Goal: Task Accomplishment & Management: Manage account settings

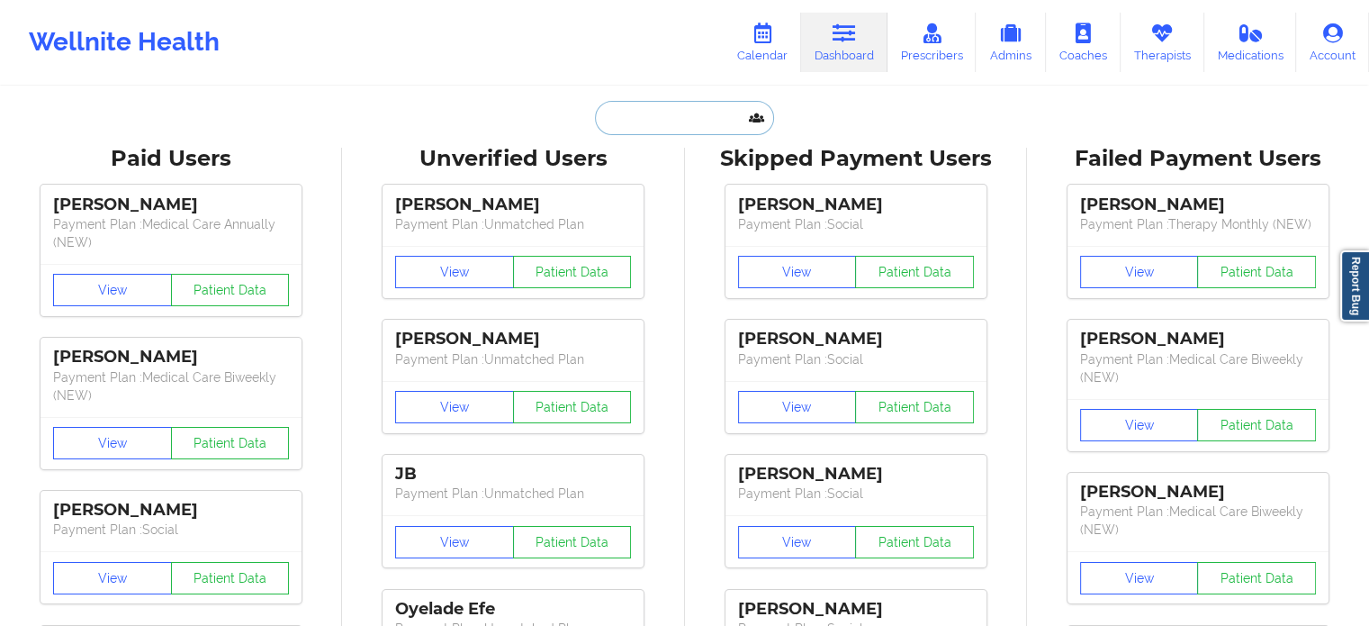
click at [690, 129] on input "text" at bounding box center [684, 118] width 178 height 34
paste input "[EMAIL_ADDRESS][DOMAIN_NAME]"
type input "[EMAIL_ADDRESS][DOMAIN_NAME]"
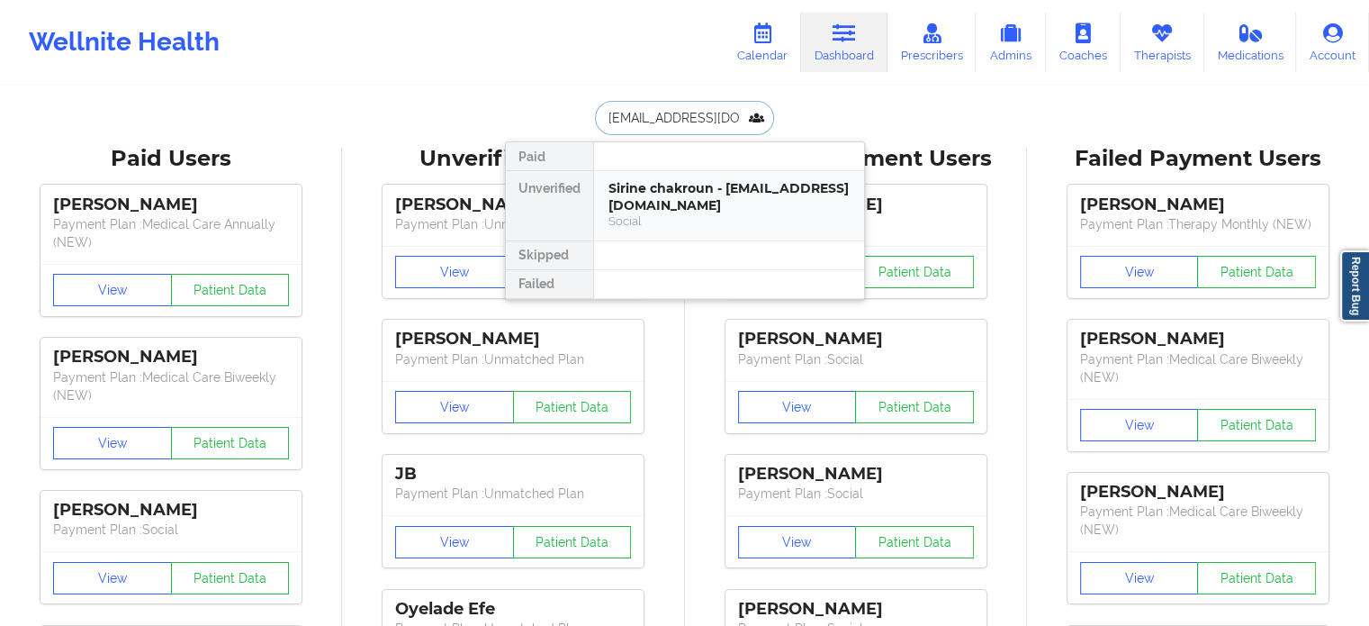
click at [678, 209] on div "Sirine chakroun - [EMAIL_ADDRESS][DOMAIN_NAME]" at bounding box center [729, 196] width 241 height 33
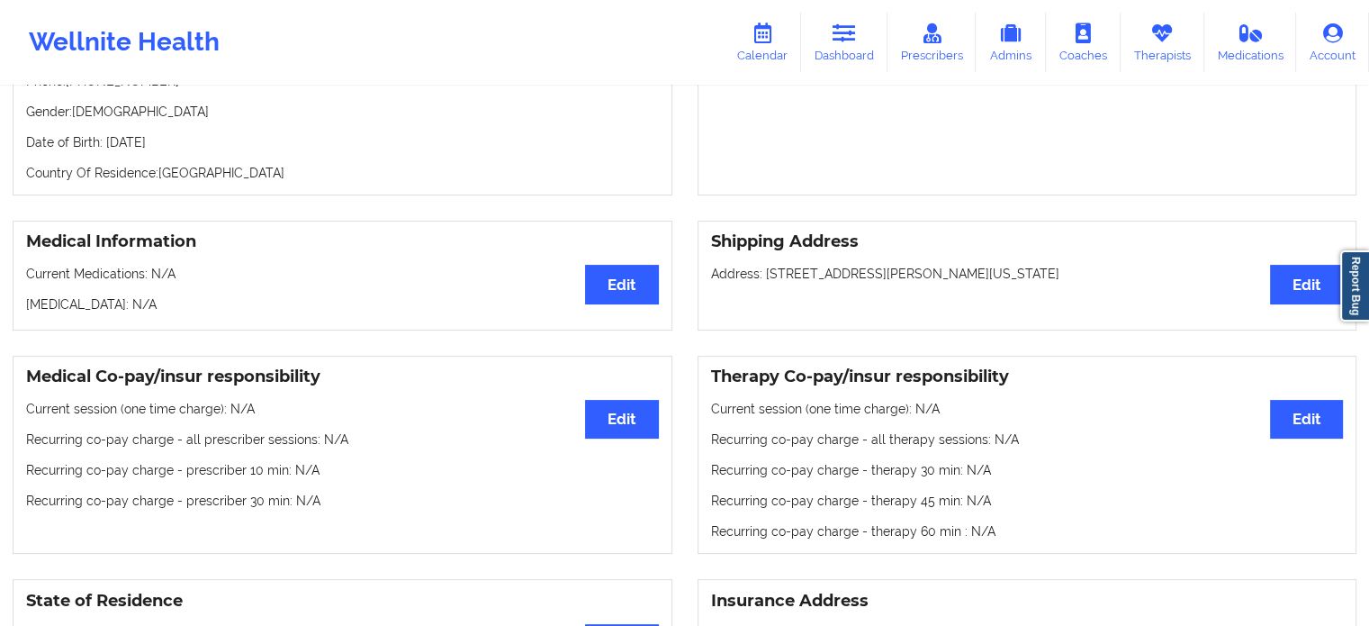
scroll to position [270, 0]
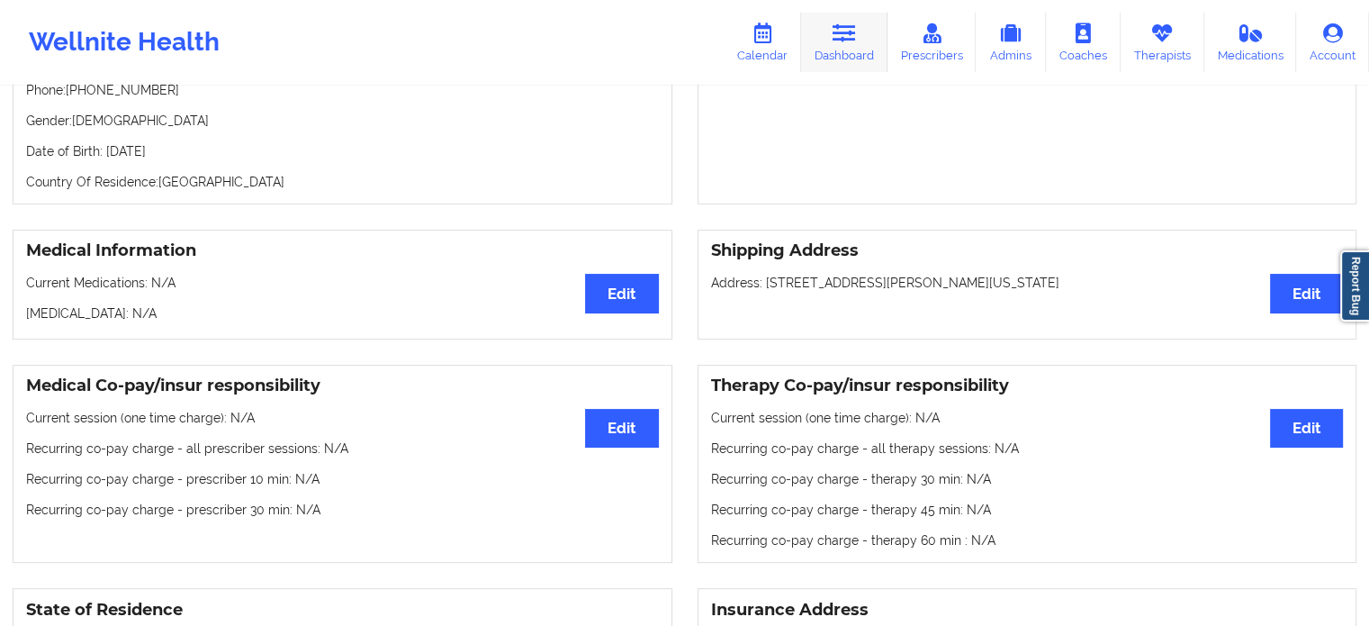
click at [807, 58] on link "Dashboard" at bounding box center [844, 42] width 86 height 59
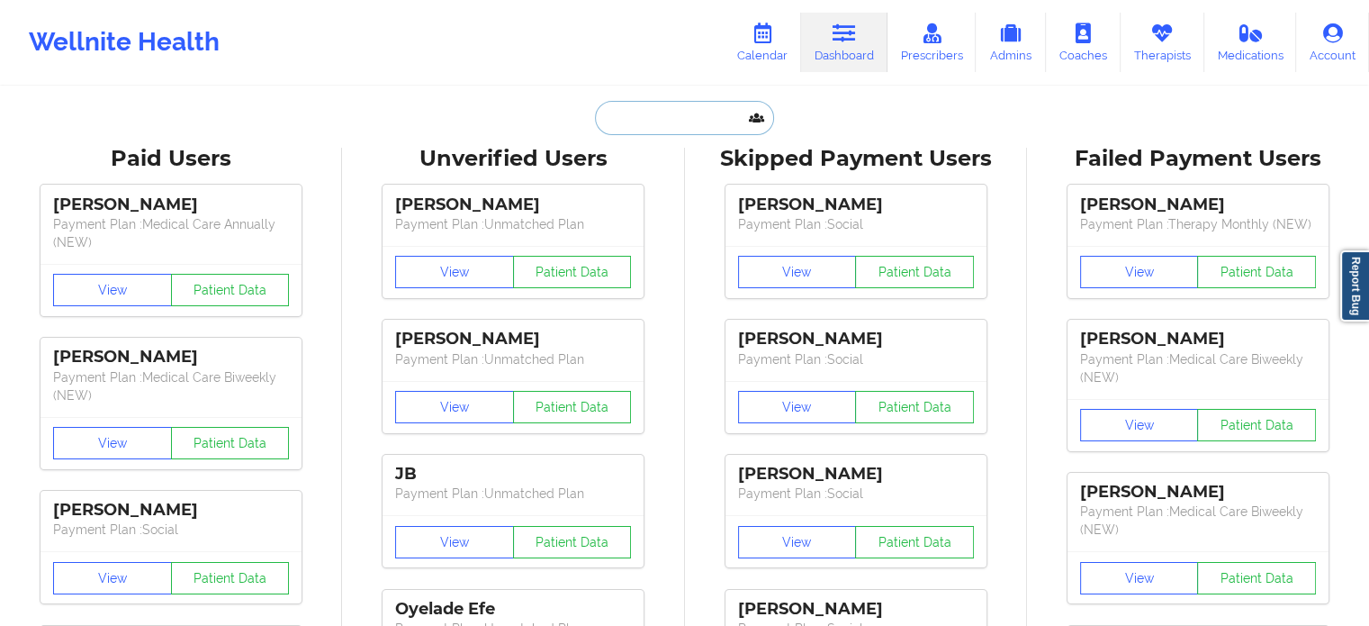
click at [666, 122] on input "text" at bounding box center [684, 118] width 178 height 34
paste input "[EMAIL_ADDRESS][DOMAIN_NAME]"
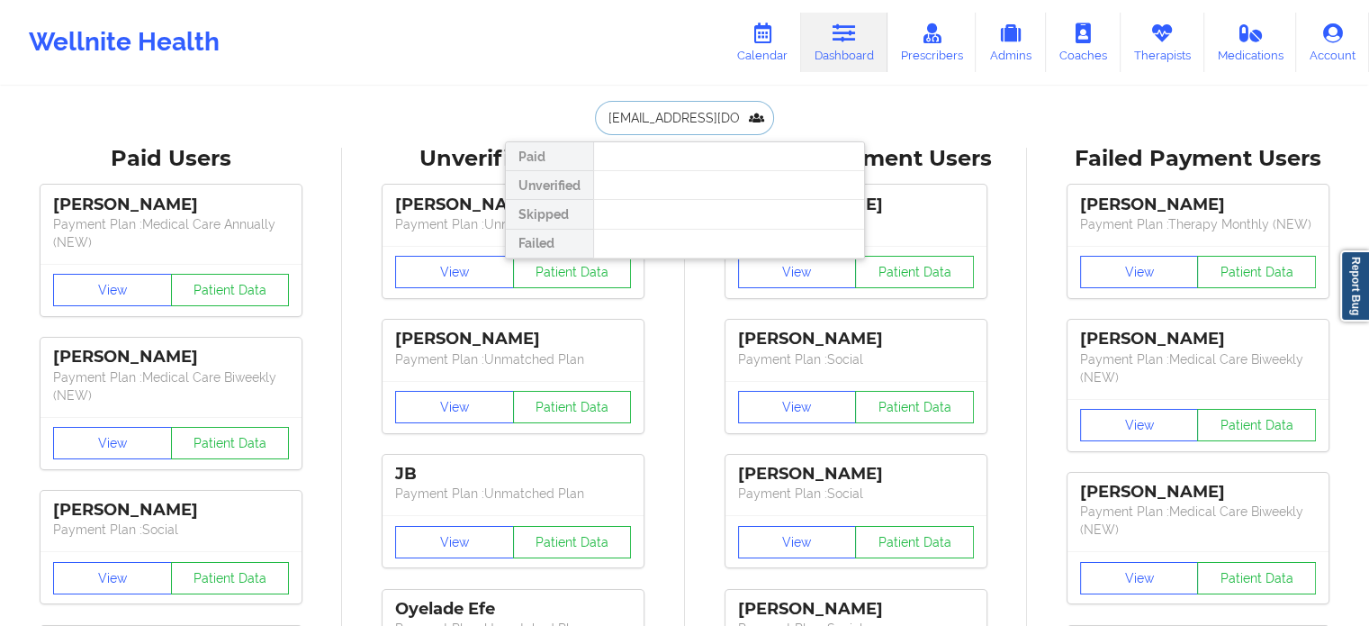
click at [726, 114] on input "[EMAIL_ADDRESS][DOMAIN_NAME]" at bounding box center [684, 118] width 178 height 34
paste input "mcp@lumer"
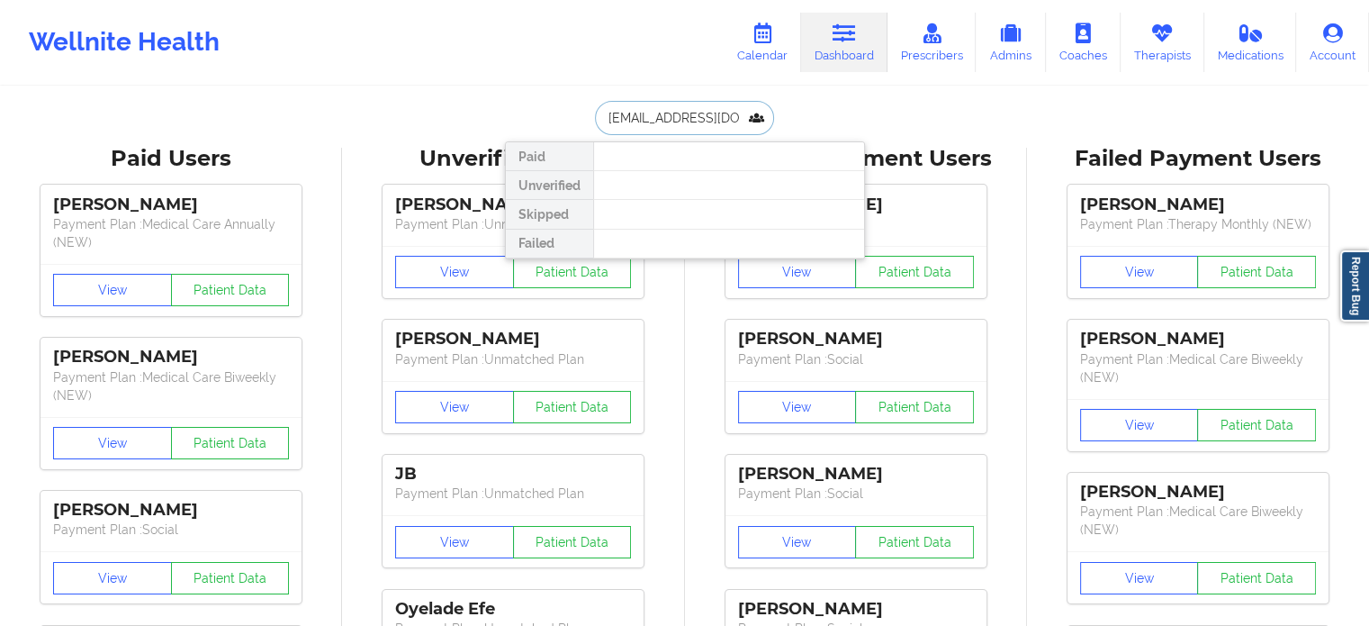
type input "[EMAIL_ADDRESS][DOMAIN_NAME]"
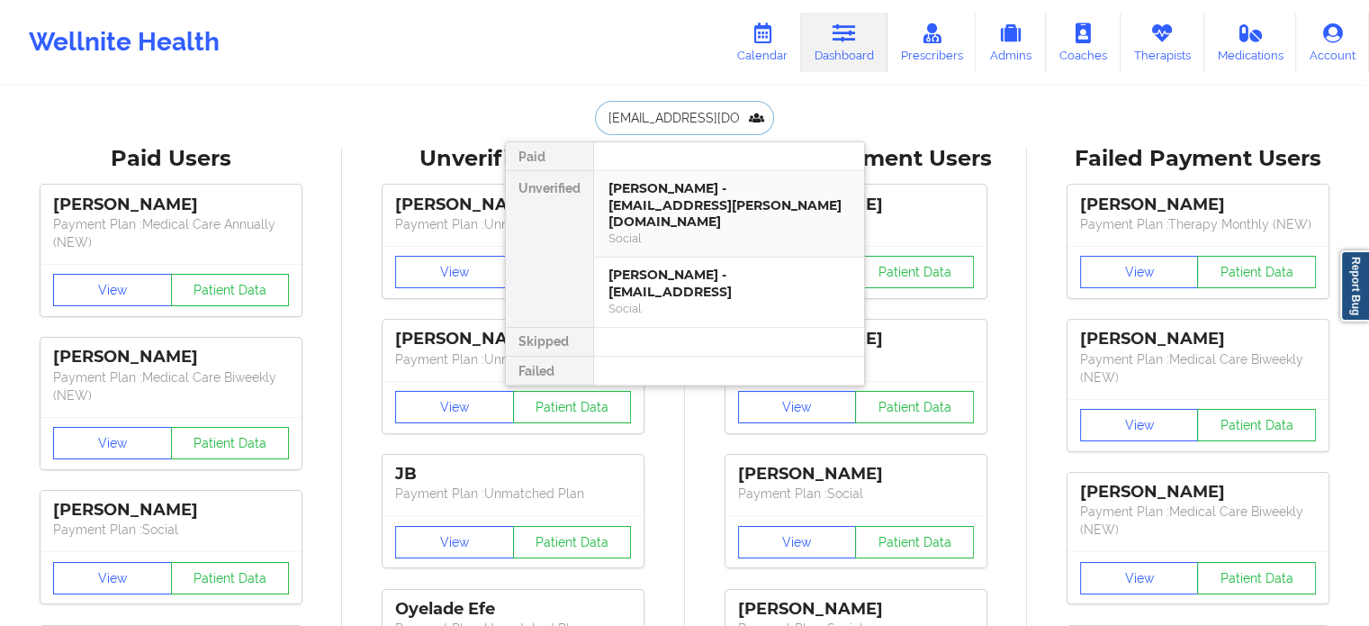
click at [711, 205] on div "[PERSON_NAME] - [EMAIL_ADDRESS][PERSON_NAME][DOMAIN_NAME]" at bounding box center [729, 205] width 241 height 50
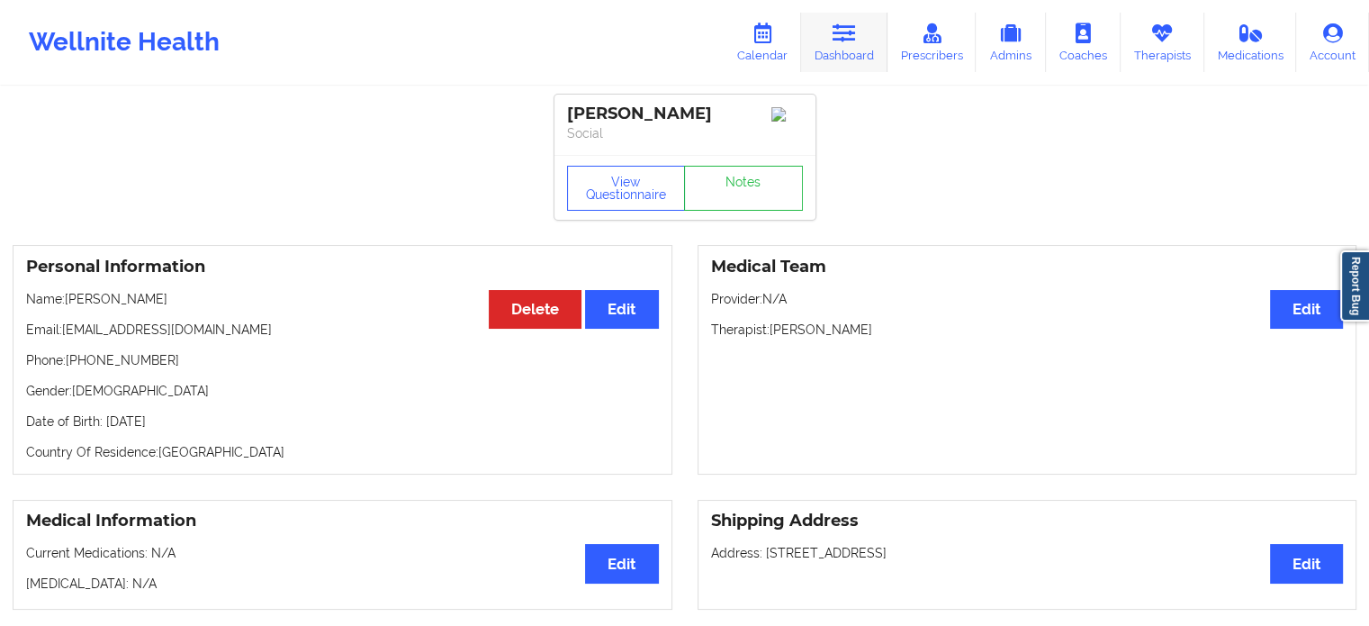
click at [838, 37] on icon at bounding box center [844, 33] width 23 height 20
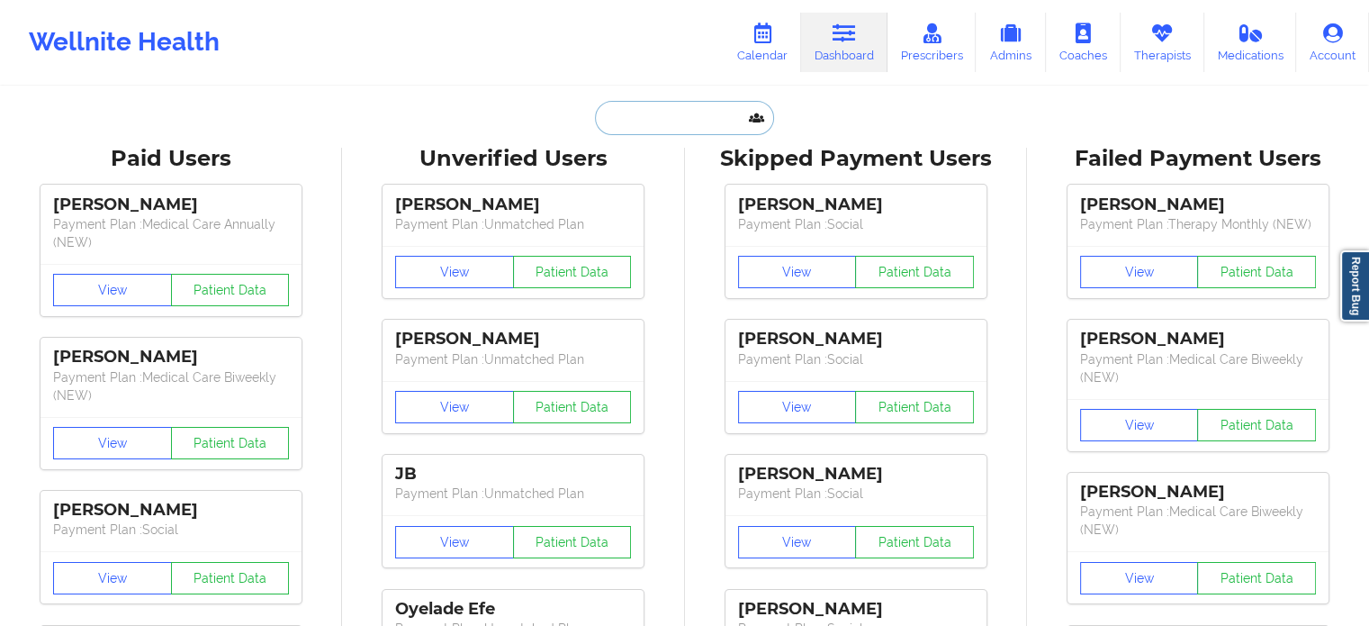
click at [703, 122] on input "text" at bounding box center [684, 118] width 178 height 34
paste input "[EMAIL_ADDRESS][DOMAIN_NAME]"
type input "[EMAIL_ADDRESS][DOMAIN_NAME]"
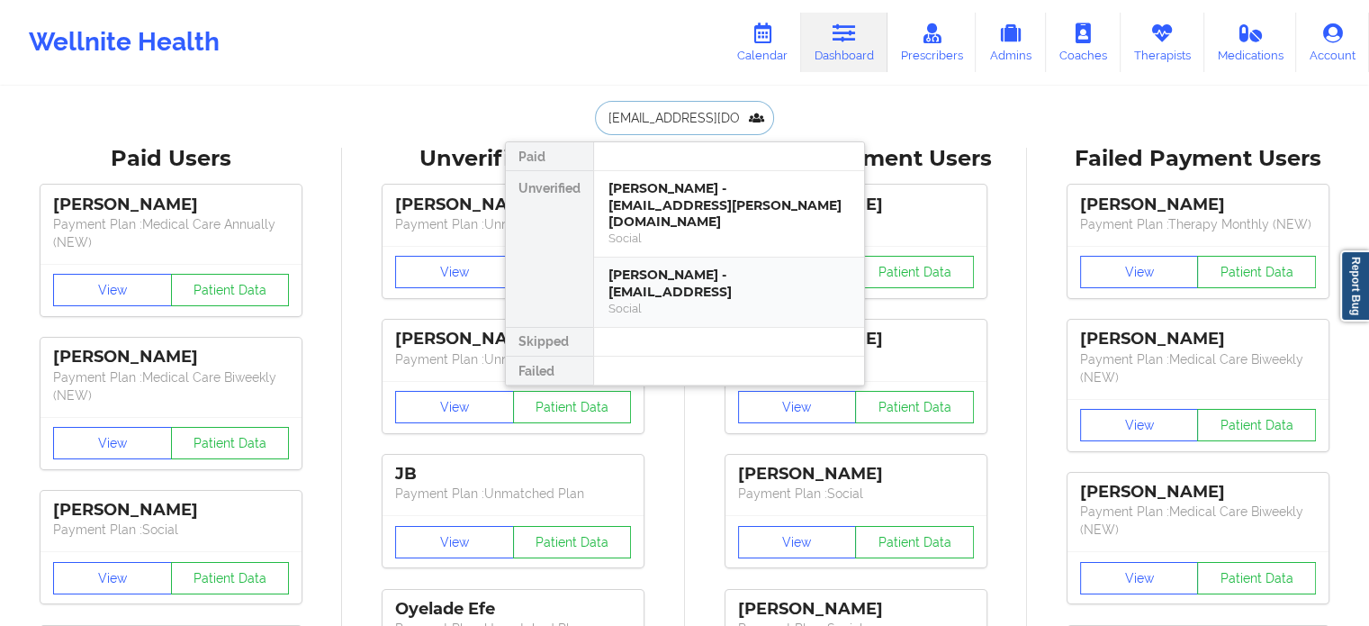
click at [677, 301] on div "Social" at bounding box center [729, 308] width 241 height 15
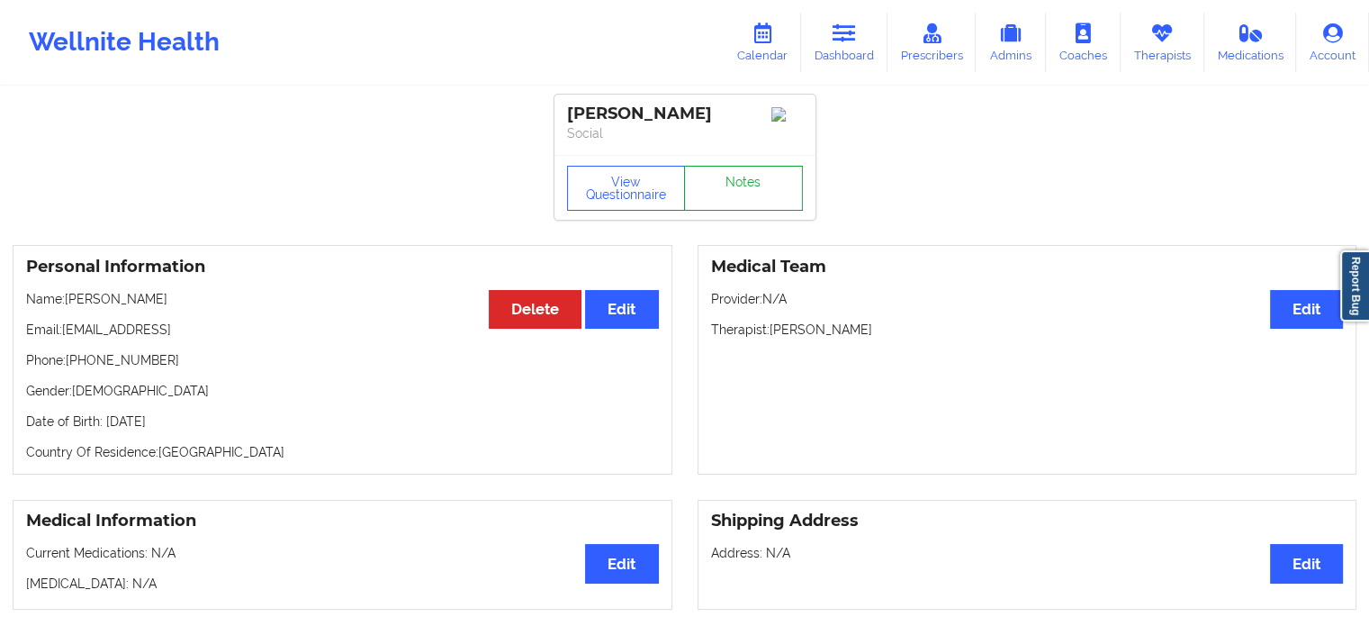
click at [754, 177] on link "Notes" at bounding box center [743, 188] width 119 height 45
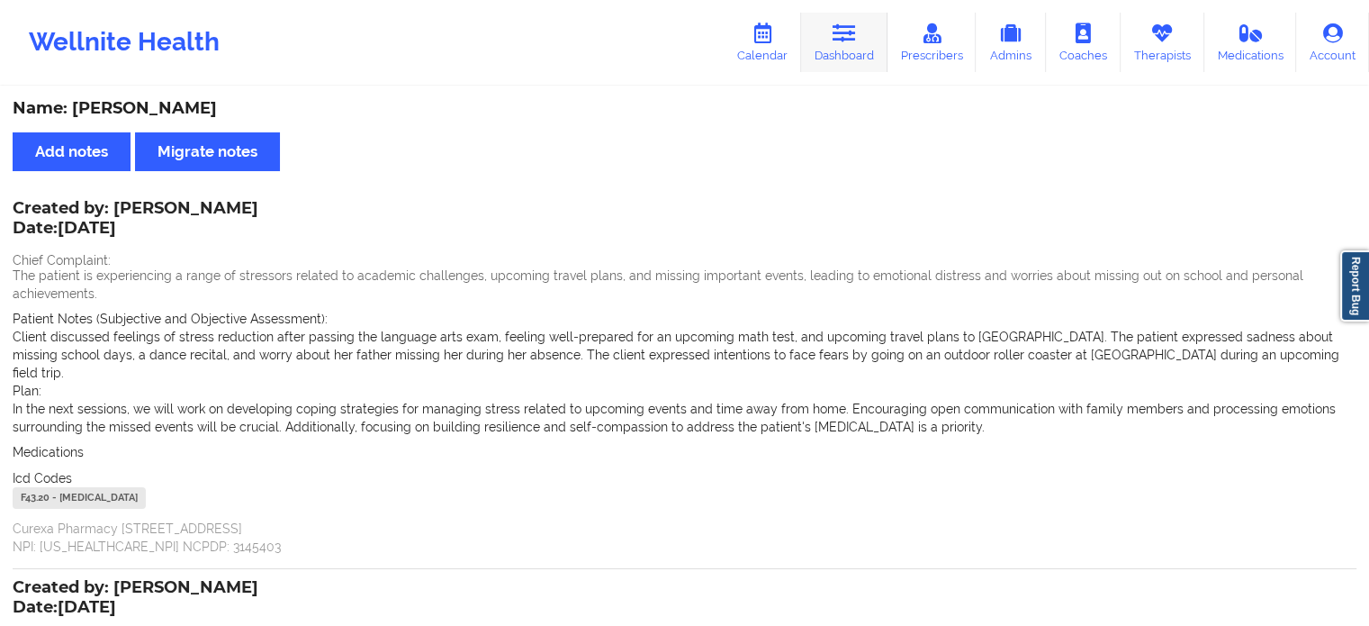
click at [854, 43] on link "Dashboard" at bounding box center [844, 42] width 86 height 59
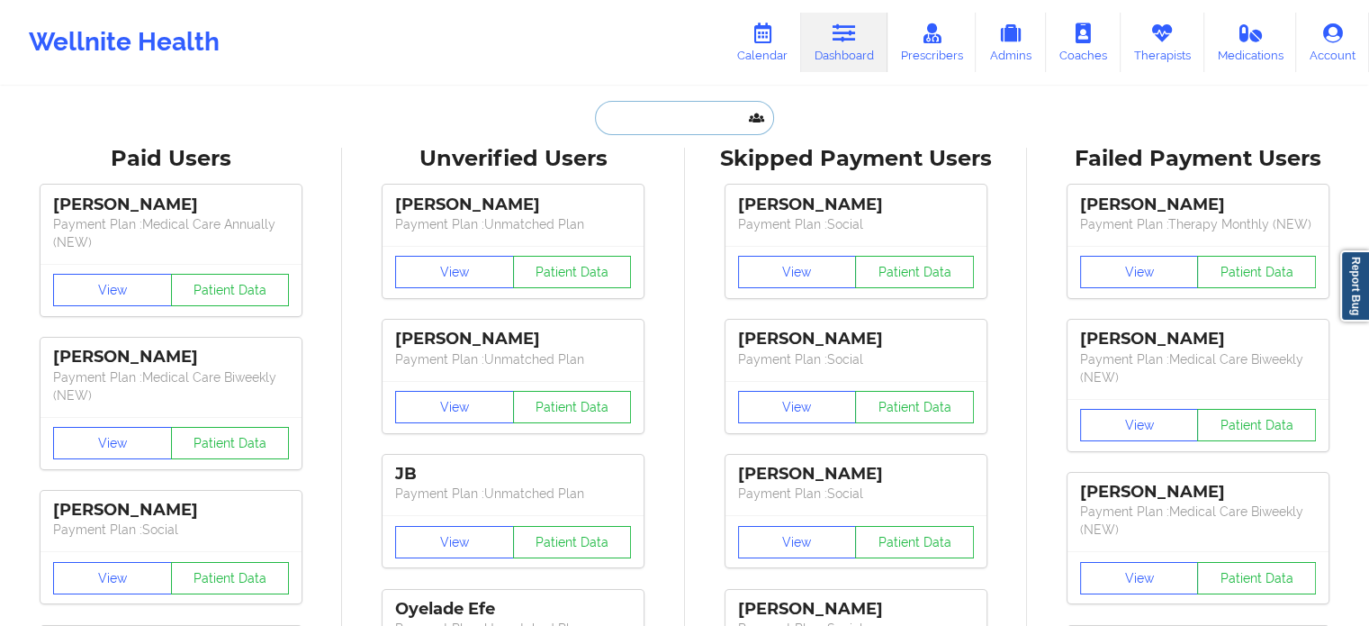
click at [676, 125] on input "text" at bounding box center [684, 118] width 178 height 34
paste input "[EMAIL_ADDRESS][DOMAIN_NAME]"
type input "[EMAIL_ADDRESS][DOMAIN_NAME]"
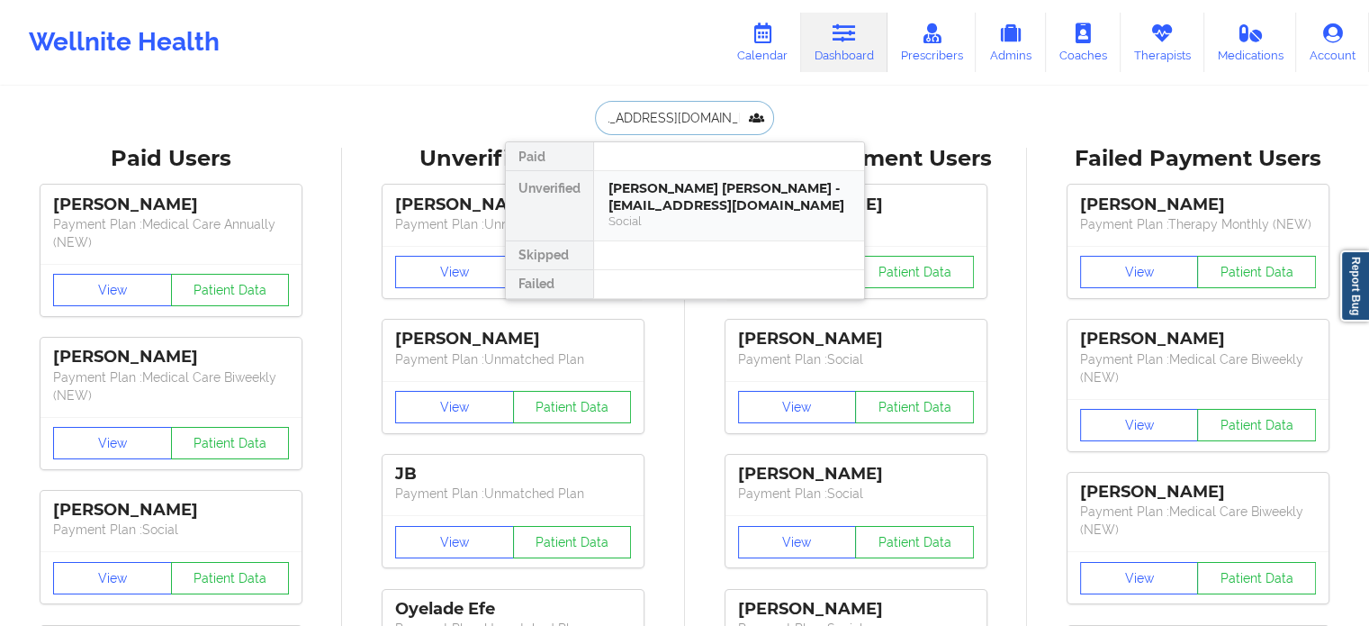
click at [682, 200] on div "[PERSON_NAME] [PERSON_NAME] - [EMAIL_ADDRESS][DOMAIN_NAME]" at bounding box center [729, 196] width 241 height 33
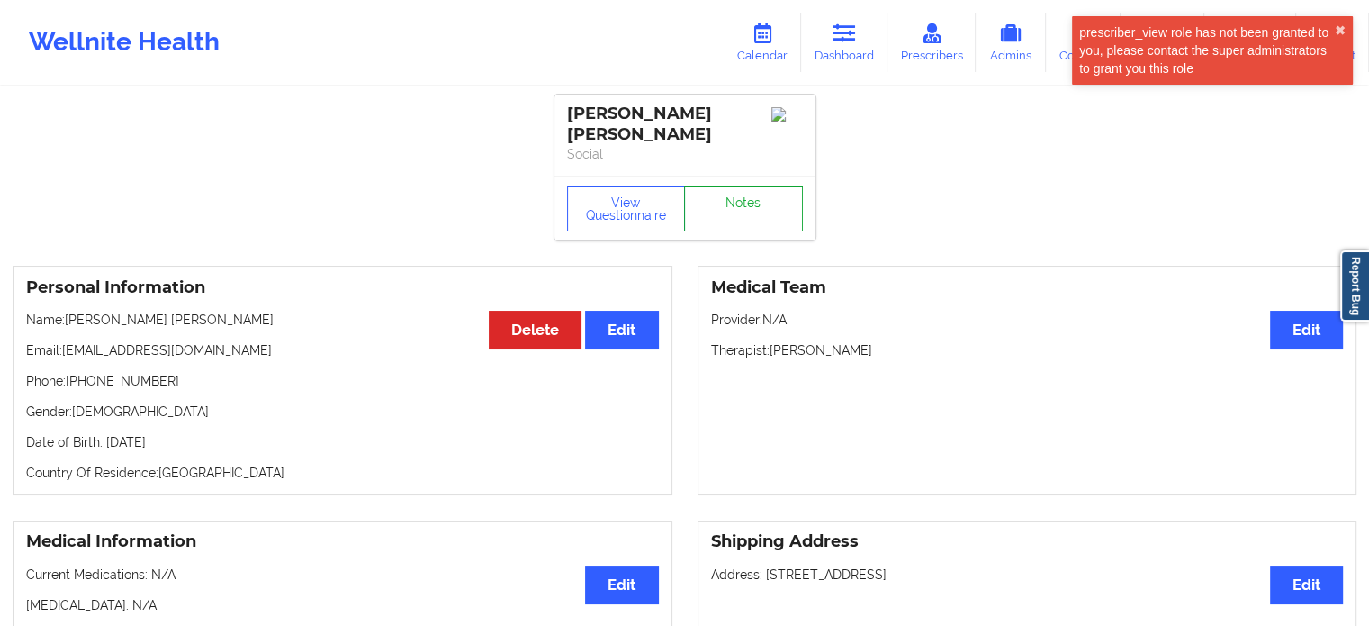
click at [727, 212] on link "Notes" at bounding box center [743, 208] width 119 height 45
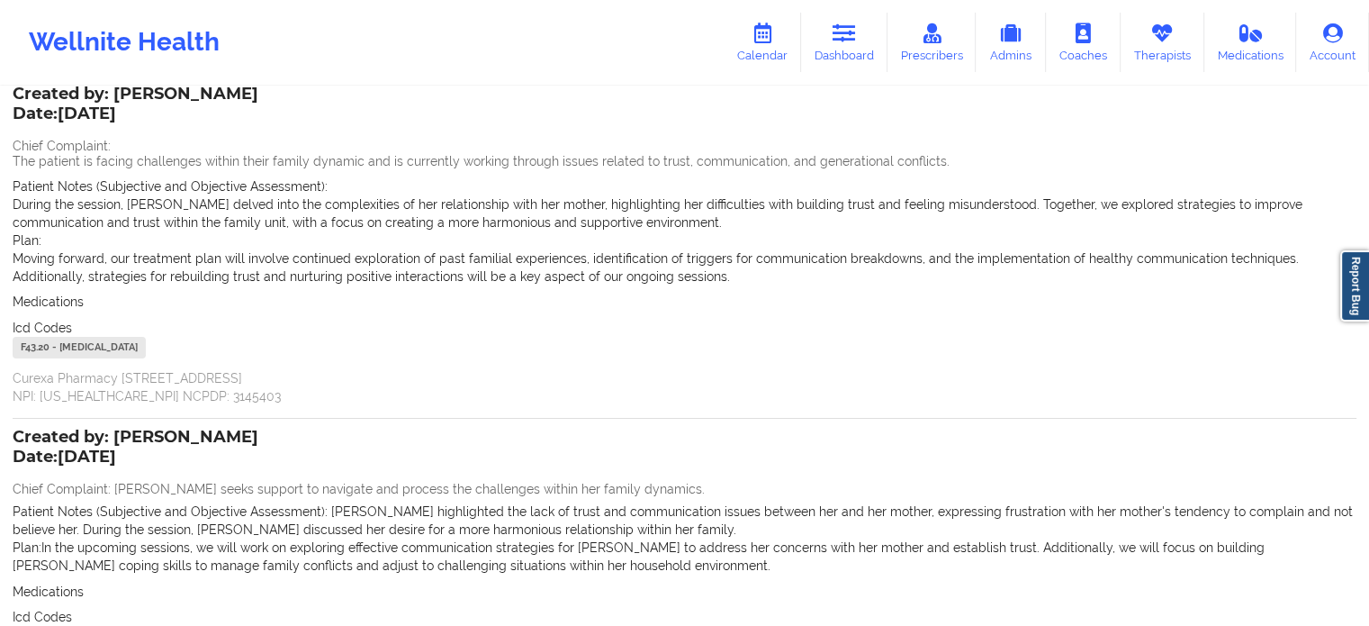
scroll to position [329, 0]
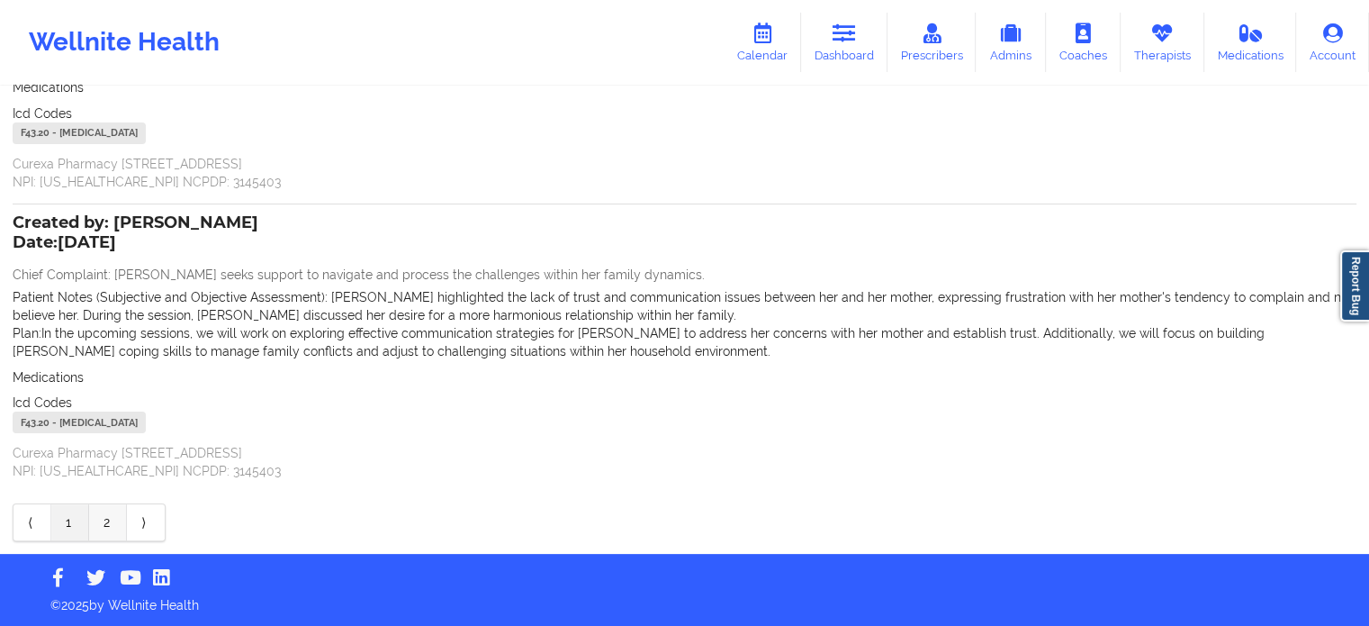
click at [112, 525] on link "2" at bounding box center [108, 522] width 38 height 36
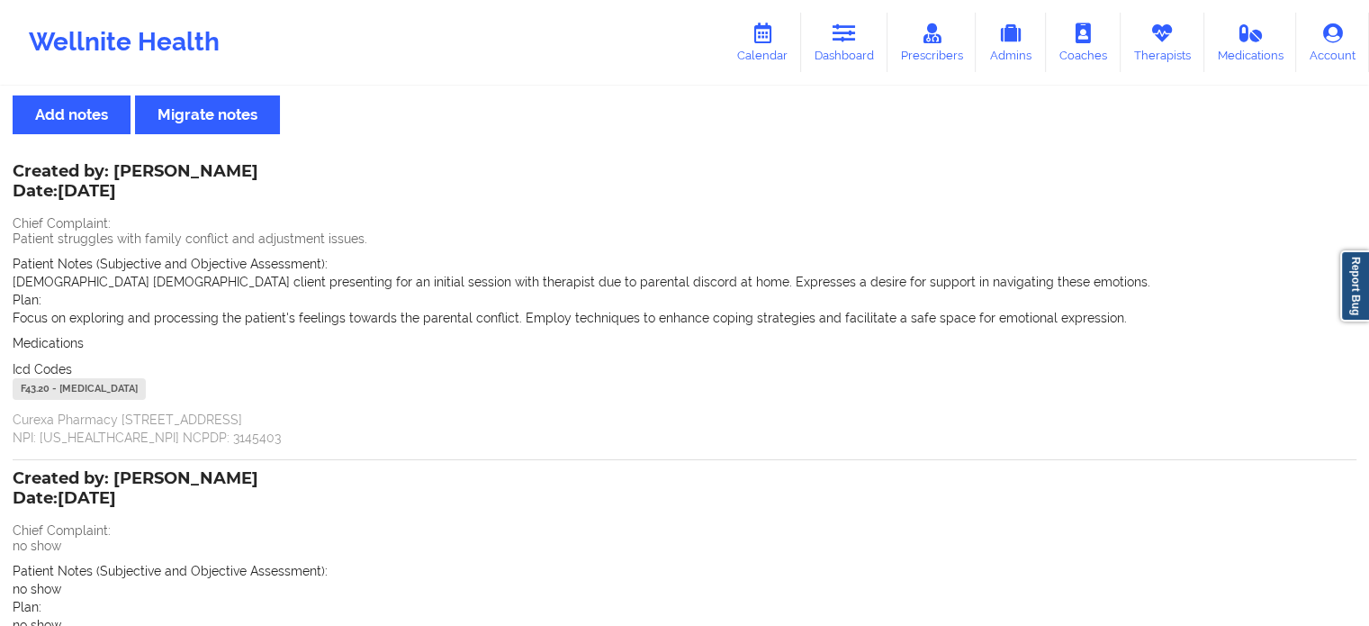
scroll to position [0, 0]
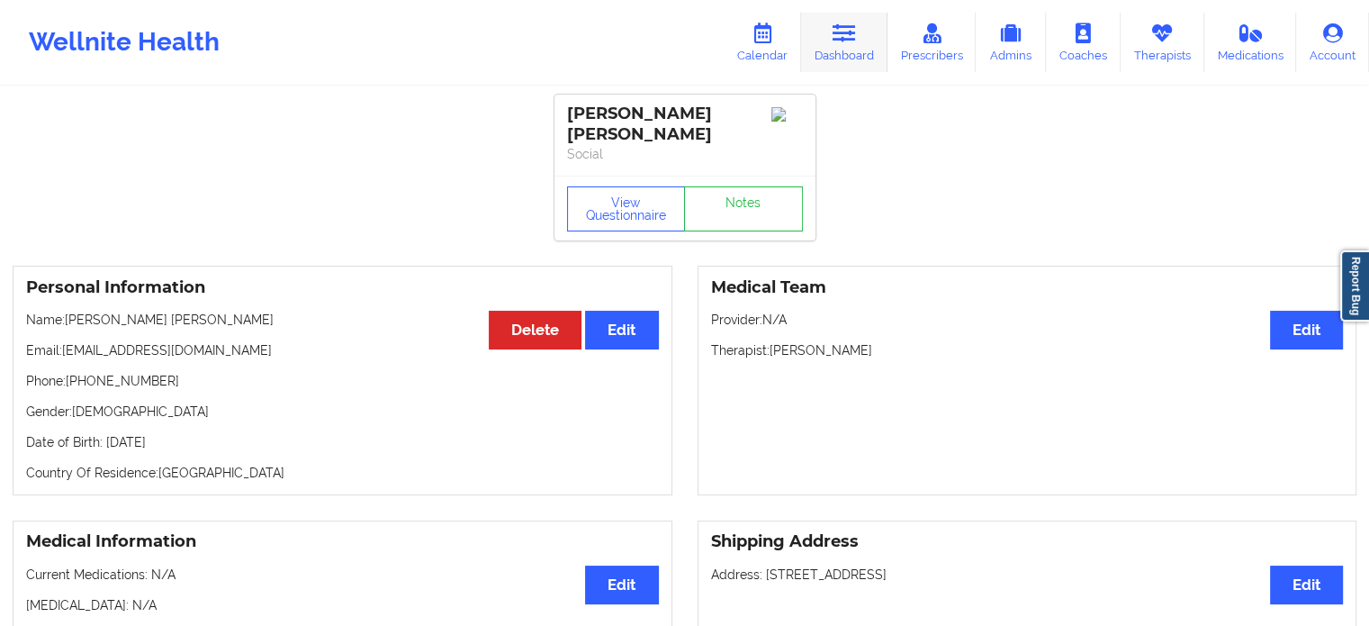
drag, startPoint x: 845, startPoint y: 42, endPoint x: 814, endPoint y: 68, distance: 39.7
click at [845, 42] on icon at bounding box center [844, 33] width 23 height 20
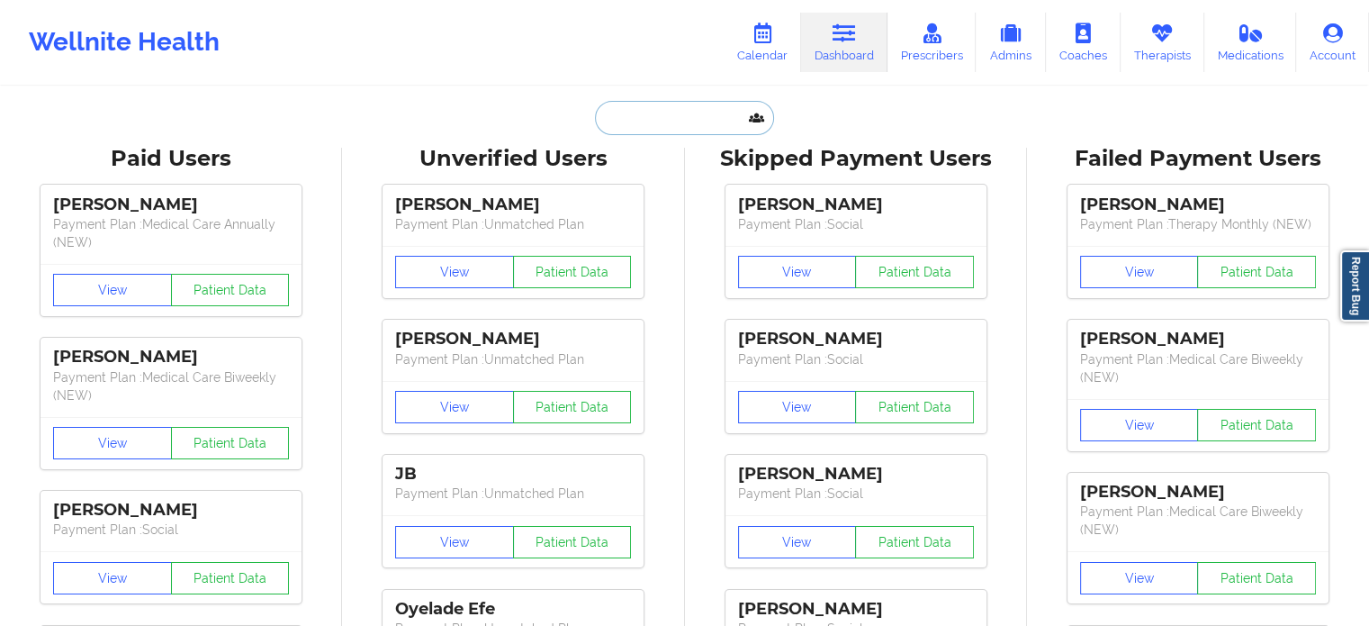
click at [673, 125] on input "text" at bounding box center [684, 118] width 178 height 34
paste input "[EMAIL_ADDRESS][DOMAIN_NAME]"
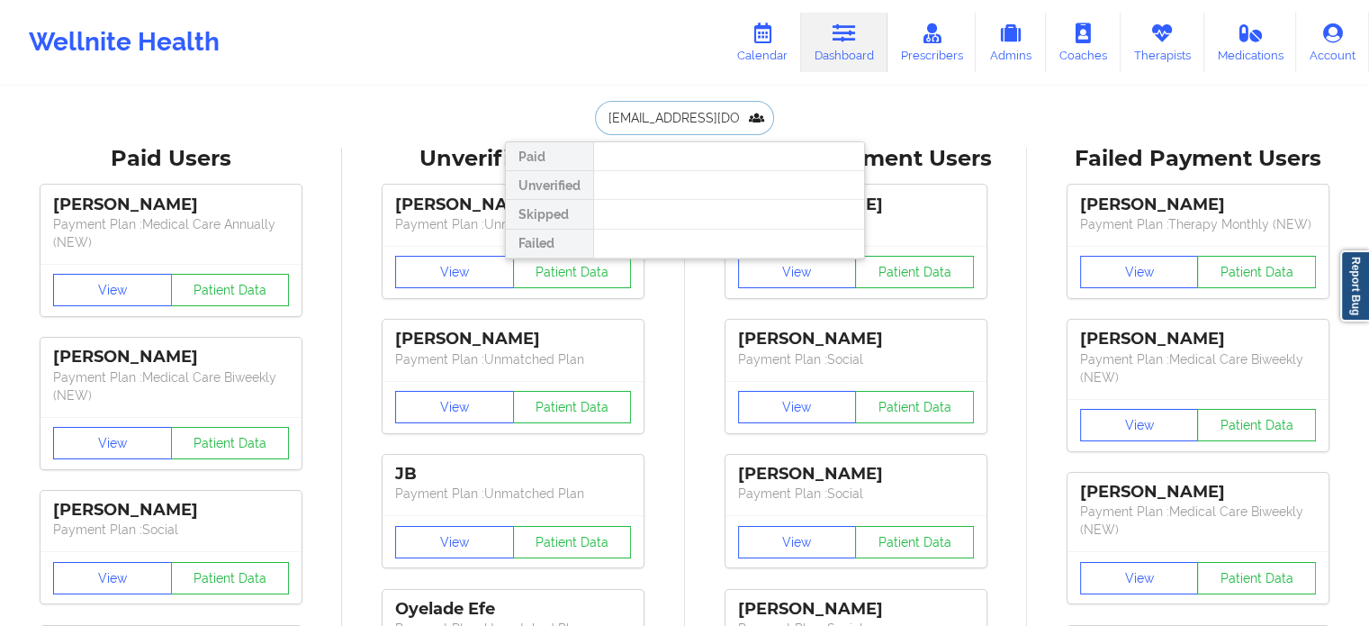
drag, startPoint x: 745, startPoint y: 118, endPoint x: 212, endPoint y: 58, distance: 537.3
type input "kenya will"
click at [772, 58] on link "Calendar" at bounding box center [762, 42] width 77 height 59
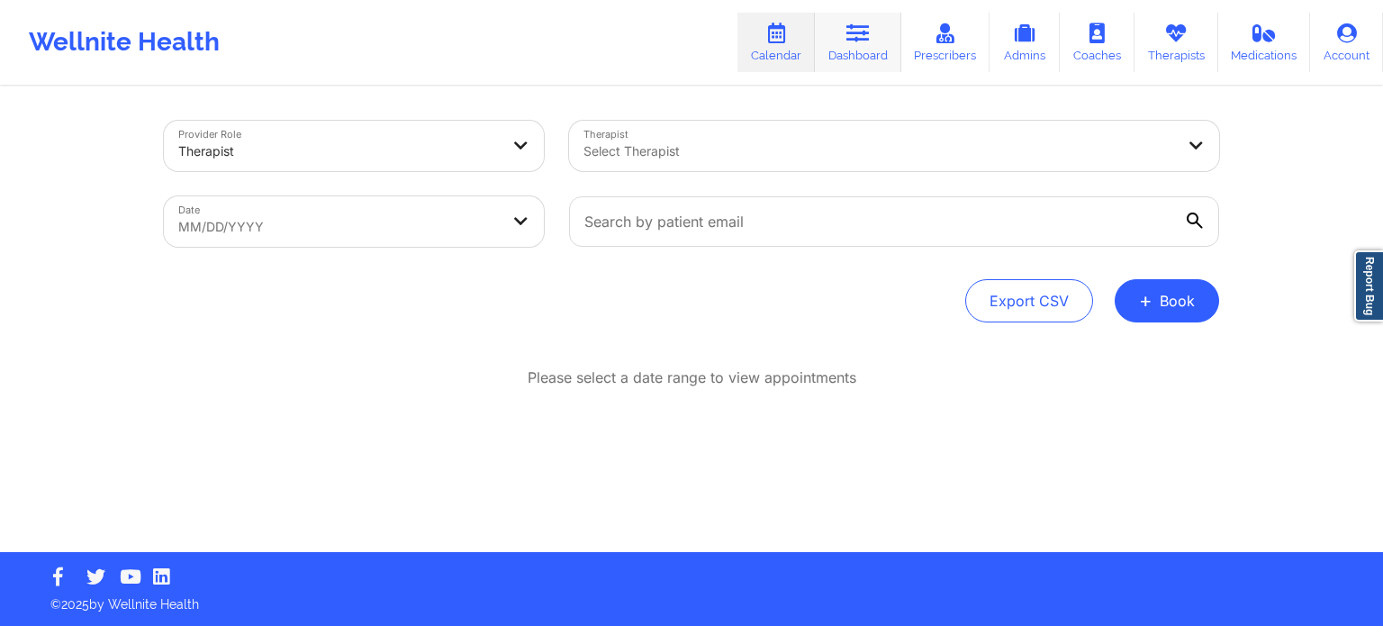
click at [869, 42] on icon at bounding box center [857, 33] width 23 height 20
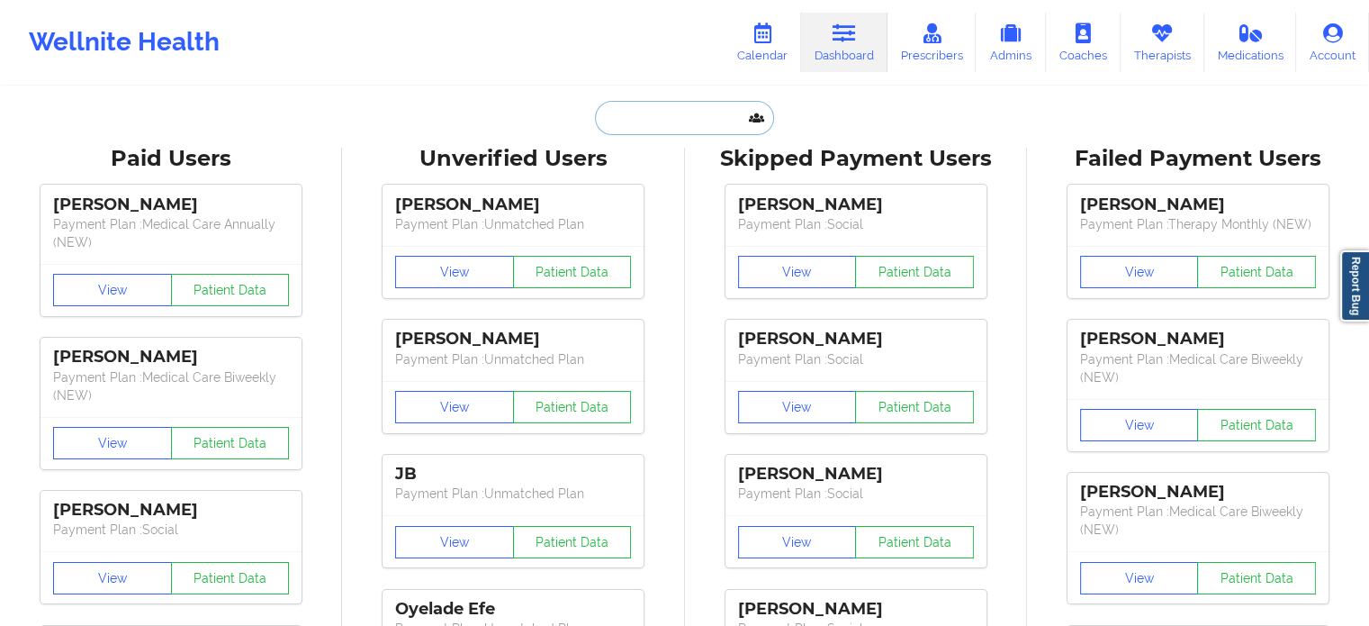
click at [696, 122] on input "text" at bounding box center [684, 118] width 178 height 34
paste input "[EMAIL_ADDRESS][DOMAIN_NAME]"
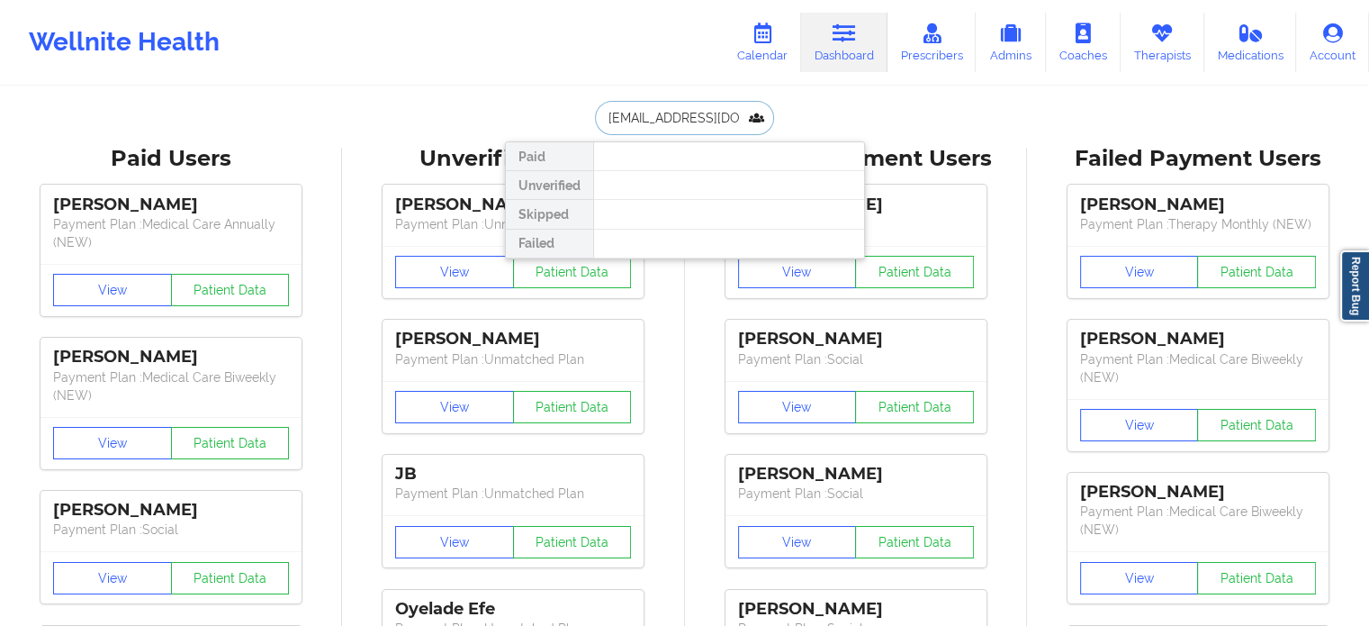
click at [710, 119] on input "[EMAIL_ADDRESS][DOMAIN_NAME]" at bounding box center [684, 118] width 178 height 34
paste input "[EMAIL_ADDRESS][DOMAIN_NAME]"
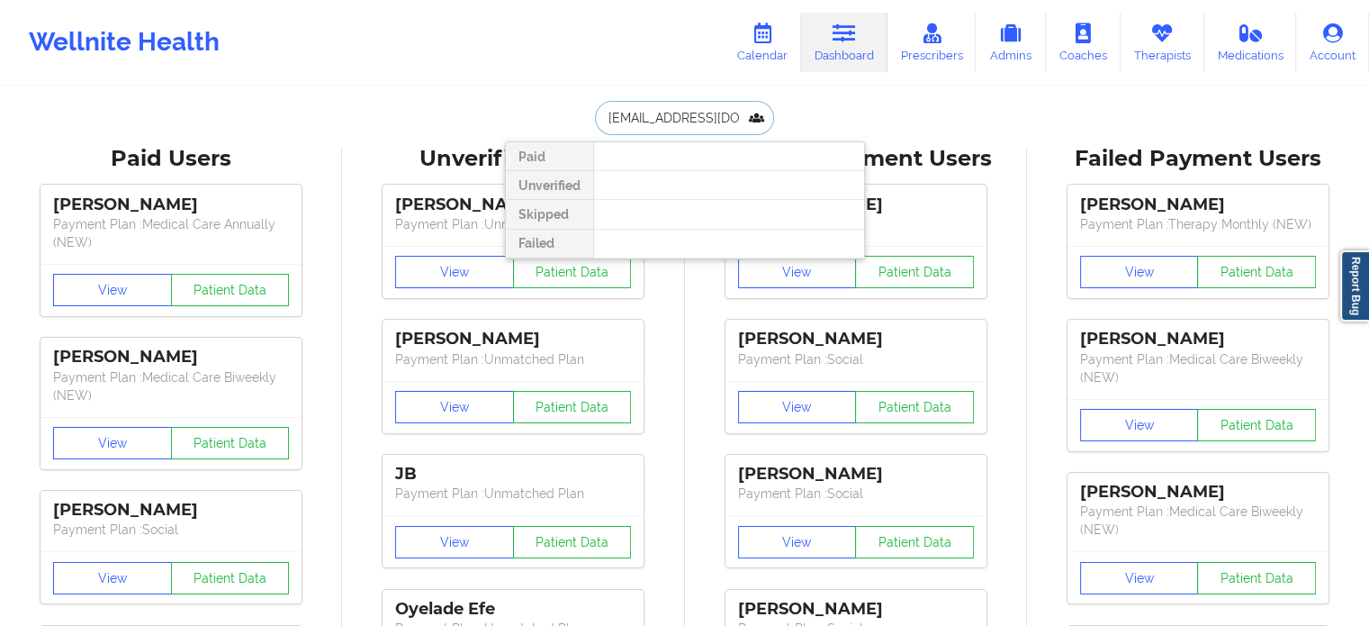
type input "[EMAIL_ADDRESS][DOMAIN_NAME]"
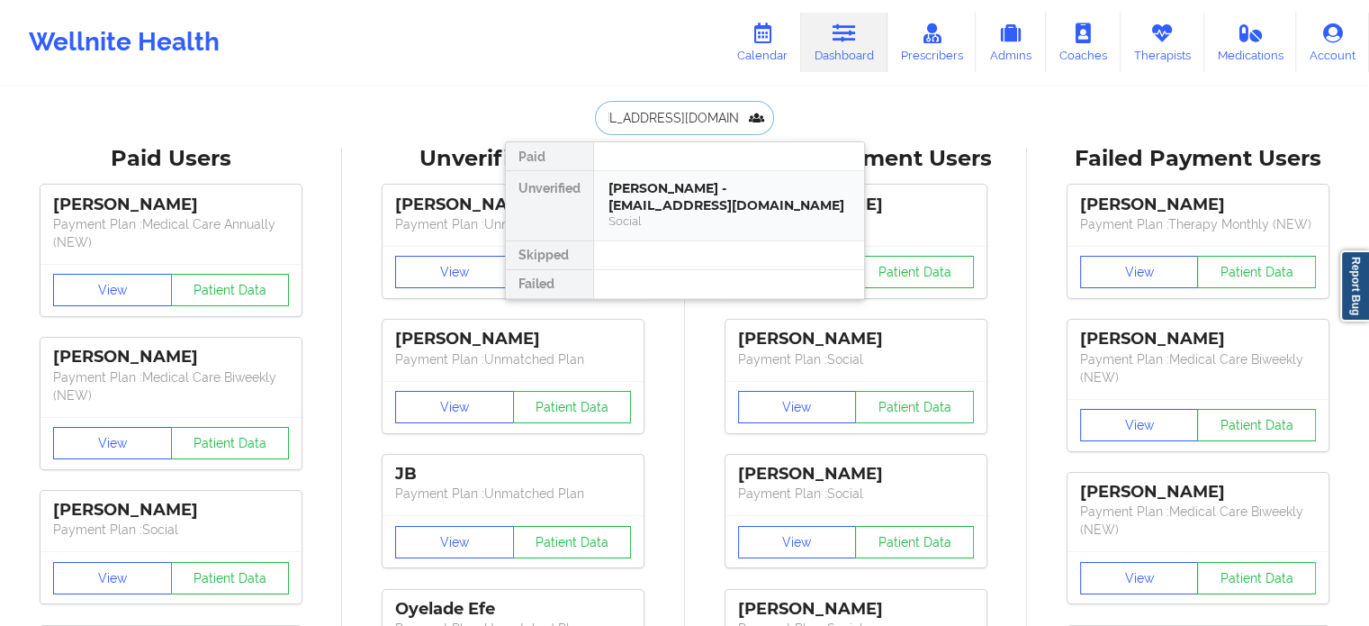
click at [700, 196] on div "[PERSON_NAME] - [EMAIL_ADDRESS][DOMAIN_NAME]" at bounding box center [729, 196] width 241 height 33
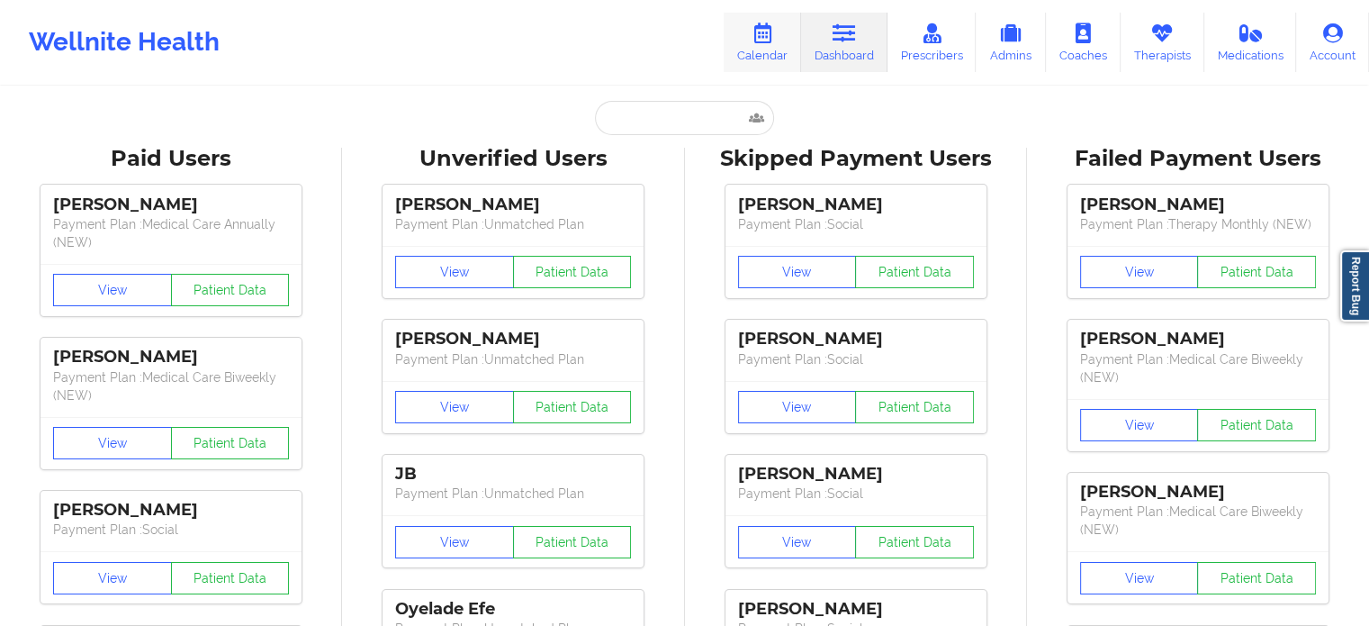
drag, startPoint x: 0, startPoint y: 0, endPoint x: 779, endPoint y: 36, distance: 779.6
click at [779, 35] on link "Calendar" at bounding box center [762, 42] width 77 height 59
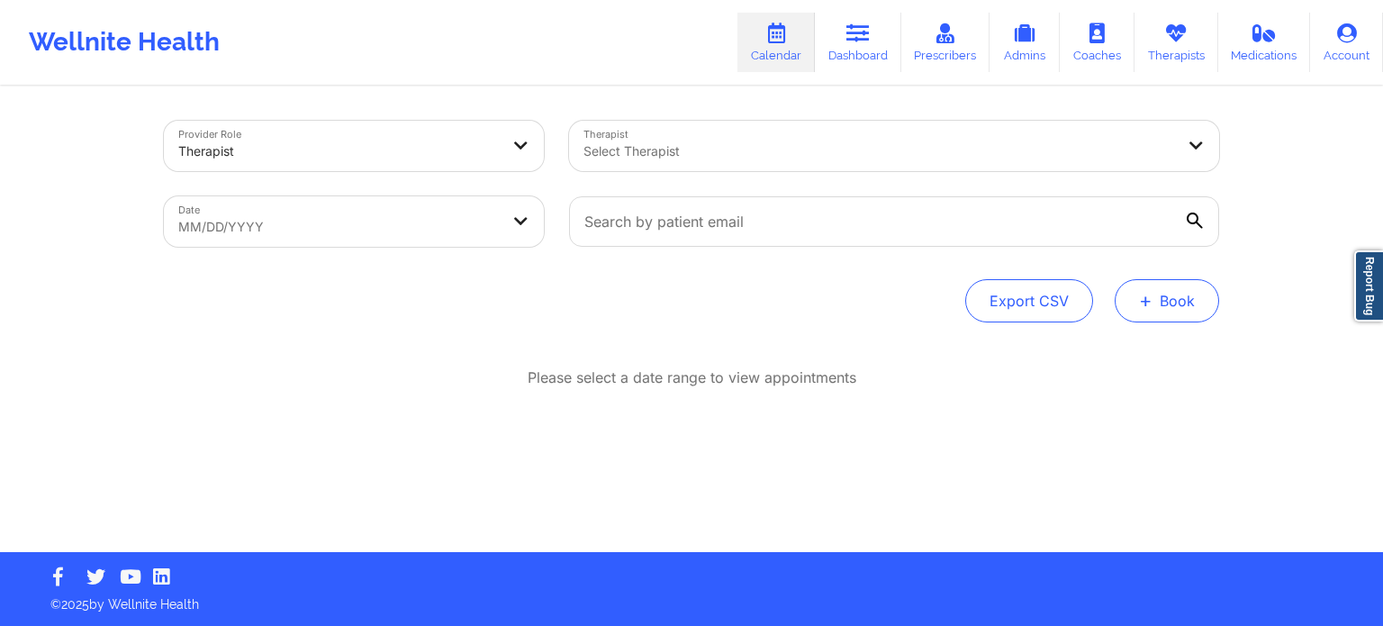
click at [1164, 300] on button "+ Book" at bounding box center [1167, 300] width 104 height 43
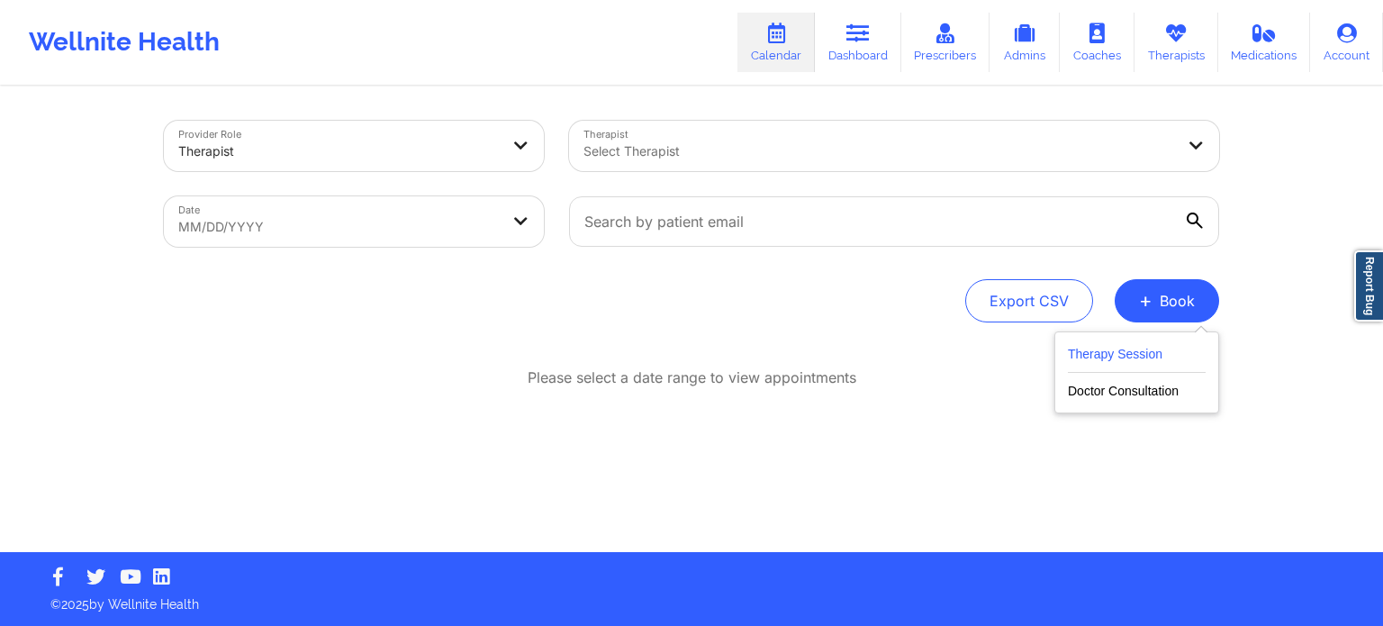
click at [1146, 362] on button "Therapy Session" at bounding box center [1137, 358] width 138 height 30
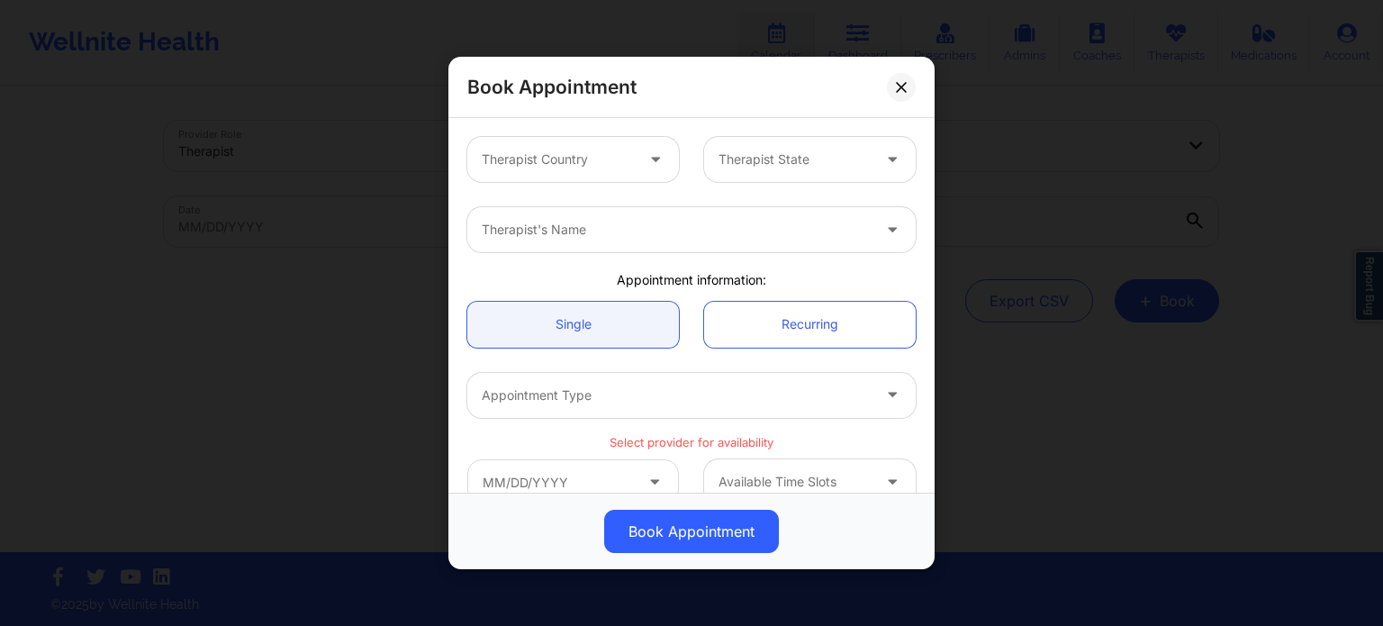
click at [590, 162] on div at bounding box center [558, 160] width 152 height 22
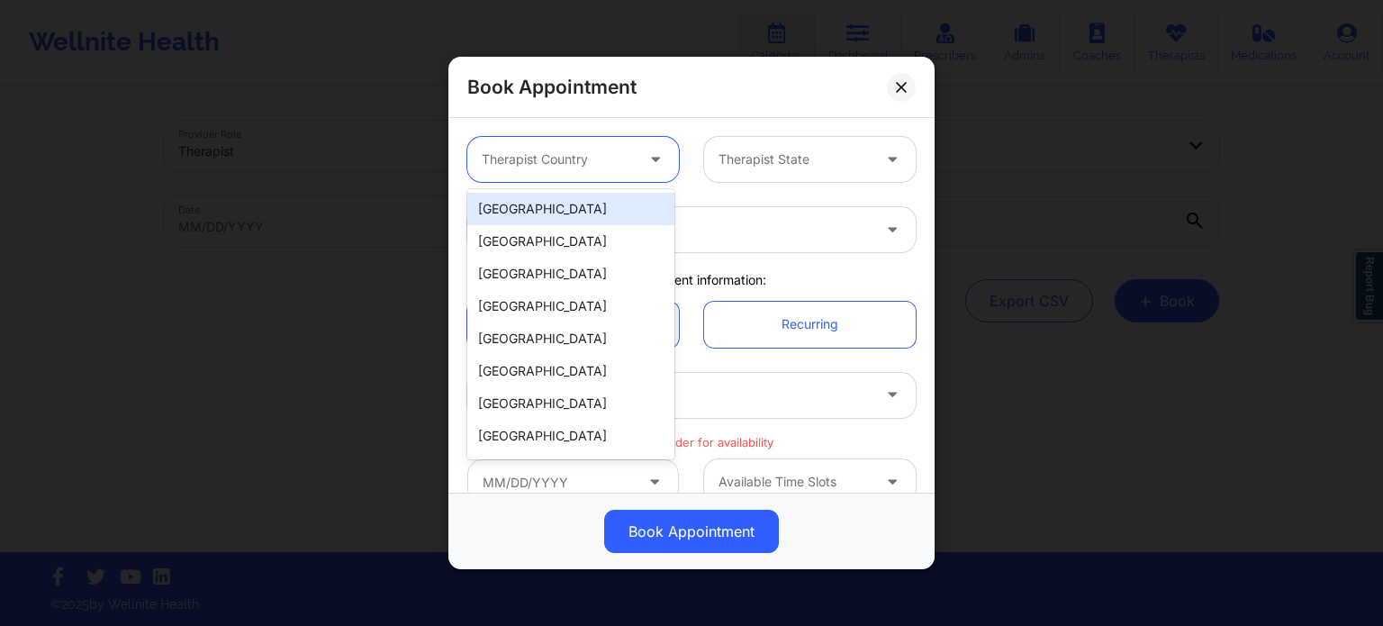
click at [559, 219] on div "[GEOGRAPHIC_DATA]" at bounding box center [570, 209] width 207 height 32
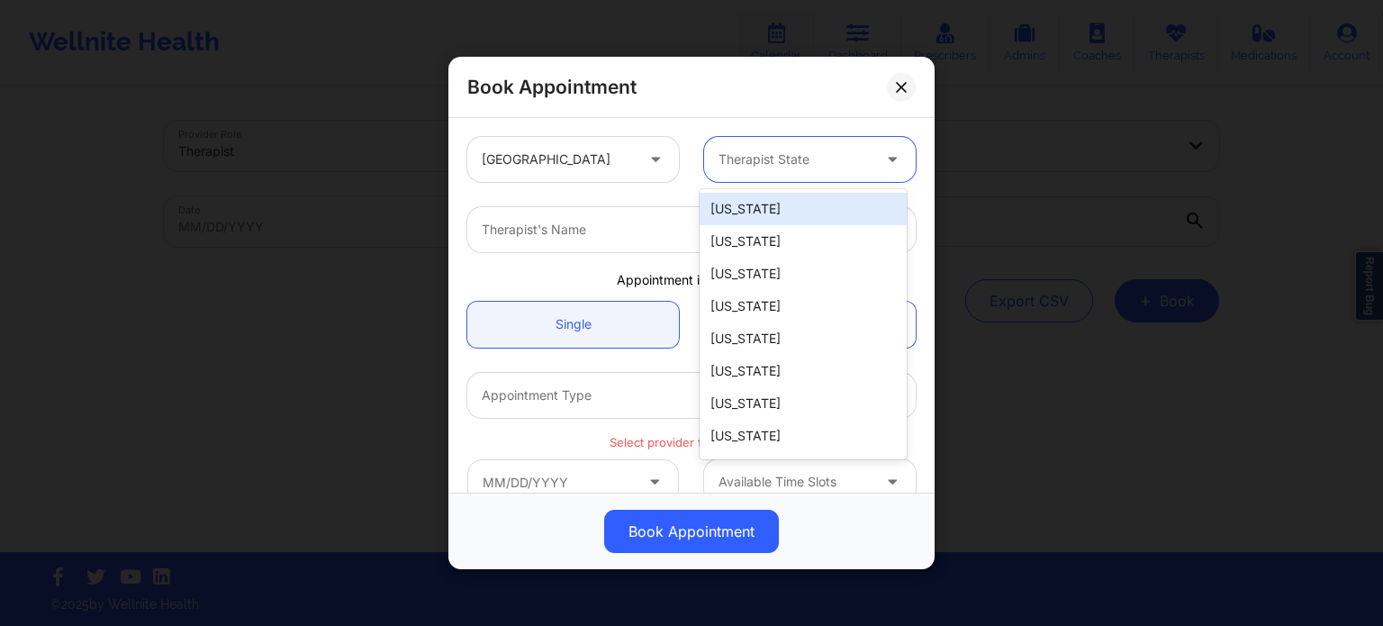
click at [817, 163] on div at bounding box center [794, 160] width 152 height 22
type input "f"
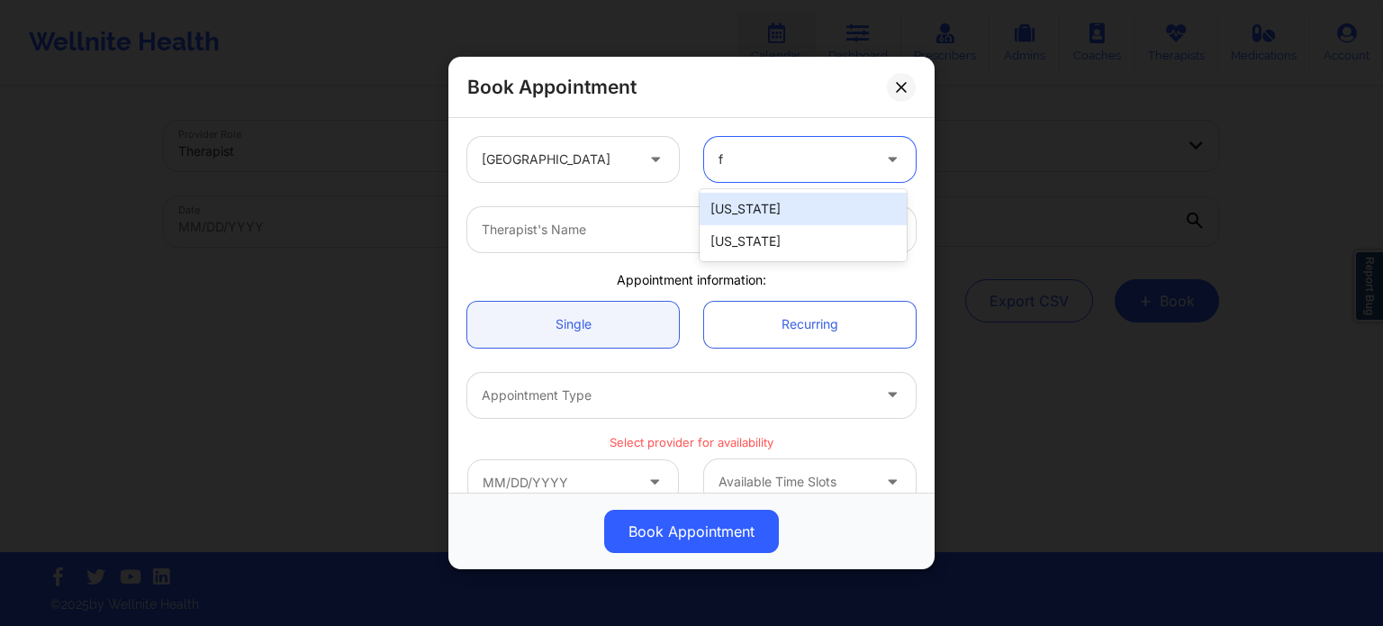
click at [776, 242] on div "[US_STATE]" at bounding box center [803, 241] width 207 height 32
click at [645, 233] on div at bounding box center [676, 230] width 389 height 22
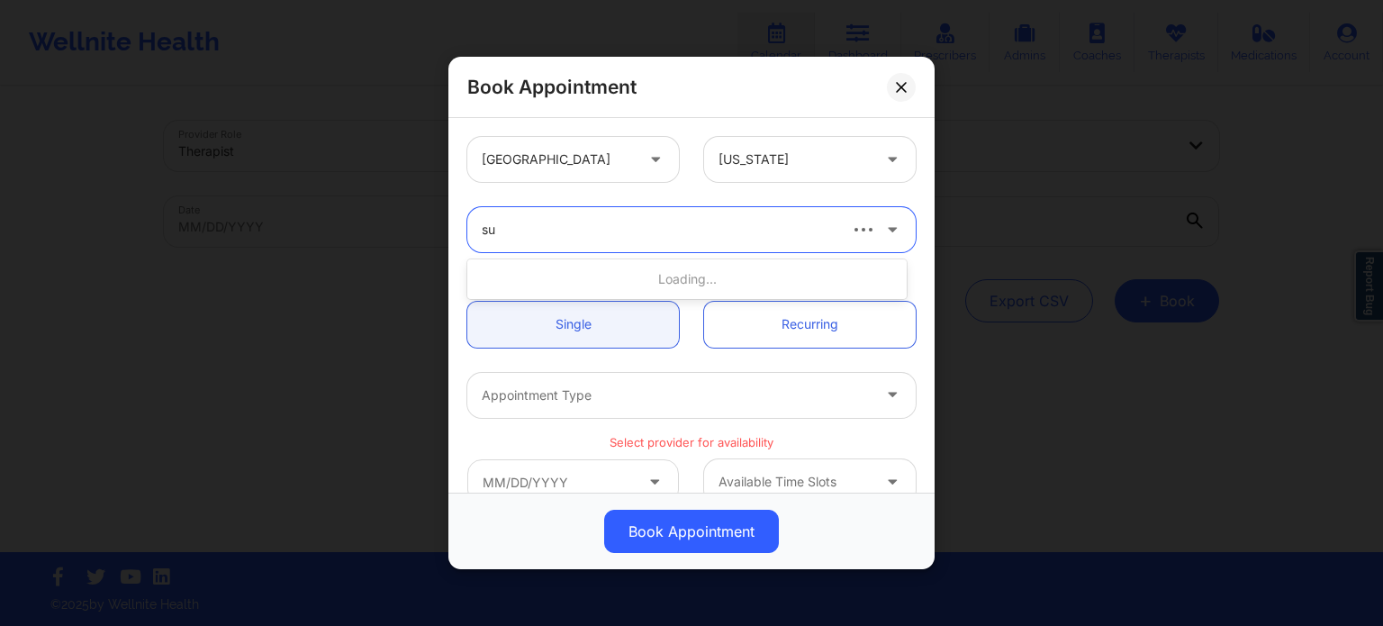
type input "sus"
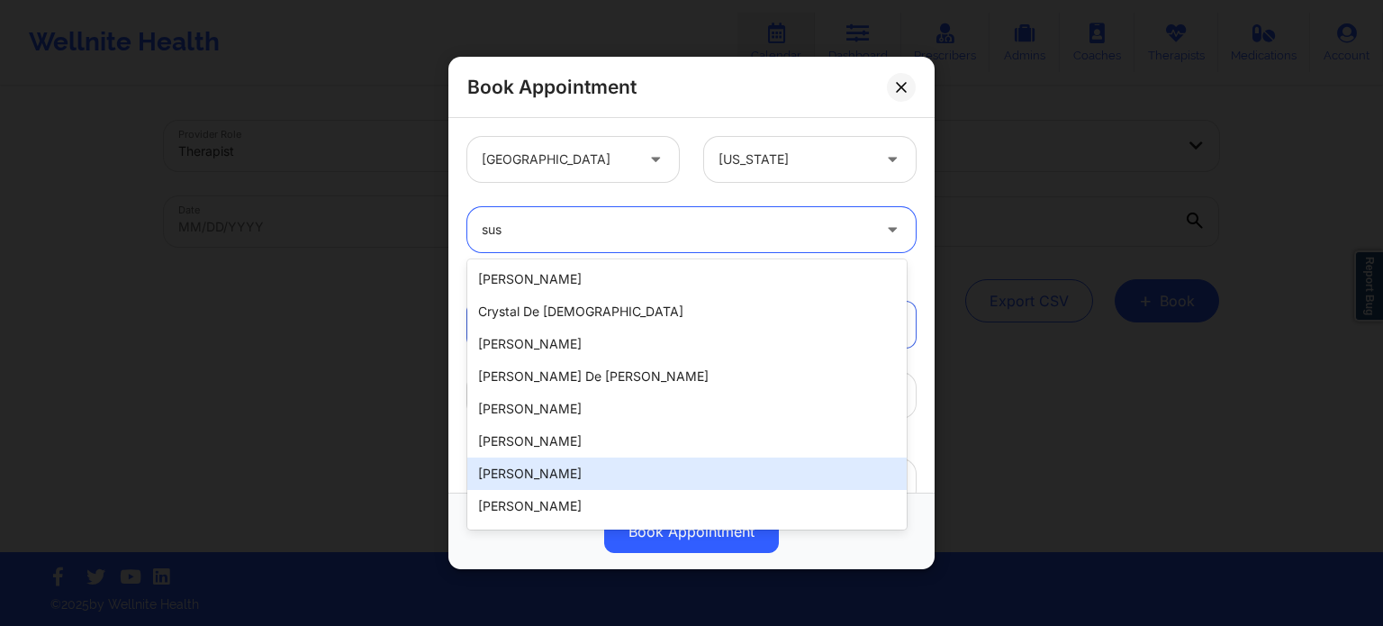
click at [591, 474] on div "Susan P Zapatha" at bounding box center [686, 473] width 439 height 32
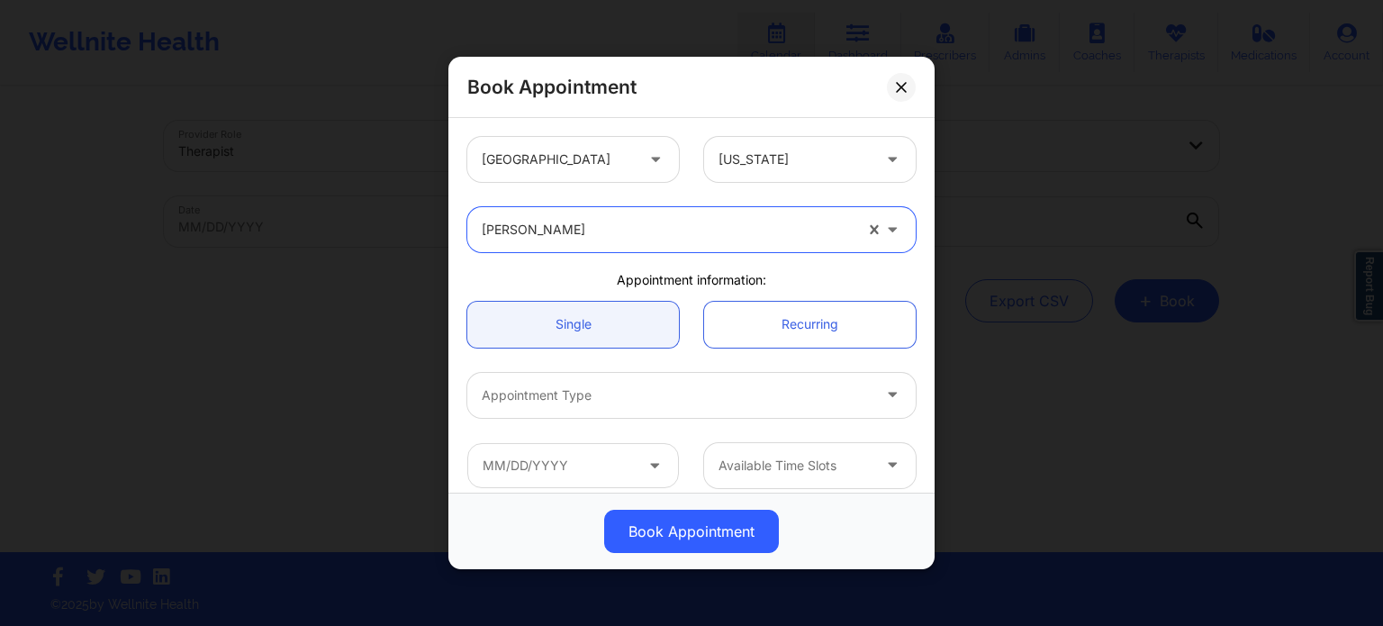
click at [601, 394] on div at bounding box center [676, 395] width 389 height 22
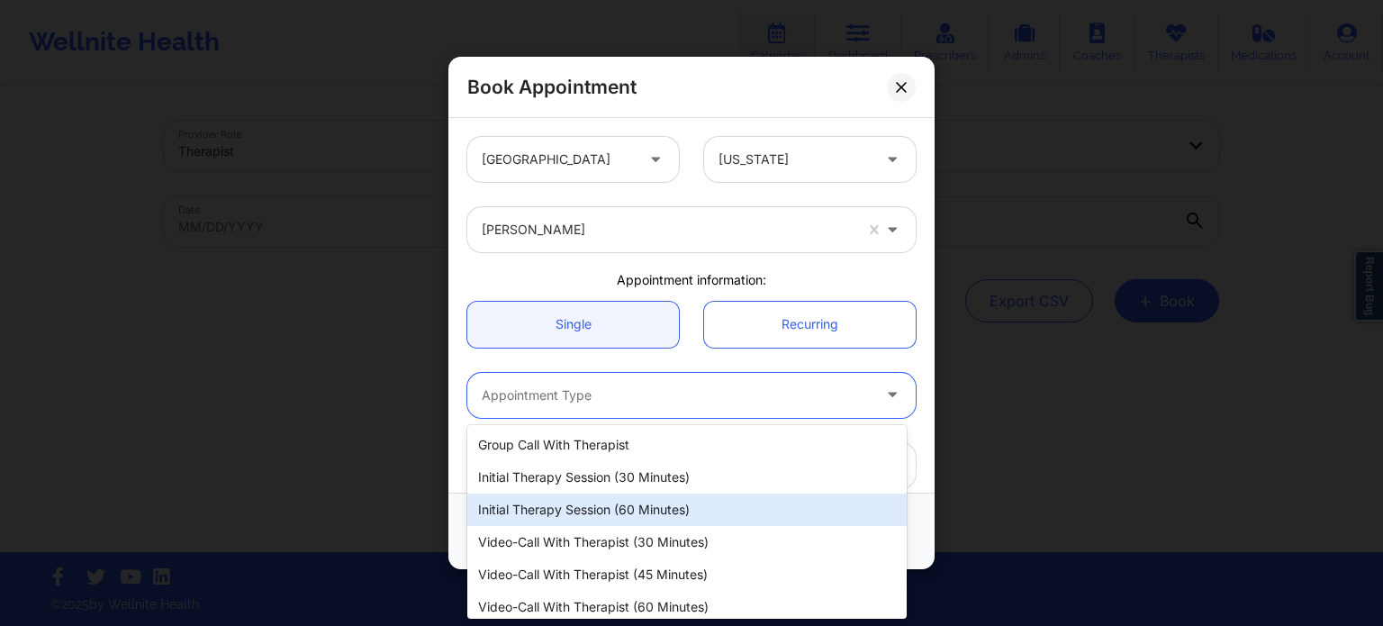
click at [597, 506] on div "Initial Therapy Session (60 minutes)" at bounding box center [686, 509] width 439 height 32
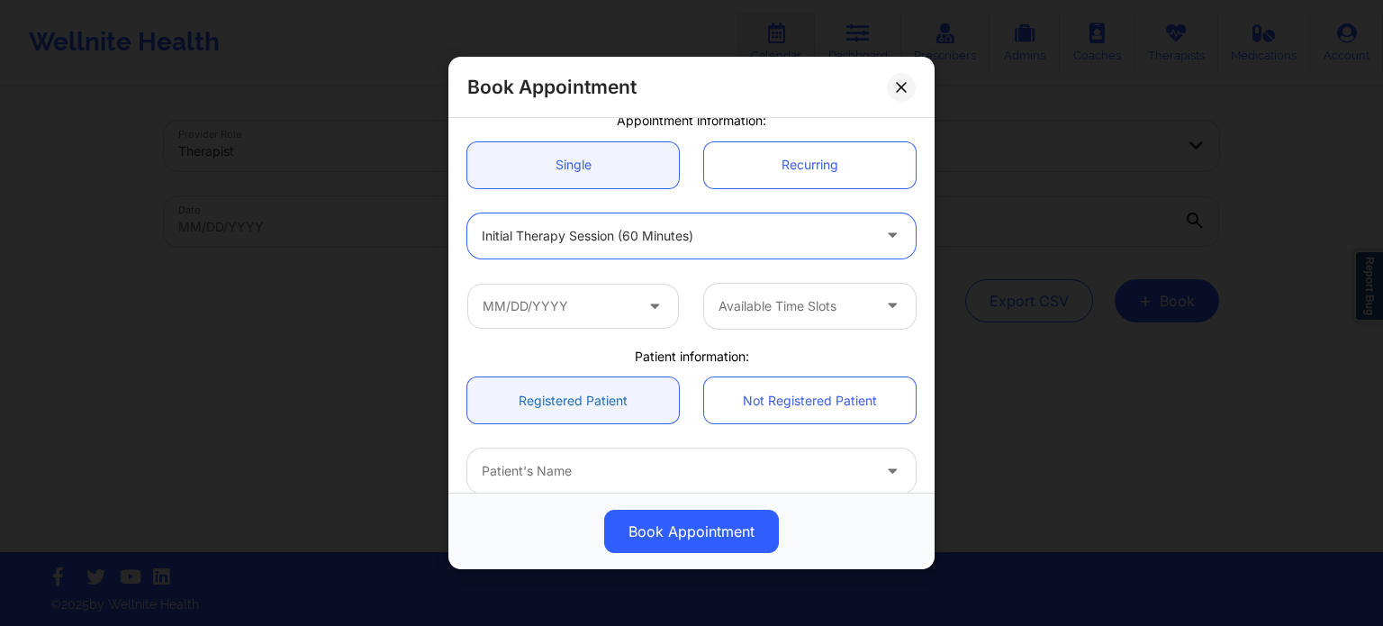
scroll to position [180, 0]
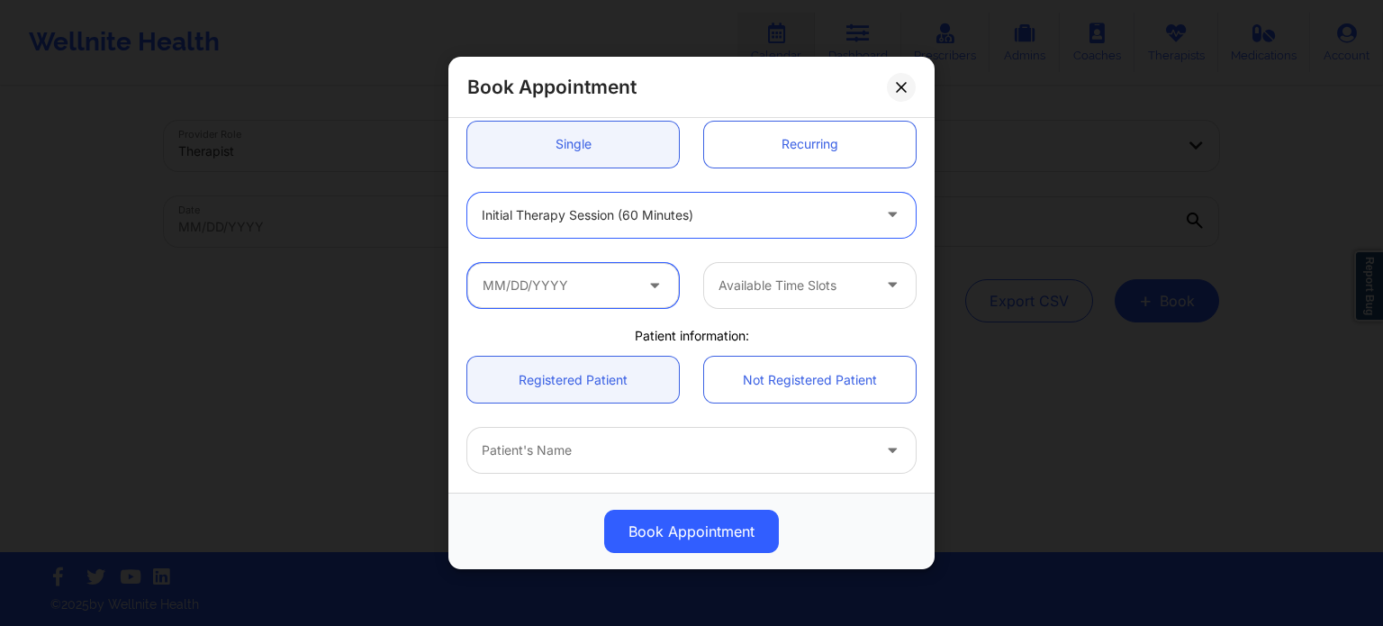
click at [578, 287] on input "text" at bounding box center [573, 285] width 212 height 45
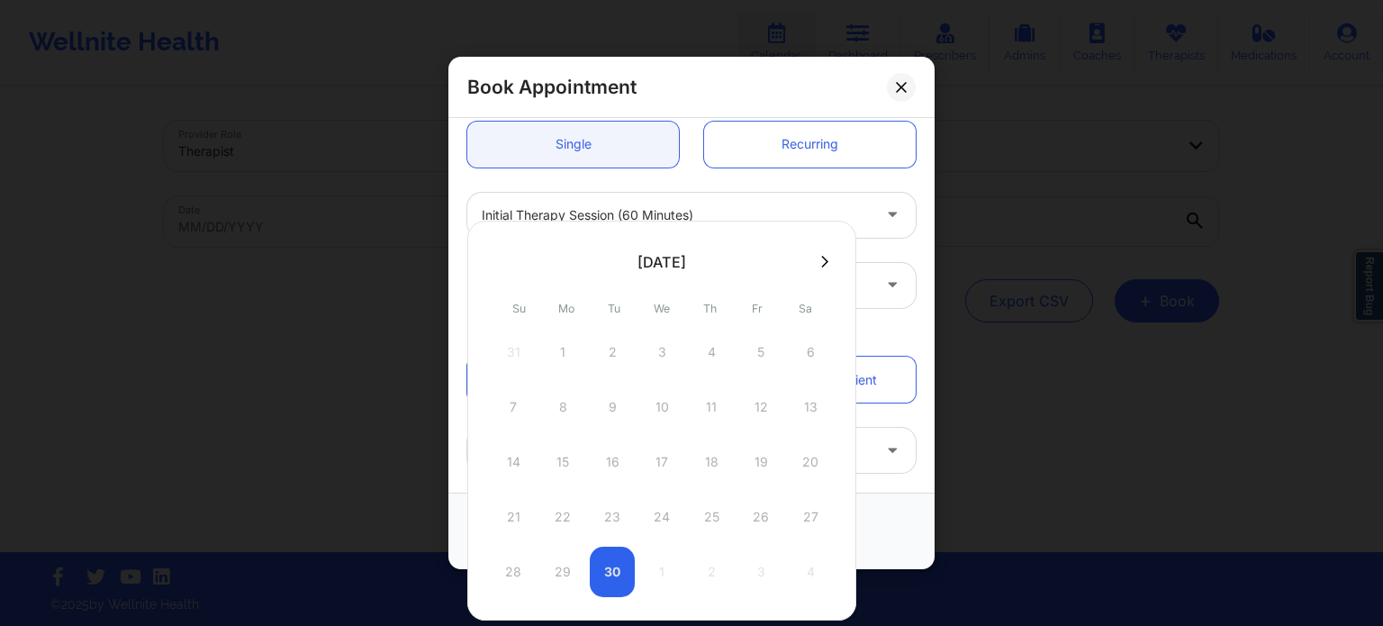
click at [827, 260] on icon at bounding box center [824, 262] width 7 height 12
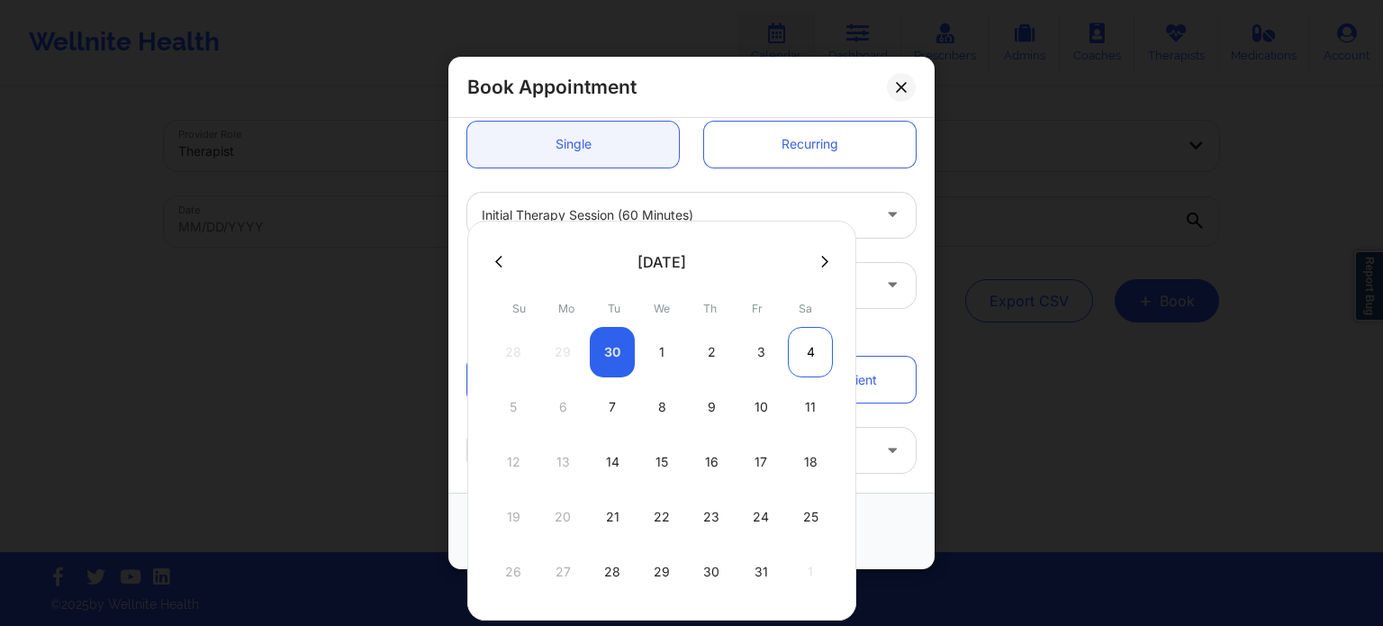
click at [811, 355] on div "4" at bounding box center [810, 352] width 45 height 50
type input "10/04/2025"
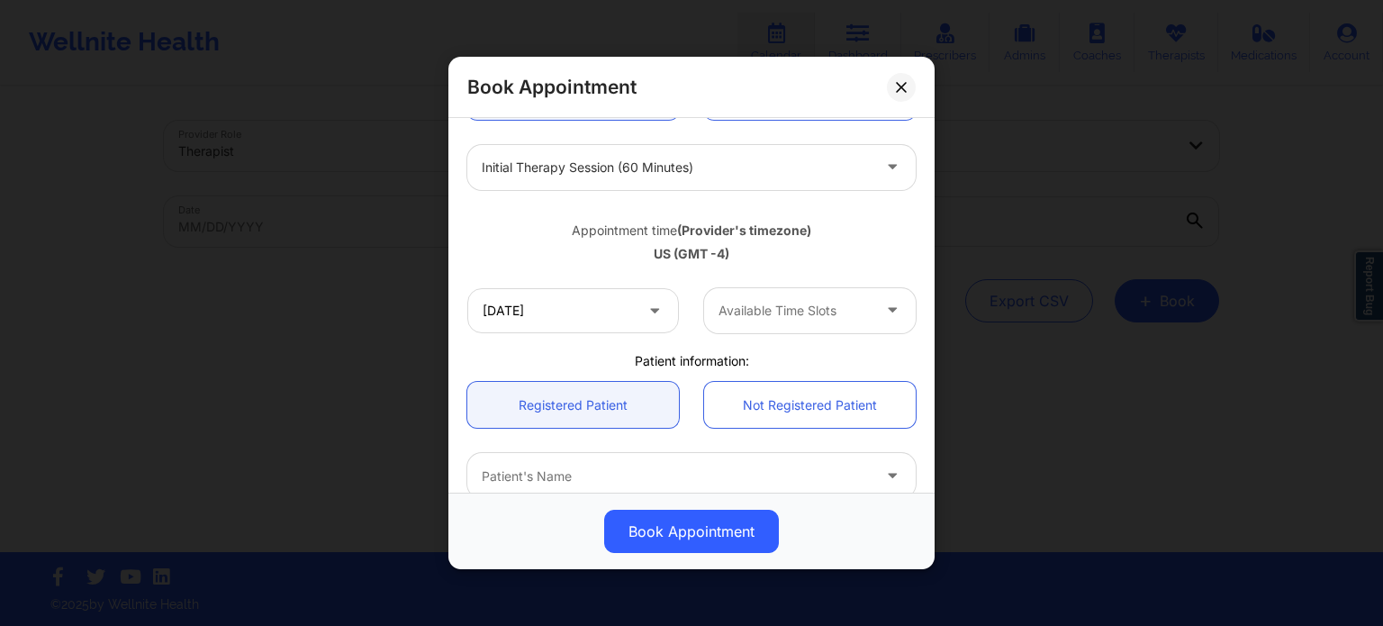
scroll to position [270, 0]
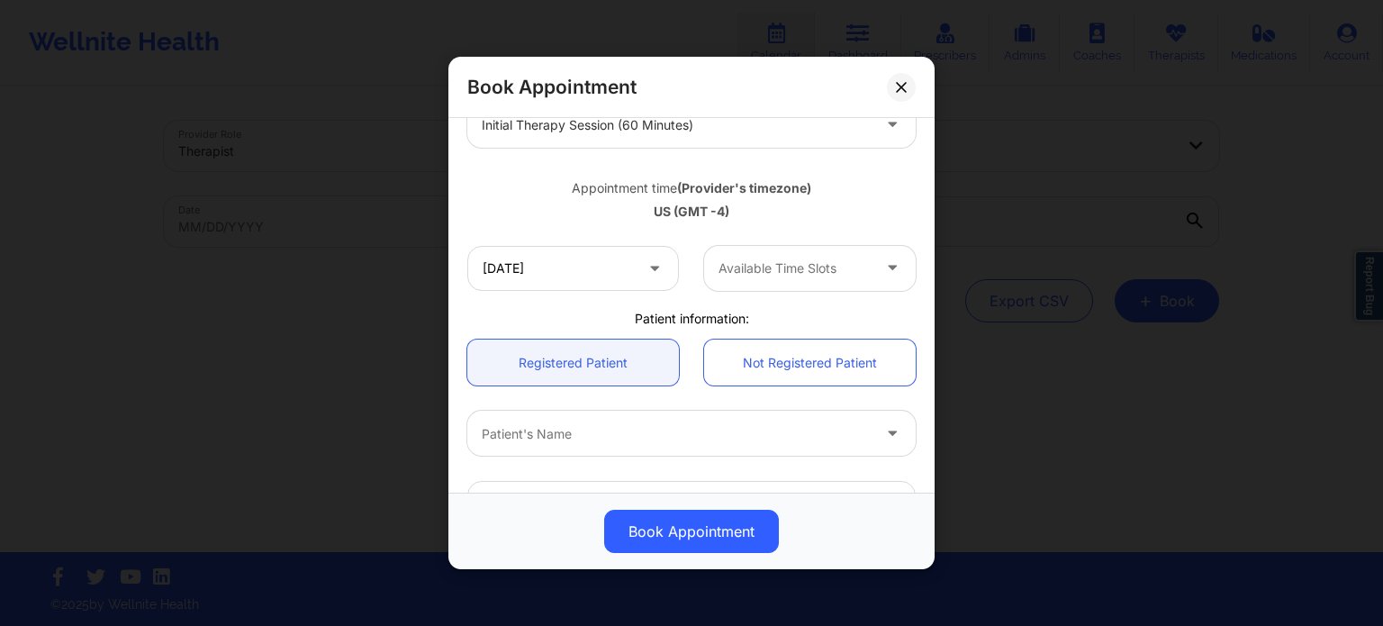
click at [774, 285] on div "Available Time Slots" at bounding box center [788, 268] width 168 height 45
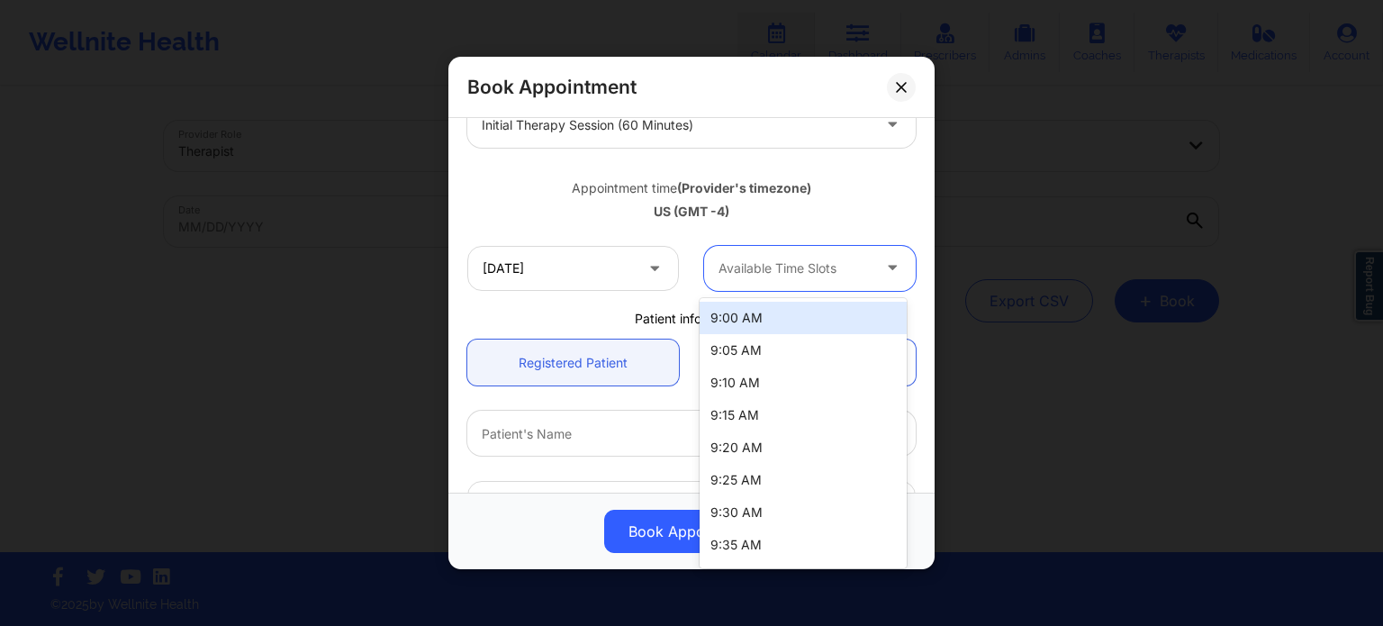
click at [785, 36] on div "Book Appointment United States Florida Susan P Zapatha Appointment information:…" at bounding box center [691, 313] width 1383 height 626
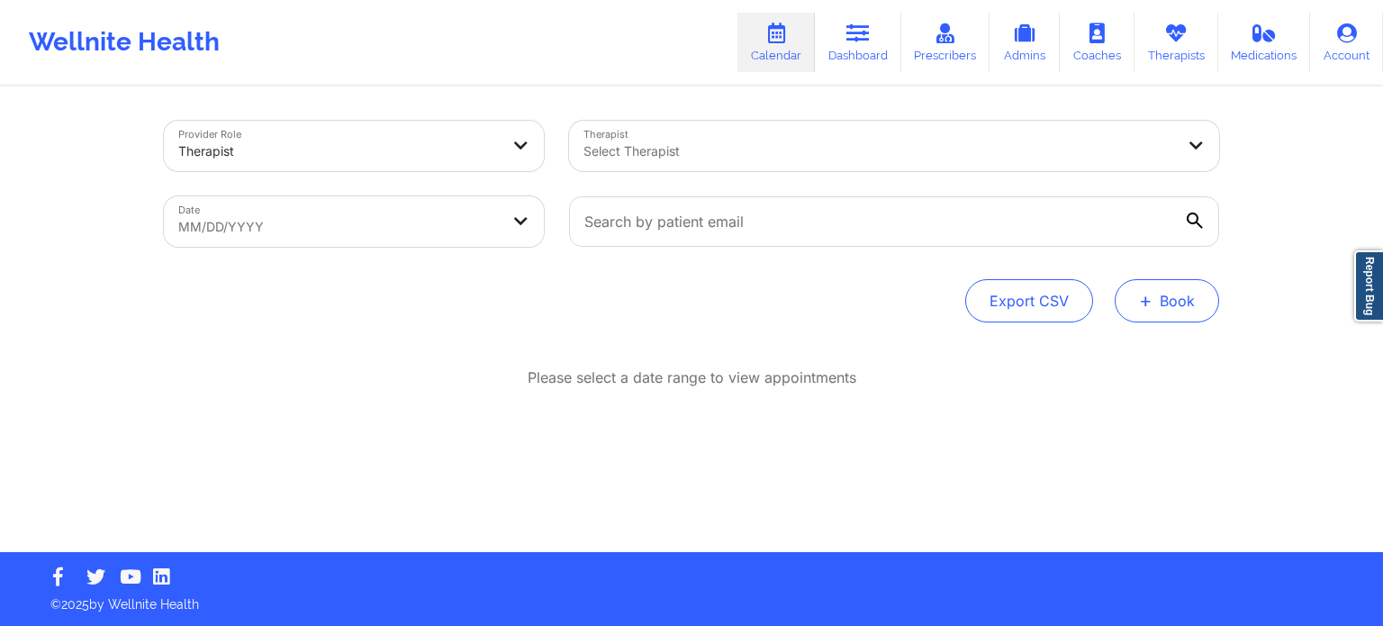
click at [1197, 304] on button "+ Book" at bounding box center [1167, 300] width 104 height 43
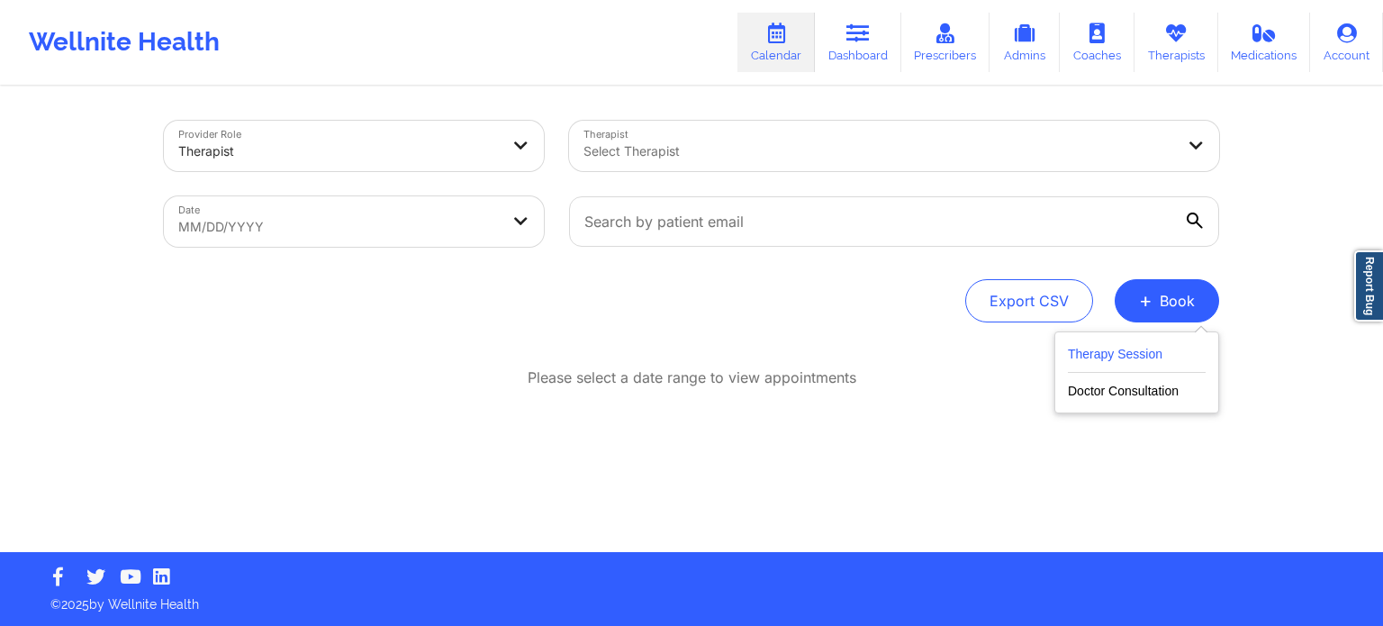
click at [1142, 357] on button "Therapy Session" at bounding box center [1137, 358] width 138 height 30
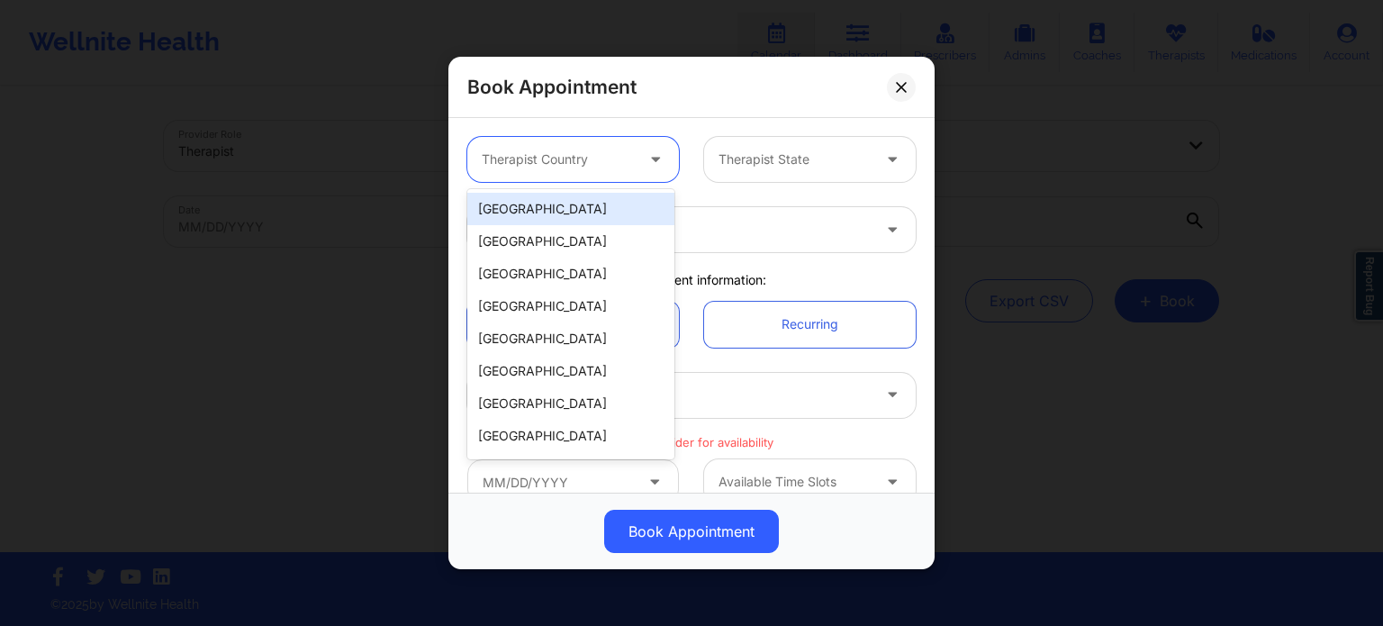
click at [589, 169] on div at bounding box center [558, 160] width 152 height 22
click at [558, 222] on div "[GEOGRAPHIC_DATA]" at bounding box center [570, 209] width 207 height 32
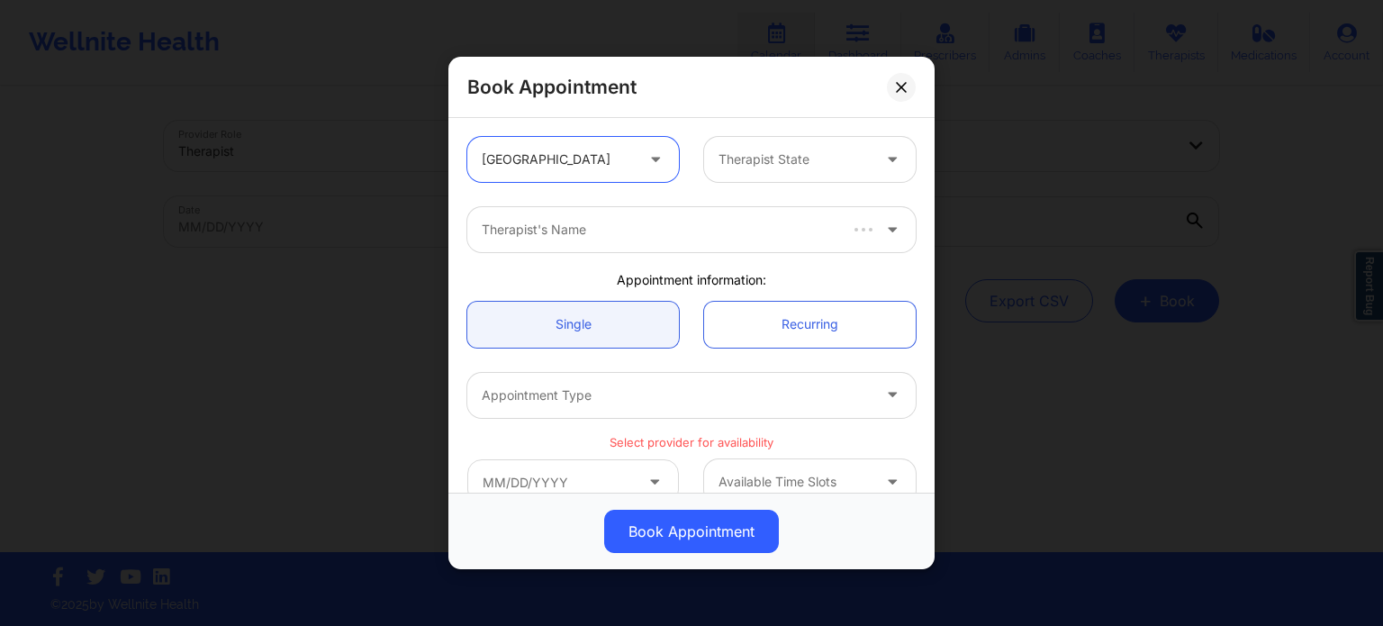
click at [796, 176] on div "Therapist State" at bounding box center [788, 159] width 168 height 45
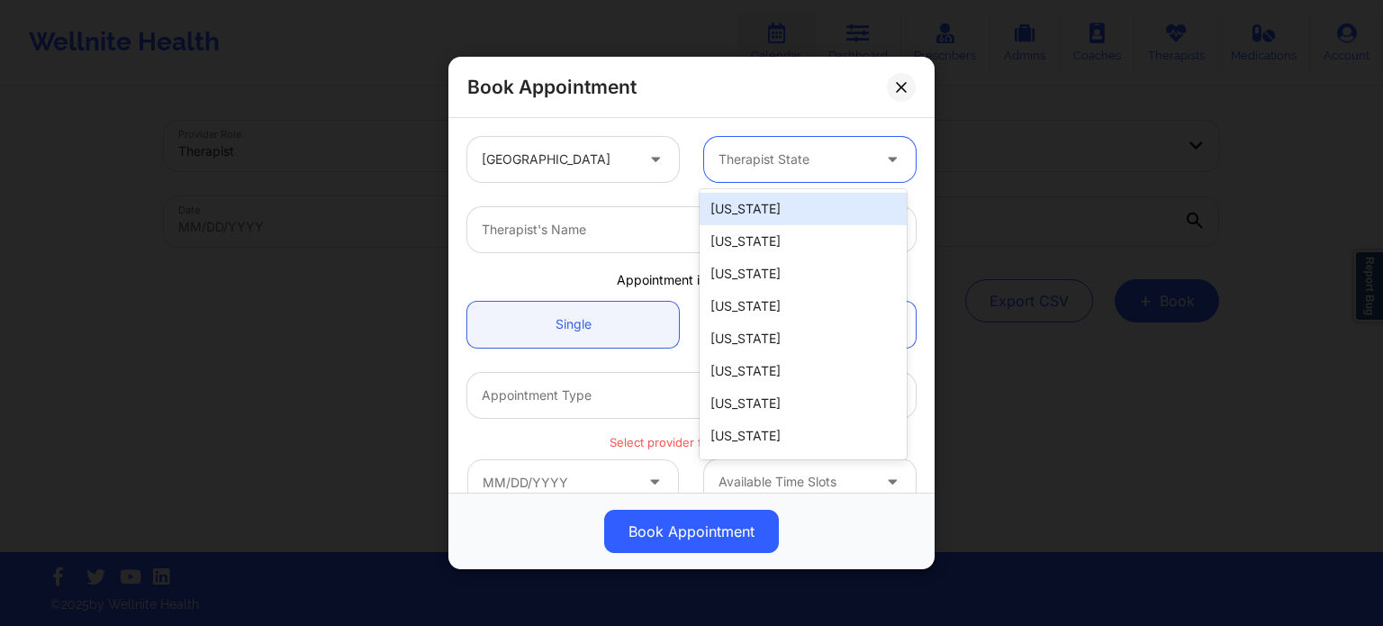
type input "f"
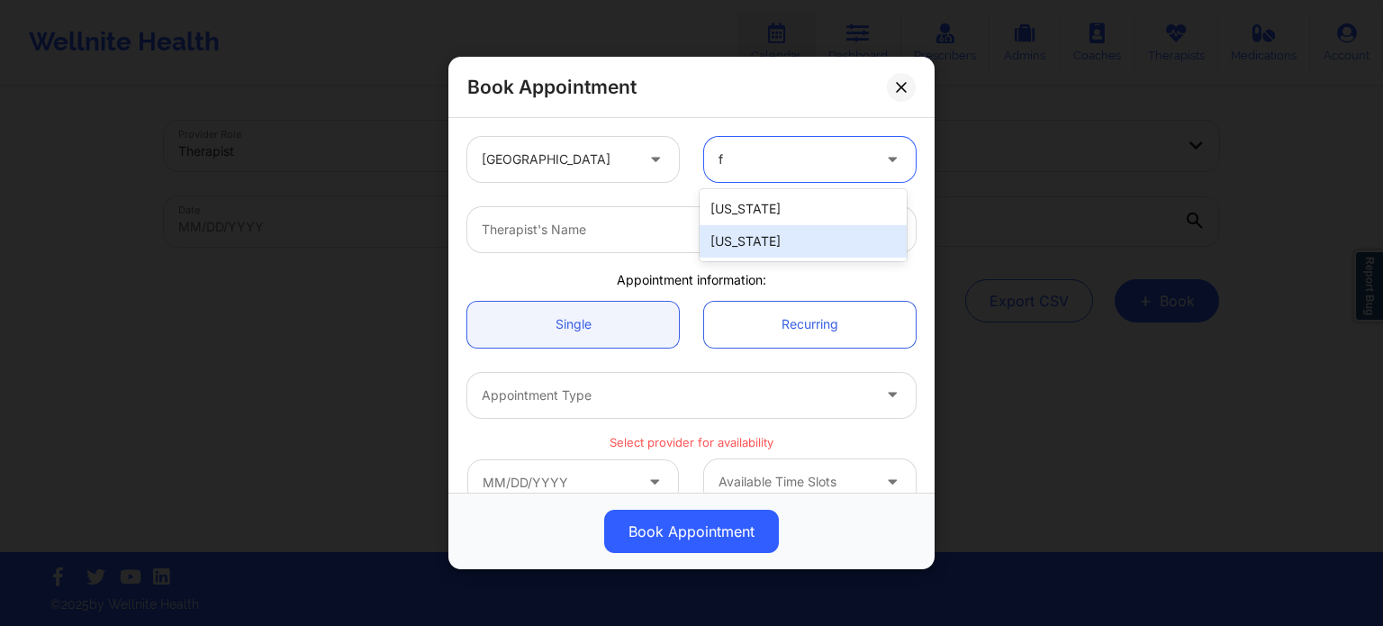
click at [777, 240] on div "[US_STATE]" at bounding box center [803, 241] width 207 height 32
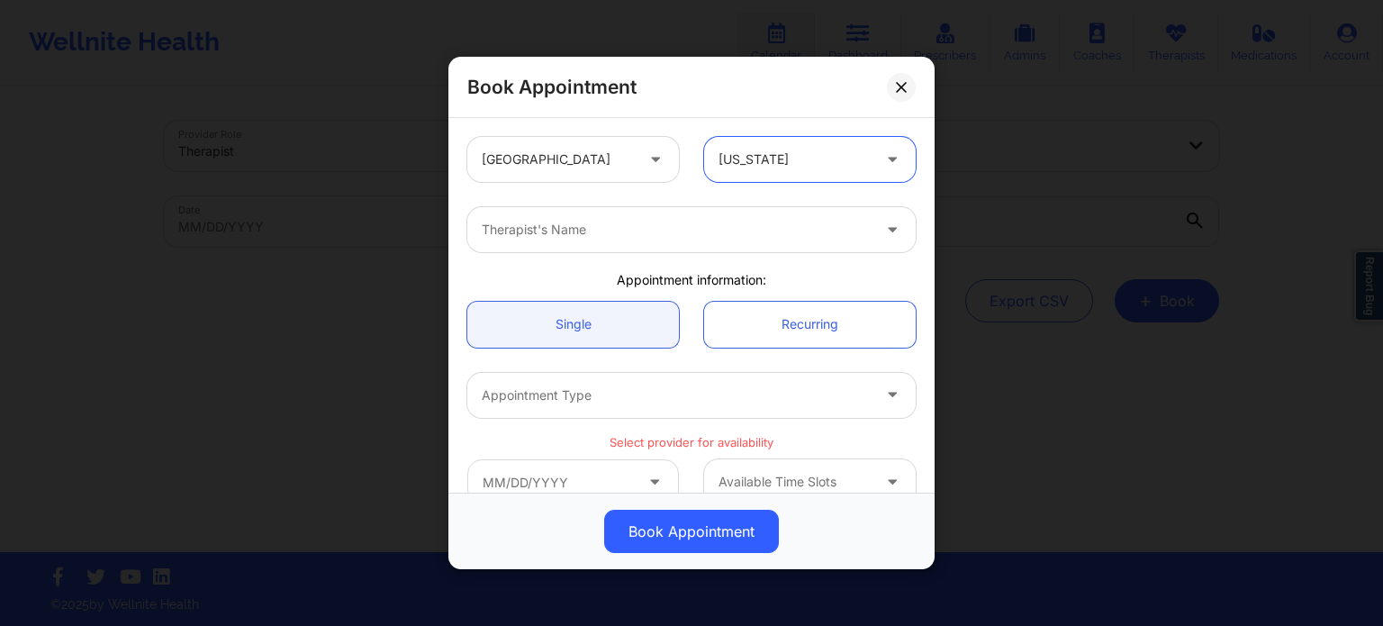
click at [655, 244] on div "Therapist's Name" at bounding box center [669, 229] width 405 height 45
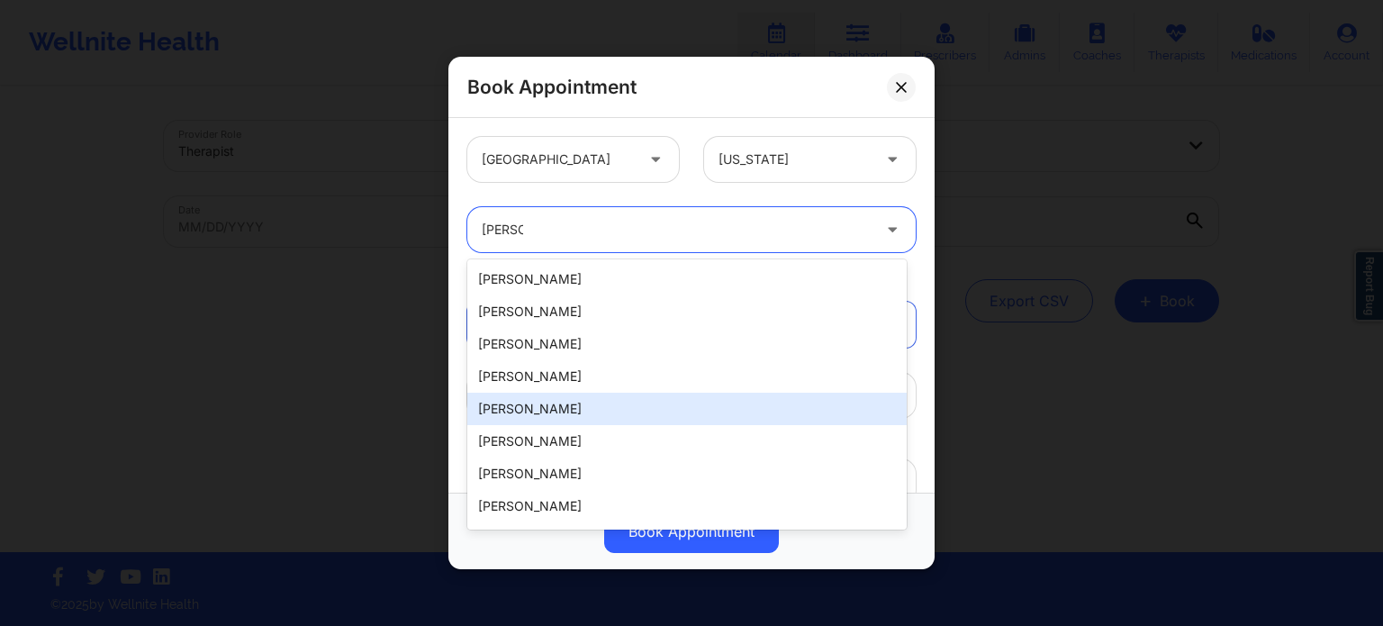
type input "susan p"
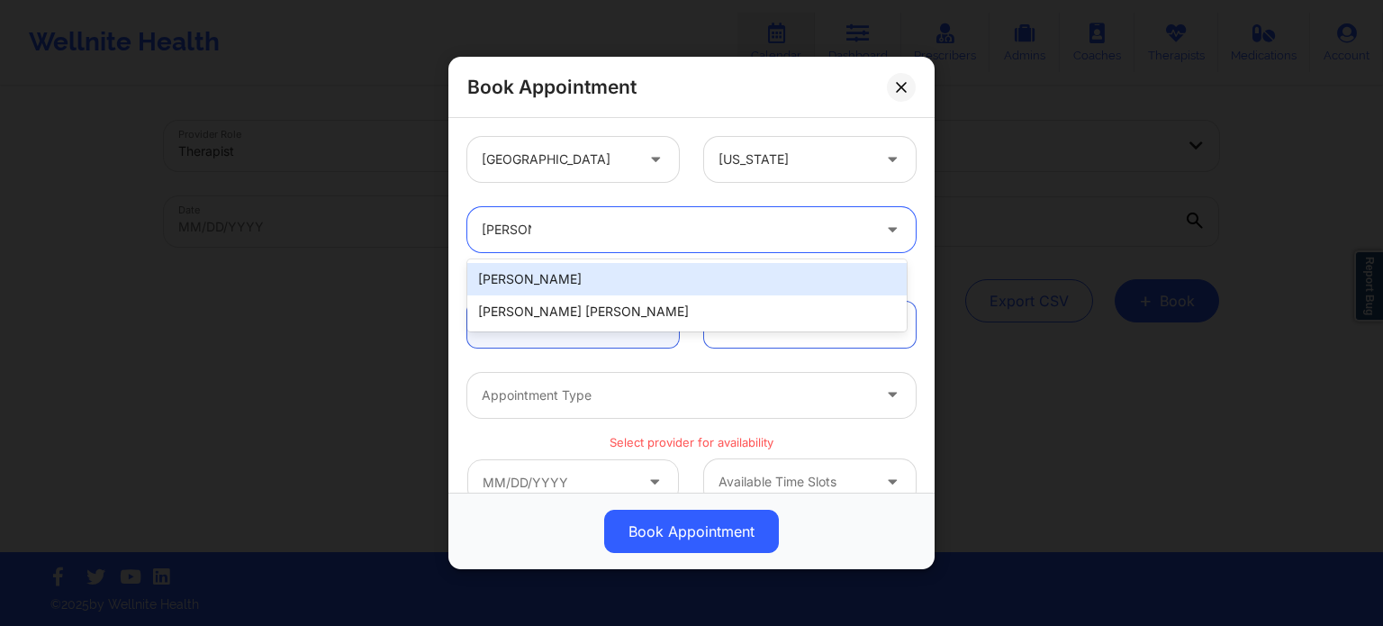
click at [619, 280] on div "Susan P Zapatha" at bounding box center [686, 279] width 439 height 32
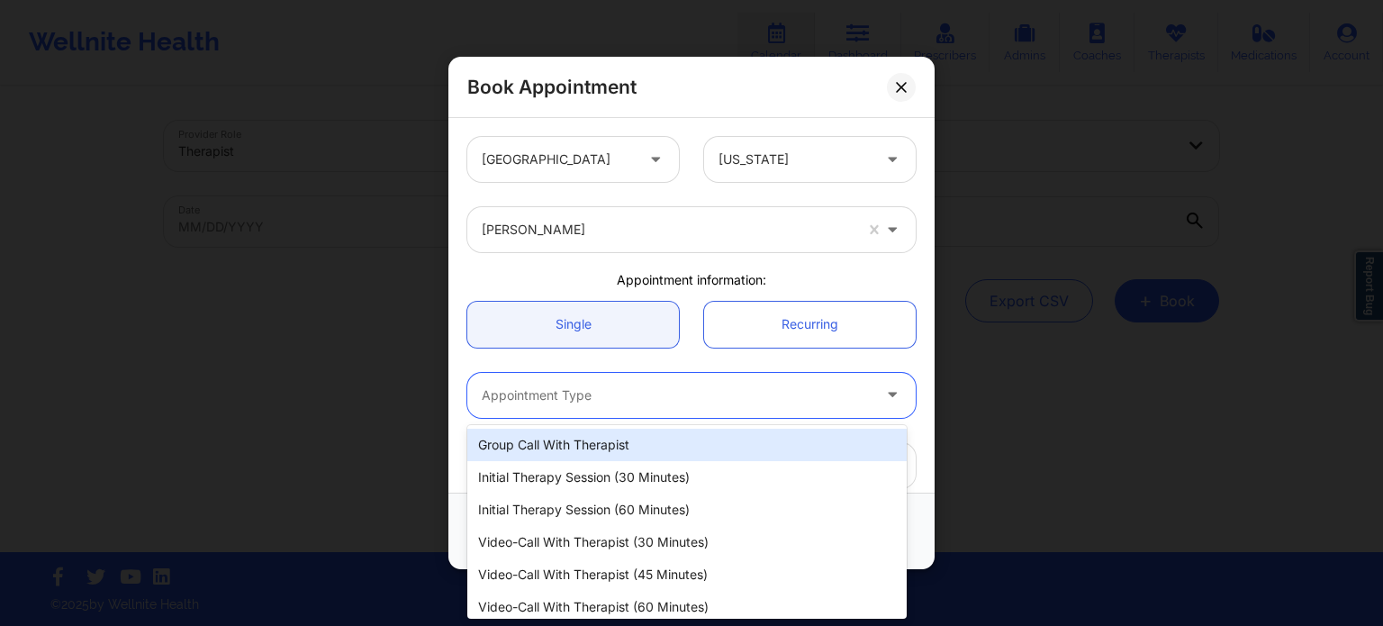
click at [619, 396] on div at bounding box center [676, 395] width 389 height 22
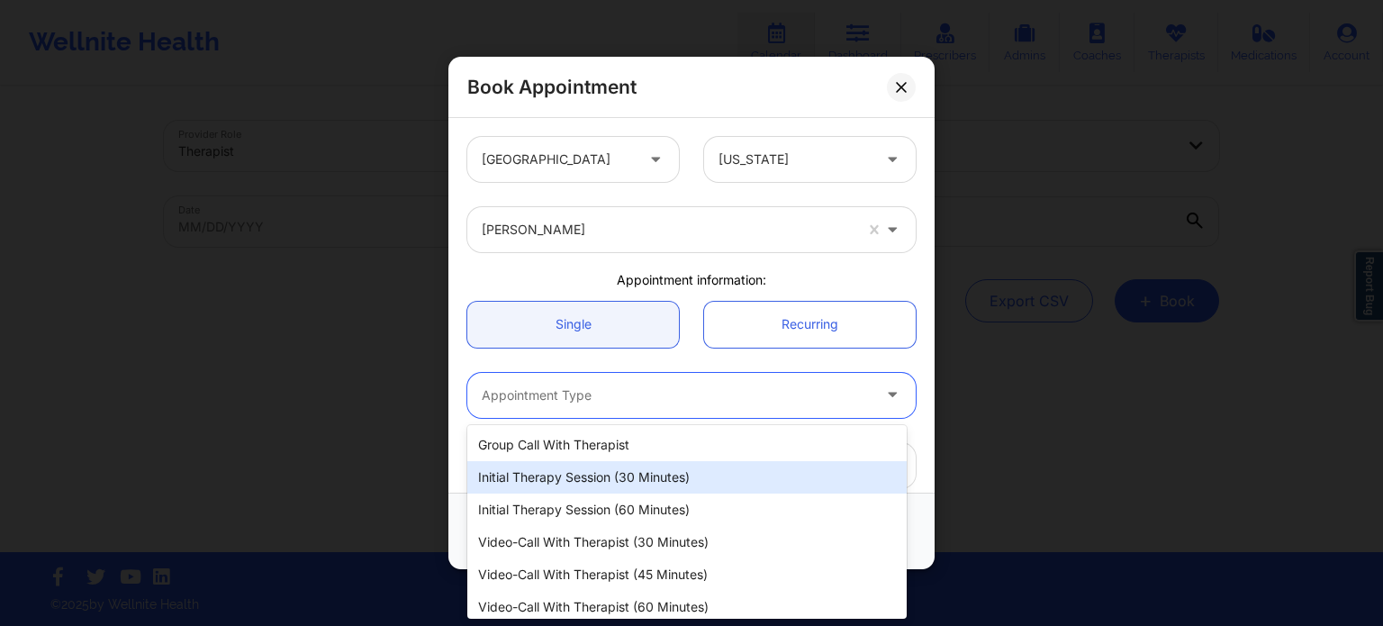
click at [612, 502] on div "Initial Therapy Session (60 minutes)" at bounding box center [686, 509] width 439 height 32
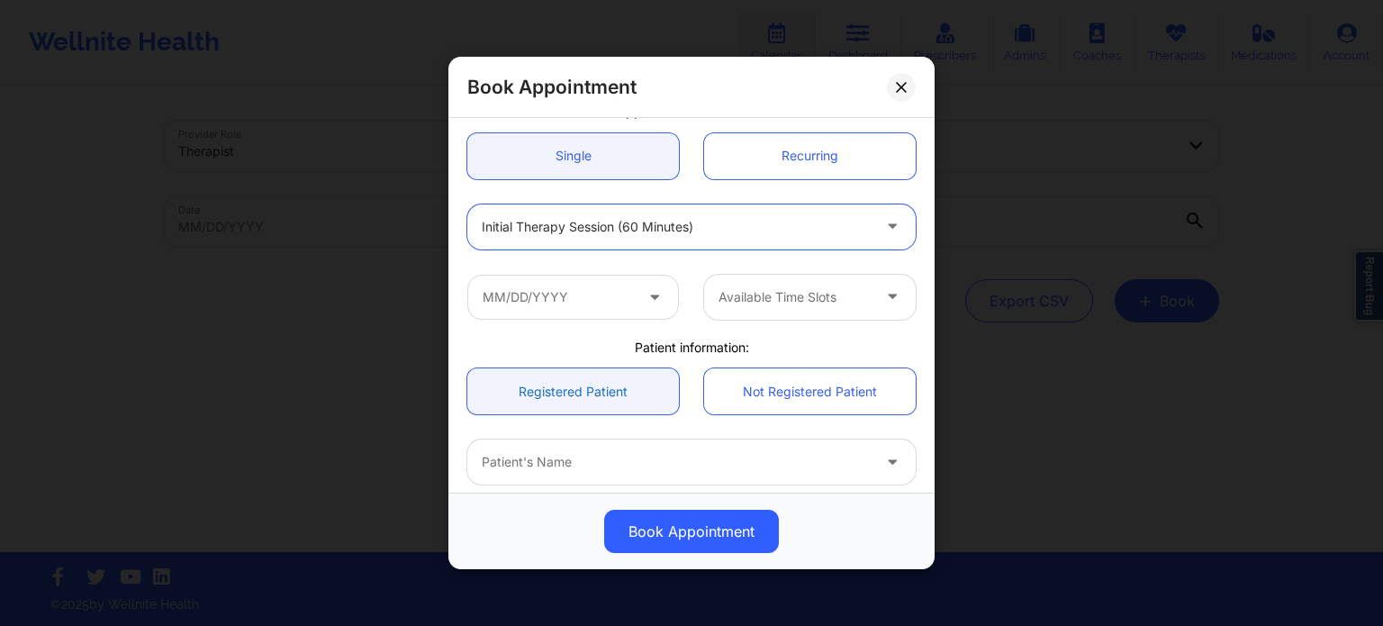
scroll to position [180, 0]
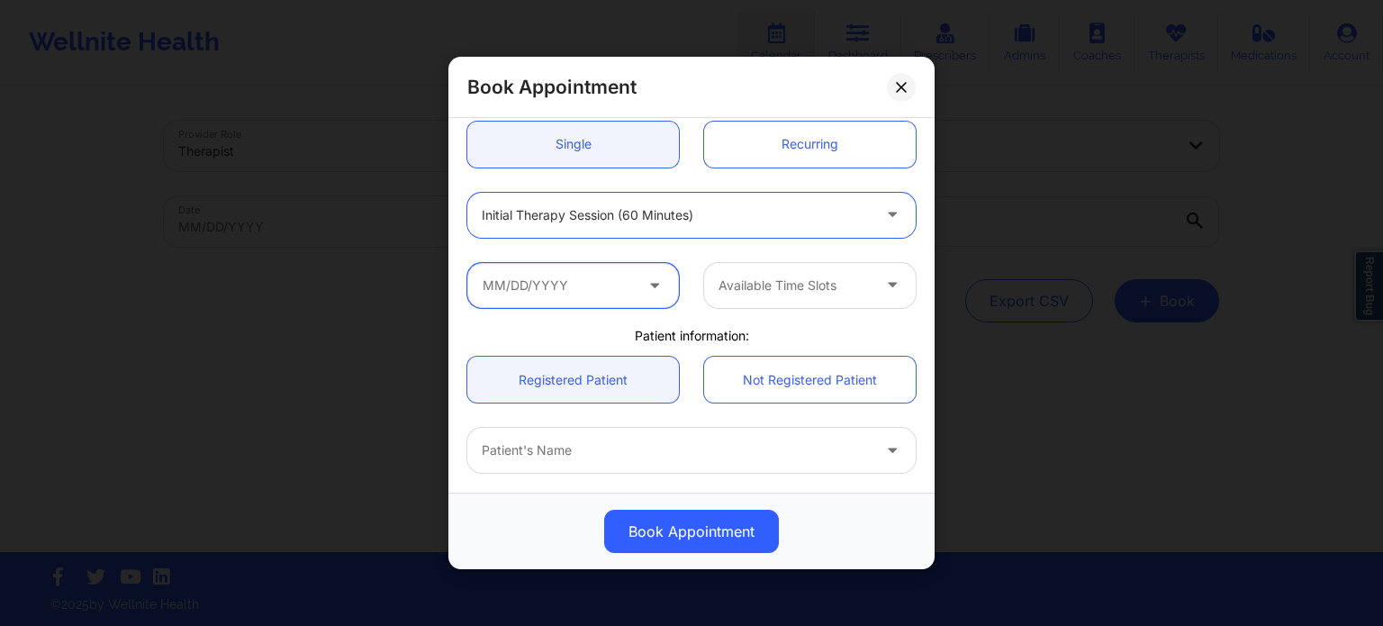
click at [588, 276] on input "text" at bounding box center [573, 285] width 212 height 45
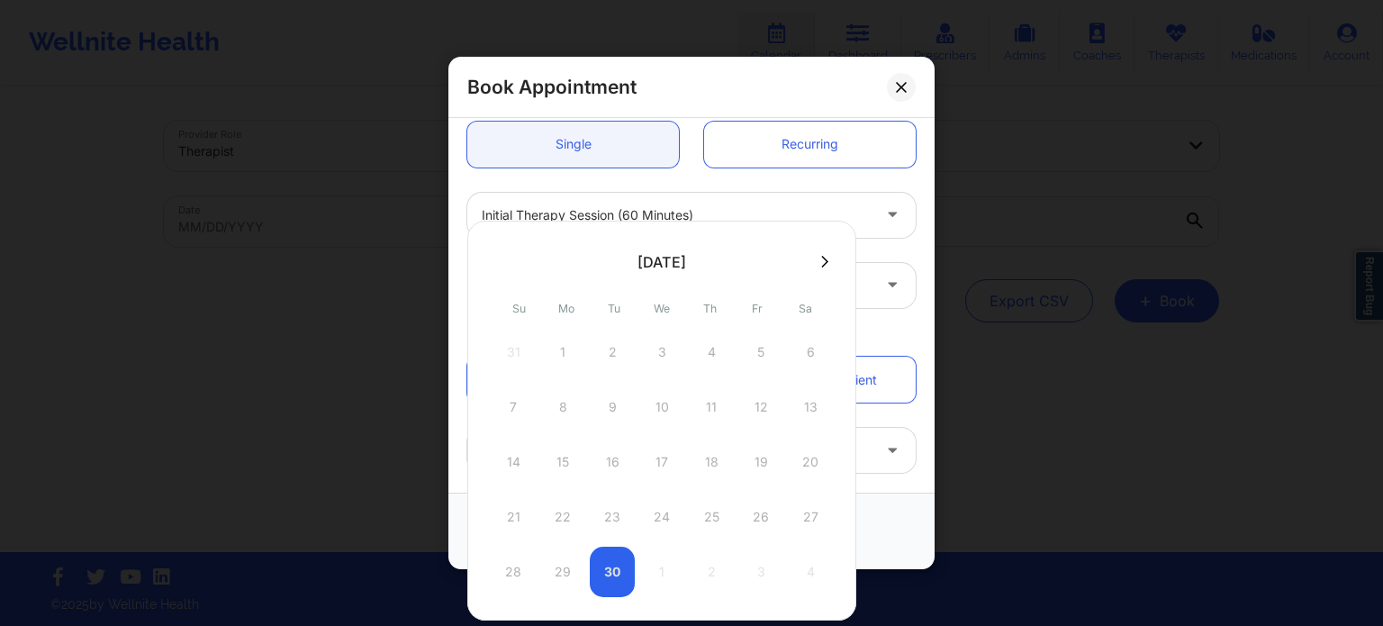
click at [829, 260] on button at bounding box center [825, 261] width 18 height 15
click at [562, 414] on div "5 6 7 8 9 10 11" at bounding box center [662, 407] width 342 height 50
click at [916, 289] on div "Available Time Slots" at bounding box center [809, 285] width 237 height 45
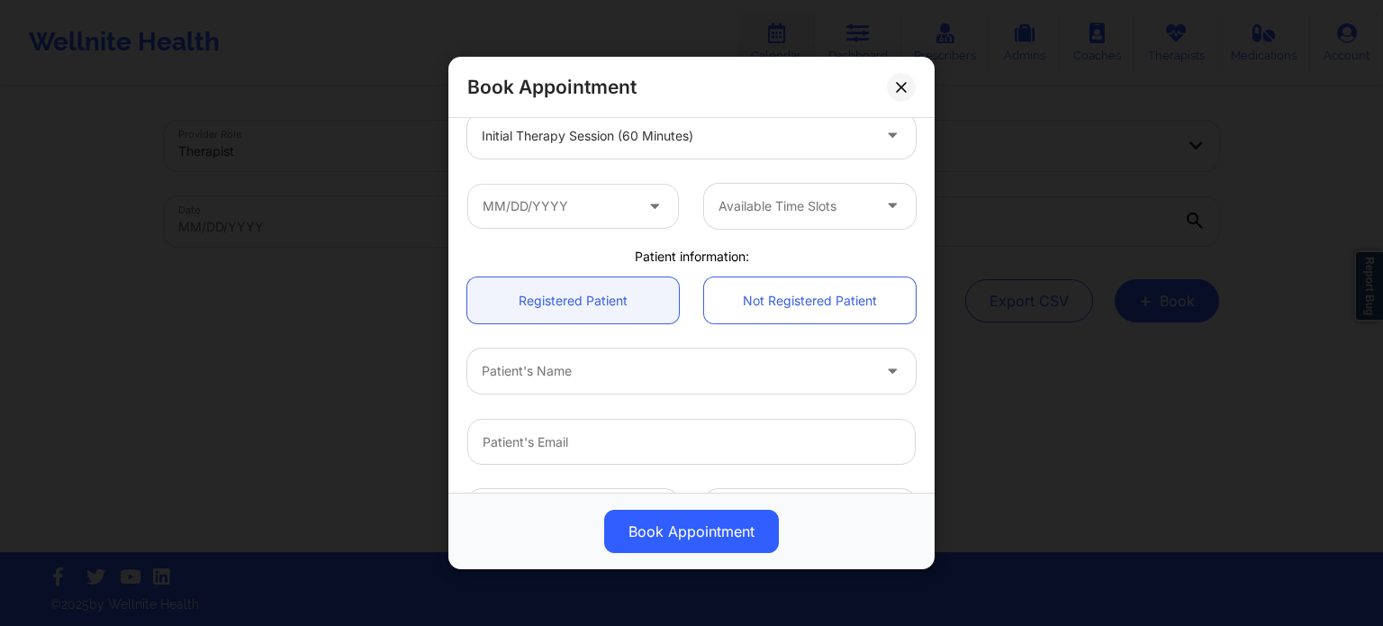
scroll to position [270, 0]
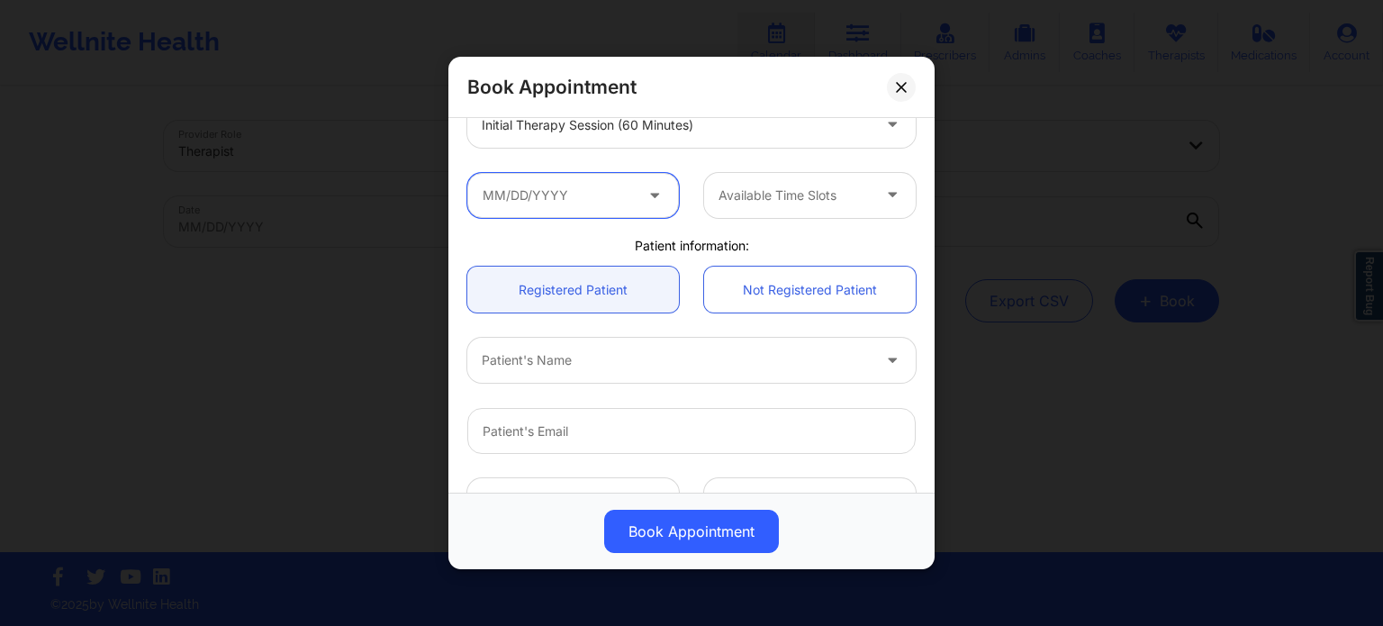
click at [598, 179] on input "text" at bounding box center [573, 195] width 212 height 45
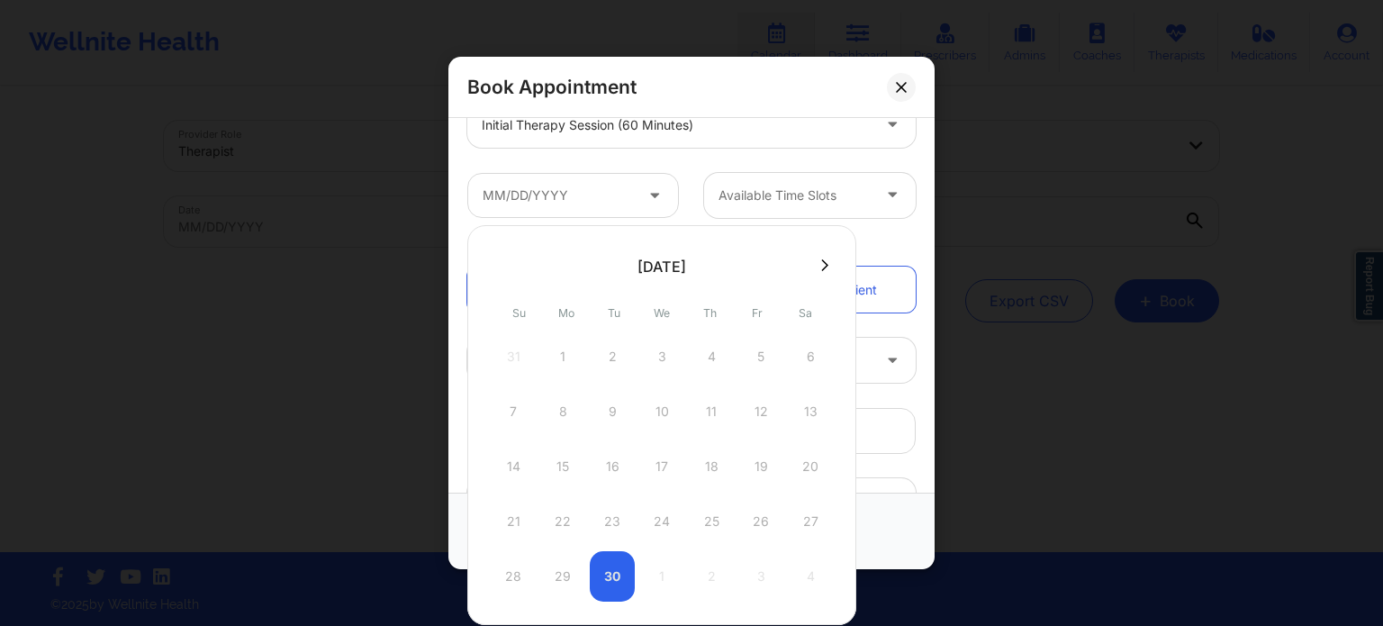
click at [825, 262] on icon at bounding box center [824, 265] width 7 height 12
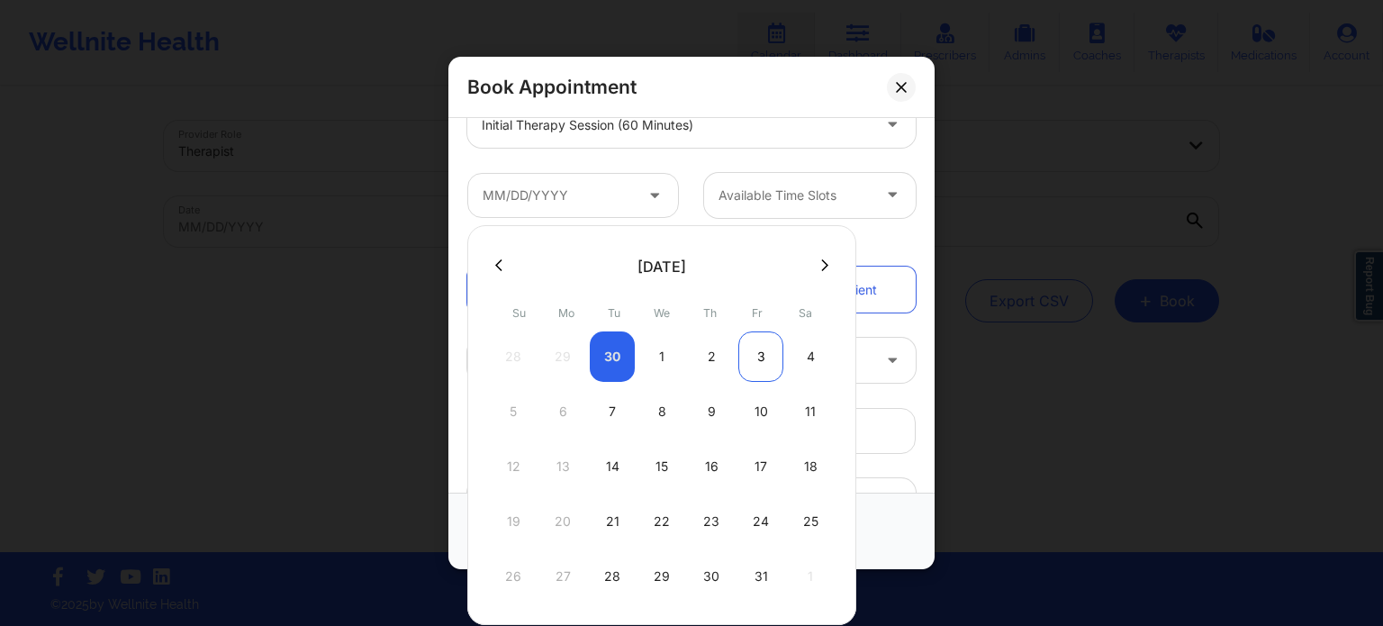
click at [765, 366] on div "3" at bounding box center [760, 356] width 45 height 50
type input "10/03/2025"
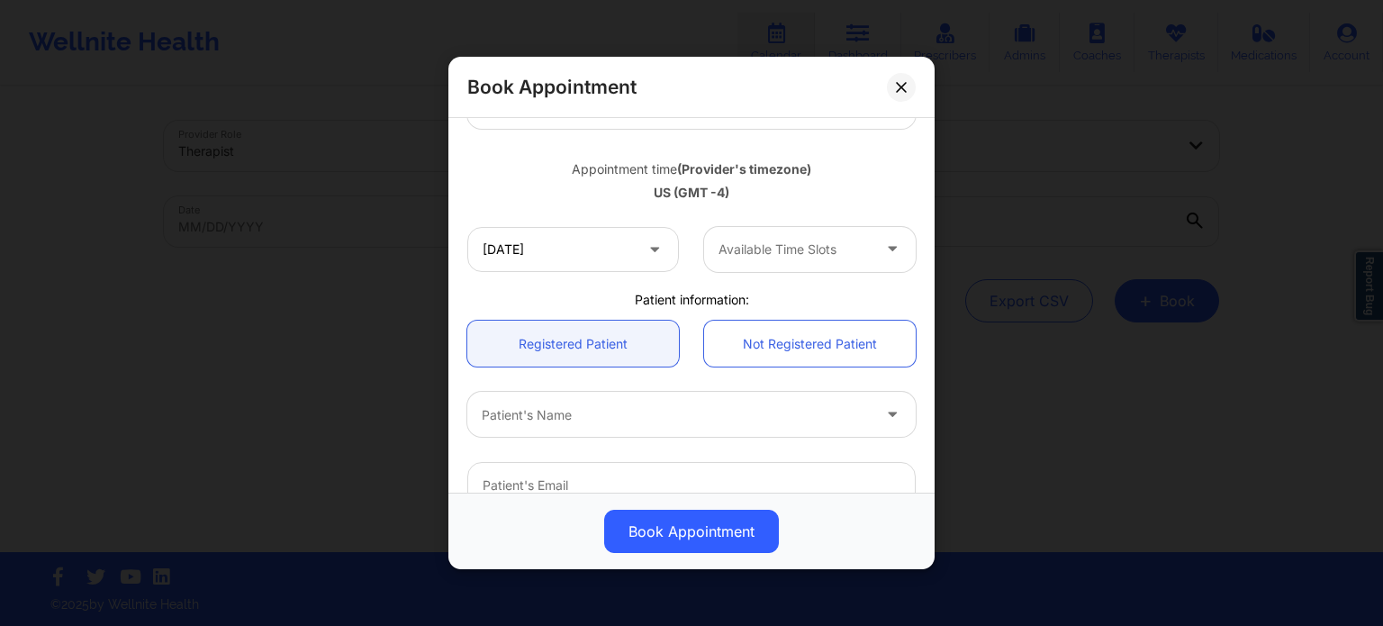
scroll to position [283, 0]
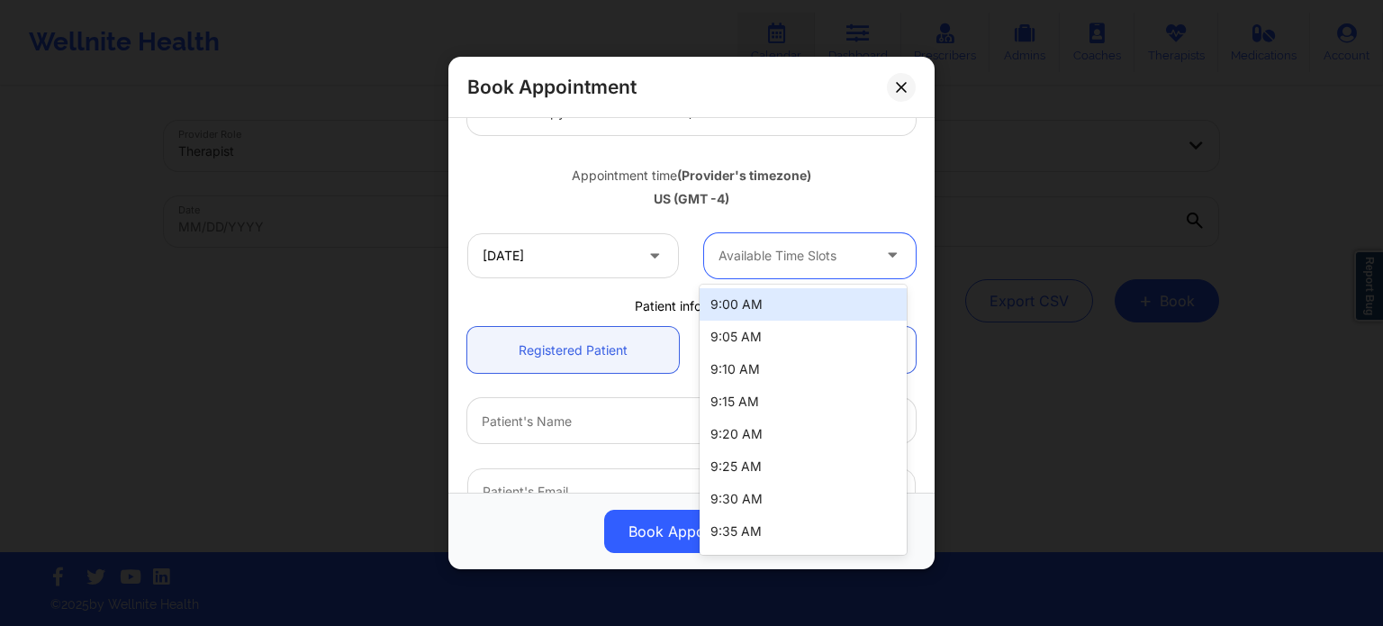
click at [788, 245] on div at bounding box center [794, 256] width 152 height 22
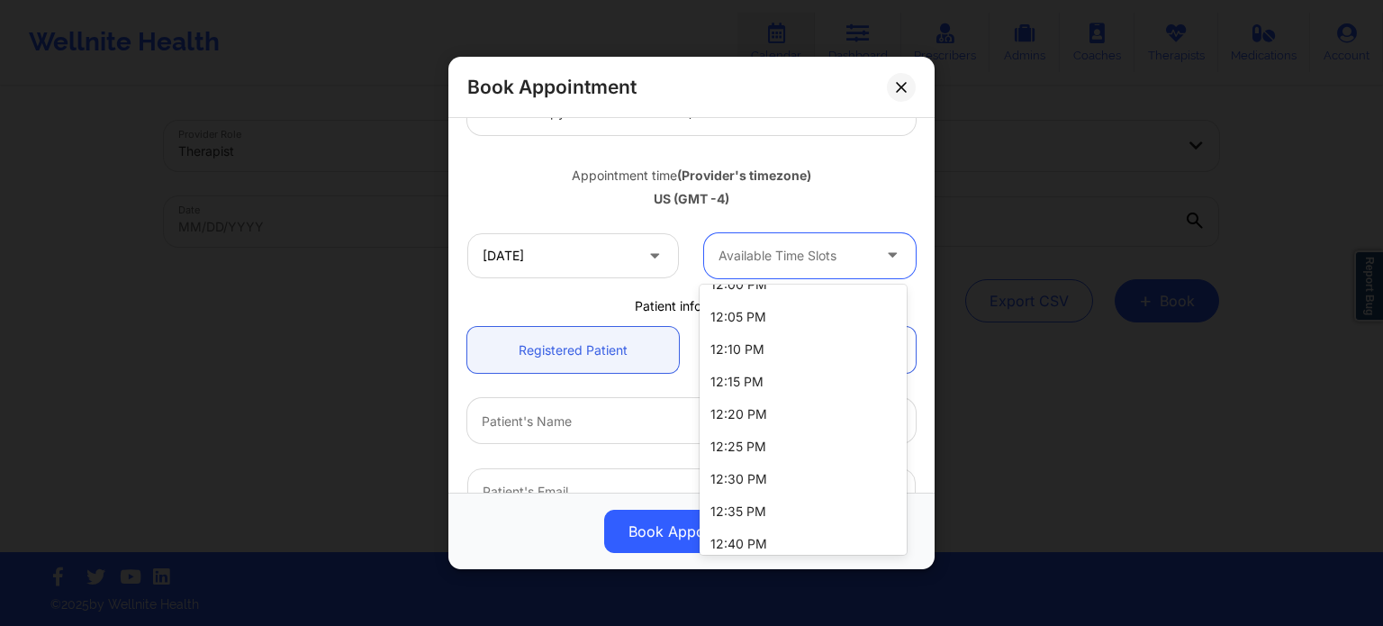
scroll to position [1325, 0]
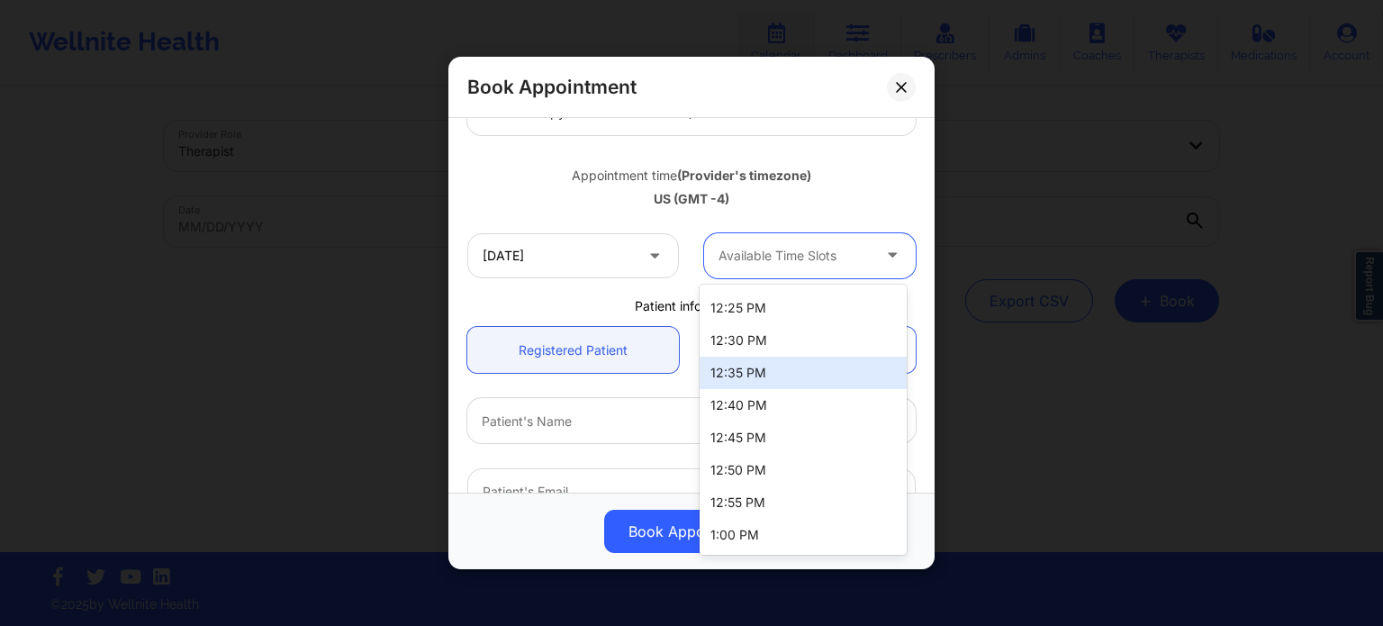
click at [632, 212] on div "Appointment time (Provider's timezone) US (GMT -4)" at bounding box center [692, 184] width 474 height 73
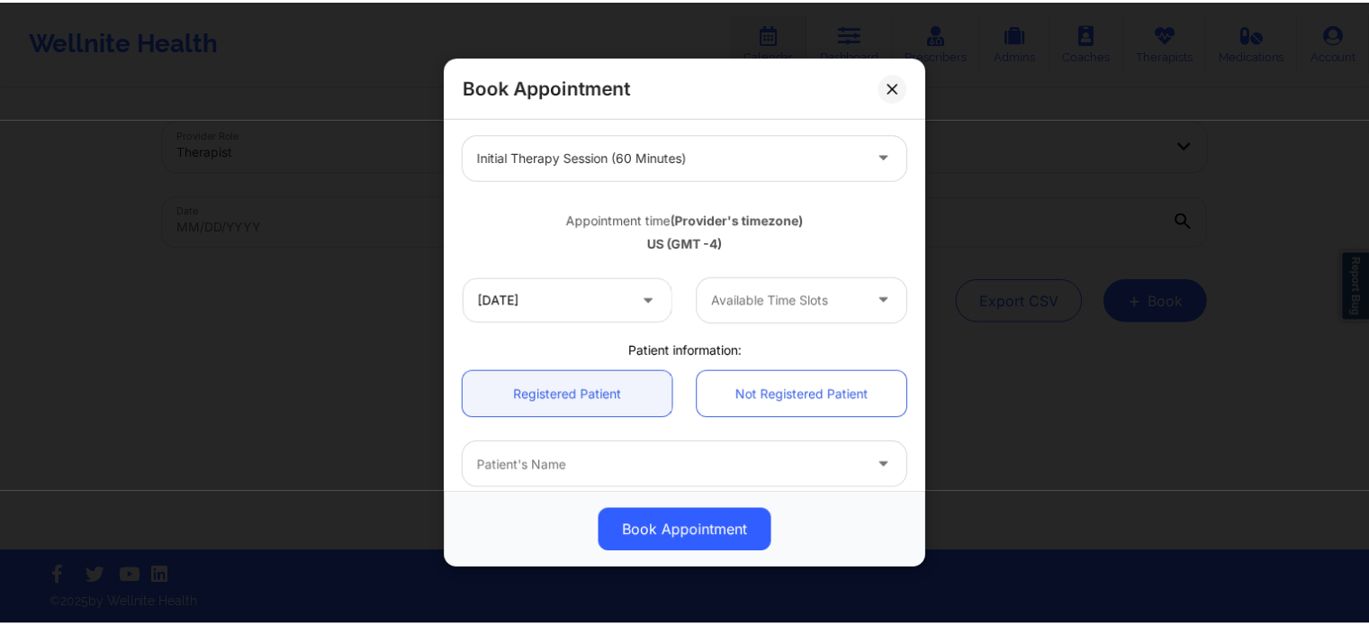
scroll to position [193, 0]
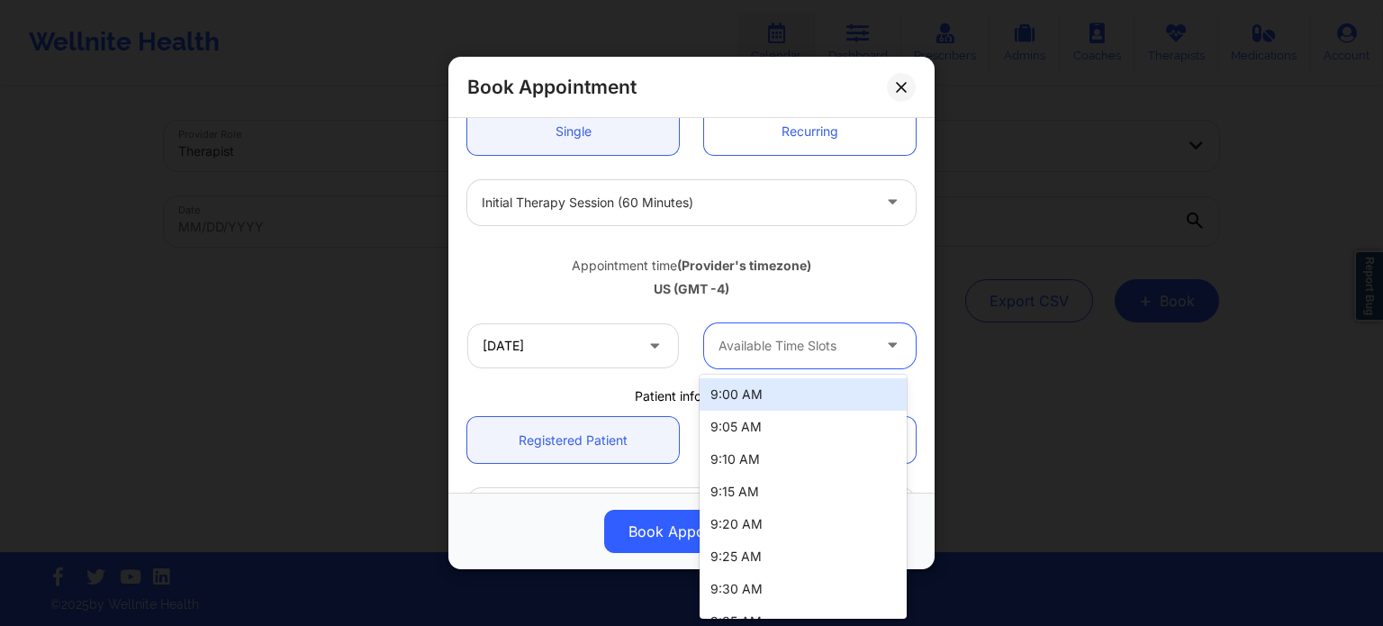
click at [772, 352] on div at bounding box center [794, 346] width 152 height 22
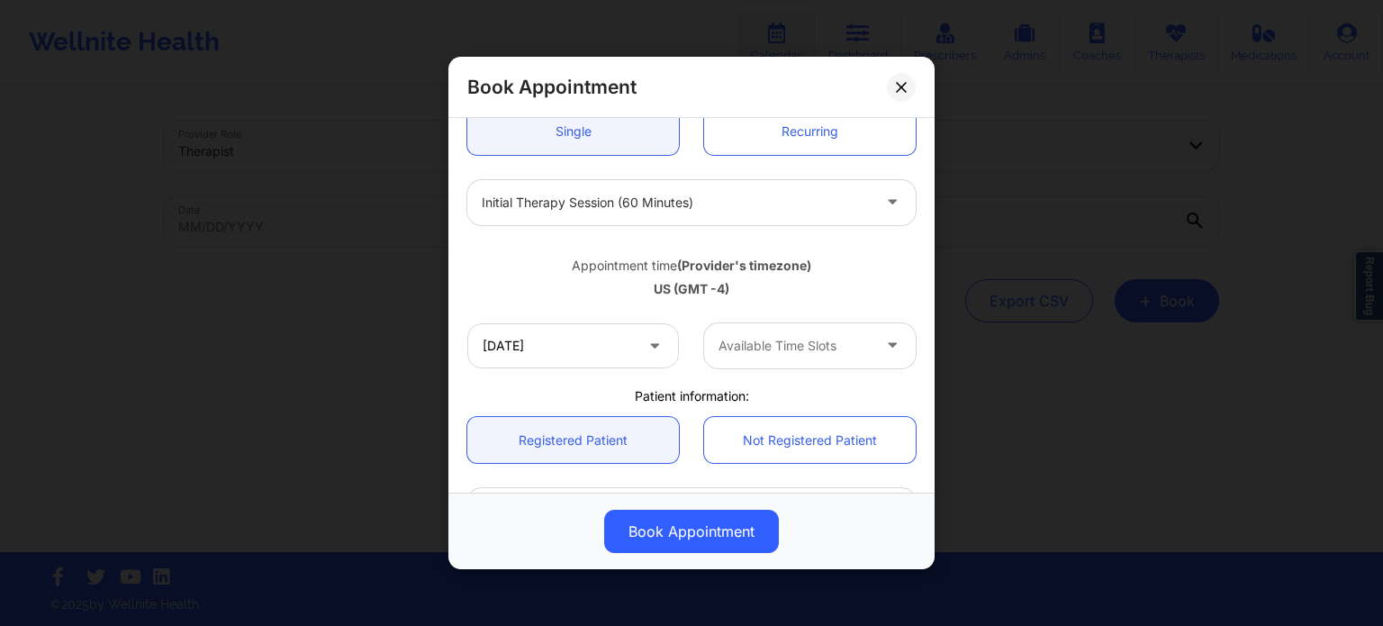
click at [1025, 241] on div "Book Appointment United States Florida Susan P Zapatha Appointment information:…" at bounding box center [691, 313] width 1383 height 626
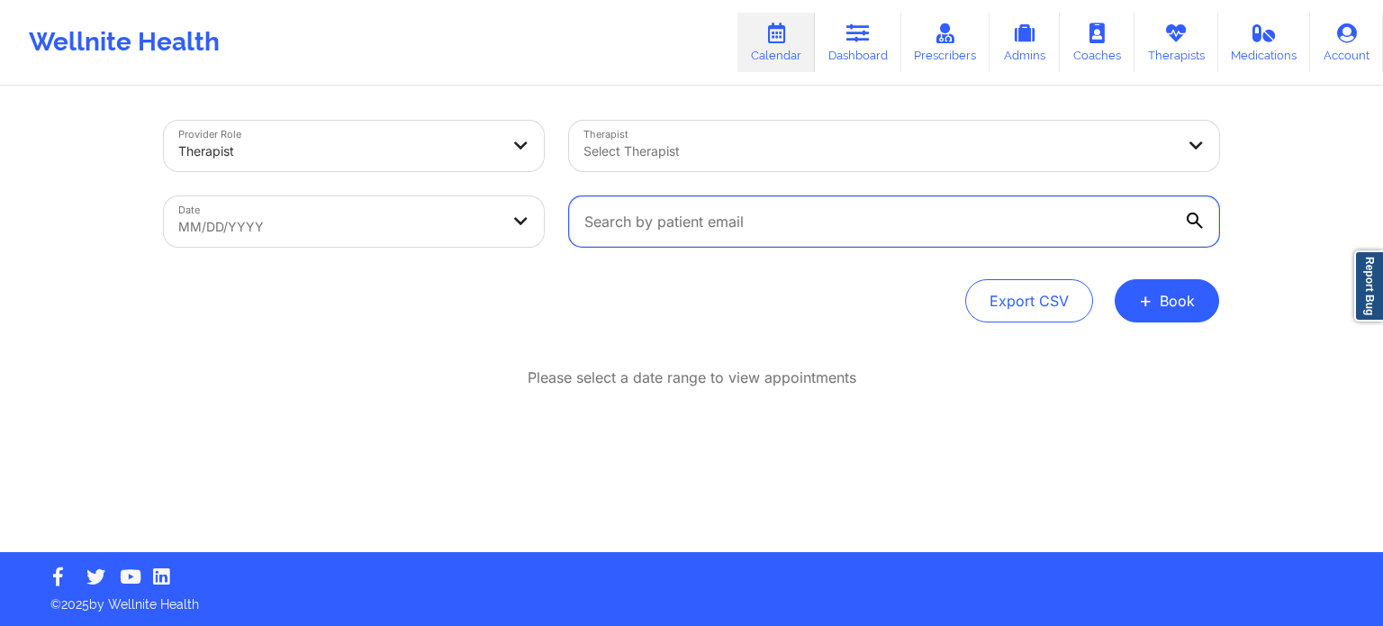
click at [1025, 241] on input "text" at bounding box center [894, 221] width 650 height 50
click at [932, 342] on div "Provider Role Therapist Therapist Select Therapist Date MM/DD/YYYY Export CSV +…" at bounding box center [691, 320] width 1080 height 464
click at [855, 46] on link "Dashboard" at bounding box center [858, 42] width 86 height 59
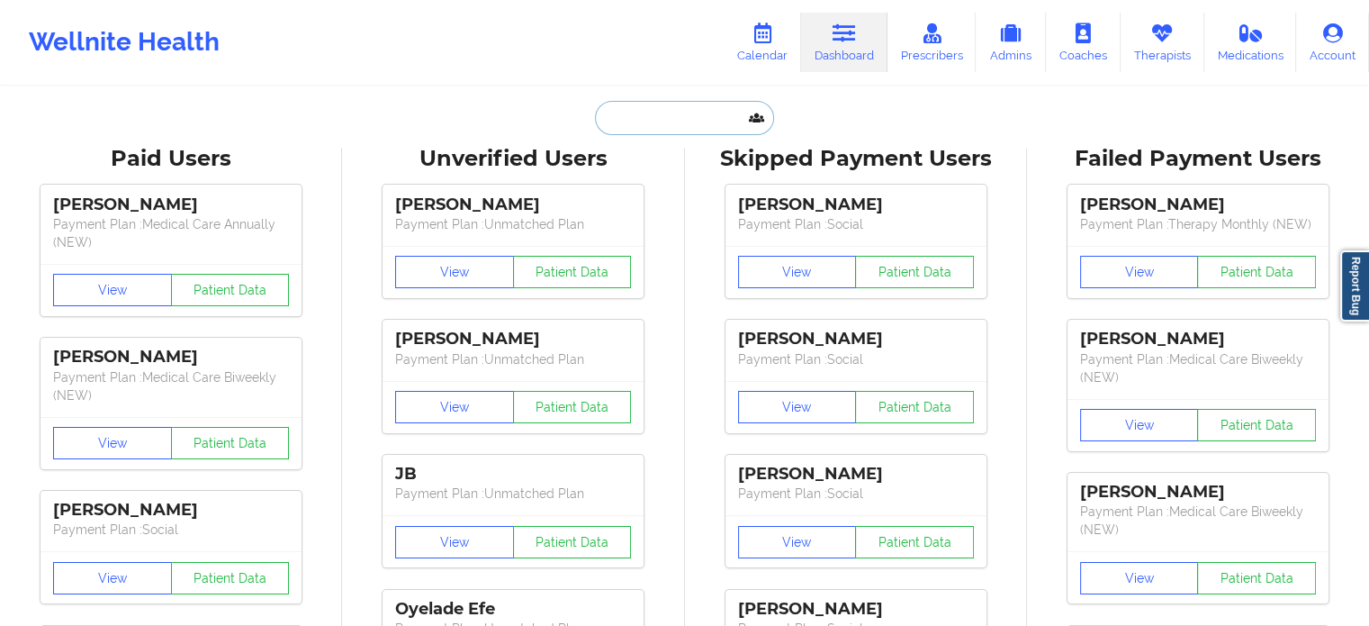
click at [663, 129] on input "text" at bounding box center [684, 118] width 178 height 34
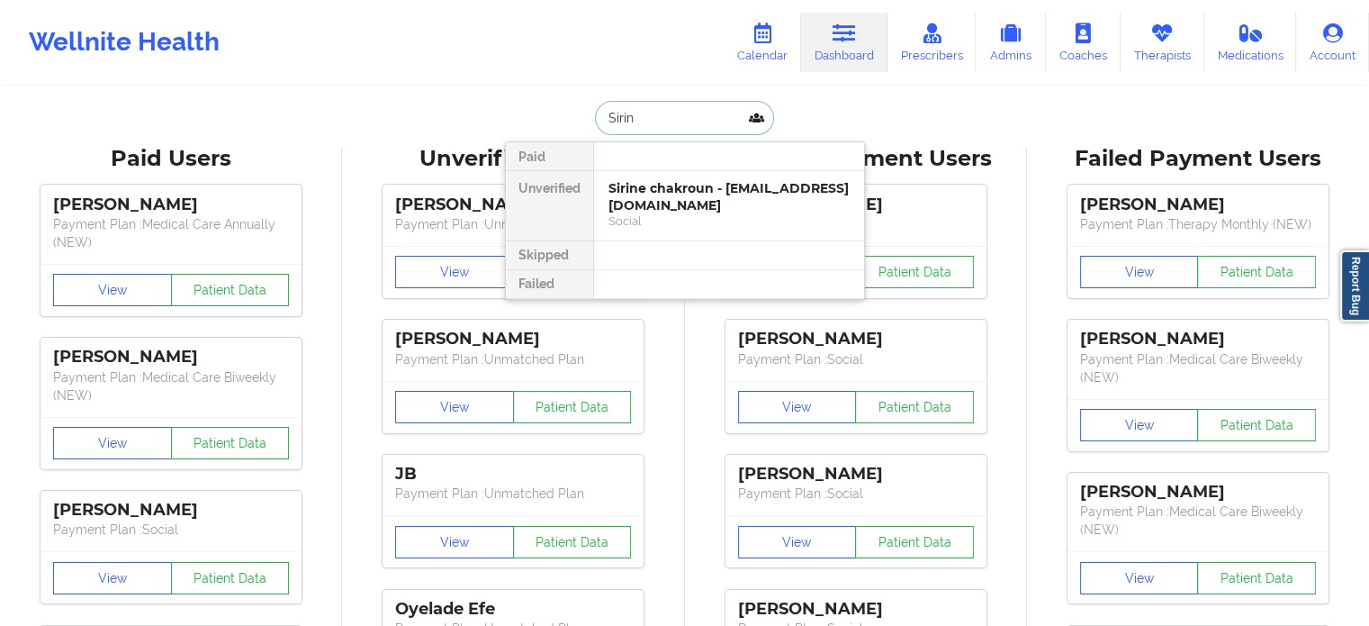
type input "Sirine"
click at [661, 186] on div "Sirine chakroun - [EMAIL_ADDRESS][DOMAIN_NAME]" at bounding box center [729, 196] width 241 height 33
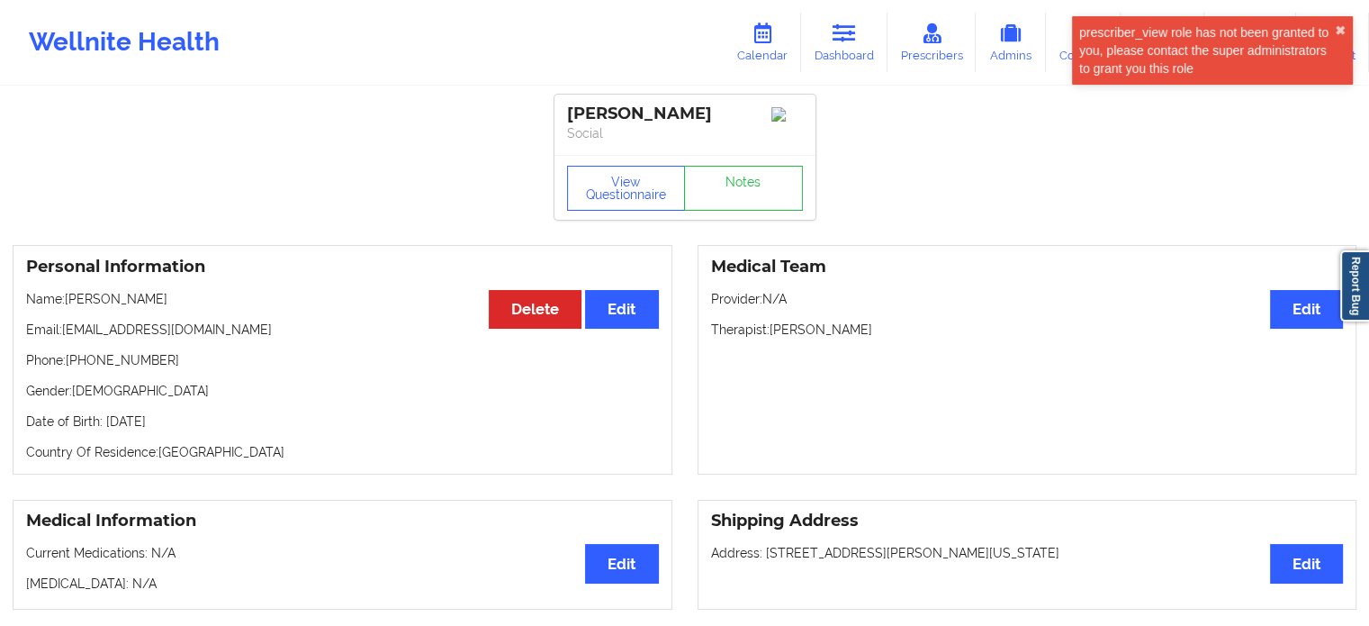
scroll to position [90, 0]
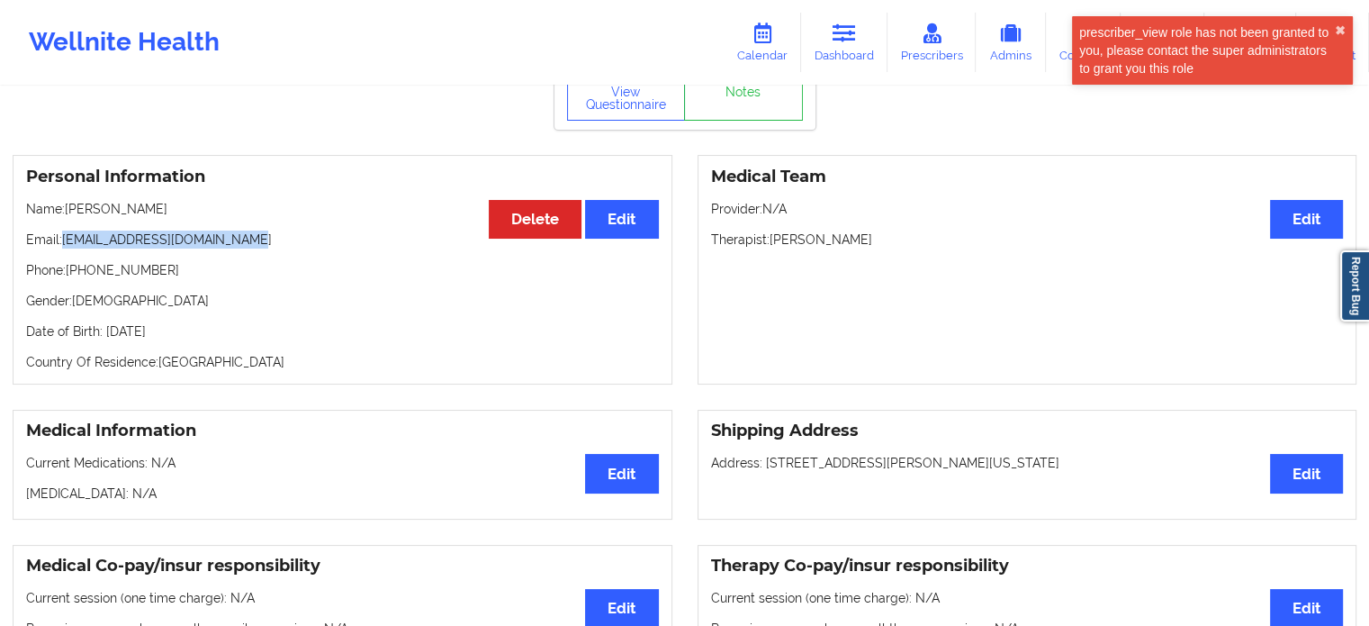
drag, startPoint x: 230, startPoint y: 244, endPoint x: 65, endPoint y: 239, distance: 165.7
click at [65, 239] on p "Email: sirine.chakroun12@gmail.com" at bounding box center [342, 239] width 633 height 18
copy p "[EMAIL_ADDRESS][DOMAIN_NAME]"
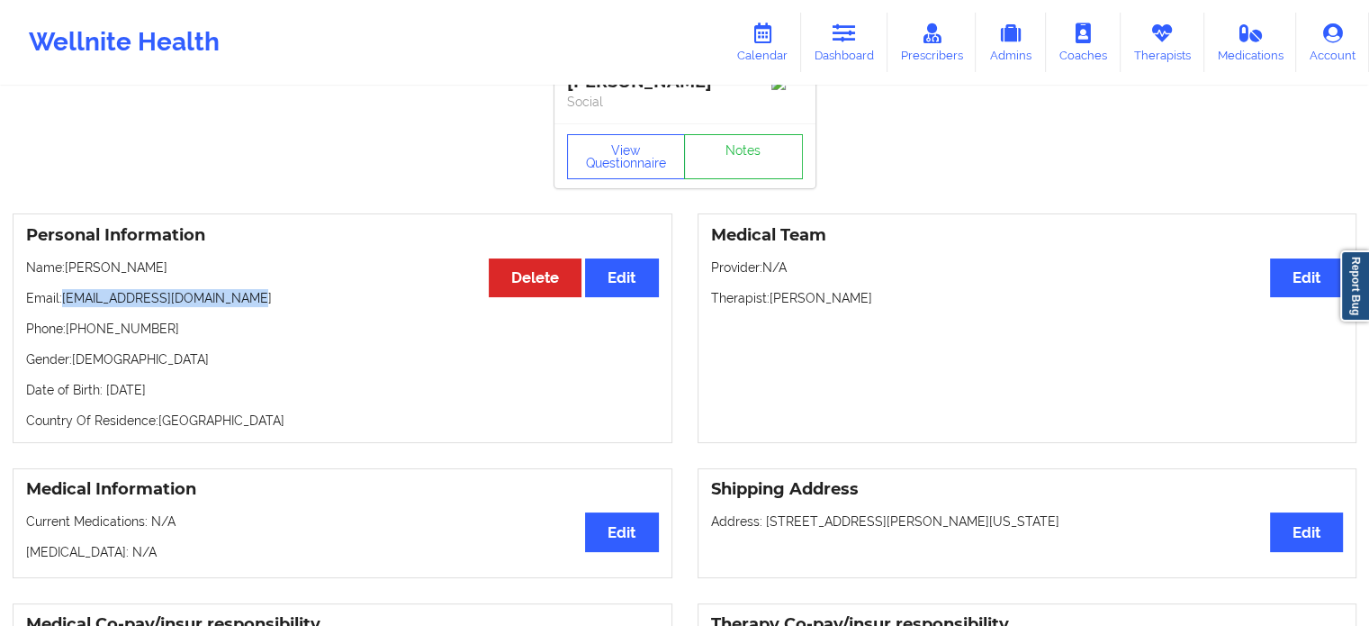
scroll to position [0, 0]
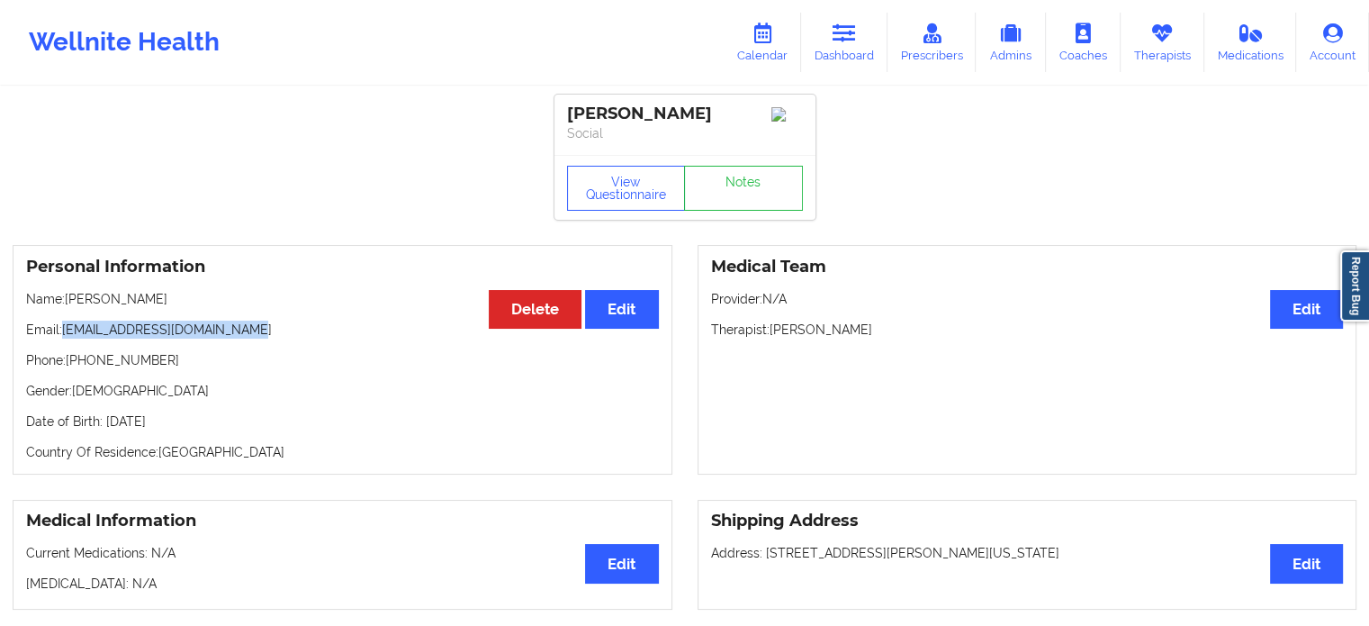
click at [847, 51] on link "Dashboard" at bounding box center [844, 42] width 86 height 59
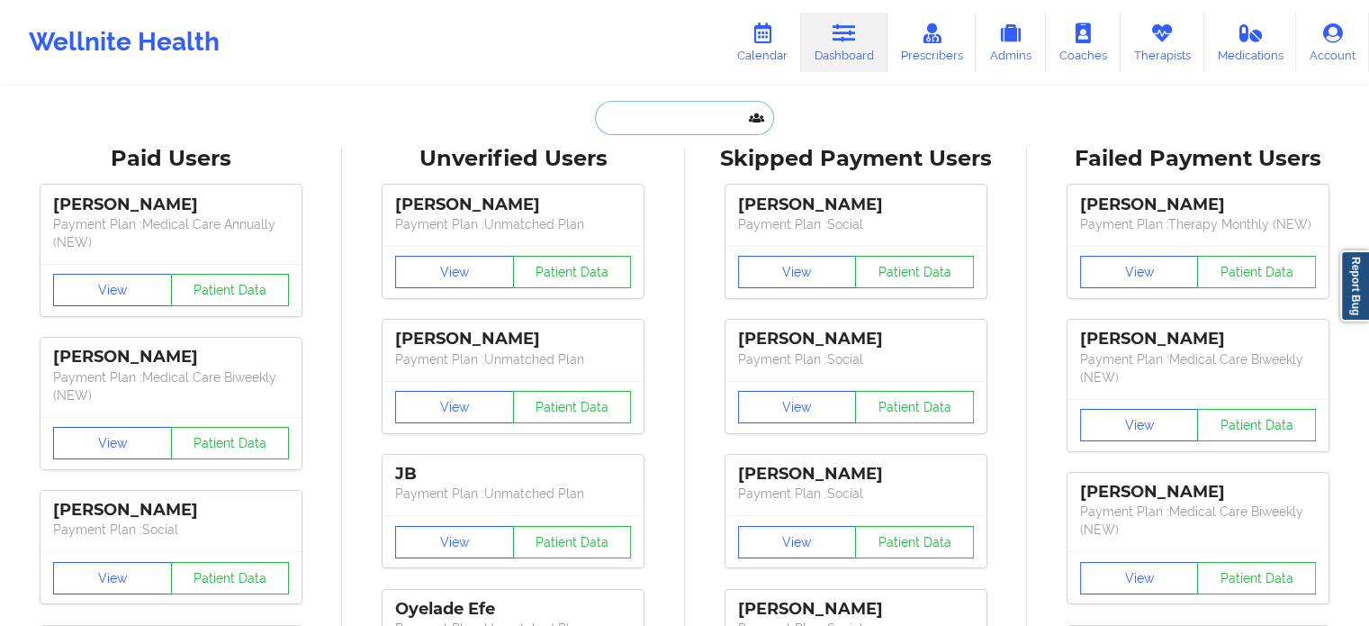
click at [664, 125] on input "text" at bounding box center [684, 118] width 178 height 34
paste input "karenmacmo27@gmail.com"
type input "karenmacmo27@gmail.com"
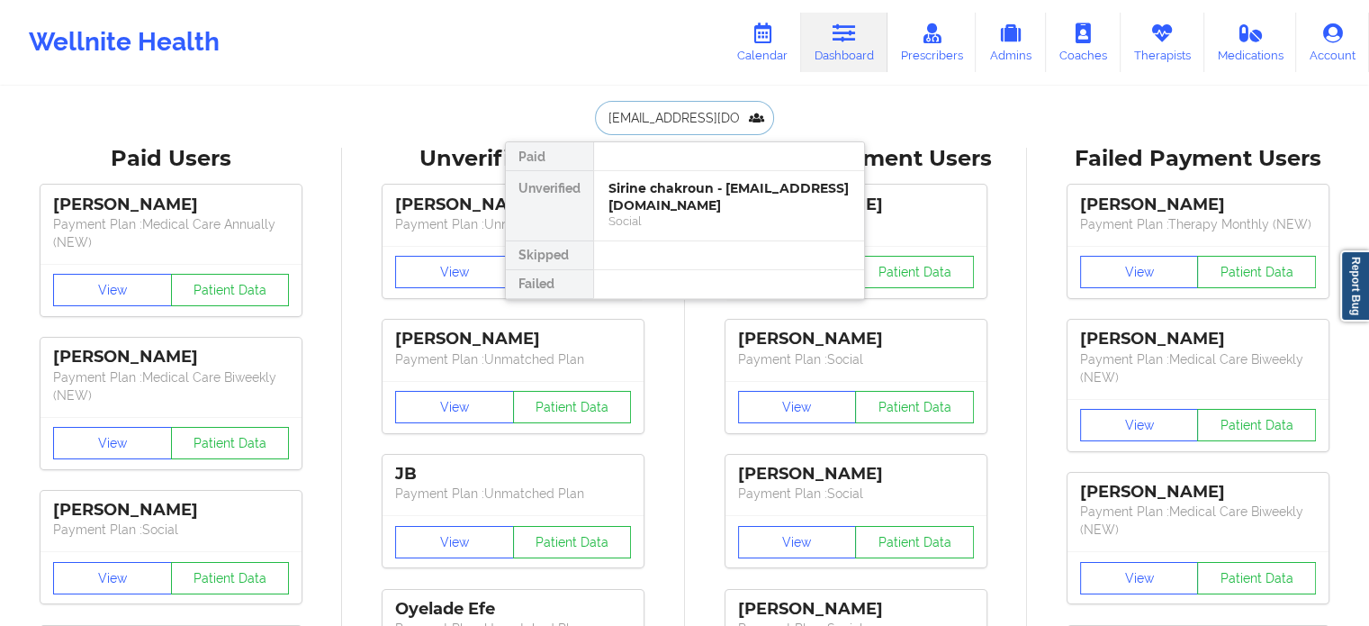
scroll to position [0, 18]
click at [663, 191] on div "Karen Machado-Morales - karenmacmo27@gmail.com" at bounding box center [729, 196] width 241 height 33
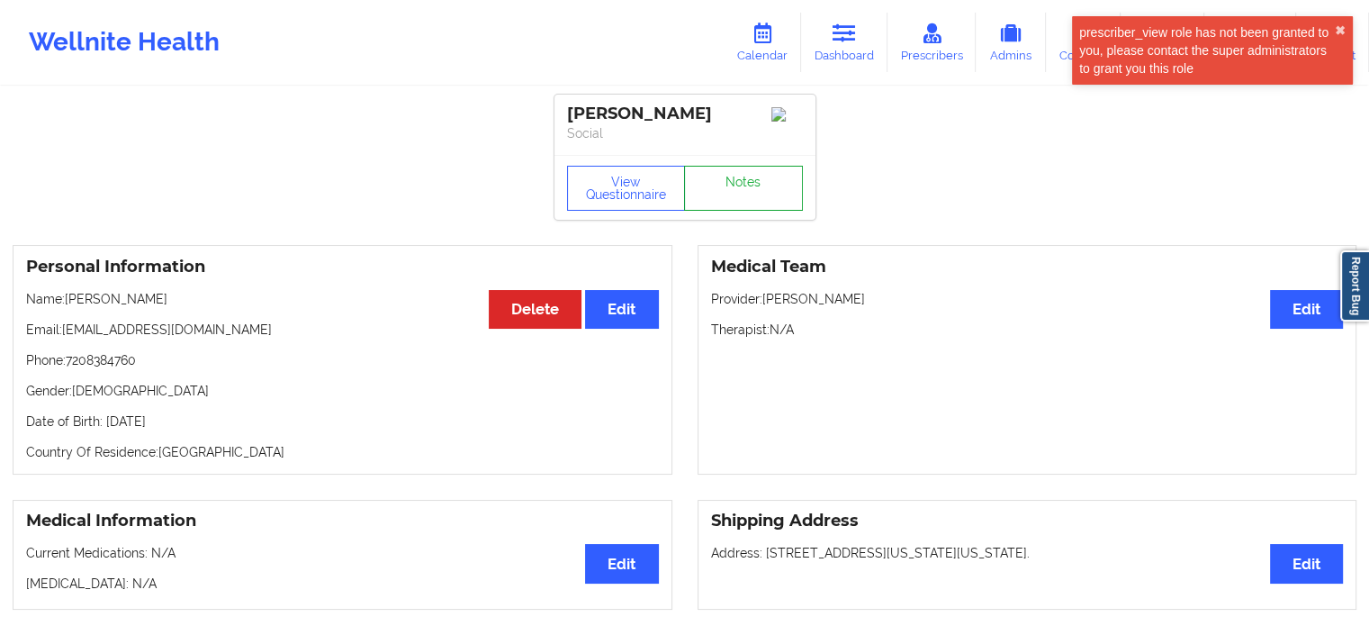
click at [728, 208] on link "Notes" at bounding box center [743, 188] width 119 height 45
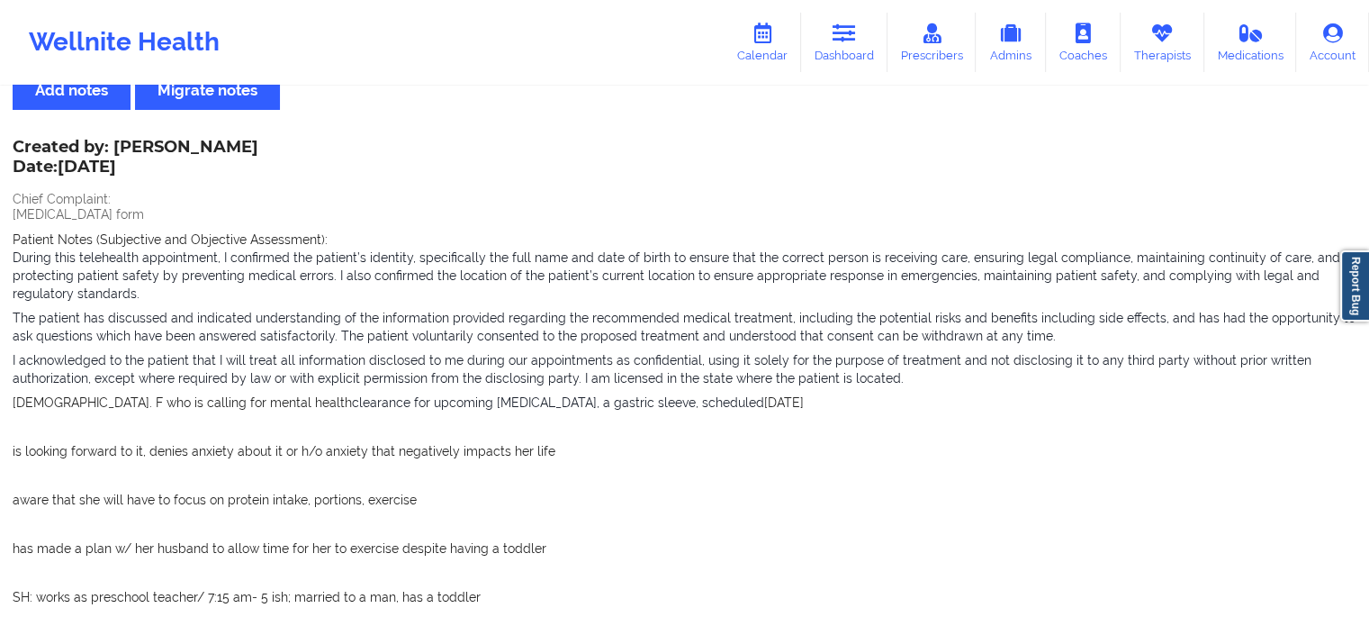
scroll to position [90, 0]
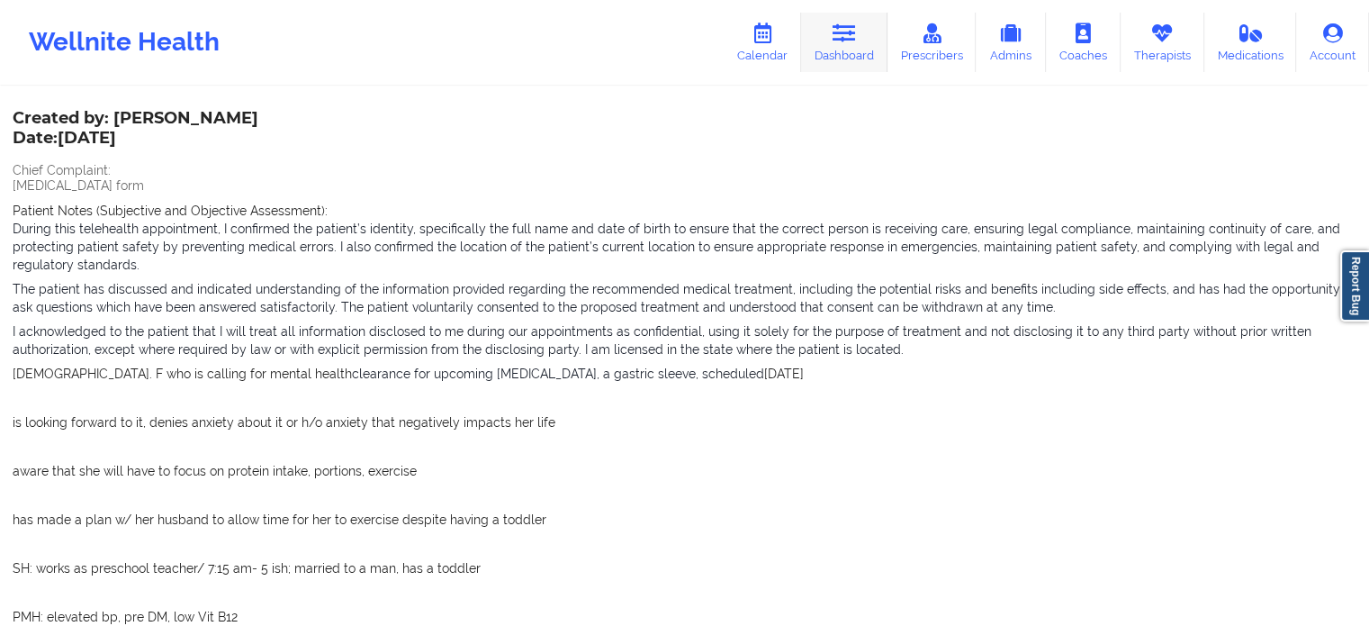
drag, startPoint x: 824, startPoint y: 50, endPoint x: 807, endPoint y: 60, distance: 20.2
click at [824, 50] on link "Dashboard" at bounding box center [844, 42] width 86 height 59
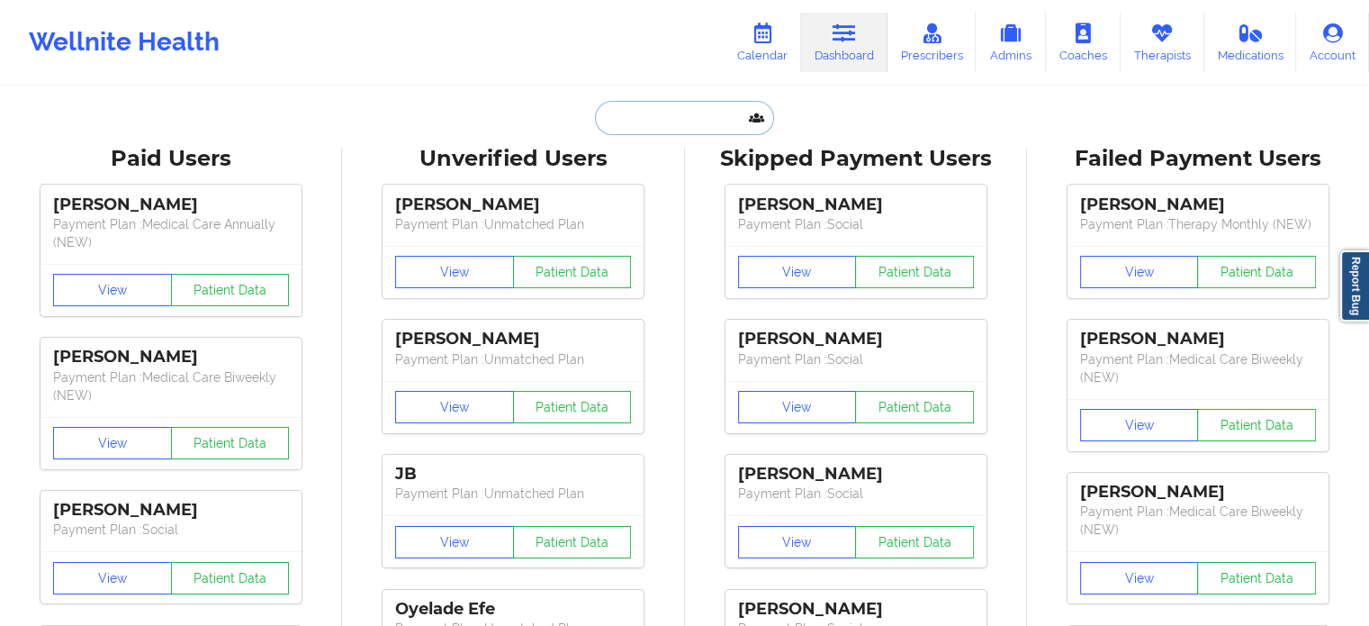
click at [691, 106] on input "text" at bounding box center [684, 118] width 178 height 34
paste input "NASEEM FILLALI"
type input "NASEEM FILLALI"
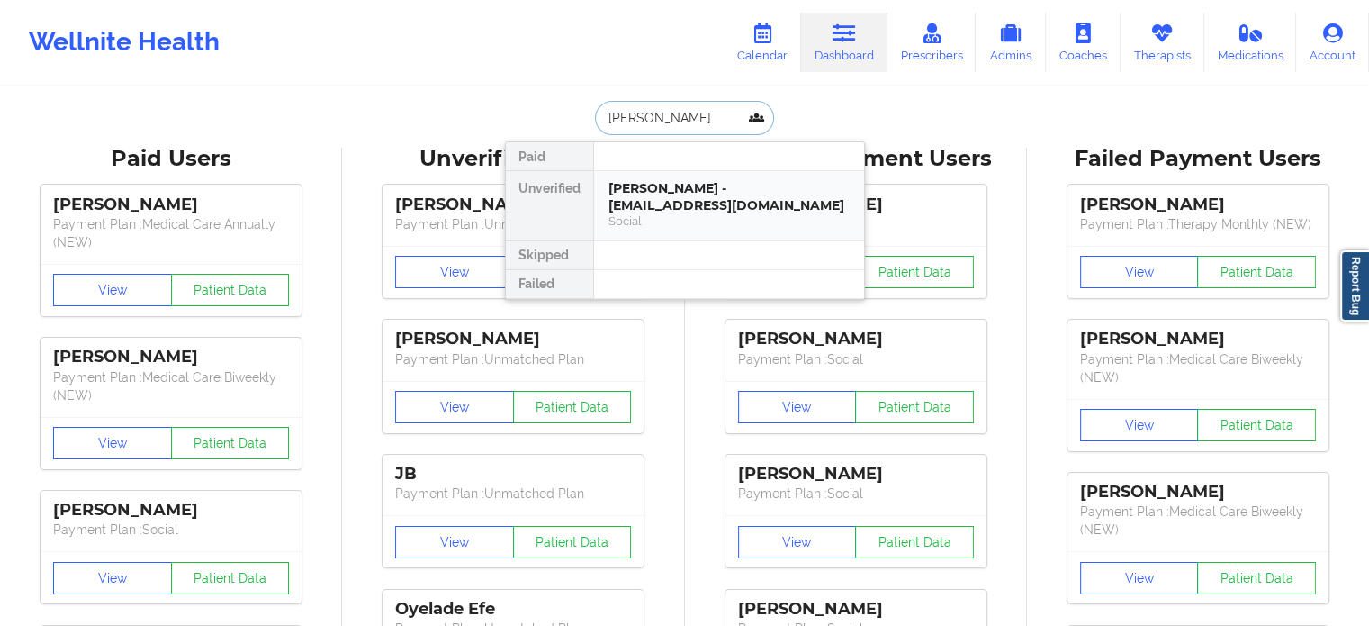
click at [684, 186] on div "NASEEM FILLALI - aikwanfillali@gmail.com" at bounding box center [729, 196] width 241 height 33
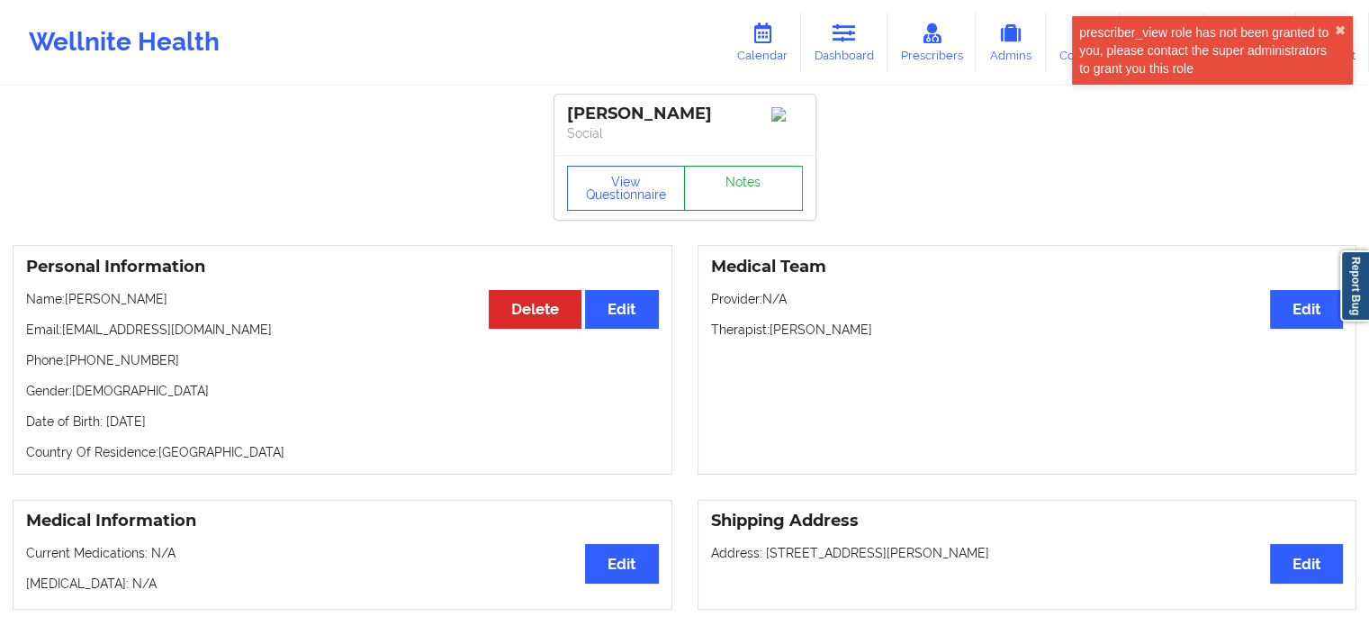
click at [738, 190] on link "Notes" at bounding box center [743, 188] width 119 height 45
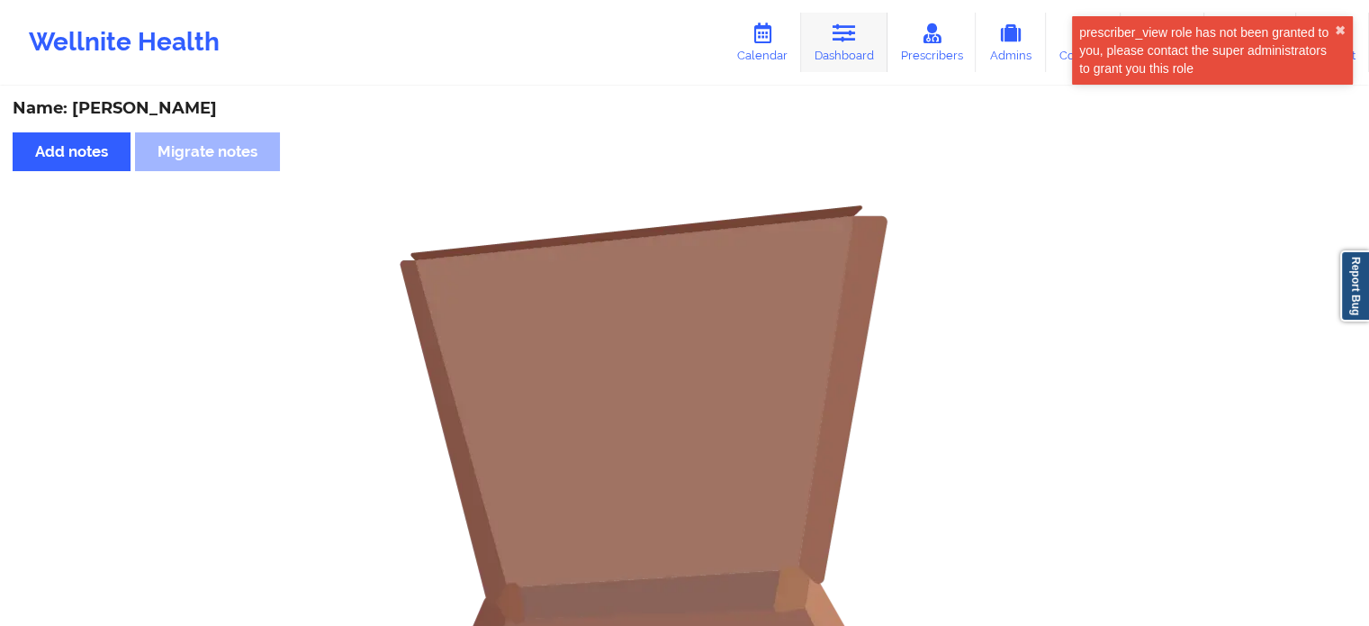
click at [839, 23] on icon at bounding box center [844, 33] width 23 height 20
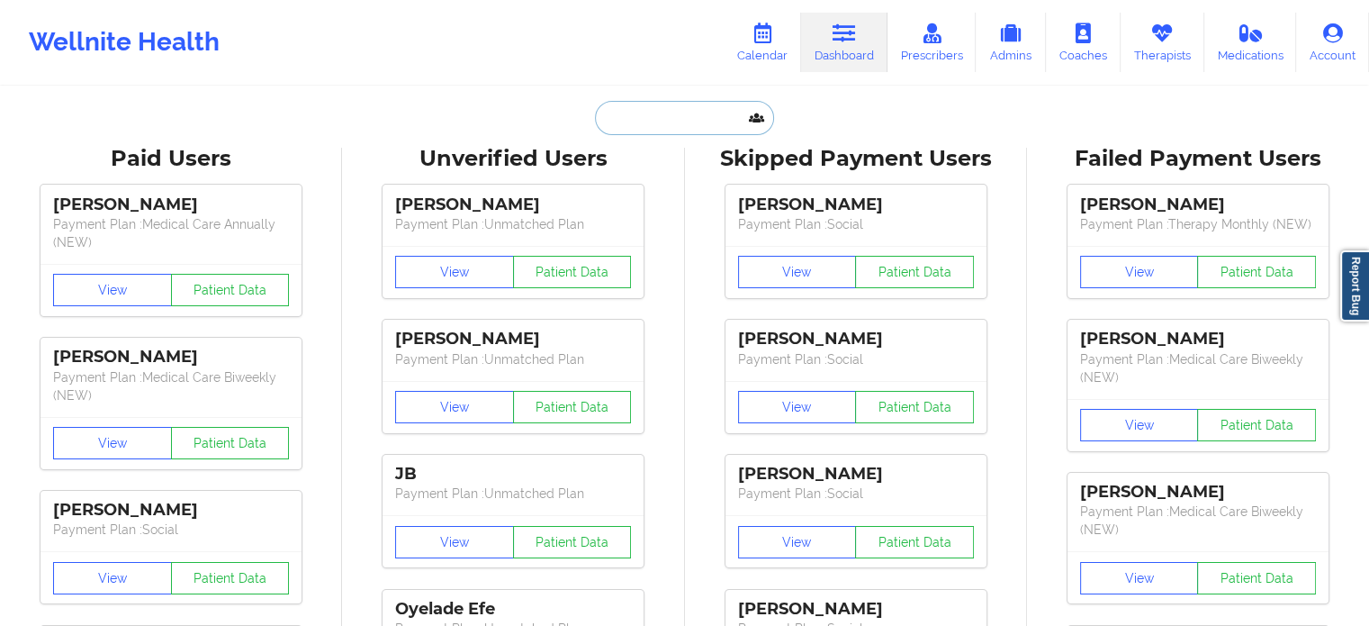
click at [709, 111] on input "text" at bounding box center [684, 118] width 178 height 34
paste input "aimeeyu731@gmail.com"
type input "aimeeyu731@gmail.com"
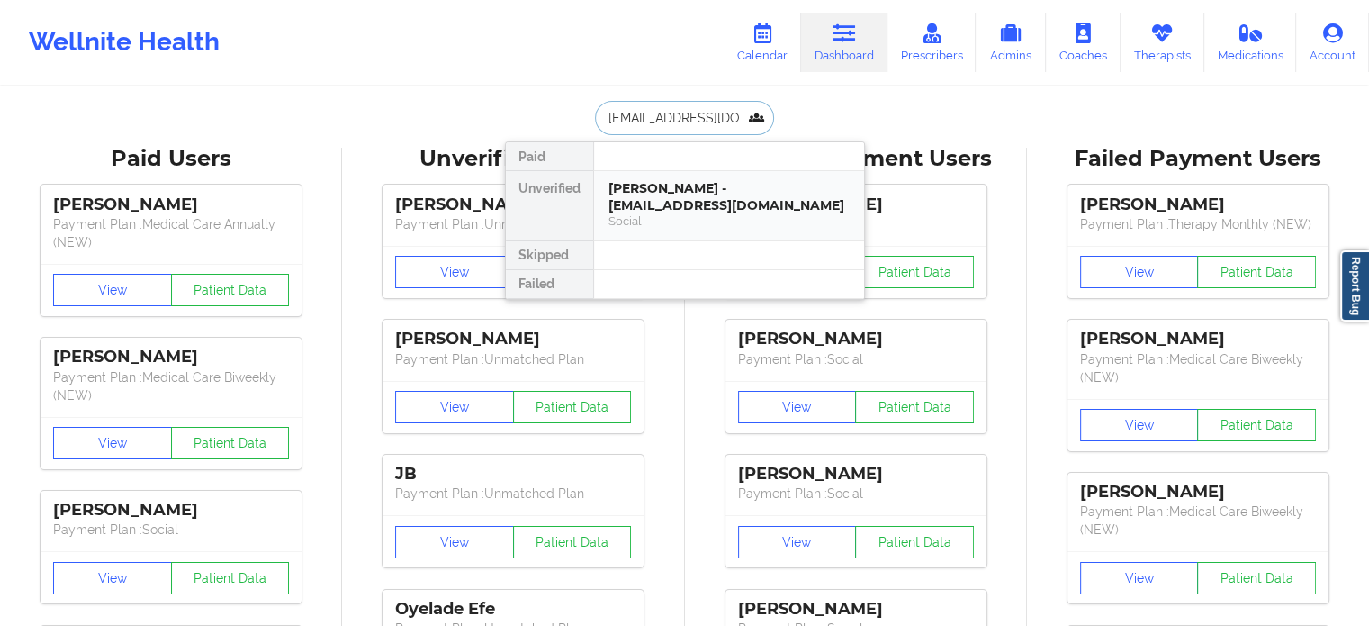
click at [724, 194] on div "Emma Yu - aimeeyu731@gmail.com" at bounding box center [729, 196] width 241 height 33
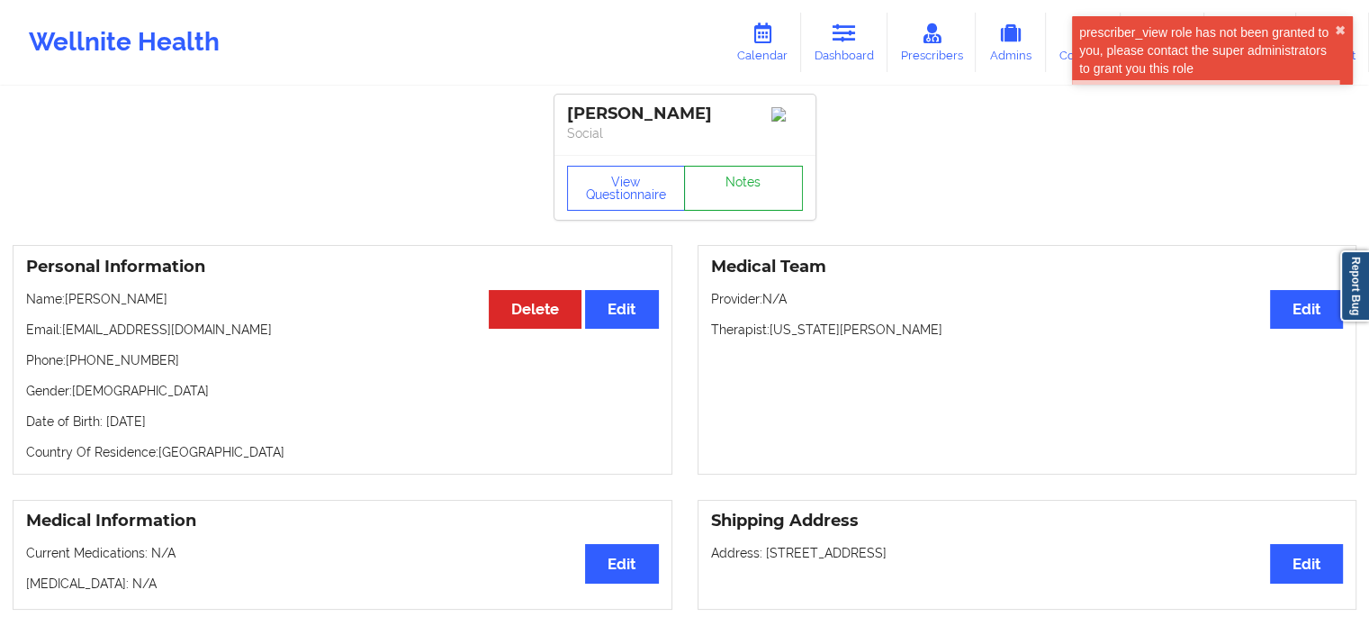
click at [778, 201] on link "Notes" at bounding box center [743, 188] width 119 height 45
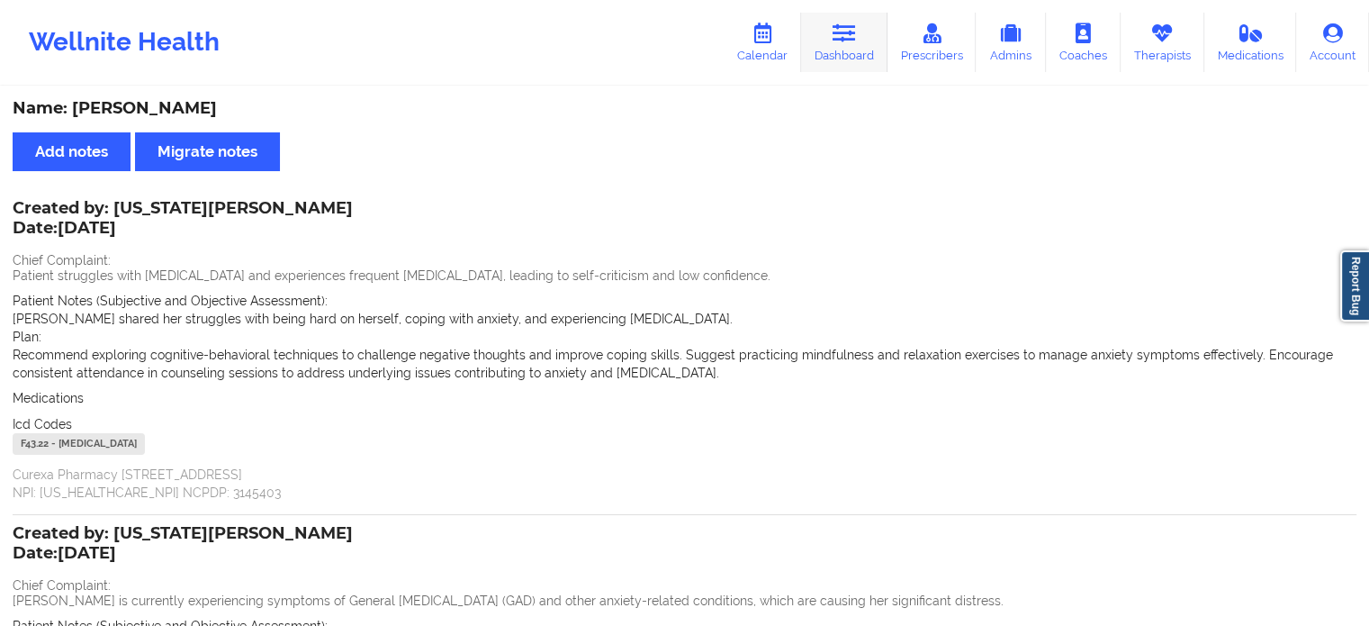
click at [846, 50] on link "Dashboard" at bounding box center [844, 42] width 86 height 59
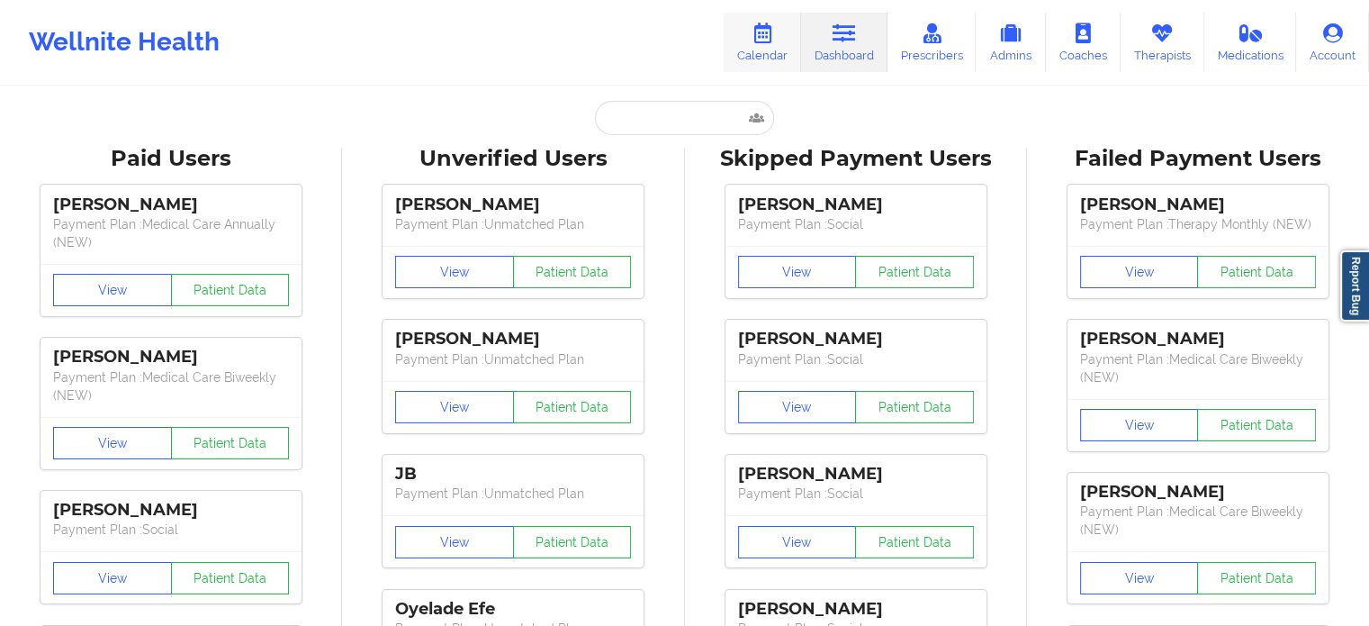
click at [782, 59] on link "Calendar" at bounding box center [762, 42] width 77 height 59
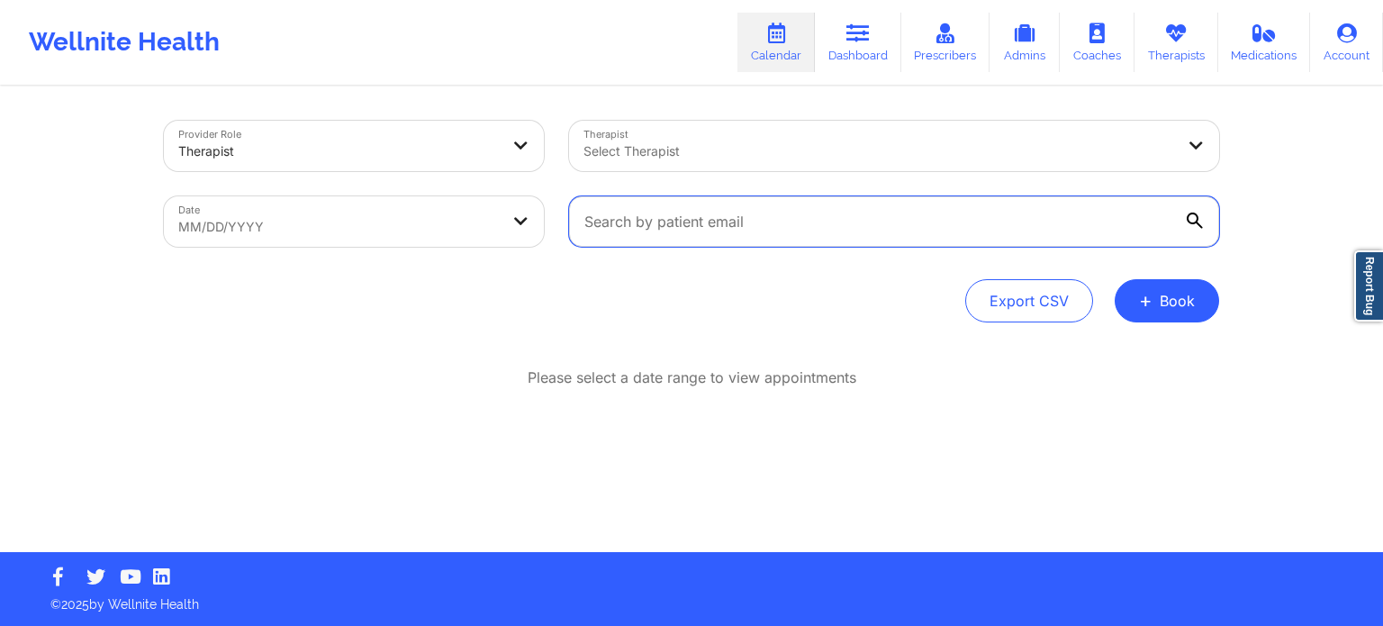
click at [742, 220] on input "text" at bounding box center [894, 221] width 650 height 50
paste input "aimeeyu731@gmail.com"
click at [1205, 204] on input "aimeeyu731@gmail.com" at bounding box center [894, 221] width 650 height 50
type input "aimeeyu731@gmail.com"
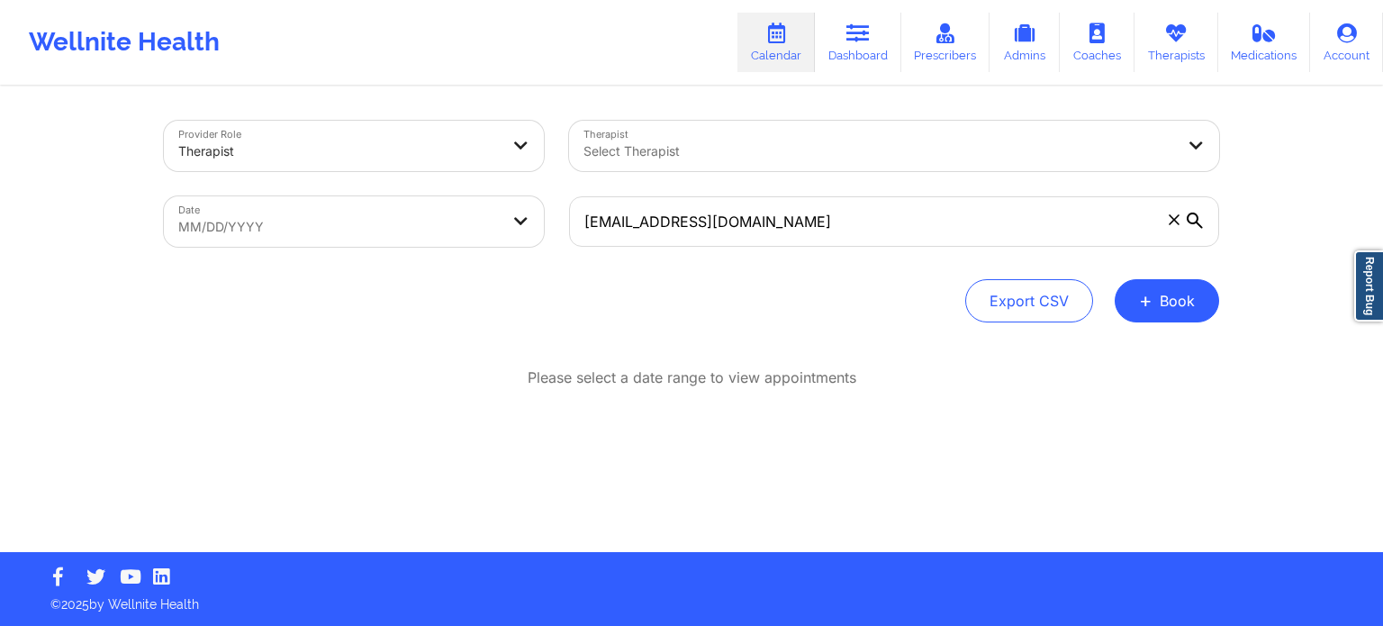
click at [1195, 224] on icon at bounding box center [1195, 220] width 16 height 16
click at [1195, 224] on input "aimeeyu731@gmail.com" at bounding box center [894, 221] width 650 height 50
click at [429, 204] on body "Wellnite Health Calendar Dashboard Prescribers Admins Coaches Therapists Medica…" at bounding box center [691, 313] width 1383 height 626
select select "2025-7"
select select "2025-8"
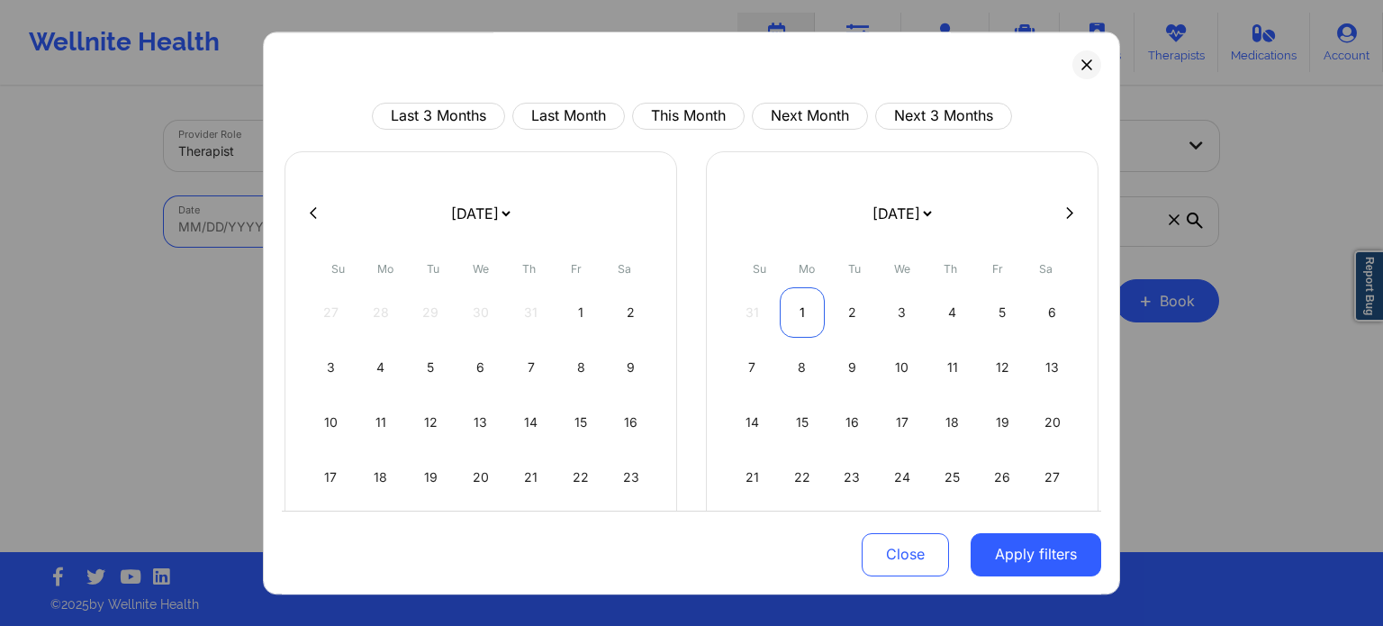
click at [794, 312] on div "1" at bounding box center [803, 312] width 46 height 50
select select "2025-8"
select select "2025-9"
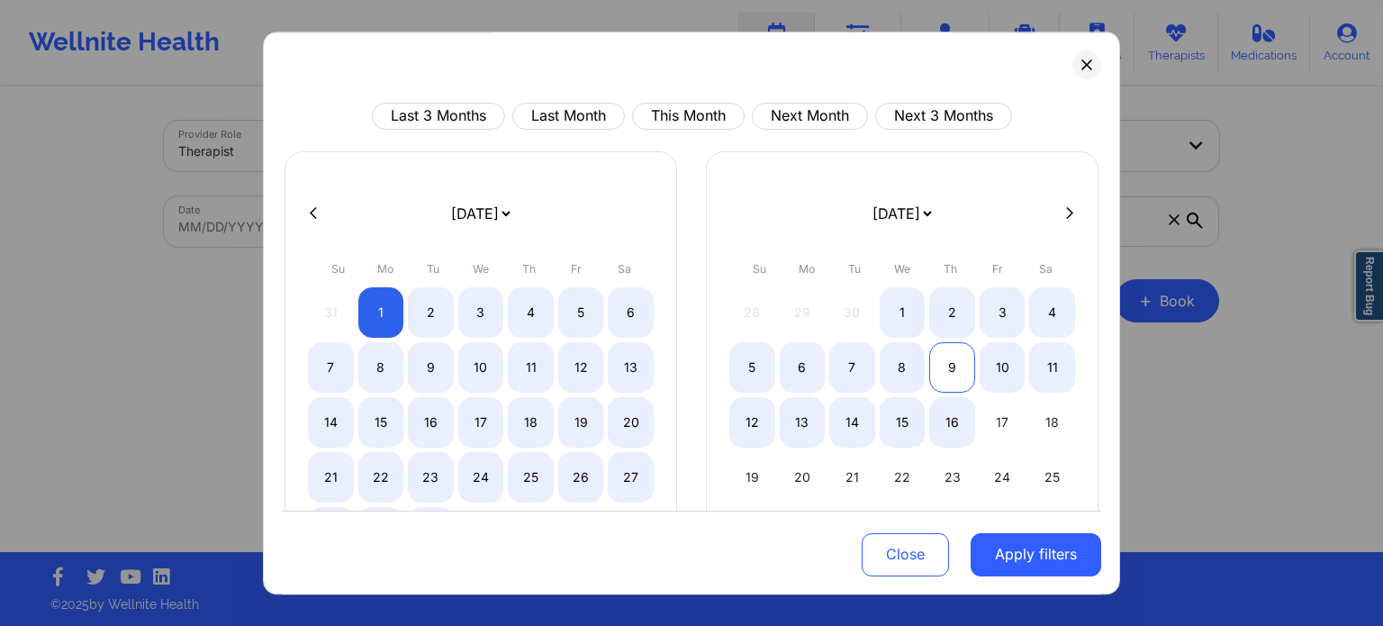
select select "2025-8"
select select "2025-9"
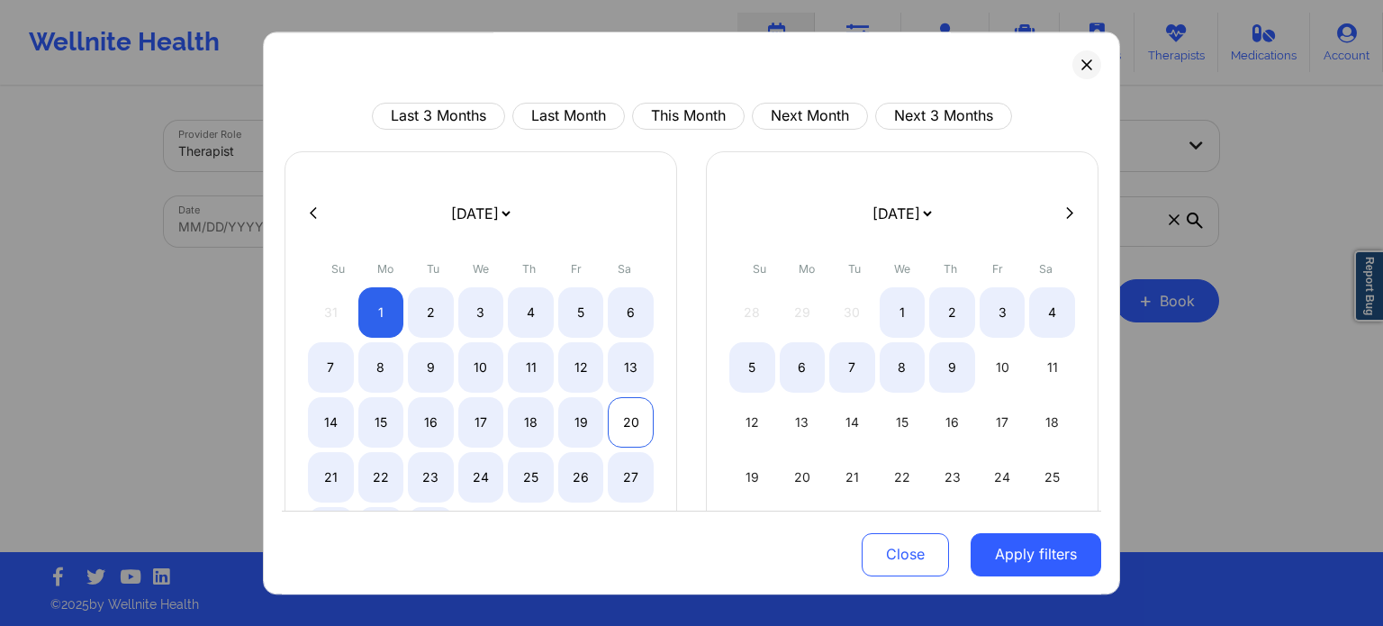
select select "2025-8"
select select "2025-9"
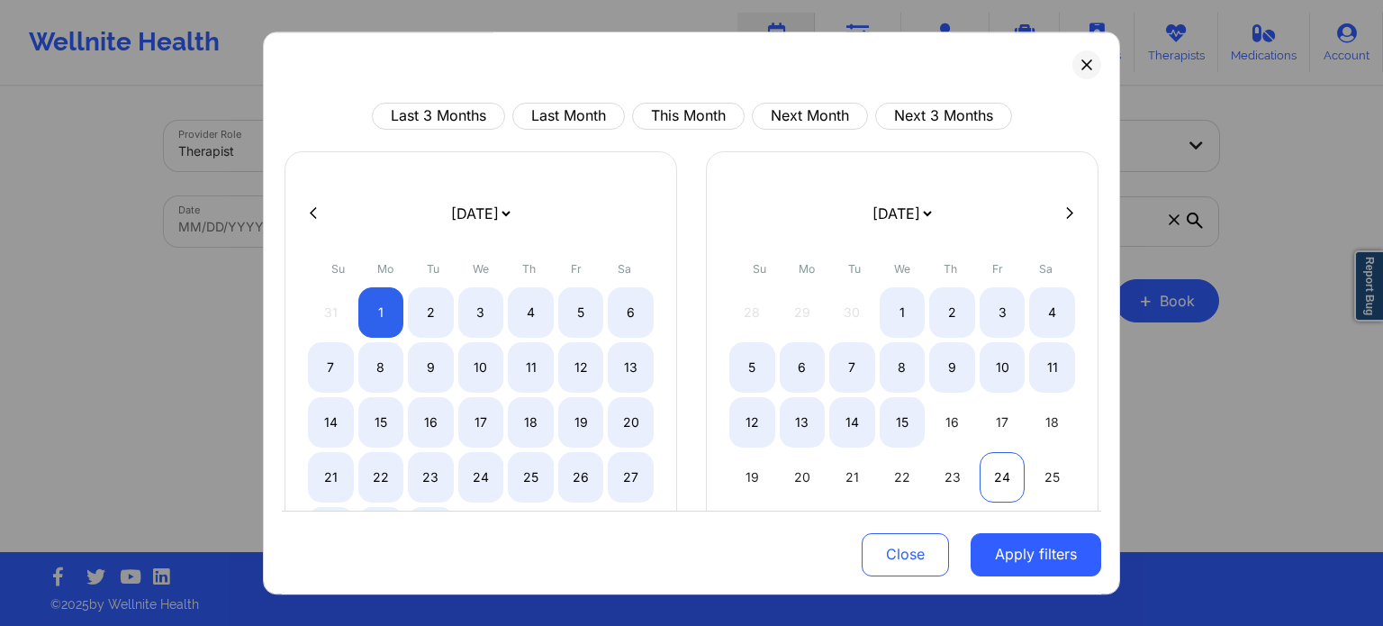
select select "2025-8"
select select "2025-9"
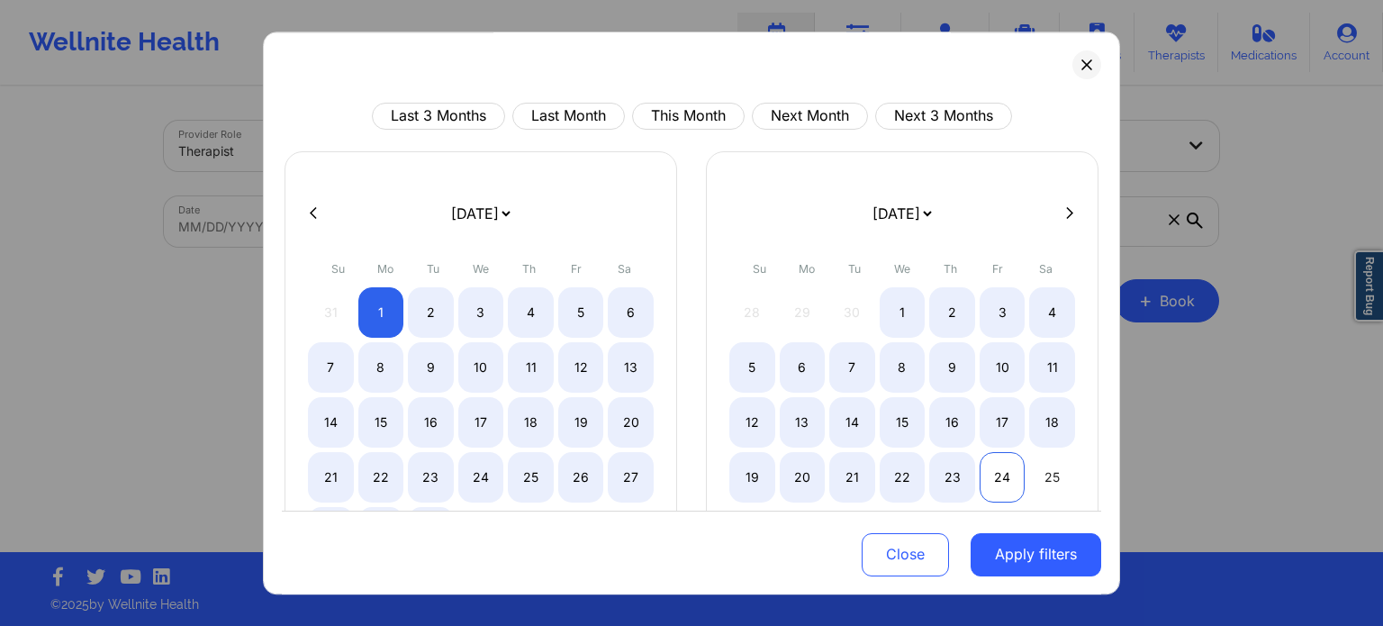
click at [995, 478] on div "24" at bounding box center [1003, 477] width 46 height 50
select select "2025-8"
select select "2025-9"
click at [1012, 546] on button "Apply filters" at bounding box center [1036, 553] width 131 height 43
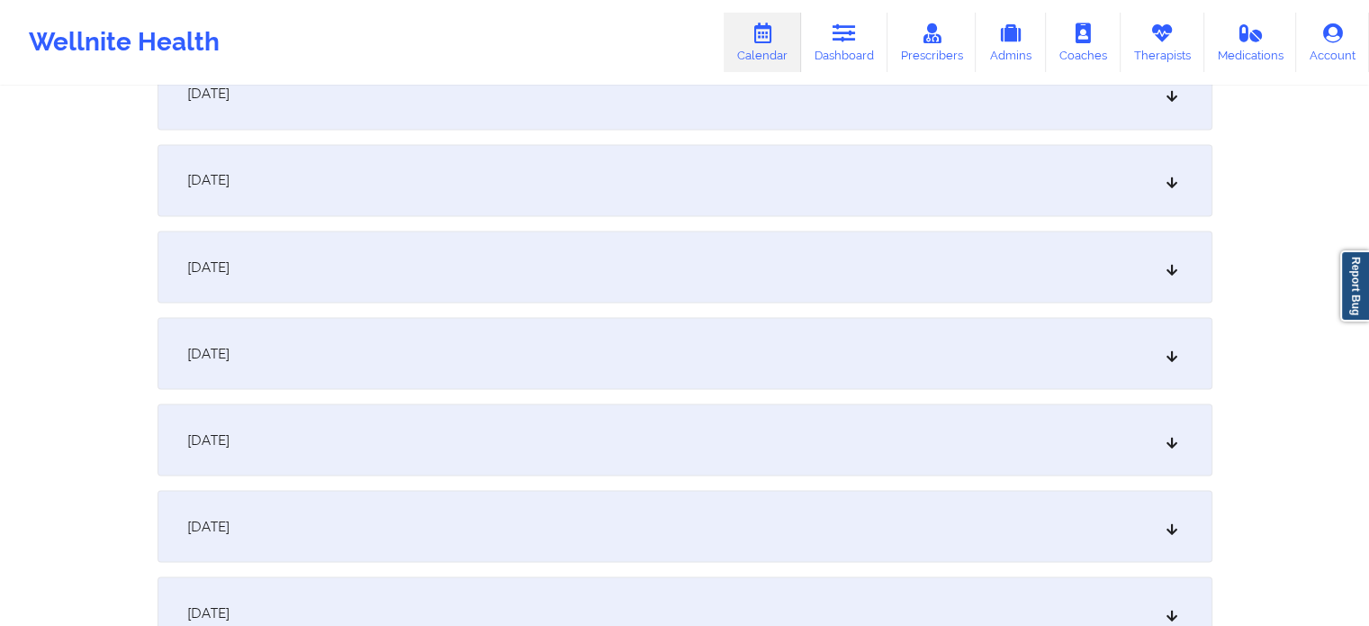
scroll to position [3151, 0]
click at [375, 262] on div "October 6, 2025" at bounding box center [685, 268] width 1055 height 72
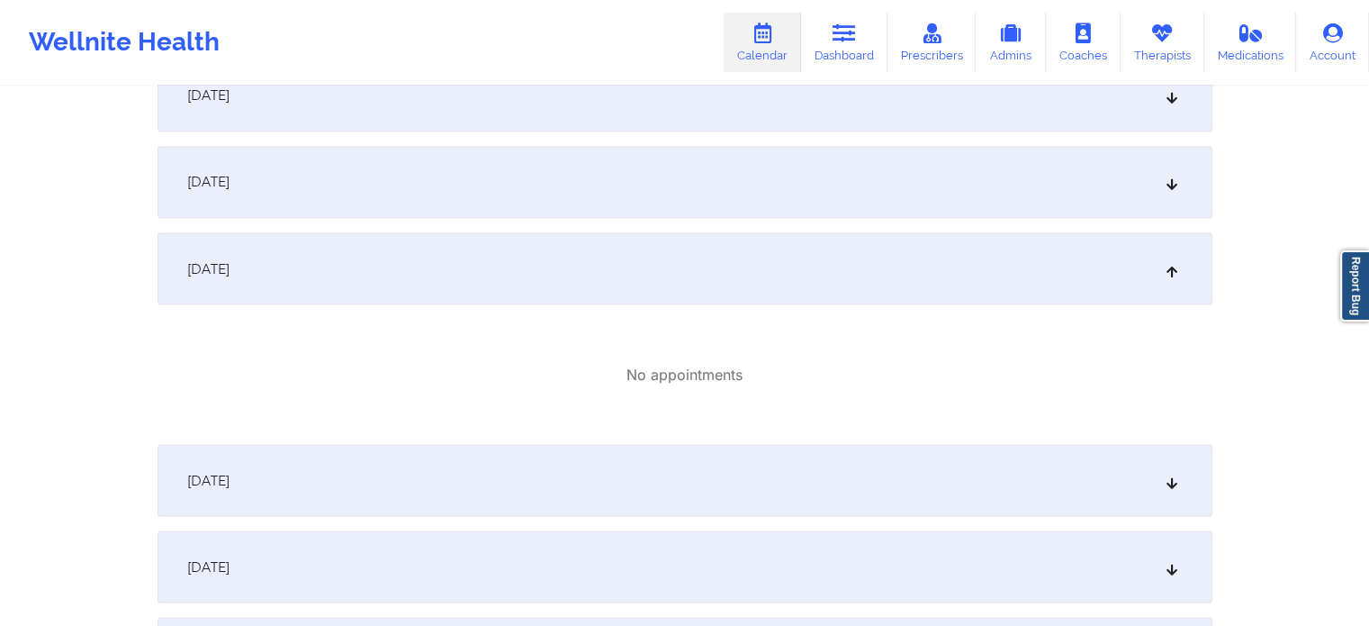
click at [380, 204] on div "October 5, 2025" at bounding box center [685, 182] width 1055 height 72
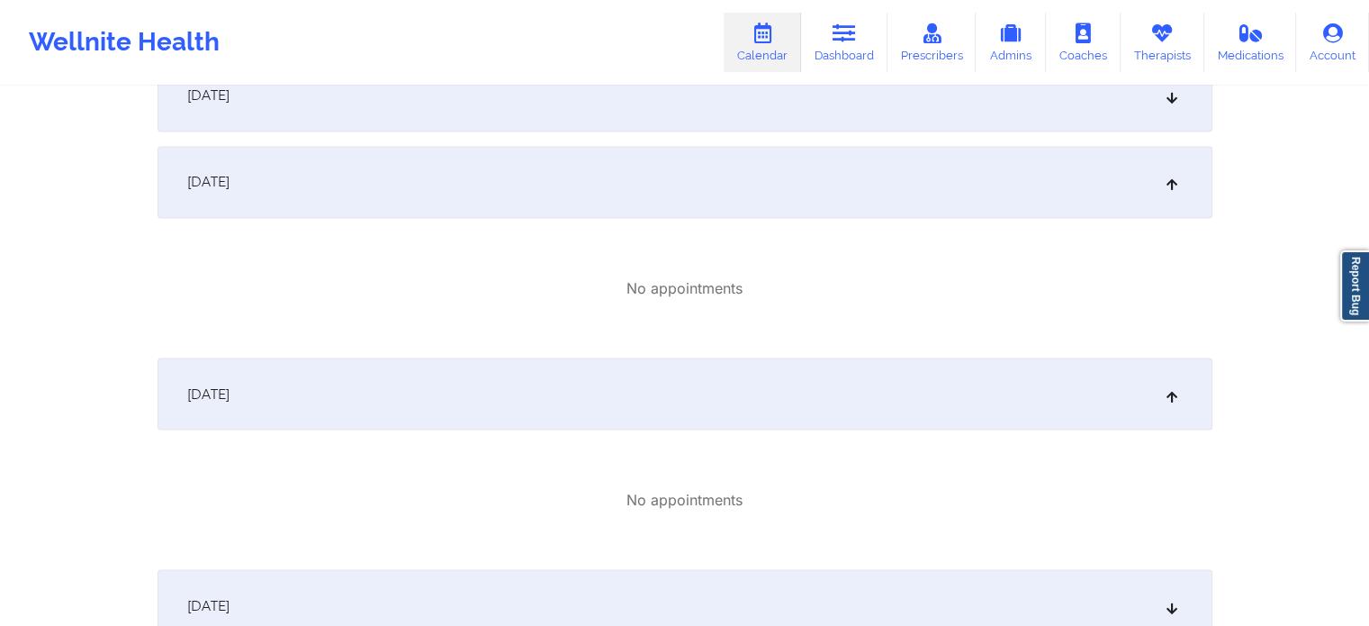
click at [438, 123] on div "October 4, 2025" at bounding box center [685, 95] width 1055 height 72
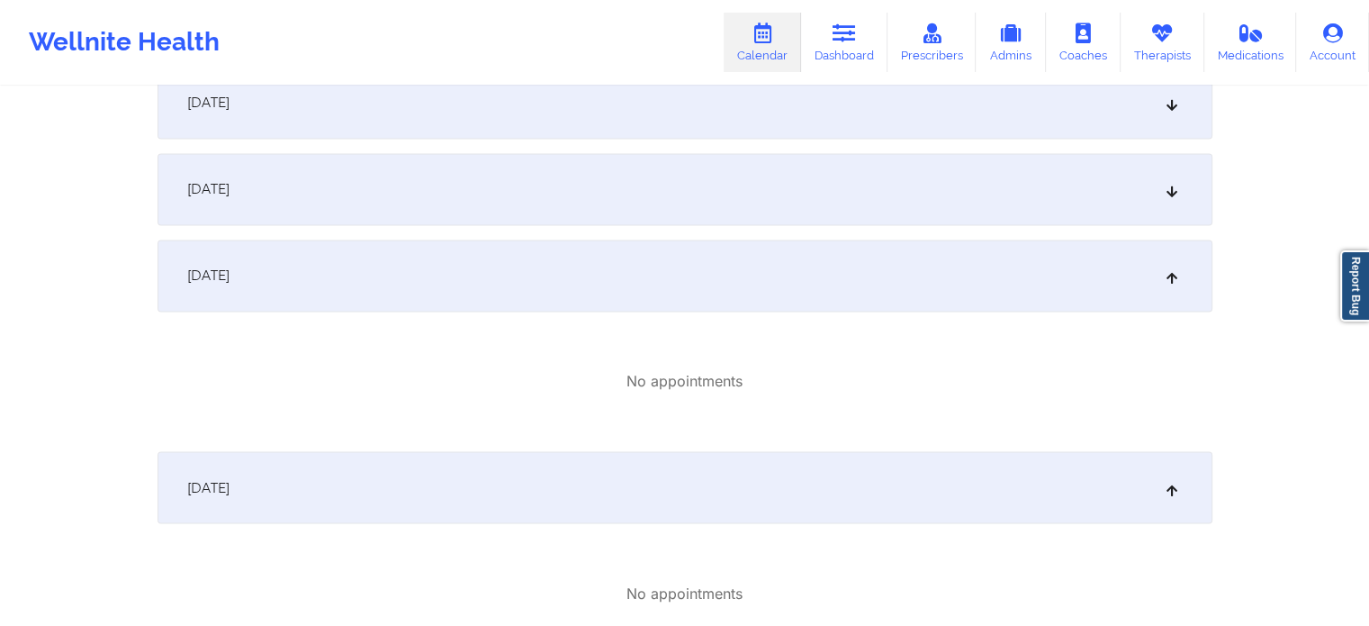
click at [432, 205] on div "October 3, 2025" at bounding box center [685, 189] width 1055 height 72
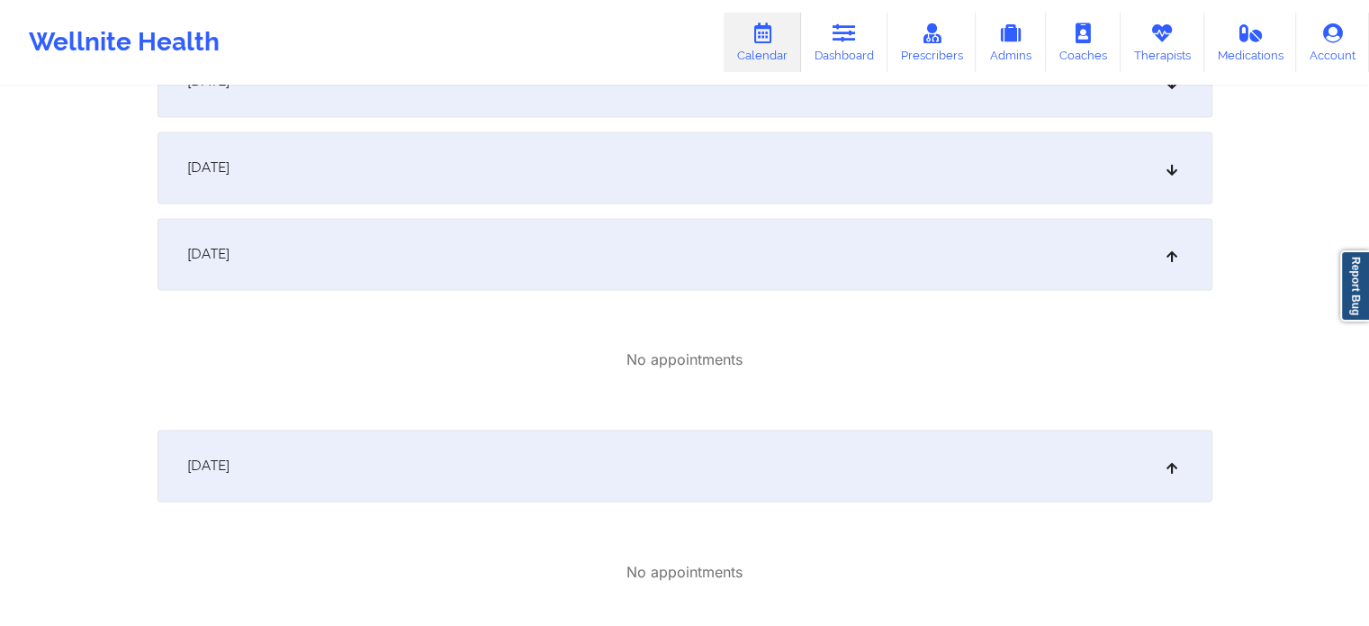
scroll to position [2791, 0]
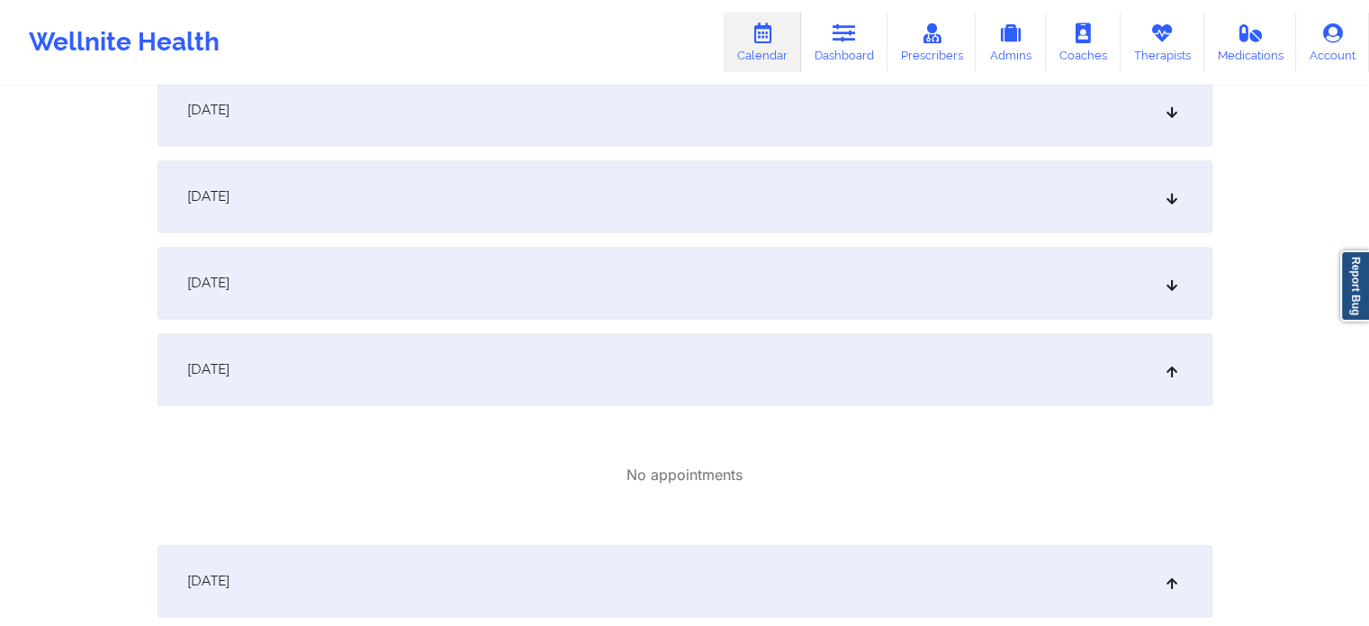
click at [382, 285] on div "October 2, 2025" at bounding box center [685, 283] width 1055 height 72
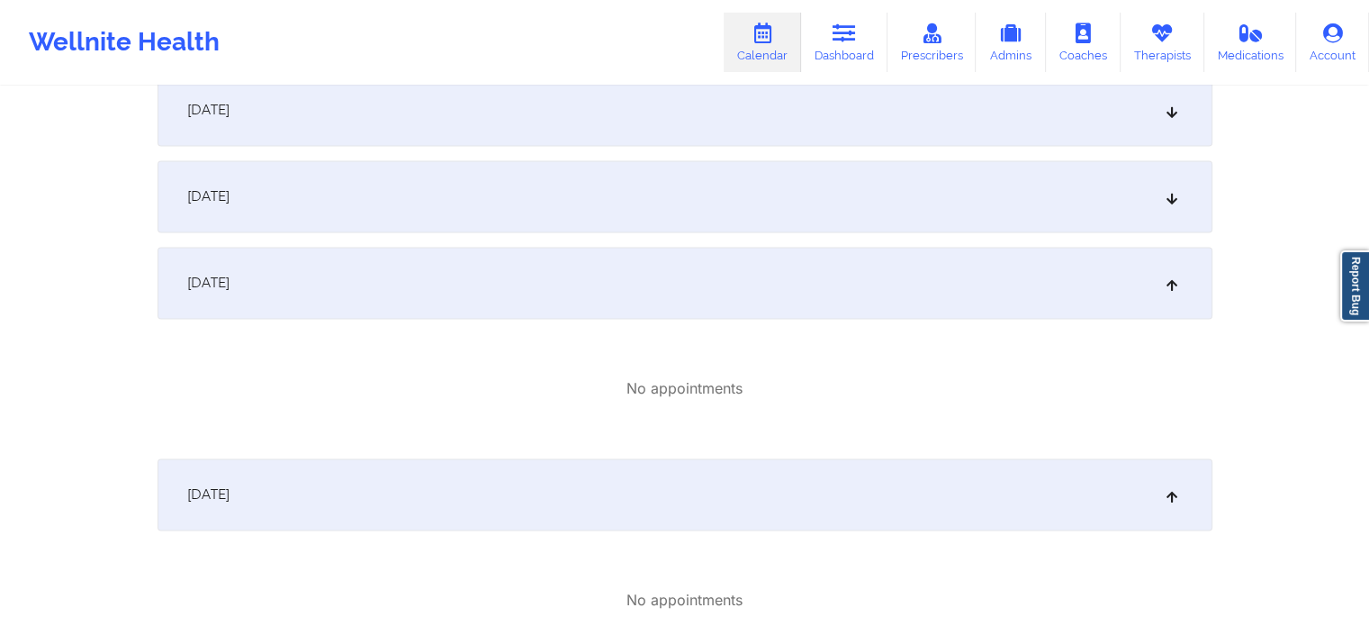
click at [417, 203] on div "October 1, 2025" at bounding box center [685, 196] width 1055 height 72
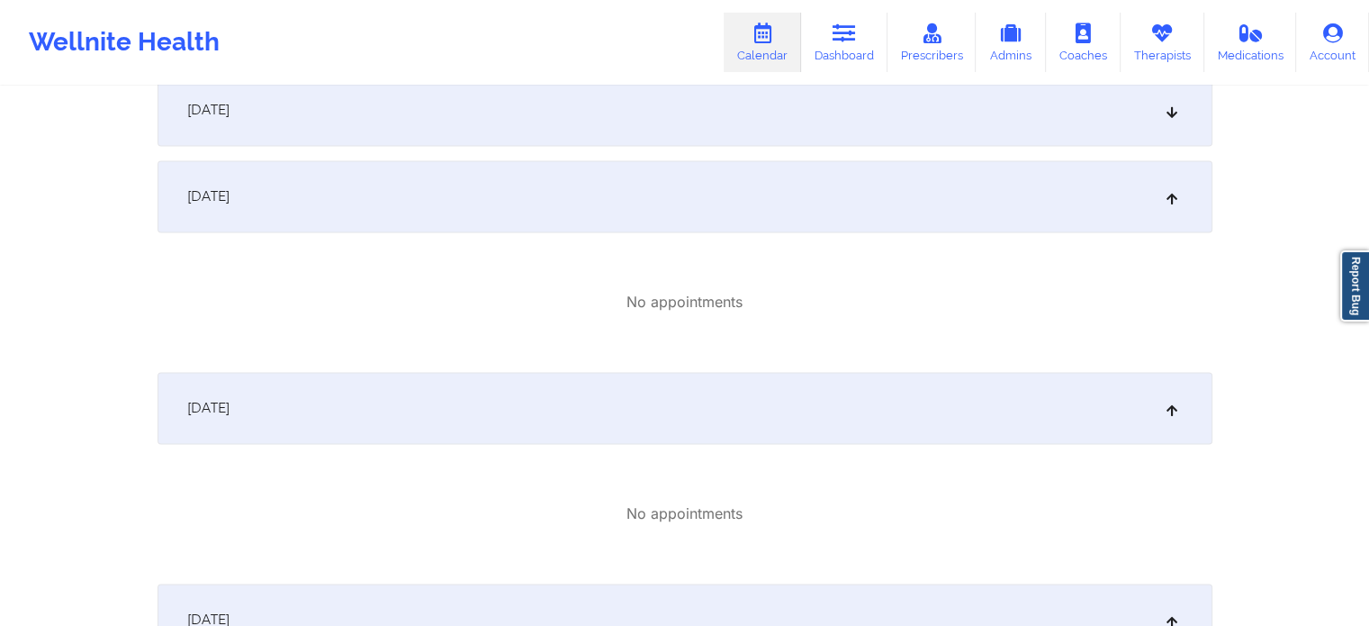
click at [449, 132] on div "September 30, 2025" at bounding box center [685, 110] width 1055 height 72
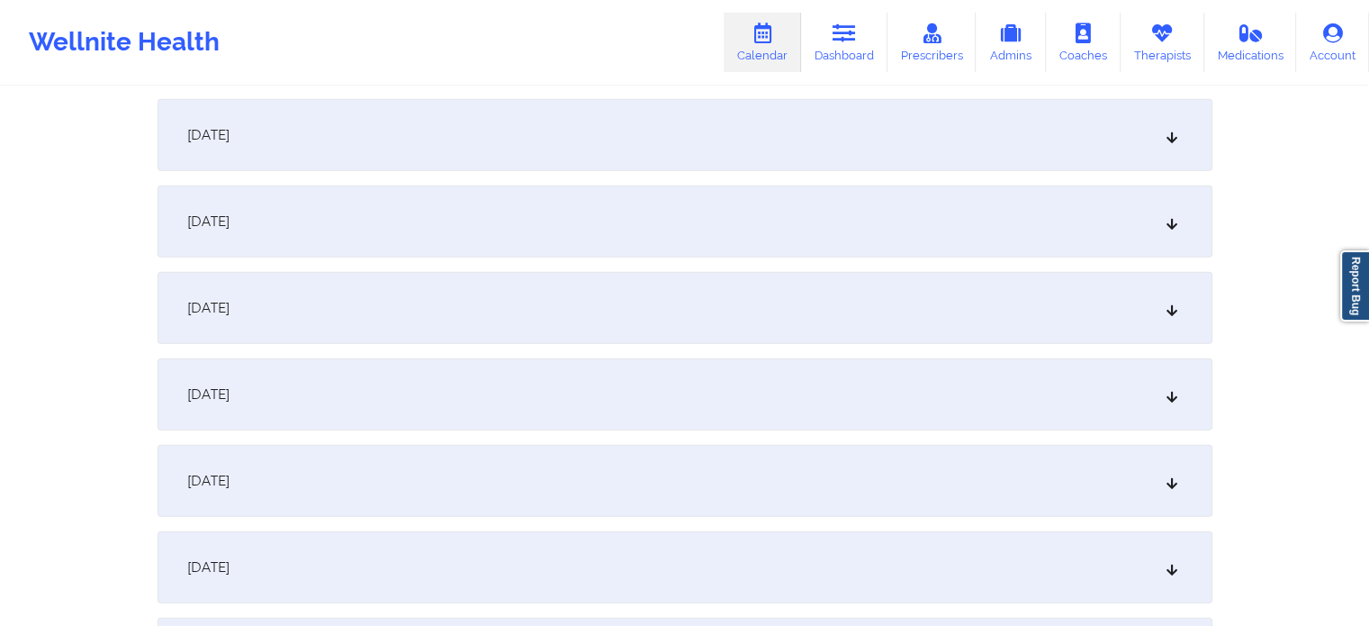
scroll to position [4142, 0]
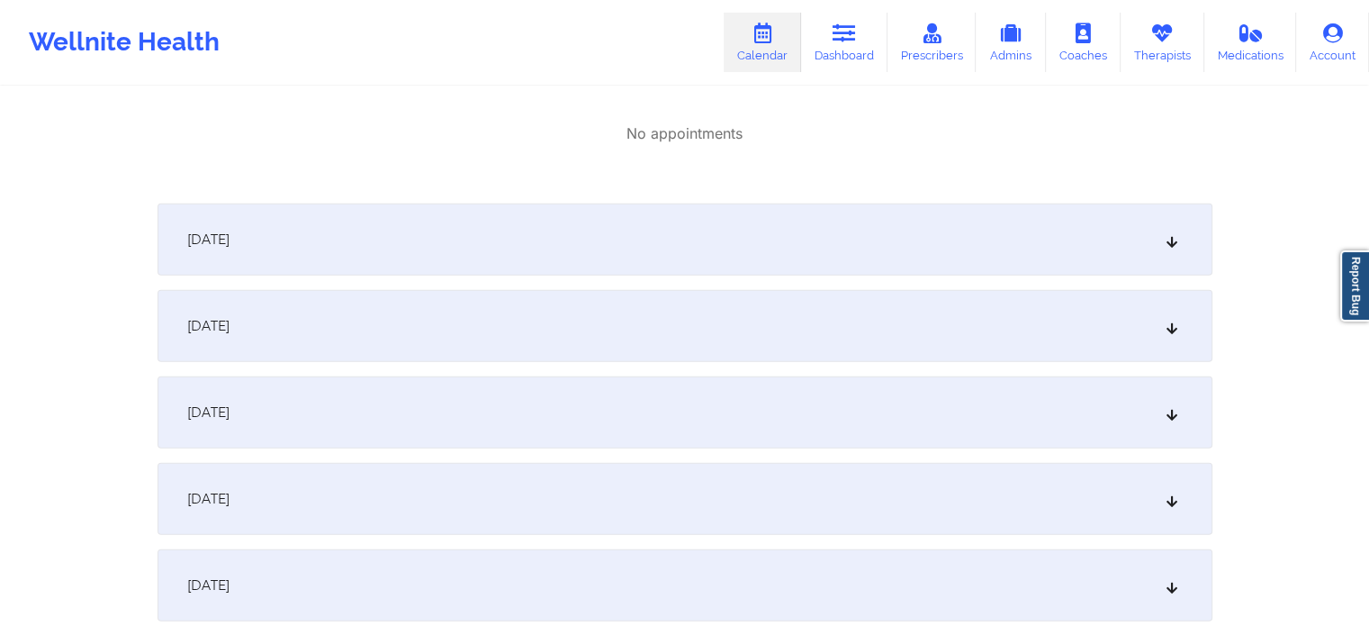
click at [431, 412] on div "October 9, 2025" at bounding box center [685, 412] width 1055 height 72
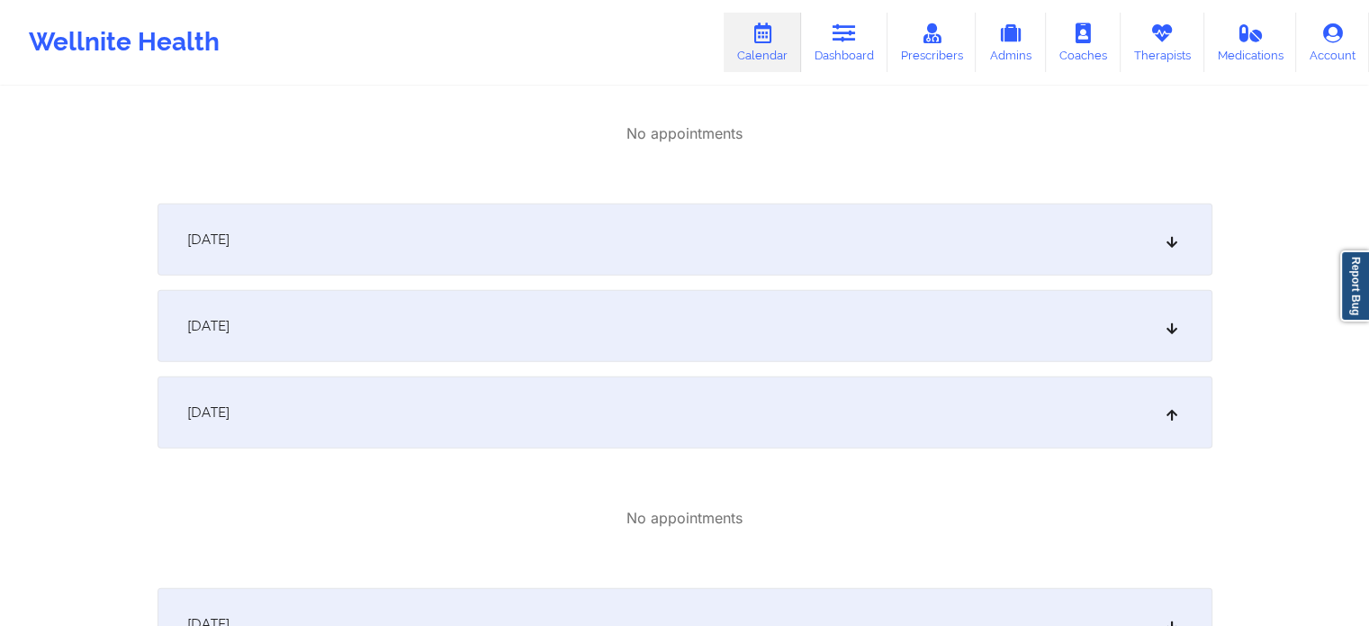
click at [457, 348] on div "October 8, 2025" at bounding box center [685, 326] width 1055 height 72
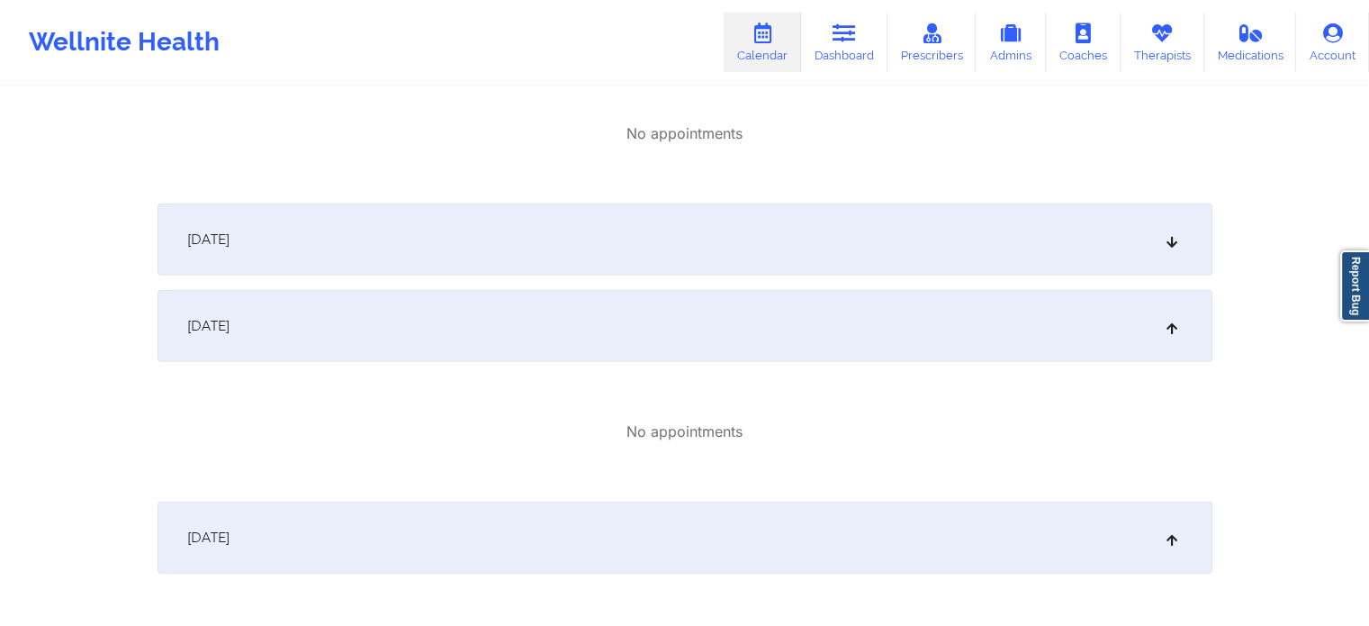
click at [483, 241] on div "October 7, 2025" at bounding box center [685, 239] width 1055 height 72
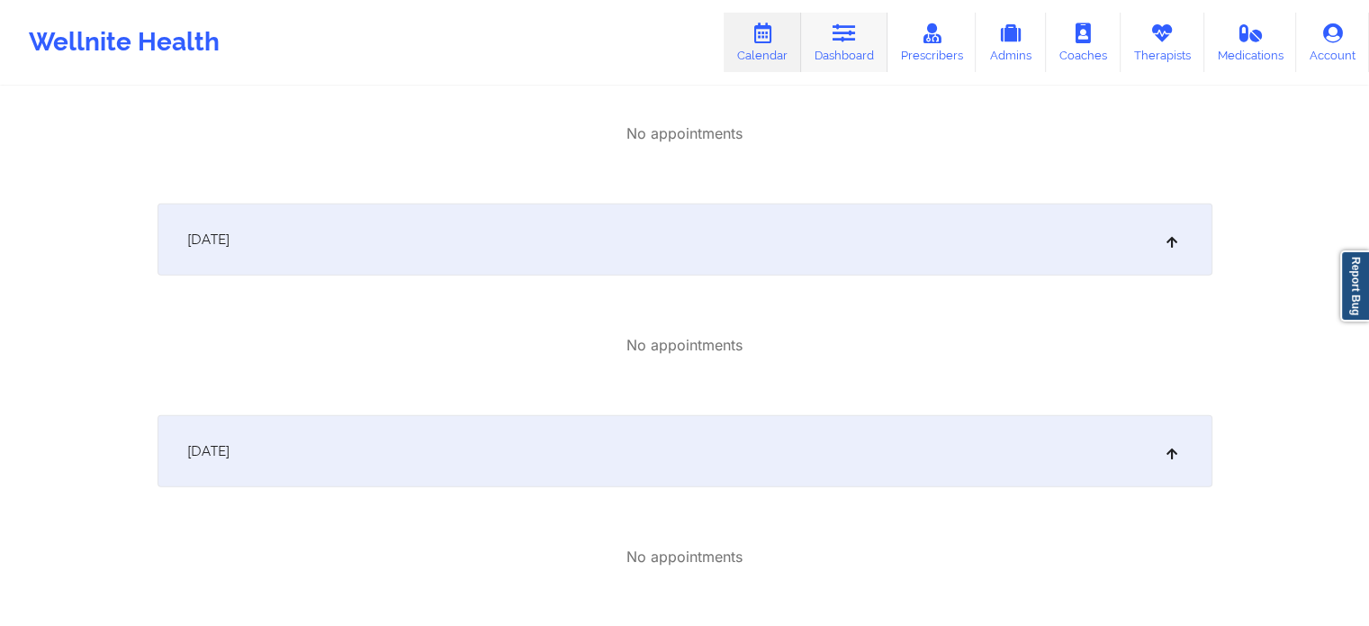
click at [860, 35] on link "Dashboard" at bounding box center [844, 42] width 86 height 59
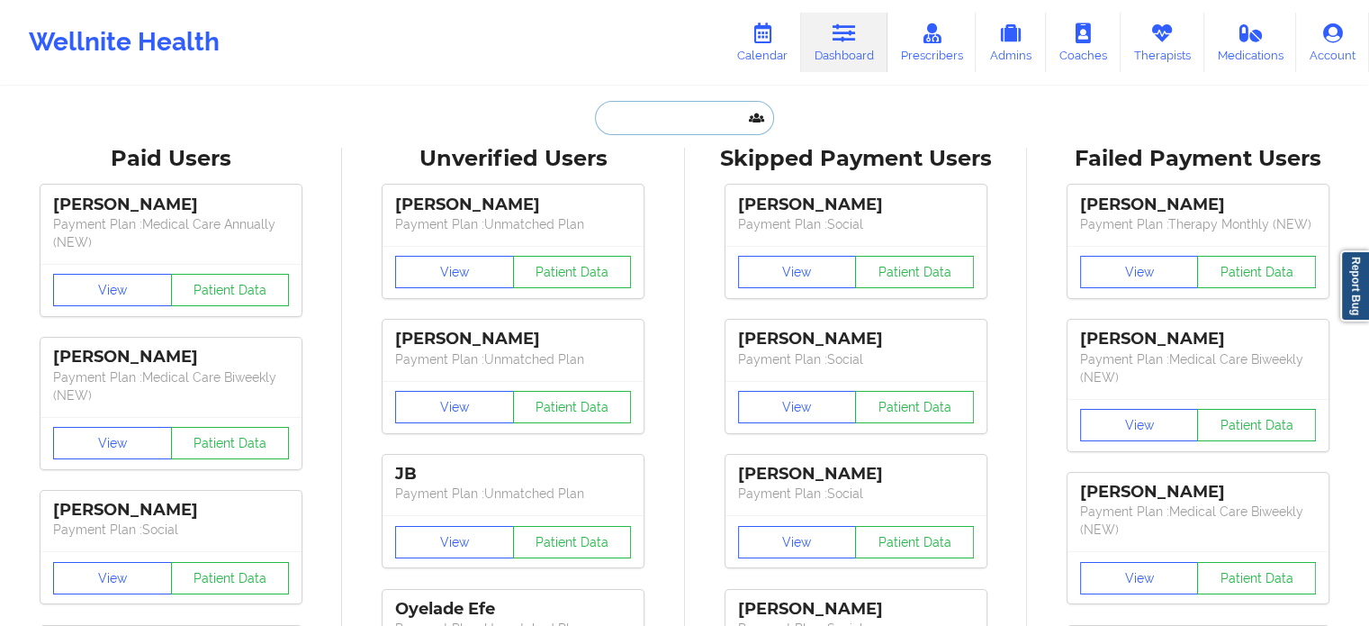
click at [663, 116] on input "text" at bounding box center [684, 118] width 178 height 34
paste input "ERICAPELLEGRINI37@GMAIL.COM"
type input "ERICAPELLEGRINI37@GMAIL.COM"
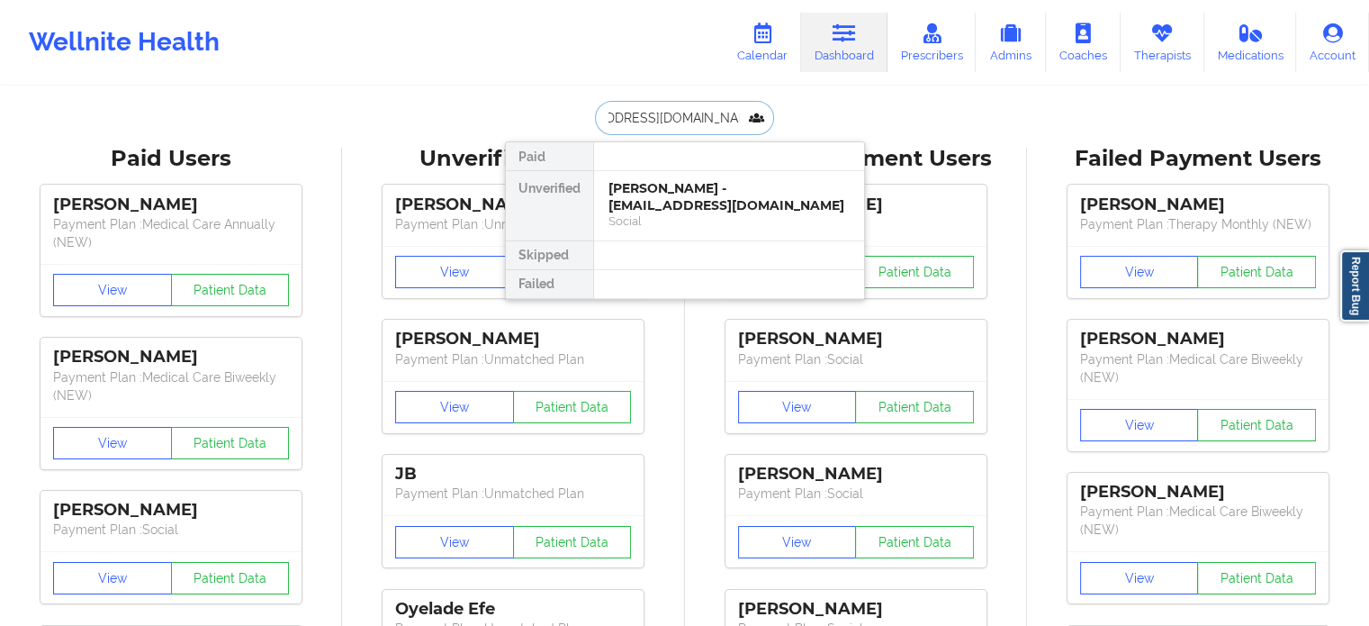
click at [688, 205] on div "Erica Pellegrini - ericapellegrini37@gmail.com" at bounding box center [729, 196] width 241 height 33
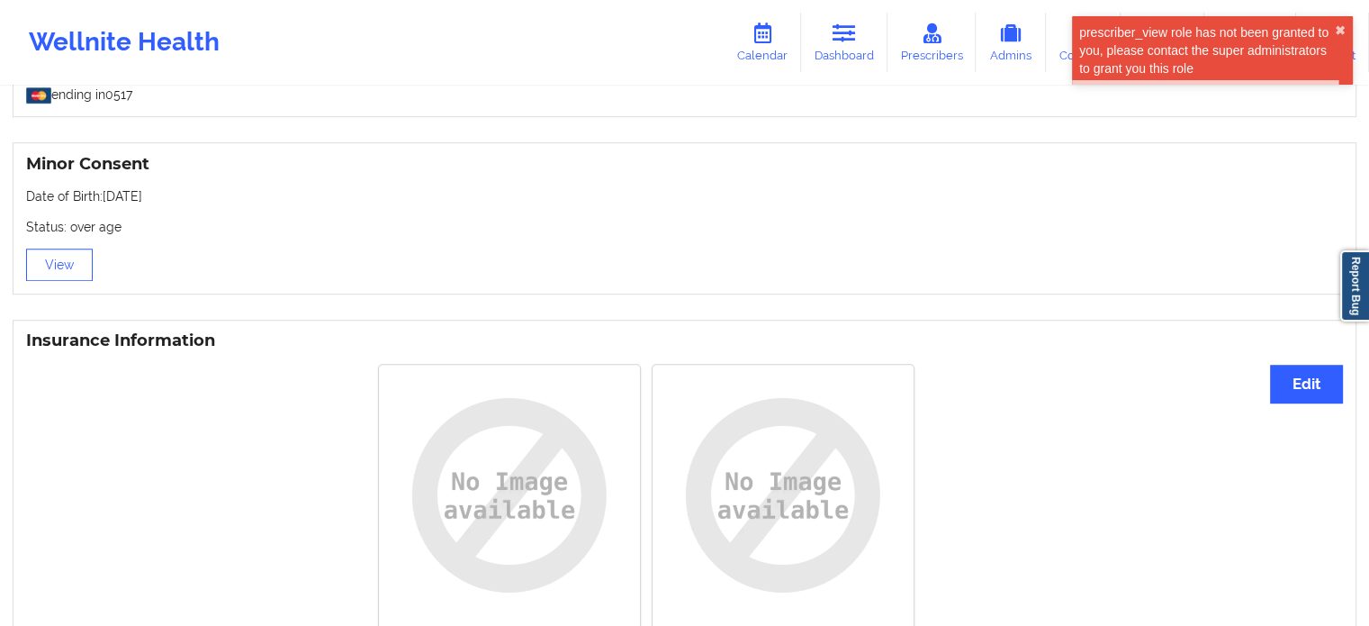
scroll to position [1260, 0]
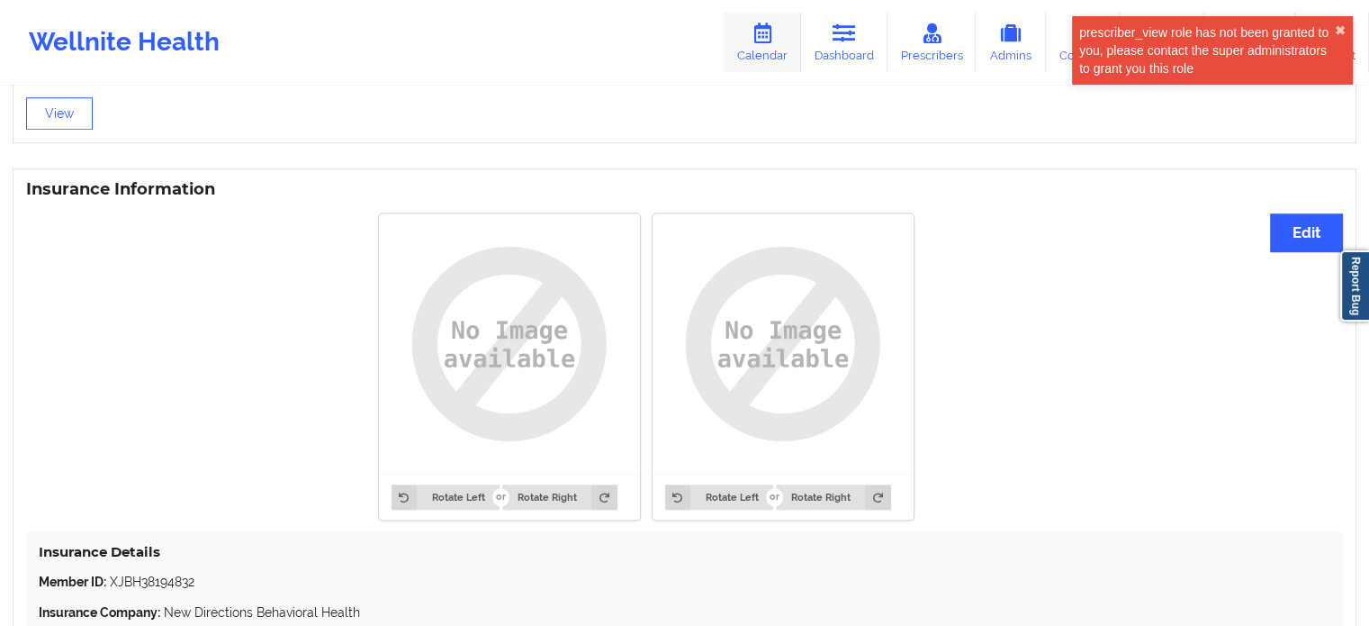
click at [778, 43] on link "Calendar" at bounding box center [762, 42] width 77 height 59
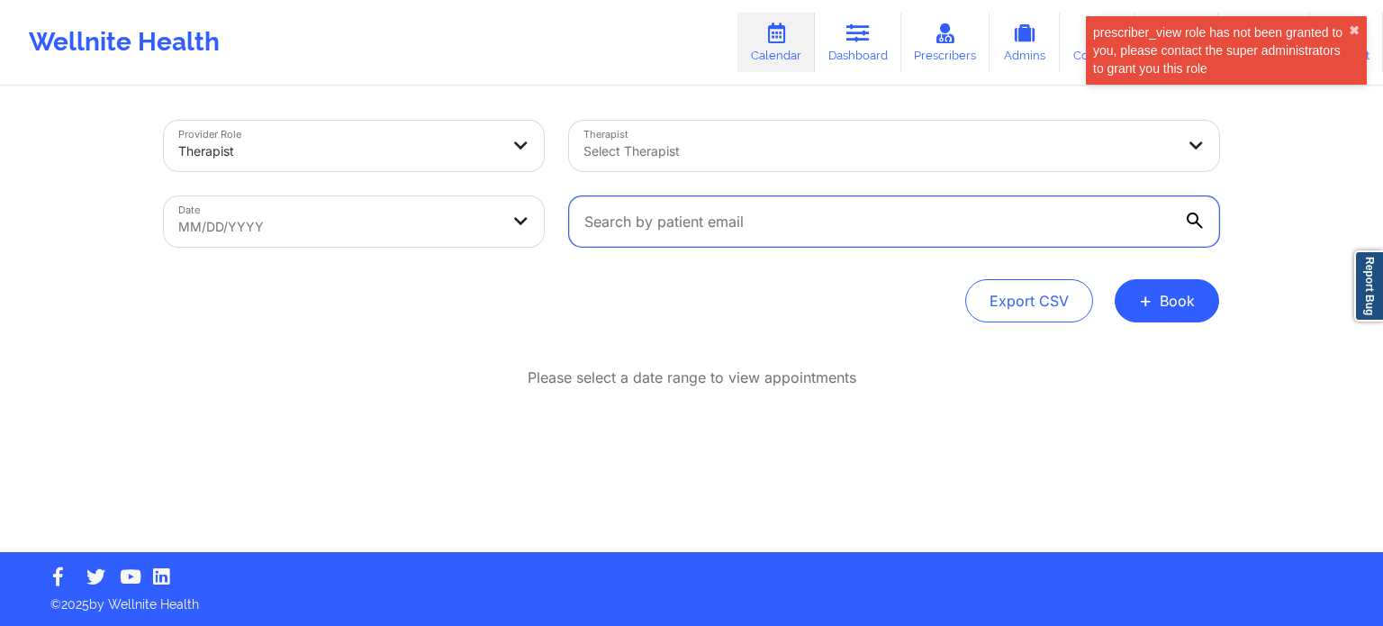
click at [704, 245] on input "text" at bounding box center [894, 221] width 650 height 50
paste input "ERICAPELLEGRINI37@GMAIL.COM"
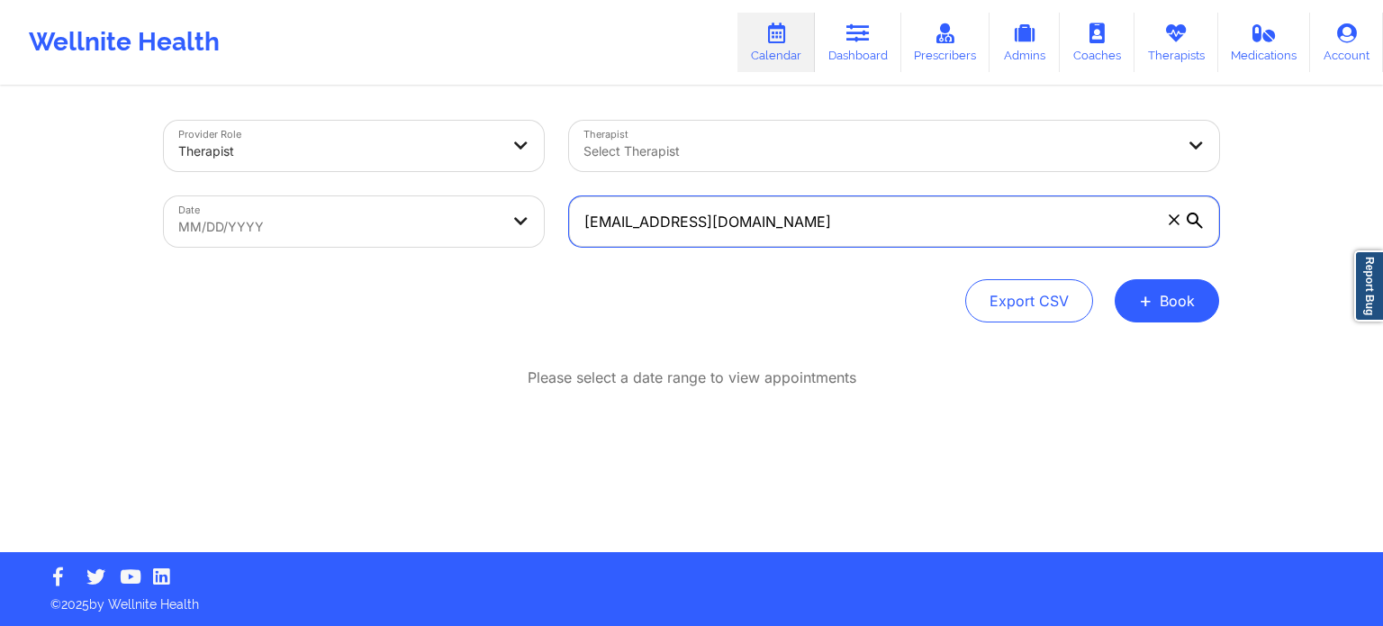
type input "ERICAPELLEGRINI37@GMAIL.COM"
click at [403, 204] on body "Wellnite Health Calendar Dashboard Prescribers Admins Coaches Therapists Medica…" at bounding box center [691, 313] width 1383 height 626
select select "2025-7"
select select "2025-8"
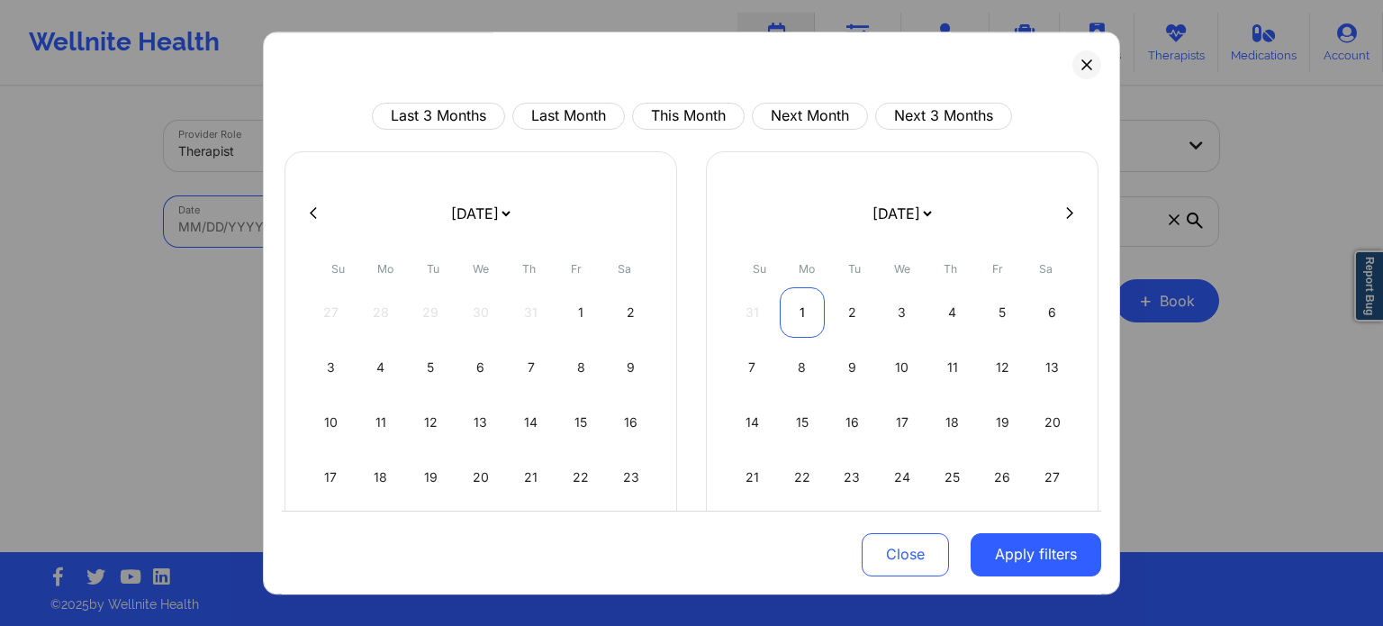
click at [781, 312] on div "1" at bounding box center [803, 312] width 46 height 50
select select "2025-8"
select select "2025-9"
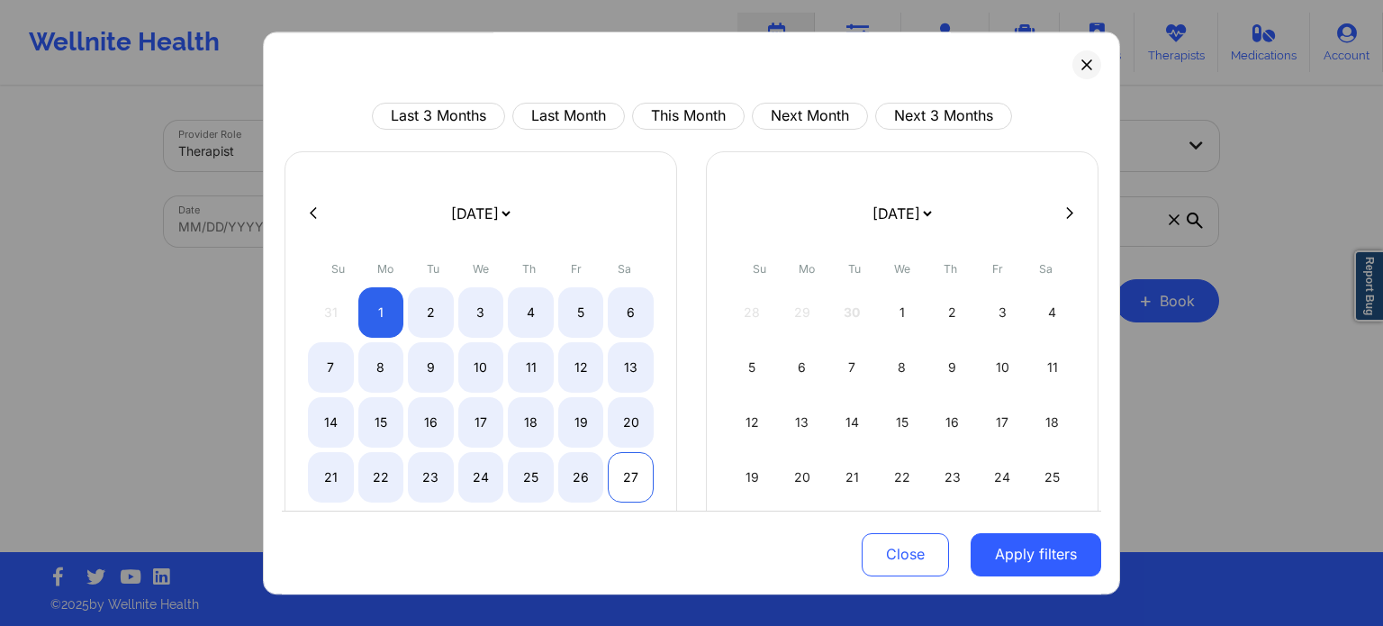
click at [634, 485] on div "27" at bounding box center [631, 477] width 46 height 50
select select "2025-8"
select select "2025-9"
click at [1053, 482] on div "25" at bounding box center [1052, 477] width 46 height 50
select select "2025-9"
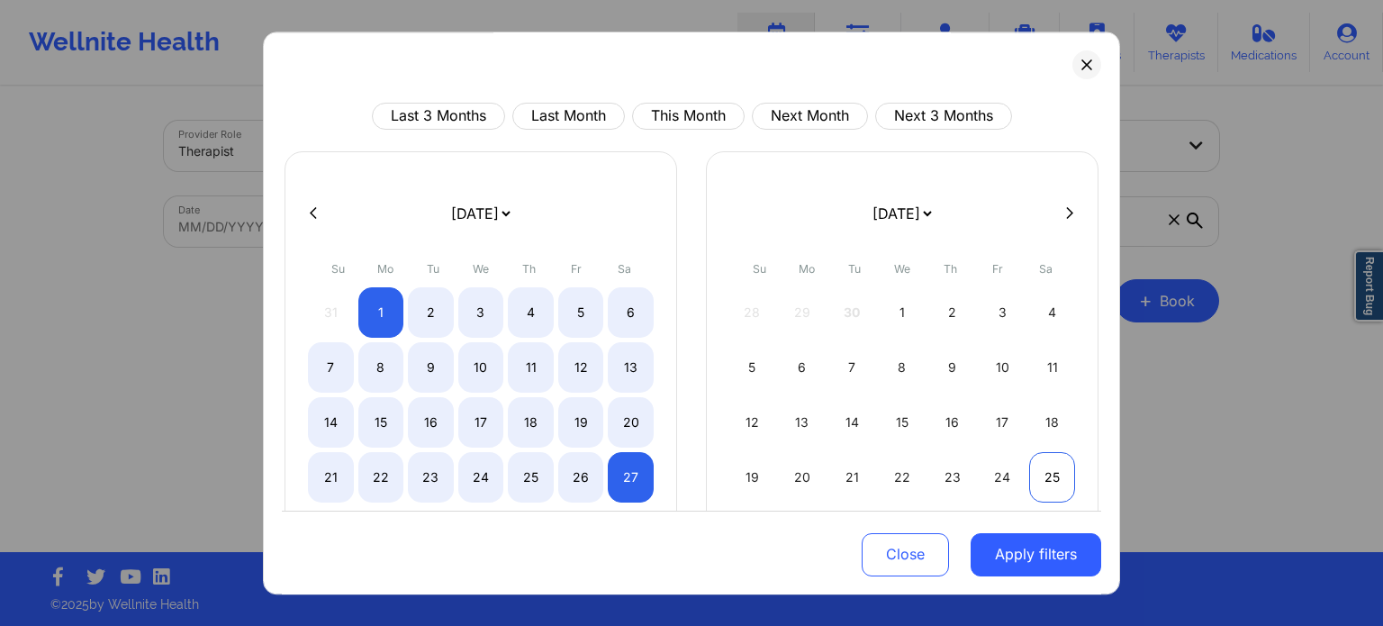
select select "2025-10"
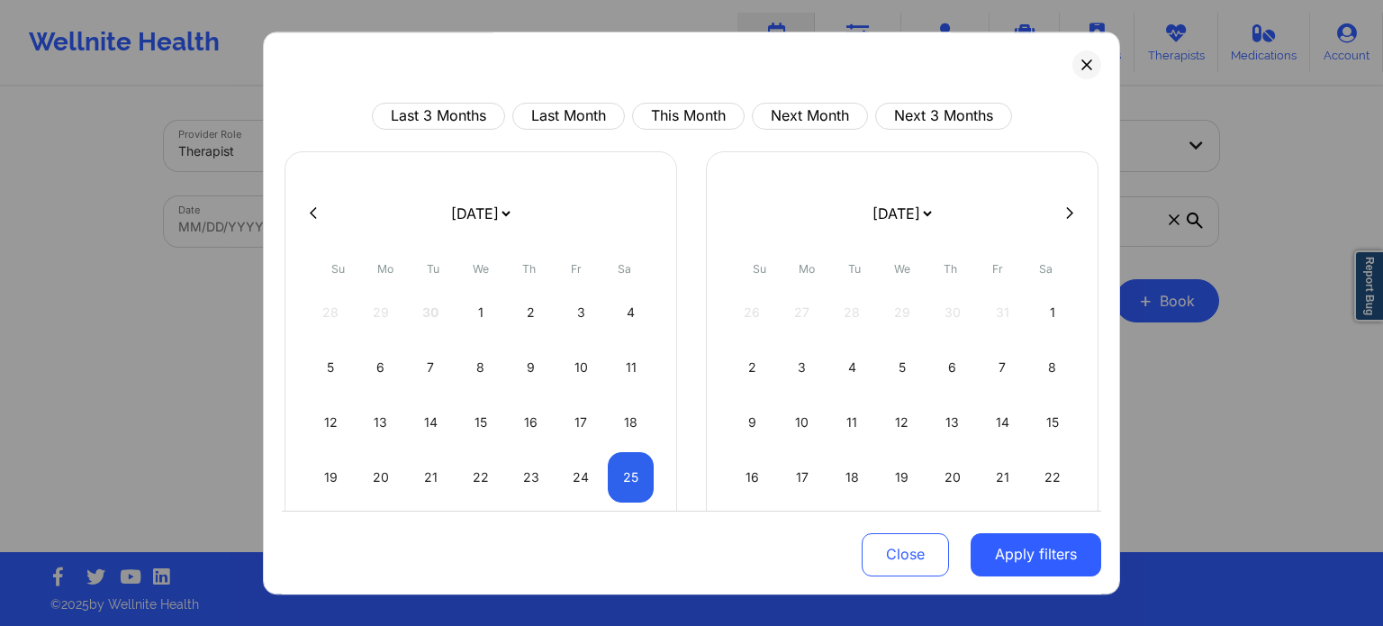
select select "2025-9"
select select "2025-10"
select select "2025-9"
select select "2025-10"
select select "2025-9"
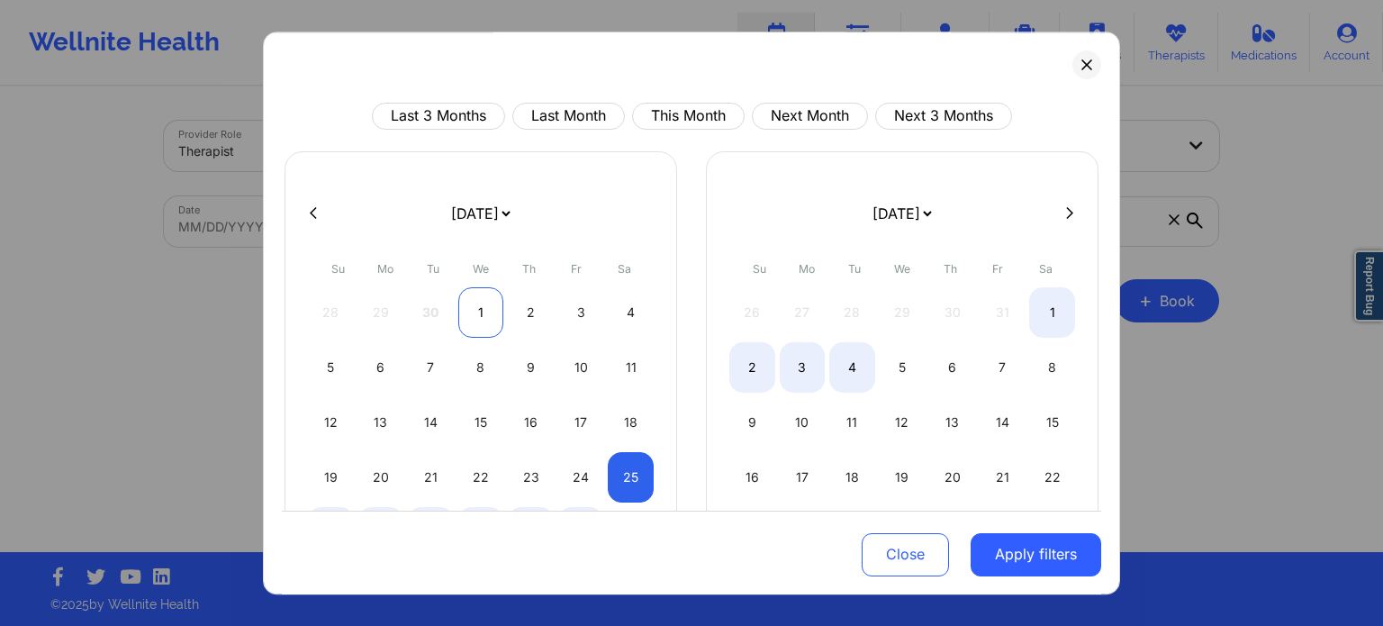
select select "2025-10"
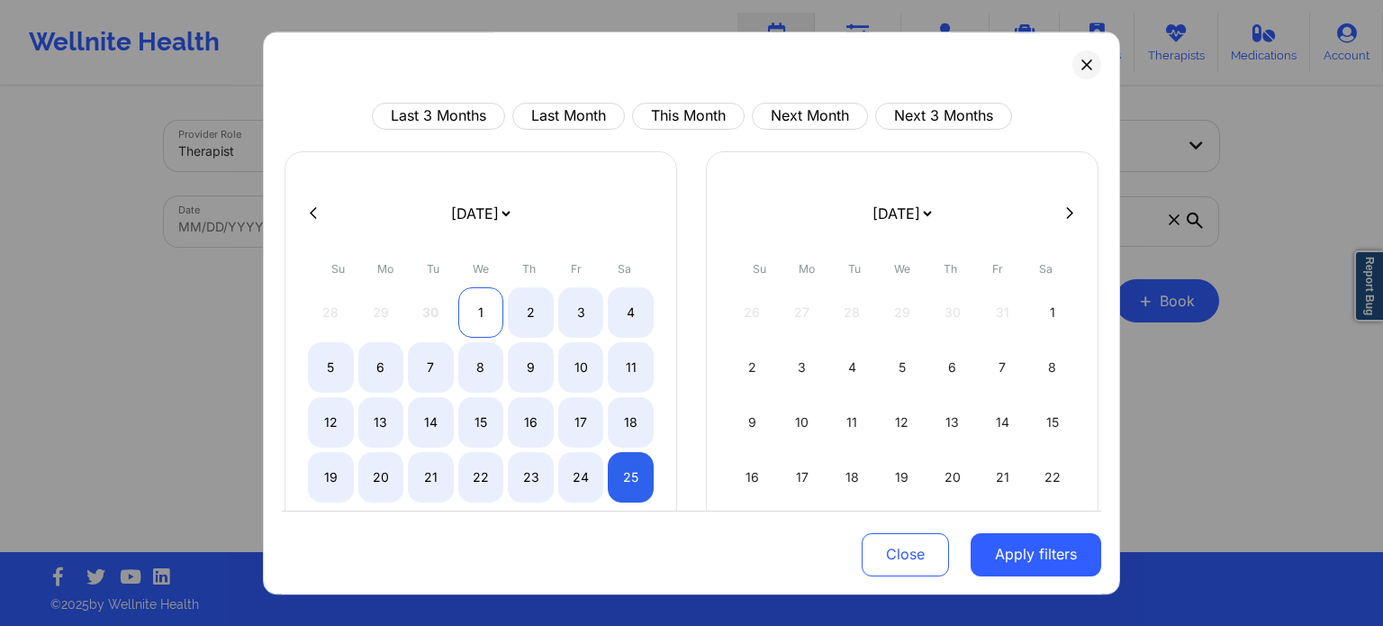
click at [475, 305] on div "1" at bounding box center [481, 312] width 46 height 50
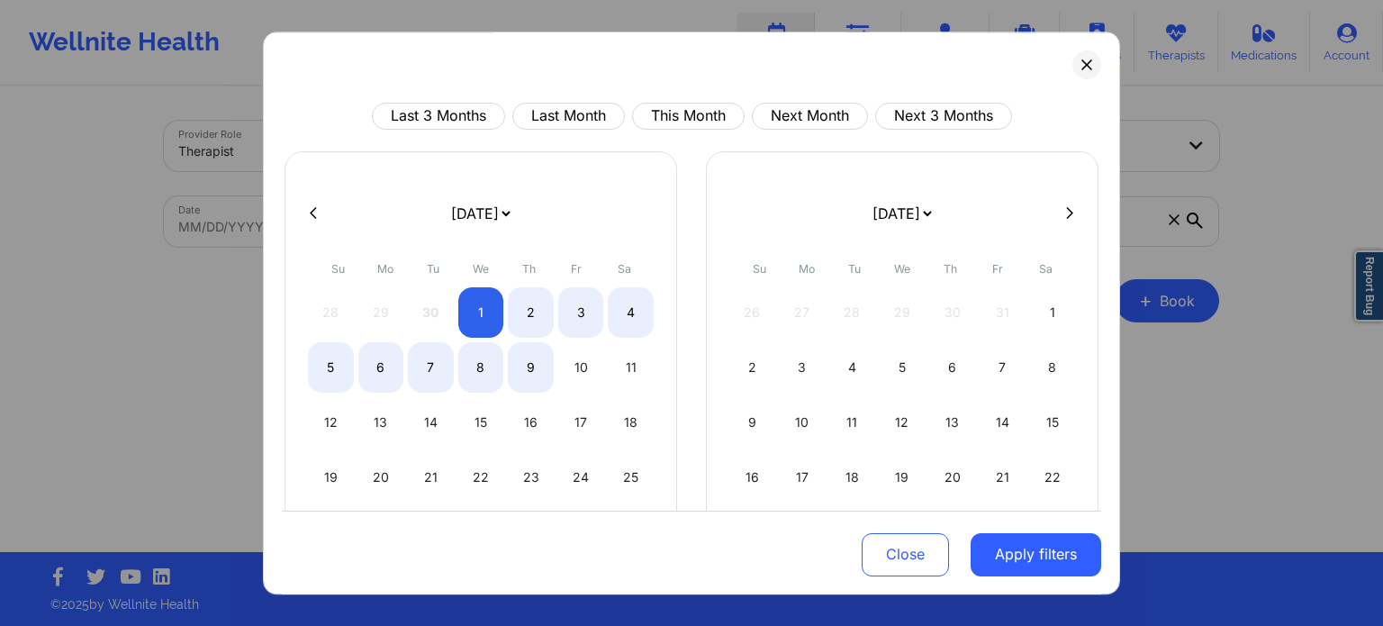
select select "2025-9"
select select "2025-10"
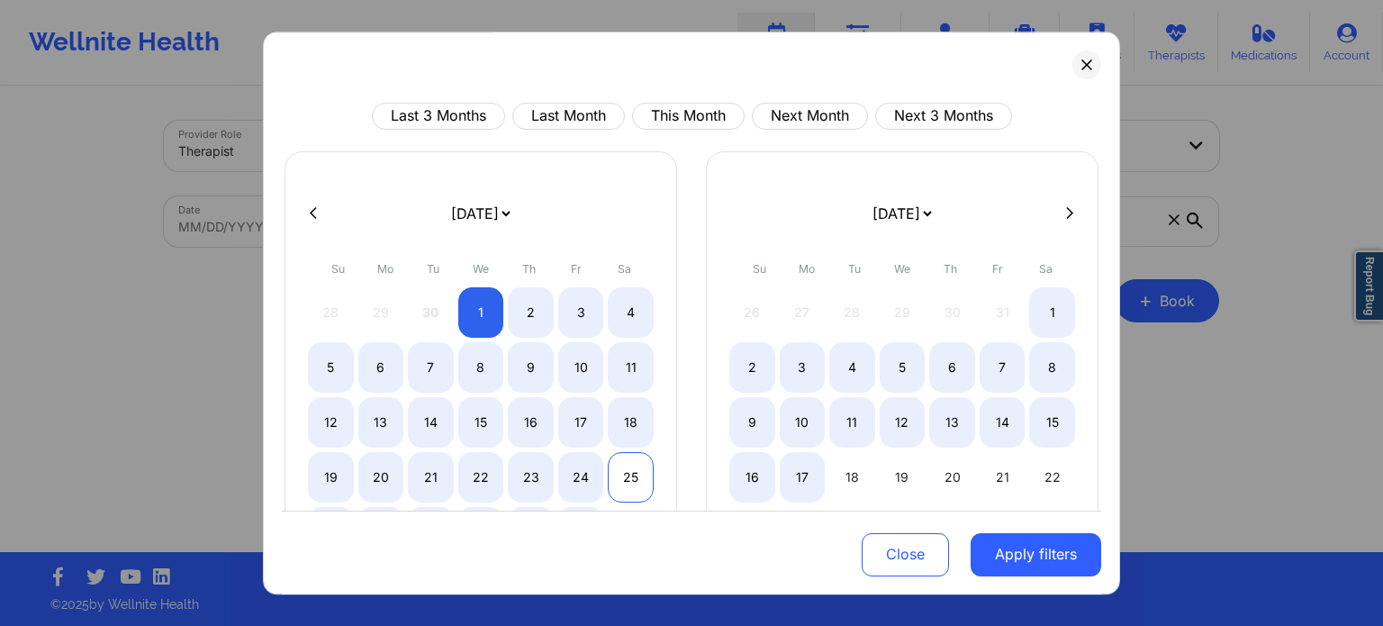
select select "2025-9"
select select "2025-10"
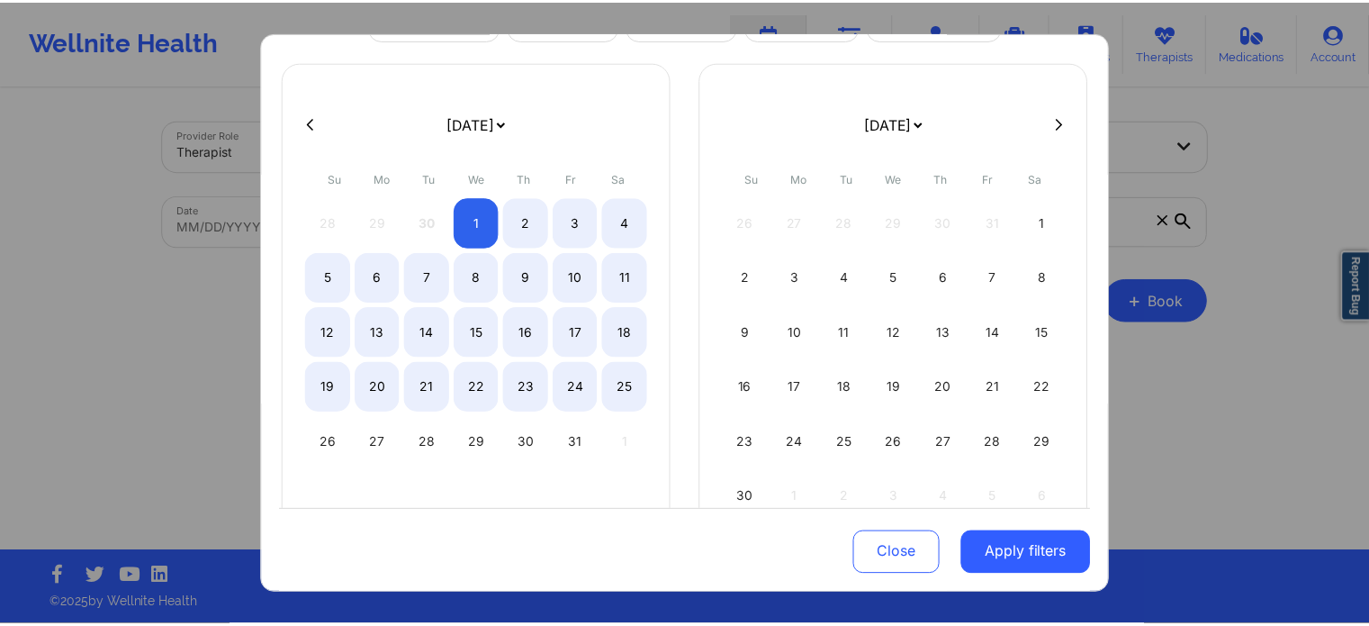
scroll to position [157, 0]
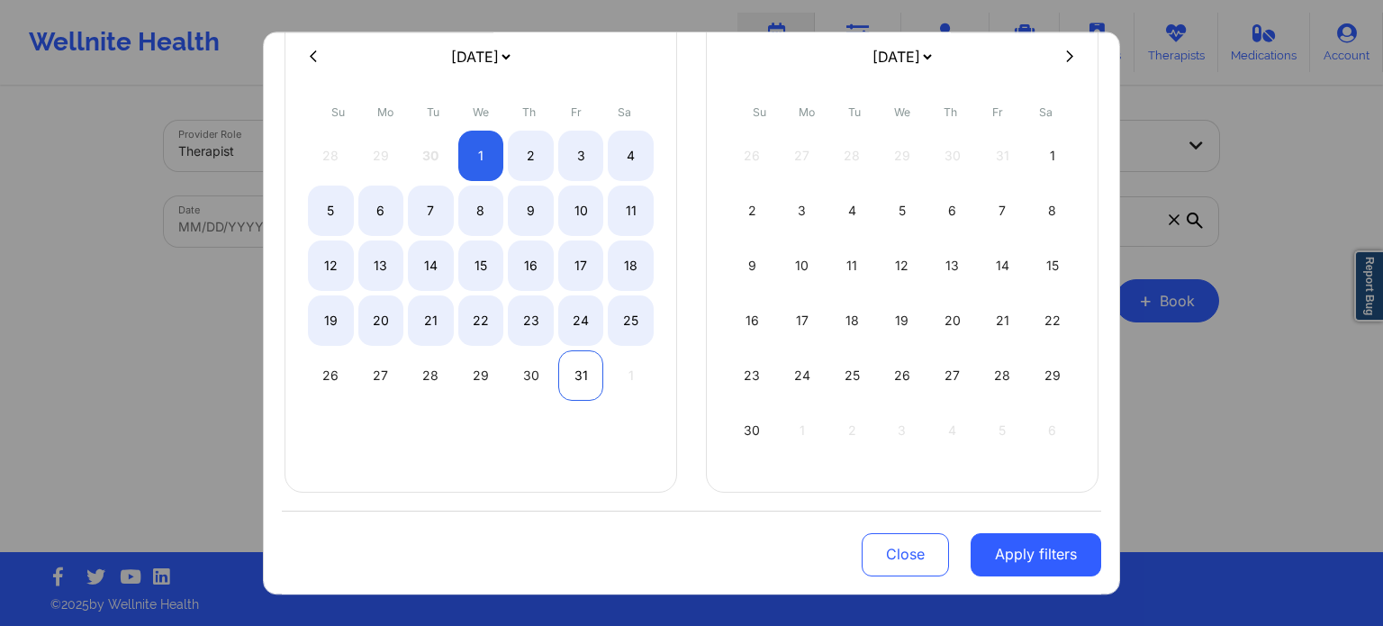
select select "2025-9"
select select "2025-10"
click at [560, 367] on div "31" at bounding box center [581, 375] width 46 height 50
select select "2025-9"
select select "2025-10"
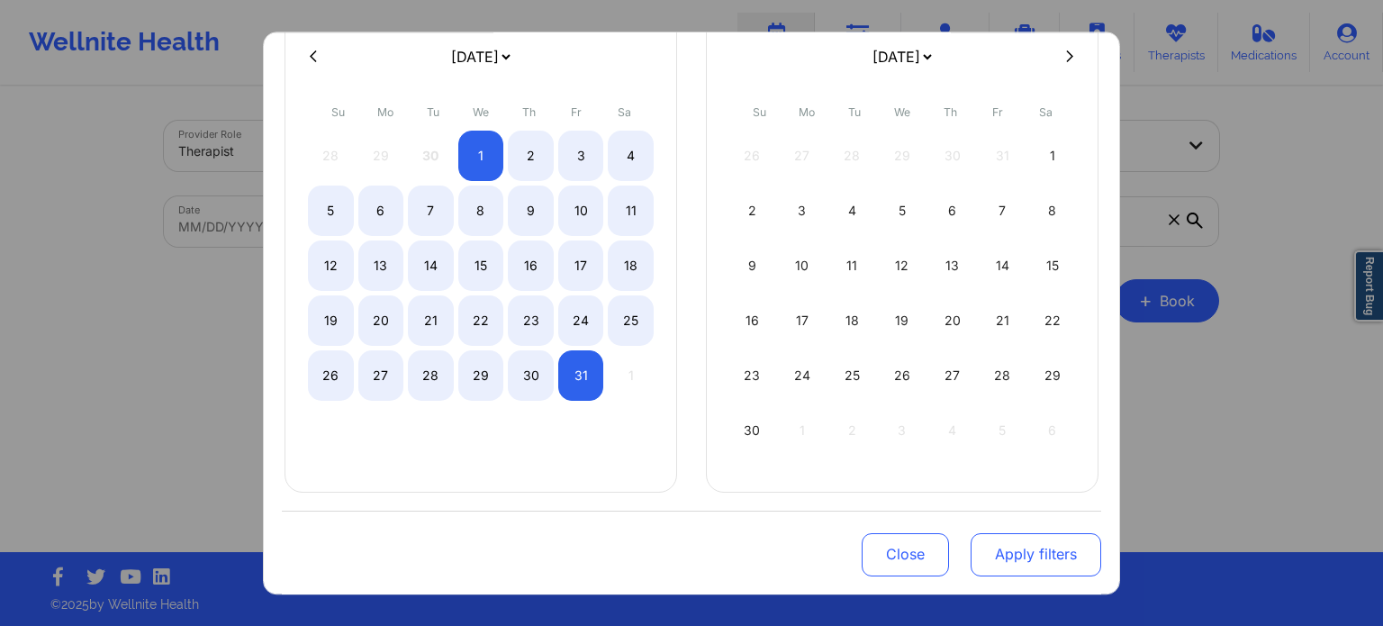
click at [1058, 561] on button "Apply filters" at bounding box center [1036, 553] width 131 height 43
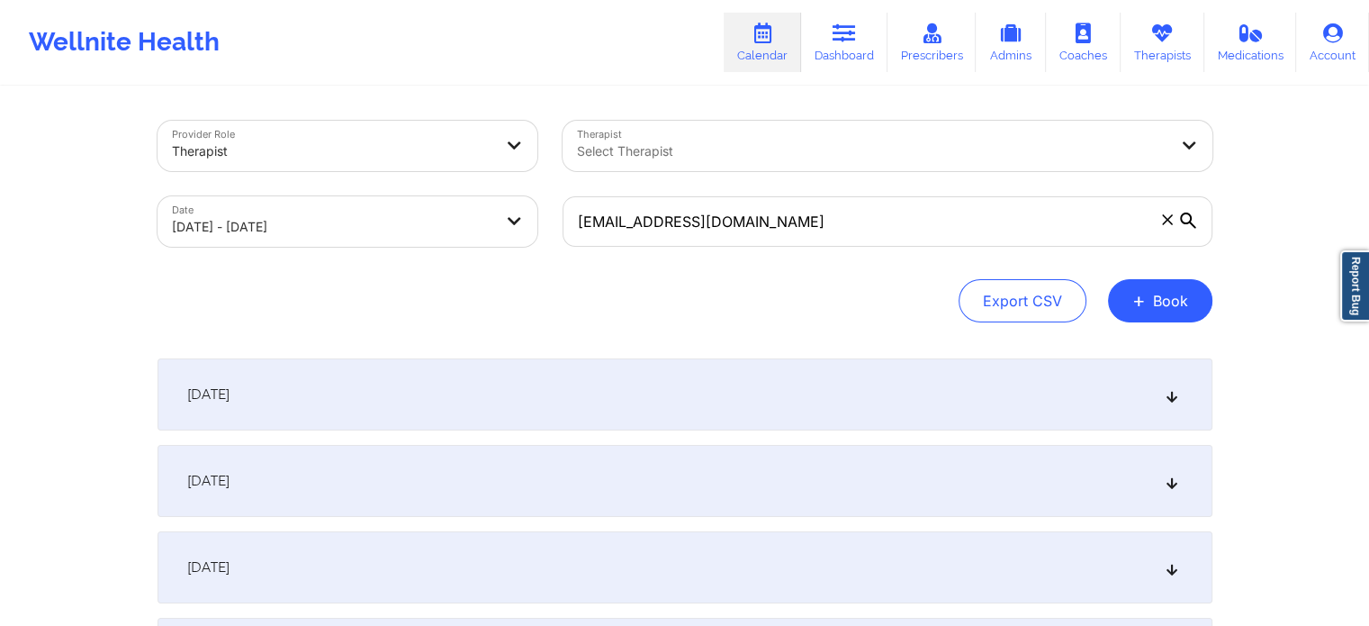
click at [382, 377] on div "October 1, 2025" at bounding box center [685, 394] width 1055 height 72
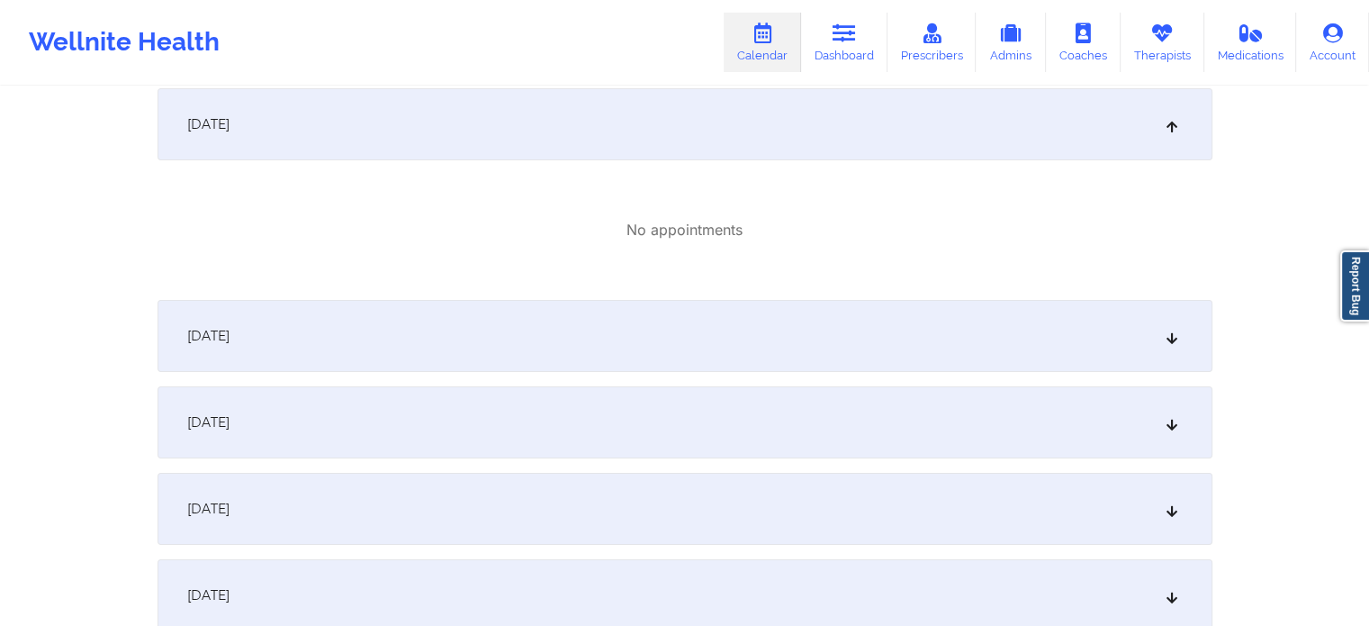
click at [420, 327] on div "October 2, 2025" at bounding box center [685, 336] width 1055 height 72
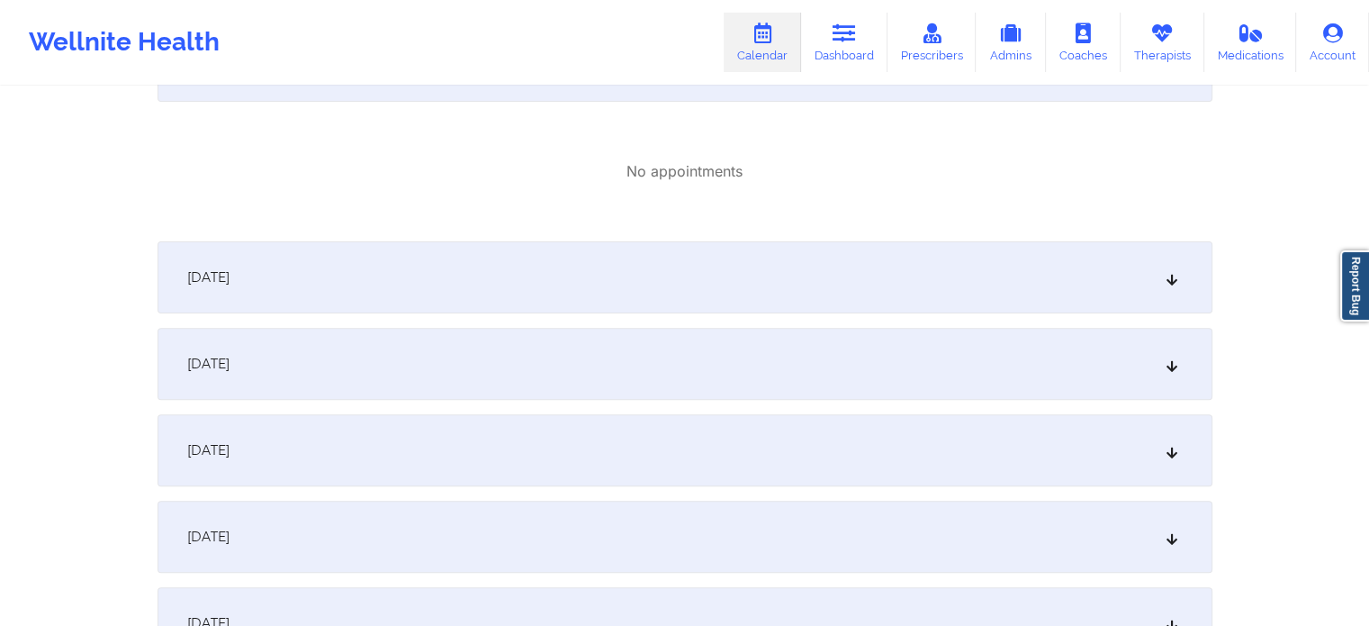
click at [413, 276] on div "October 3, 2025" at bounding box center [685, 277] width 1055 height 72
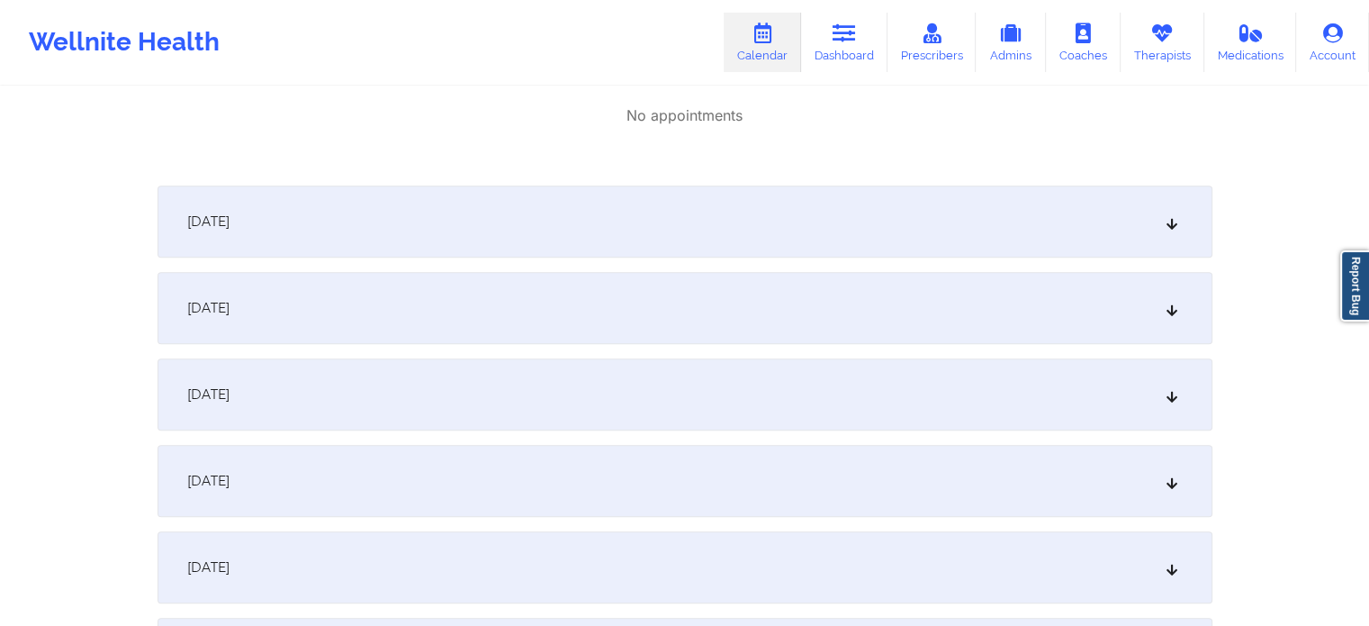
scroll to position [810, 0]
click at [459, 244] on div "October 4, 2025" at bounding box center [685, 219] width 1055 height 72
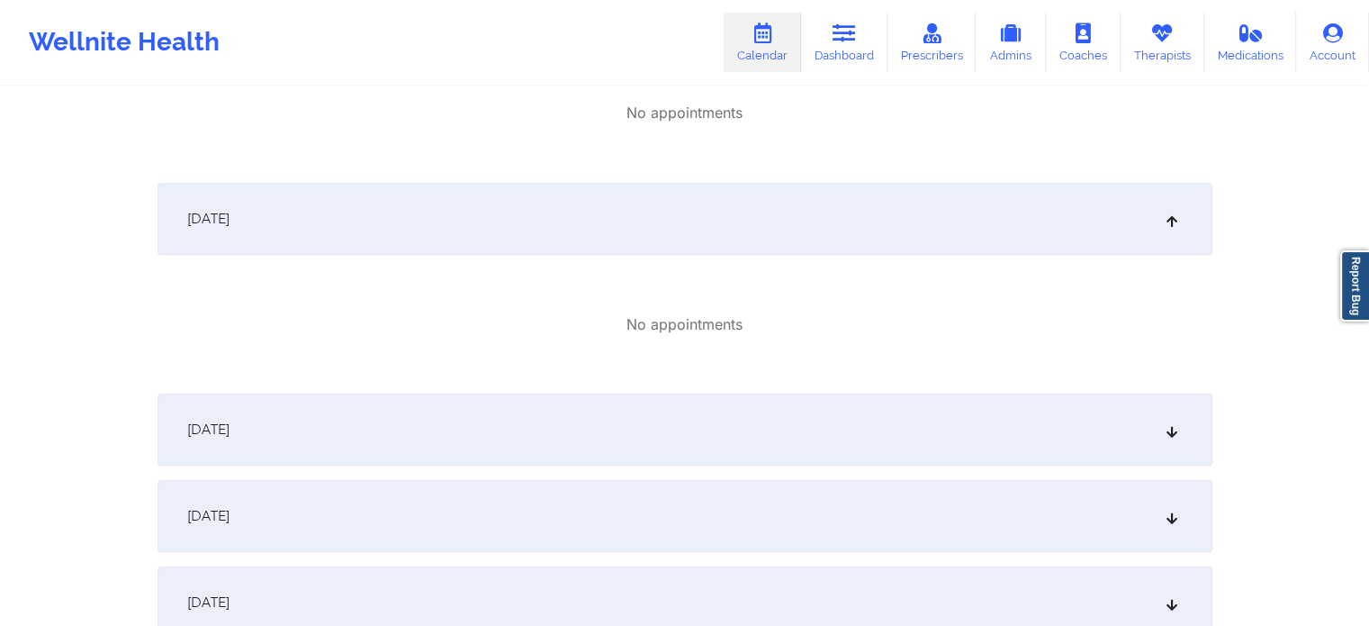
click at [382, 429] on div "October 5, 2025" at bounding box center [685, 429] width 1055 height 72
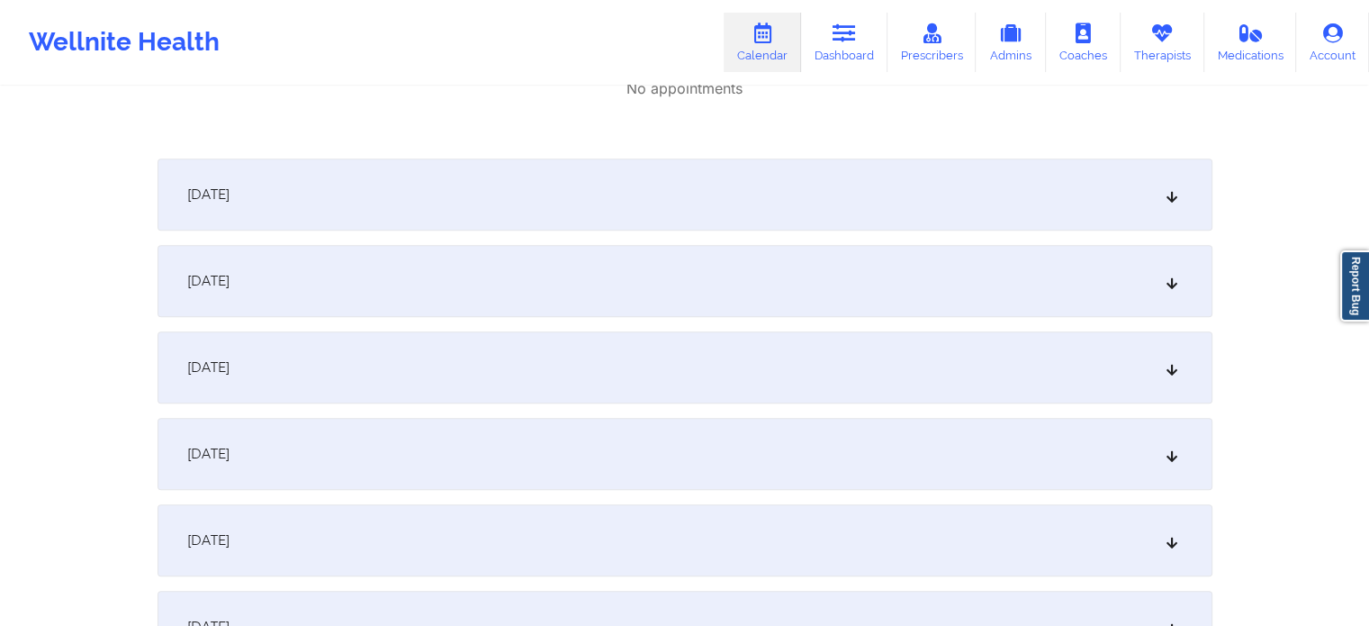
scroll to position [1260, 0]
click at [843, 35] on icon at bounding box center [844, 33] width 23 height 20
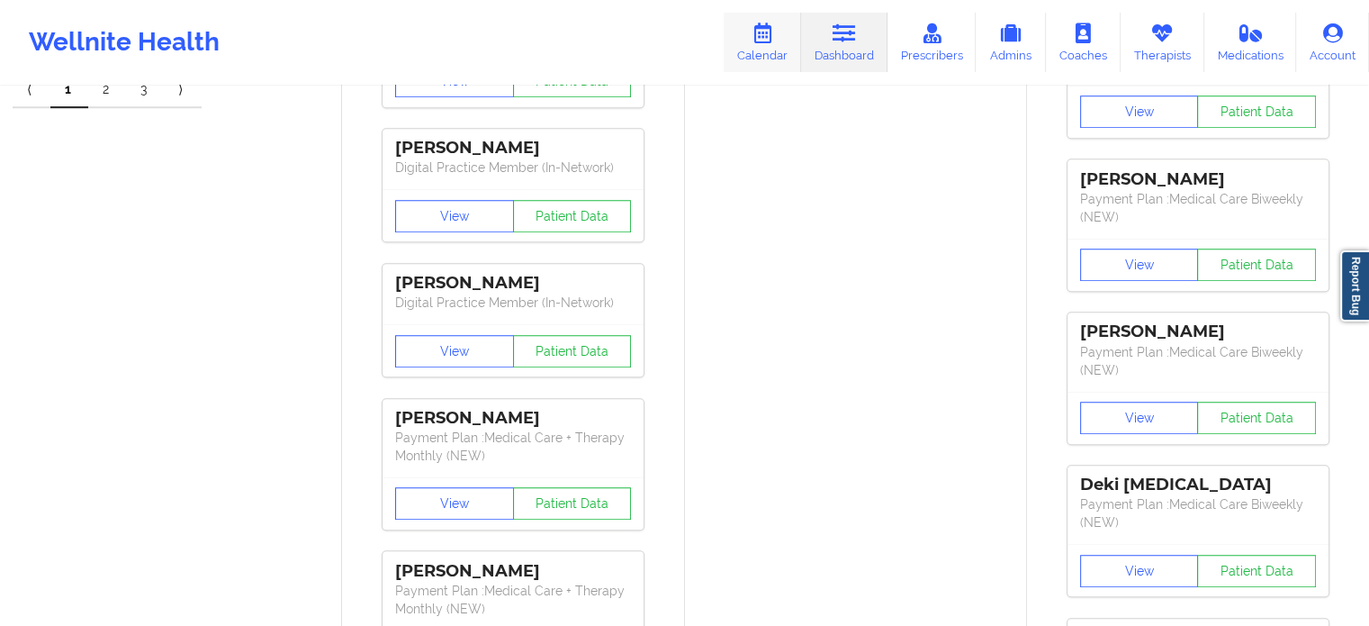
scroll to position [990, 0]
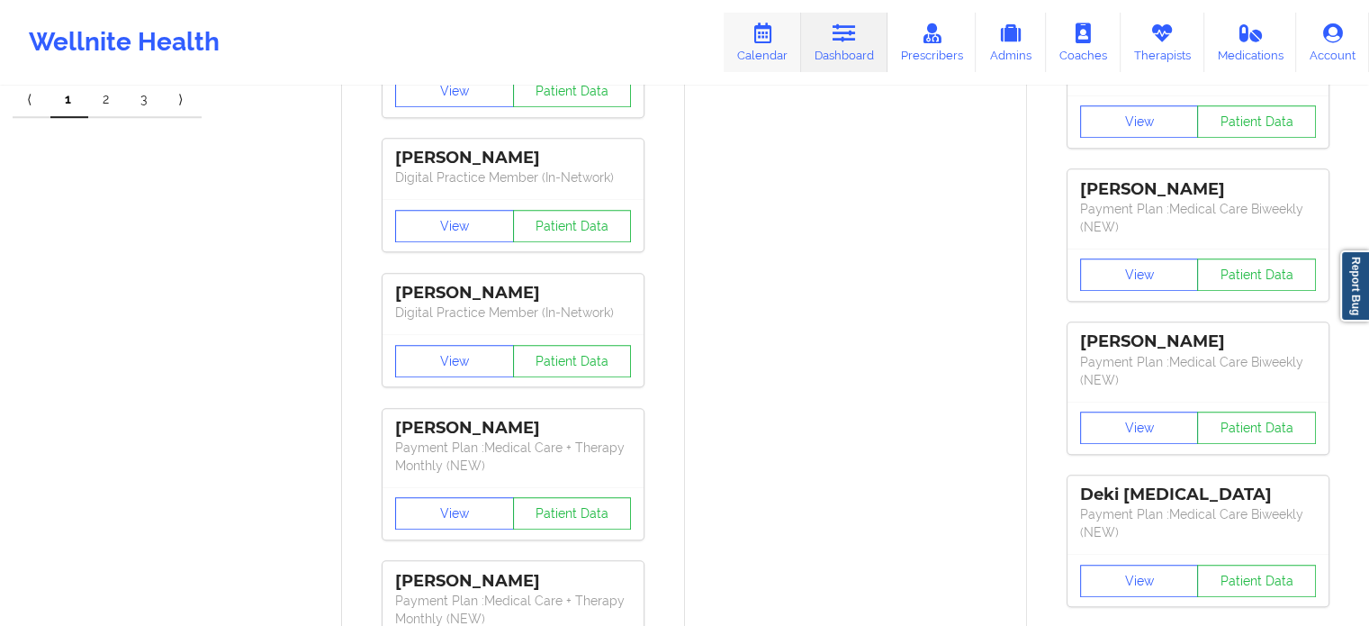
click at [769, 55] on link "Calendar" at bounding box center [762, 42] width 77 height 59
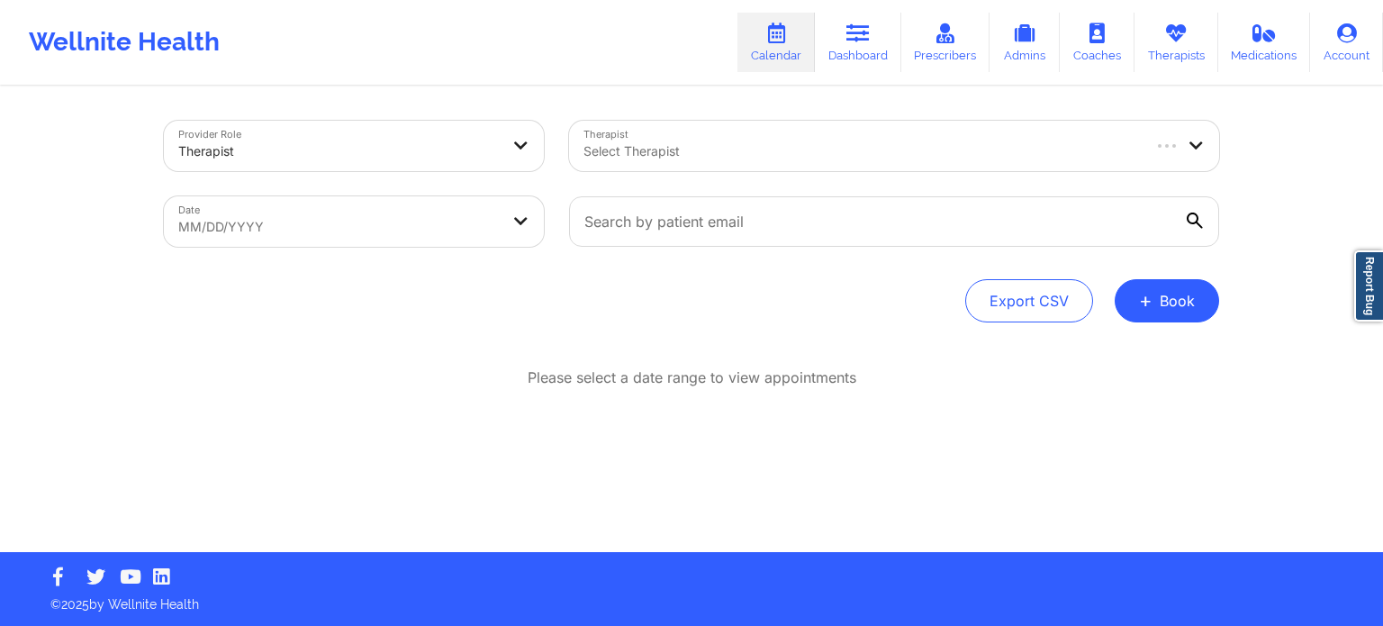
click at [816, 150] on div at bounding box center [860, 151] width 555 height 22
type input "susan p"
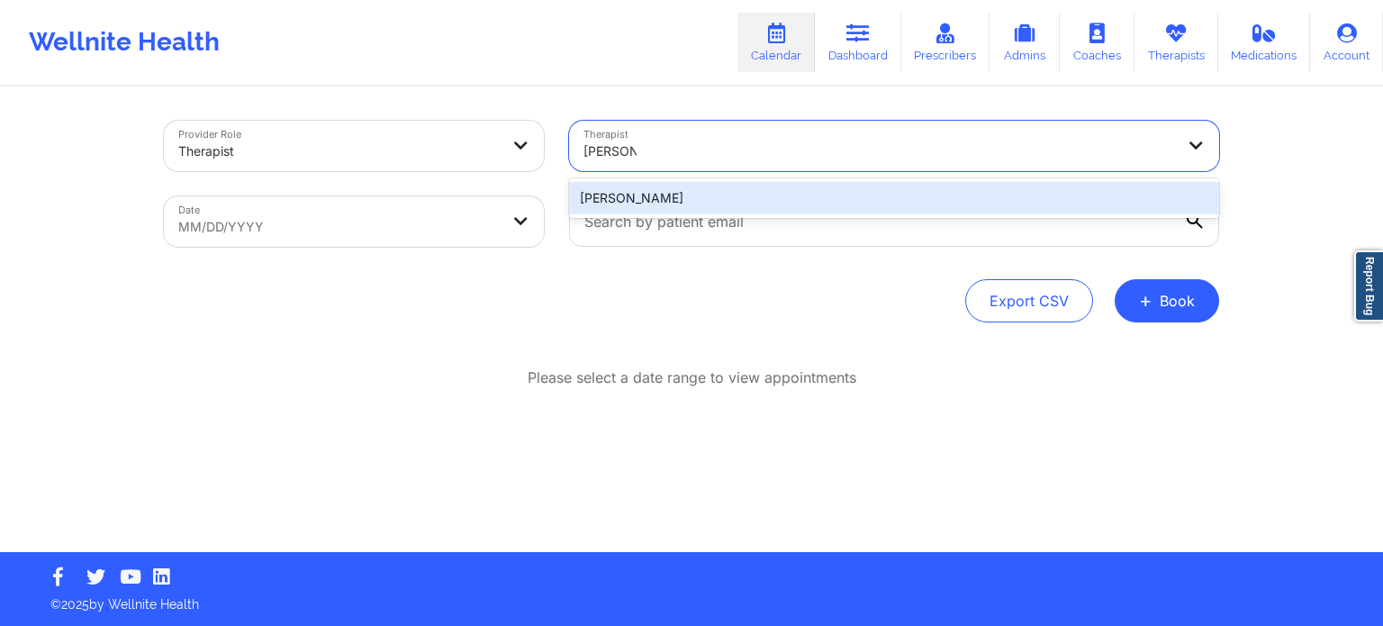
click at [736, 185] on div "Susan P Zapatha" at bounding box center [894, 198] width 650 height 32
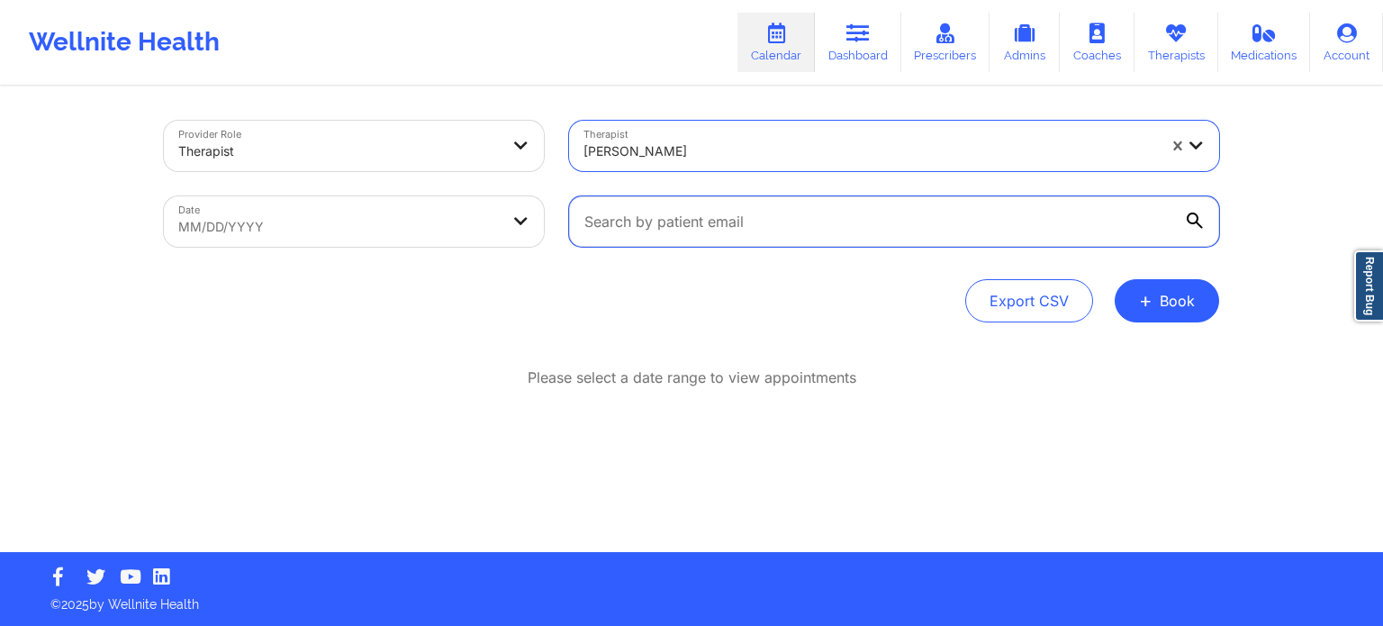
click at [641, 232] on input "text" at bounding box center [894, 221] width 650 height 50
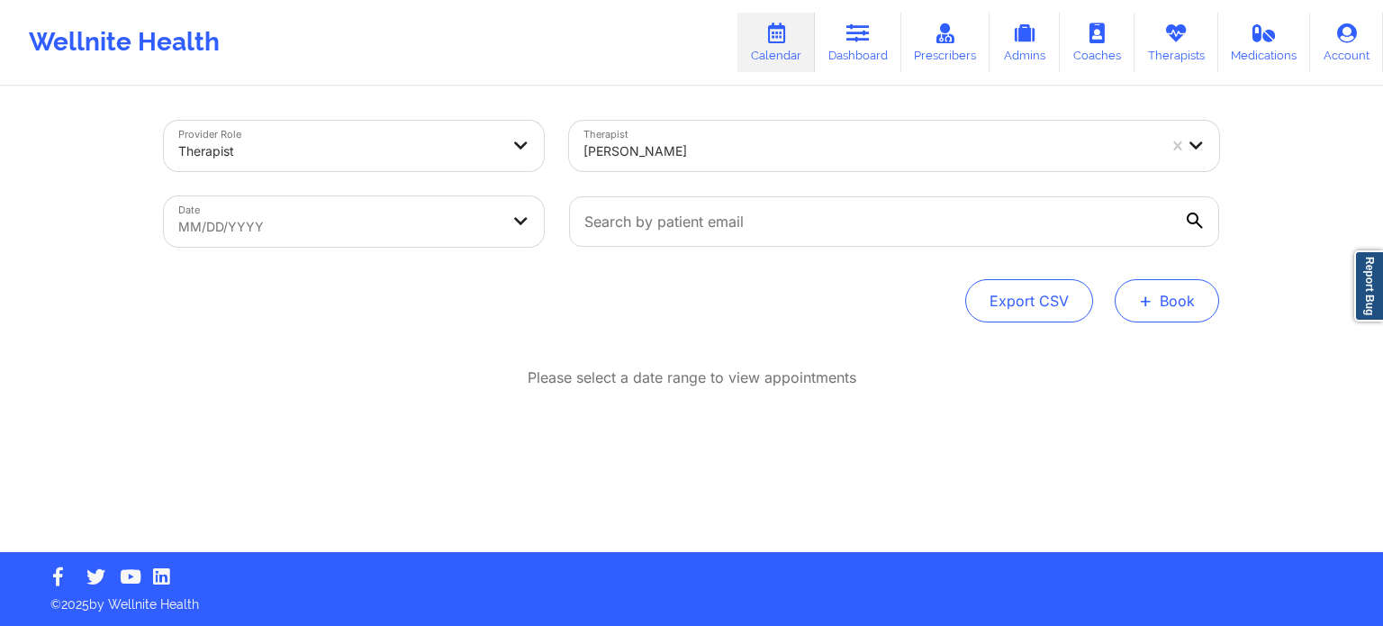
click at [1170, 287] on button "+ Book" at bounding box center [1167, 300] width 104 height 43
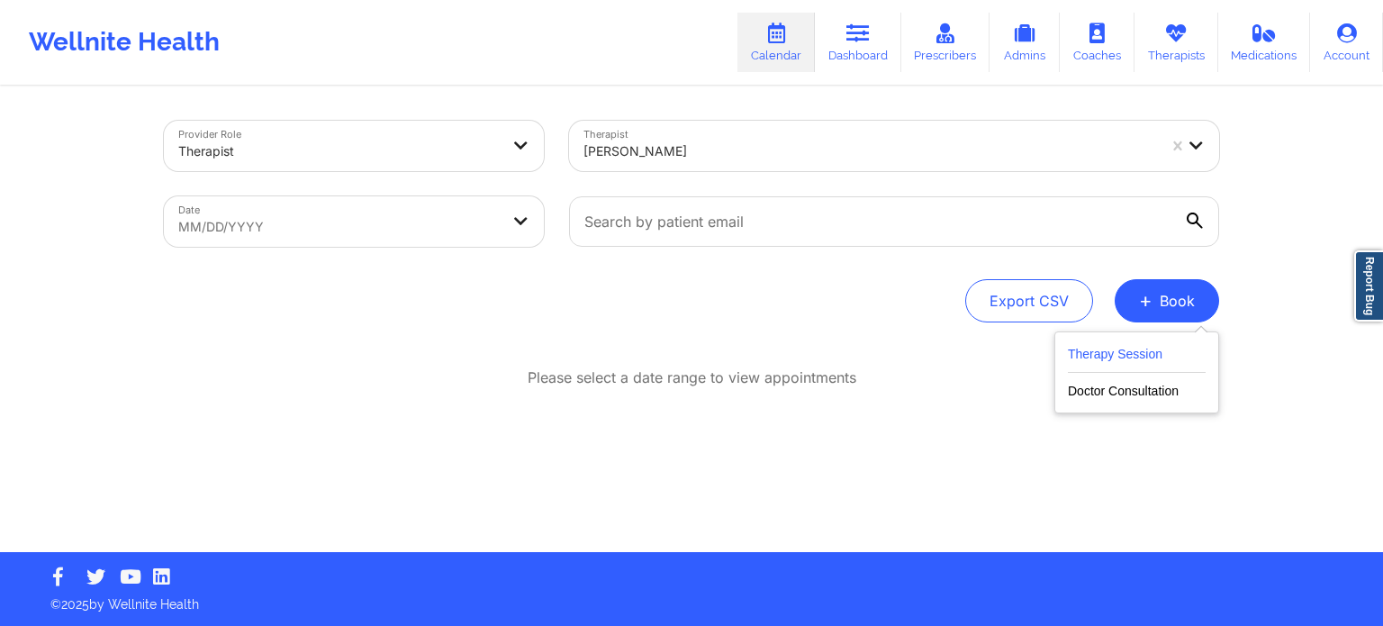
click at [1093, 351] on button "Therapy Session" at bounding box center [1137, 358] width 138 height 30
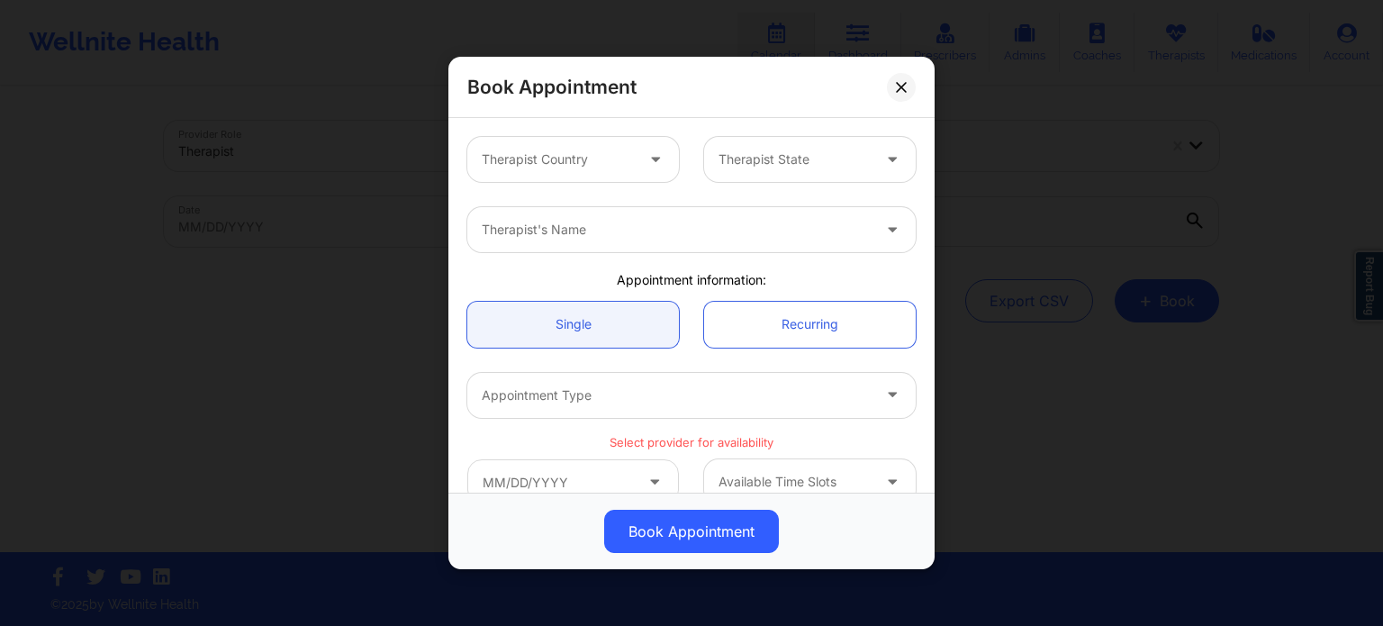
click at [578, 161] on div at bounding box center [558, 160] width 152 height 22
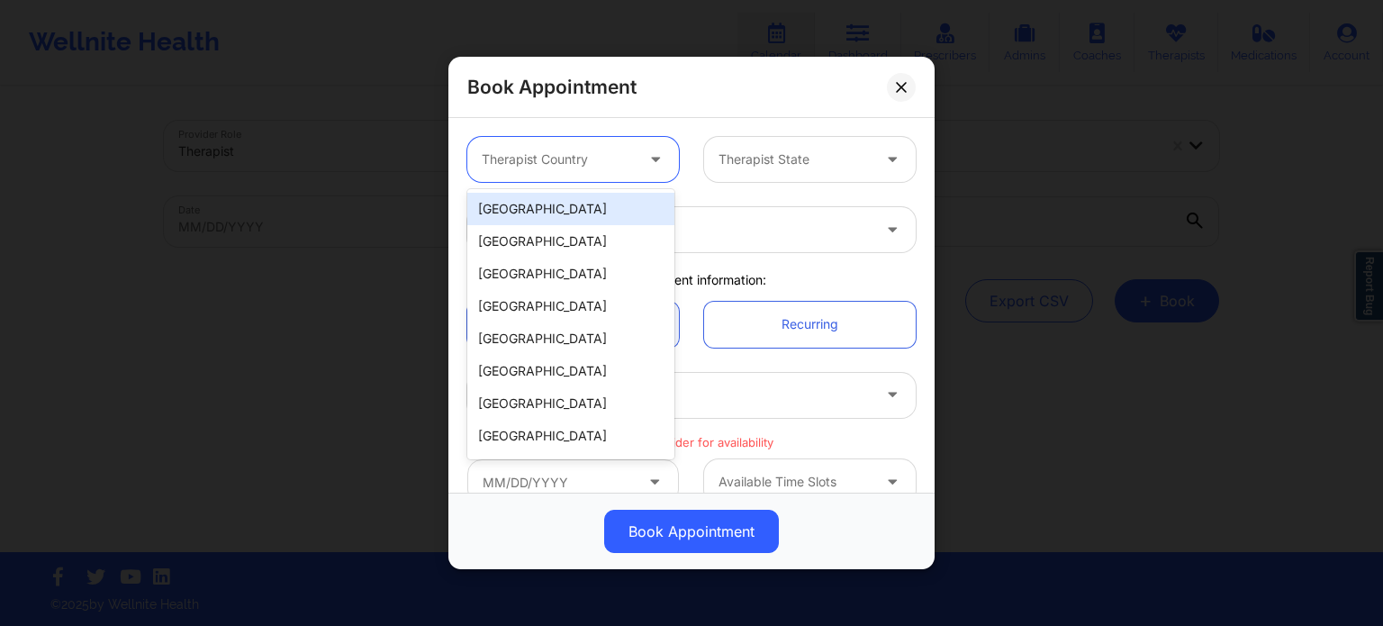
click at [579, 206] on div "[GEOGRAPHIC_DATA]" at bounding box center [570, 209] width 207 height 32
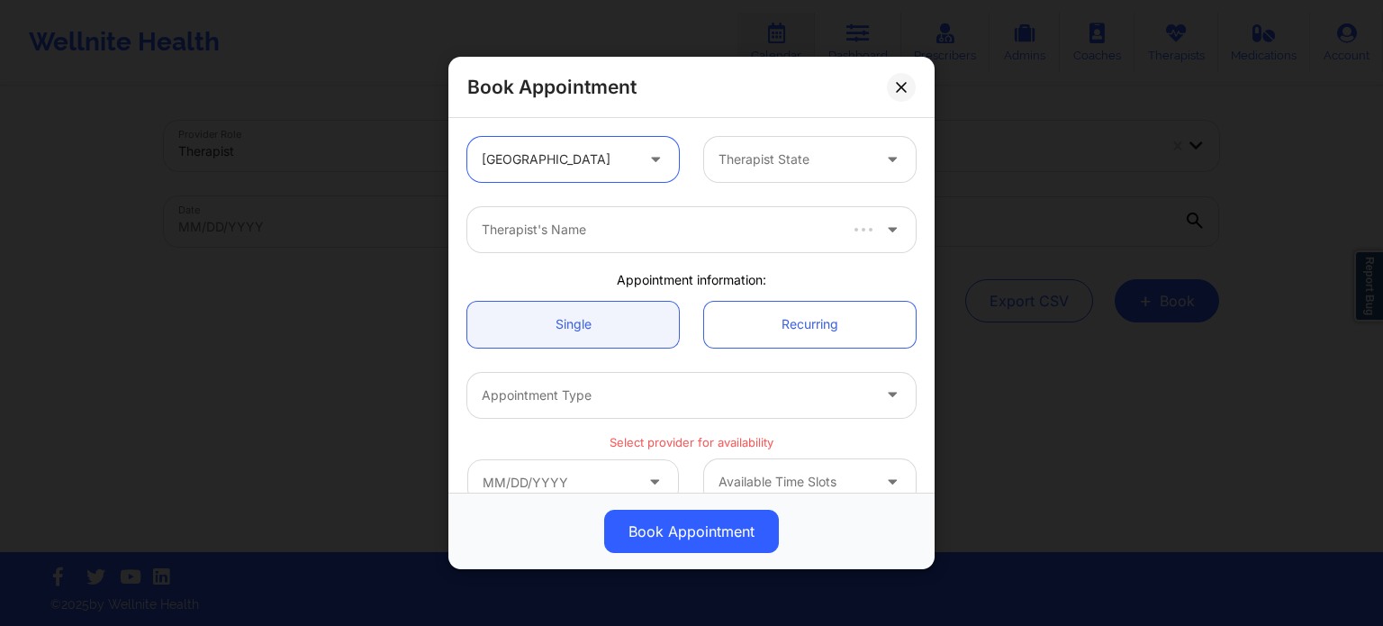
click at [823, 167] on div at bounding box center [794, 160] width 152 height 22
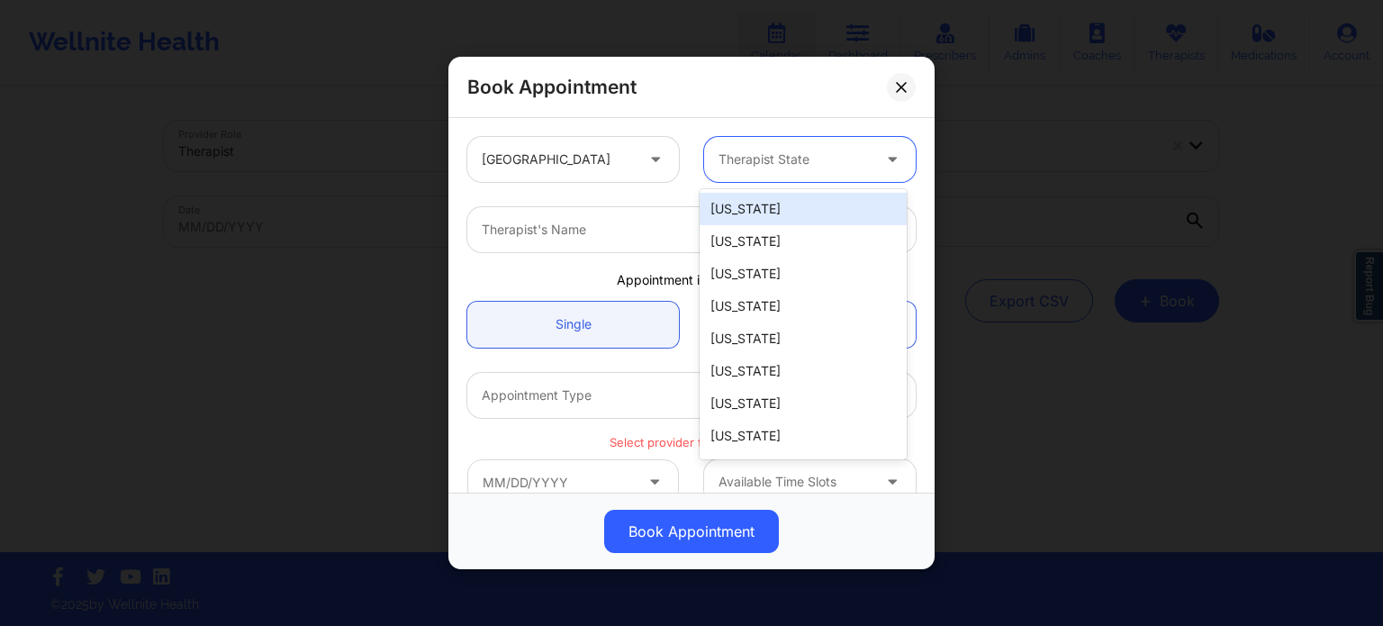
type input "f"
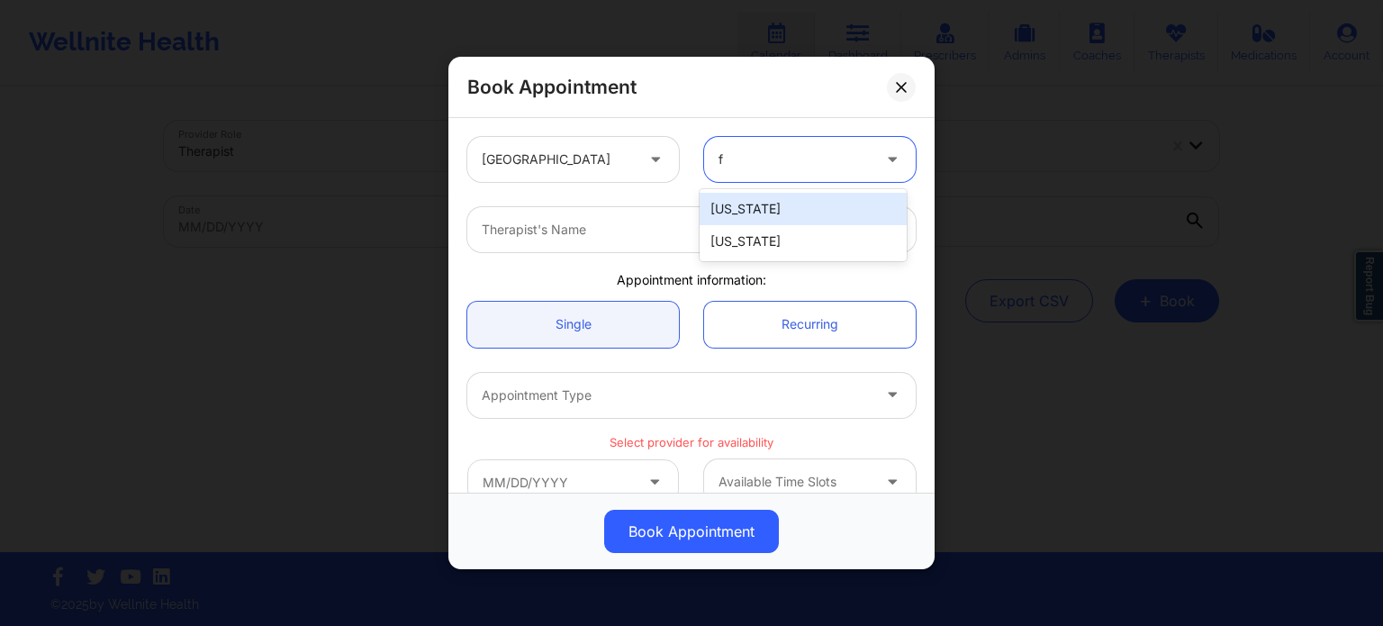
click at [781, 243] on div "[US_STATE]" at bounding box center [803, 241] width 207 height 32
click at [679, 233] on div at bounding box center [676, 230] width 389 height 22
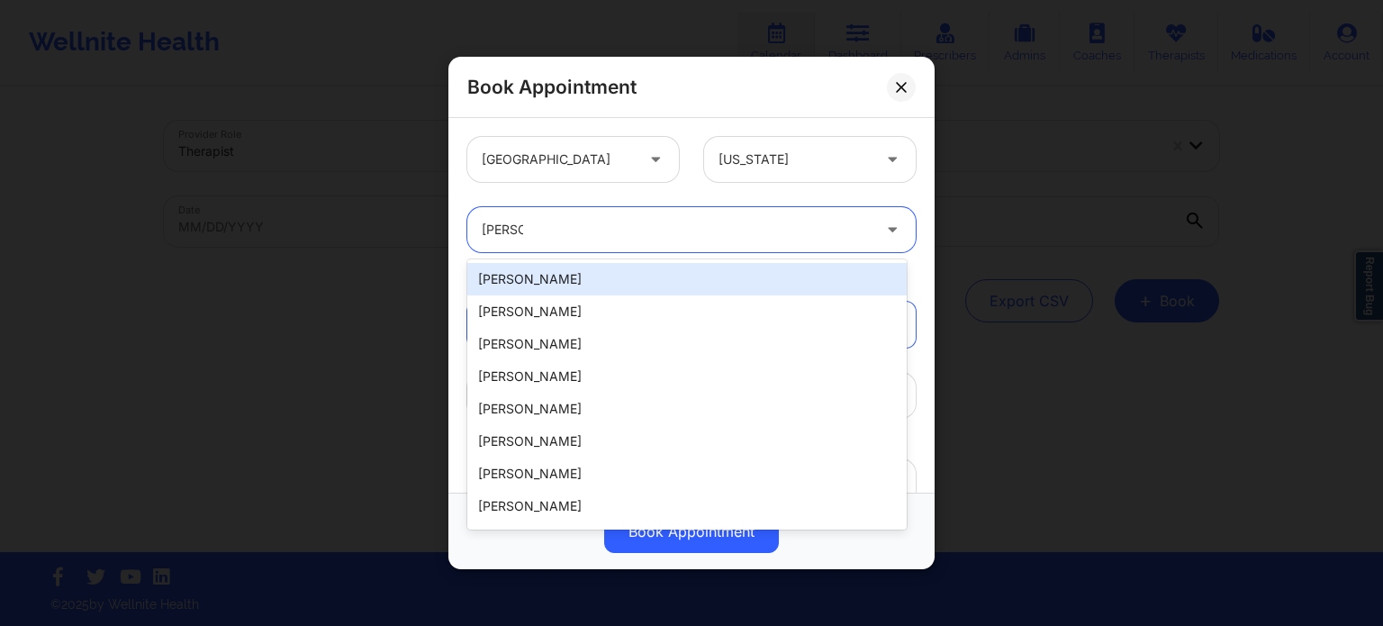
type input "susan p"
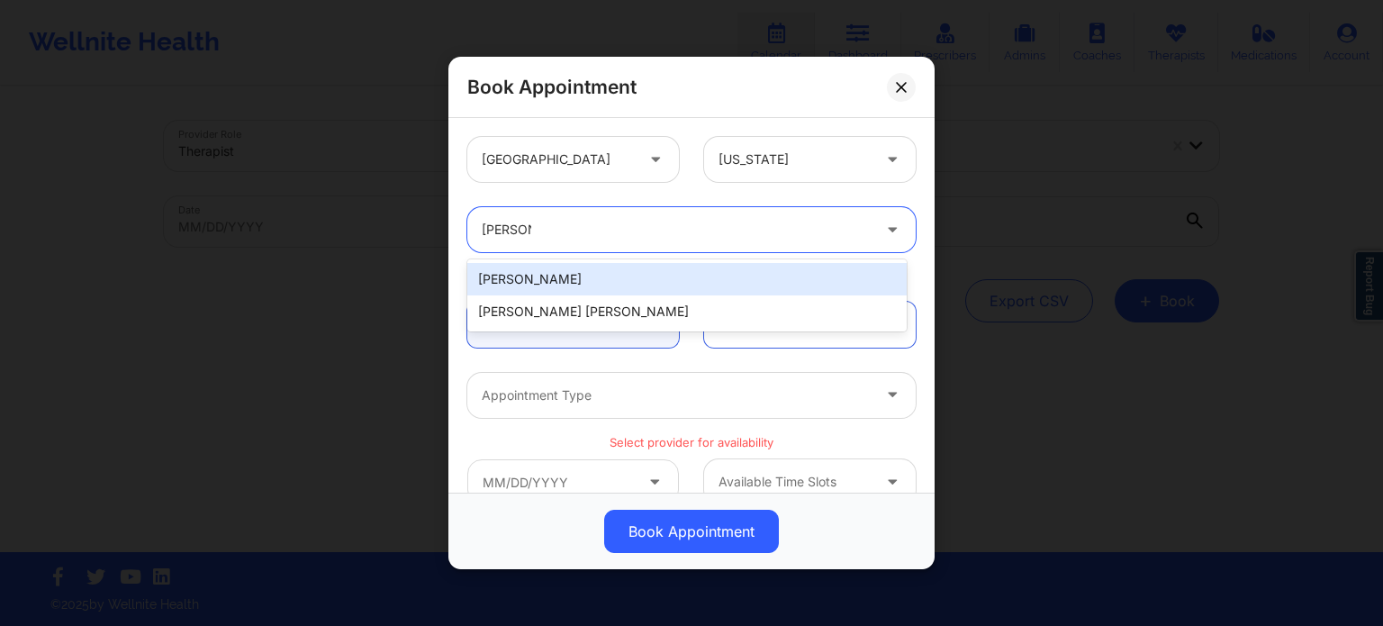
click at [602, 276] on div "Susan P Zapatha" at bounding box center [686, 279] width 439 height 32
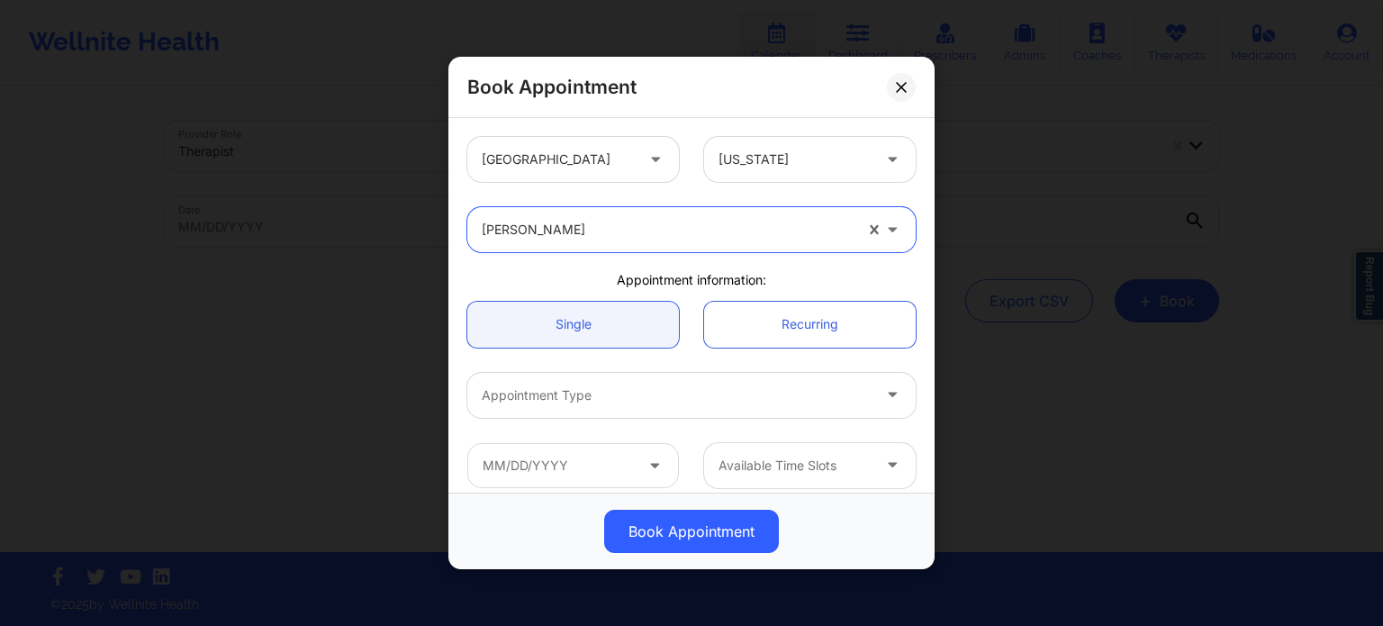
click at [580, 401] on div at bounding box center [676, 395] width 389 height 22
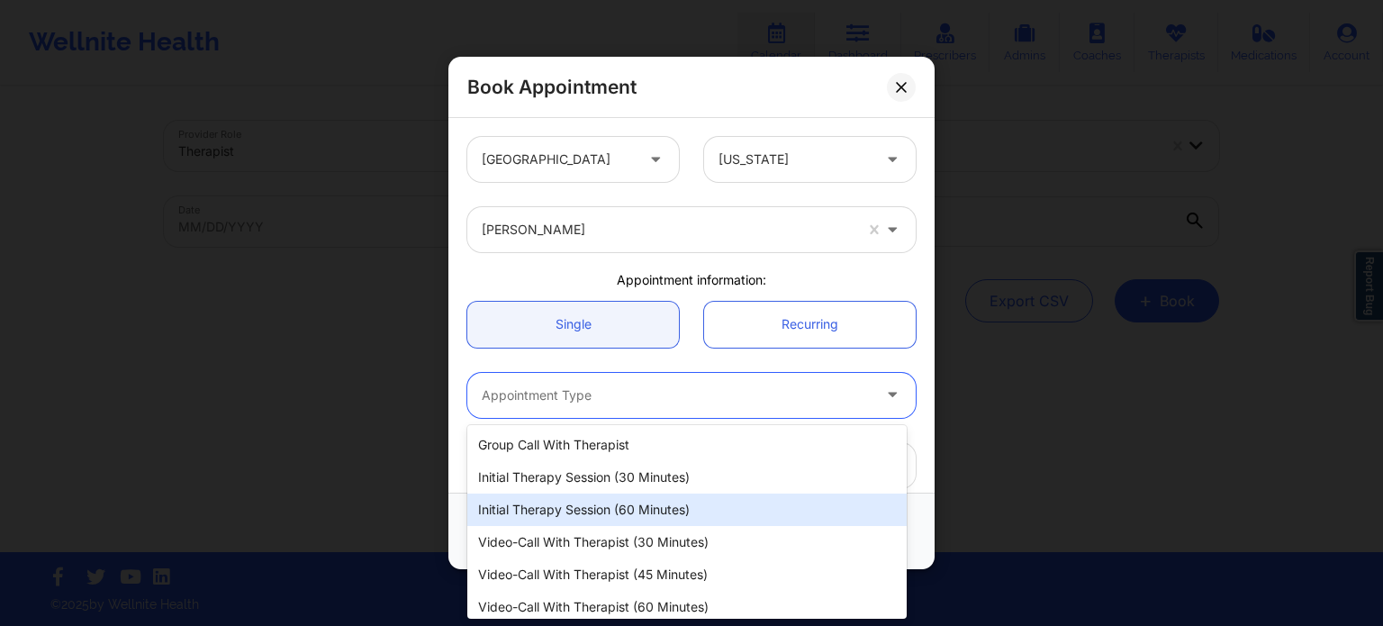
click at [584, 507] on div "Initial Therapy Session (60 minutes)" at bounding box center [686, 509] width 439 height 32
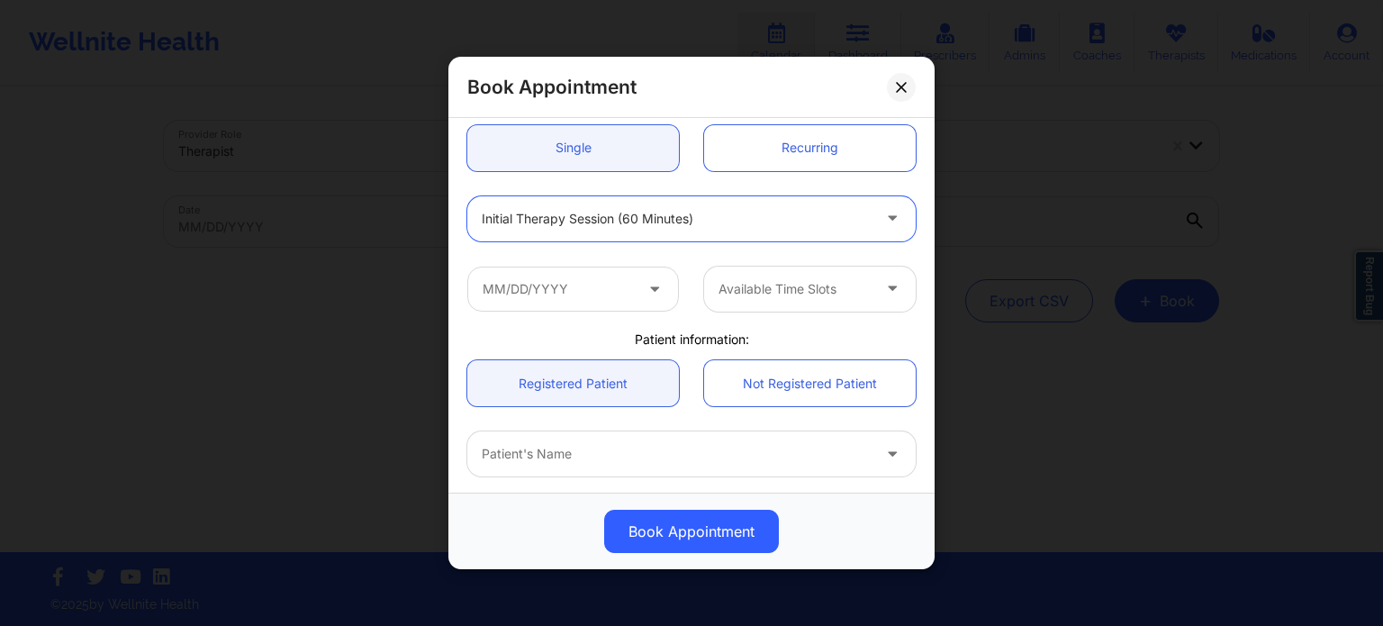
scroll to position [180, 0]
click at [552, 276] on input "text" at bounding box center [573, 285] width 212 height 45
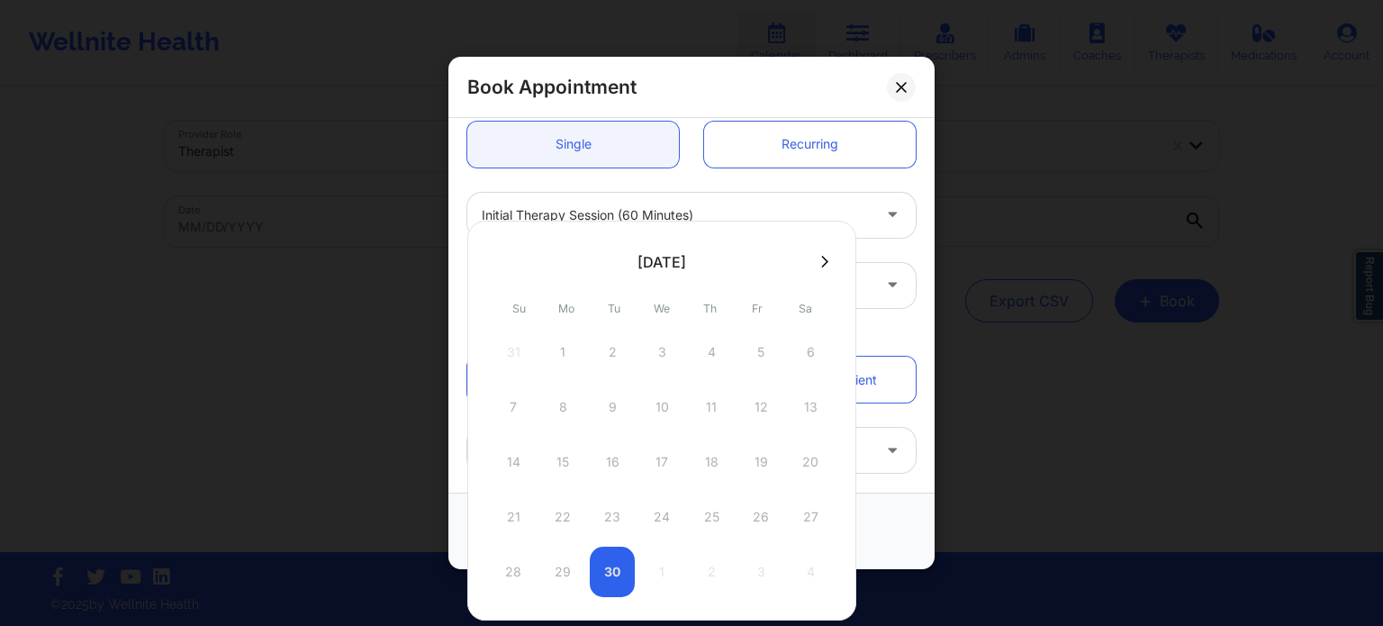
click at [823, 255] on icon at bounding box center [824, 262] width 7 height 14
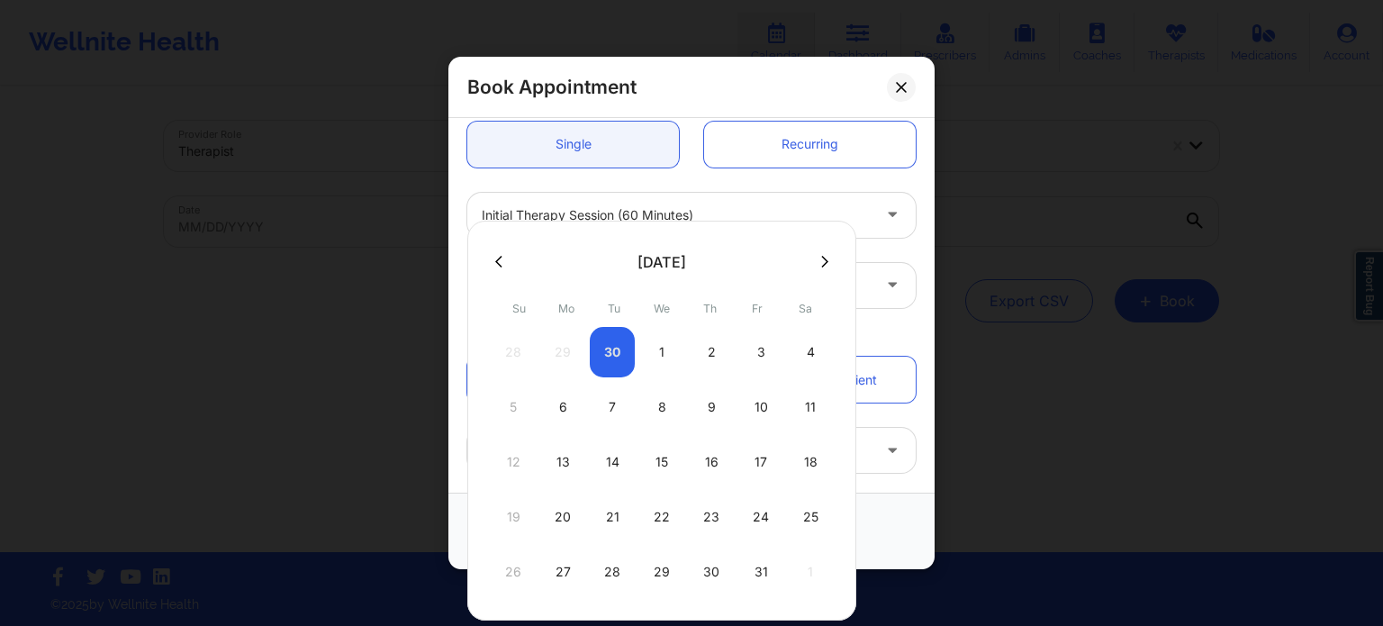
click at [810, 356] on div "4" at bounding box center [810, 352] width 45 height 50
type input "10/04/2025"
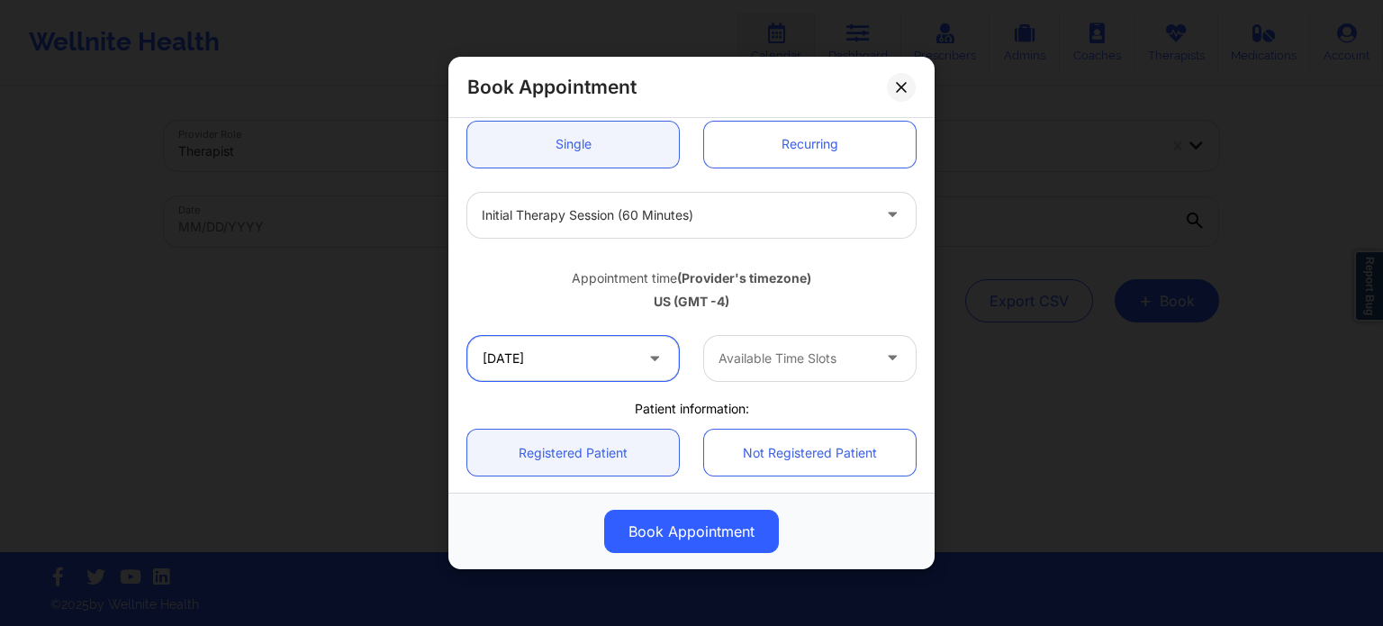
click at [600, 366] on input "10/04/2025" at bounding box center [573, 358] width 212 height 45
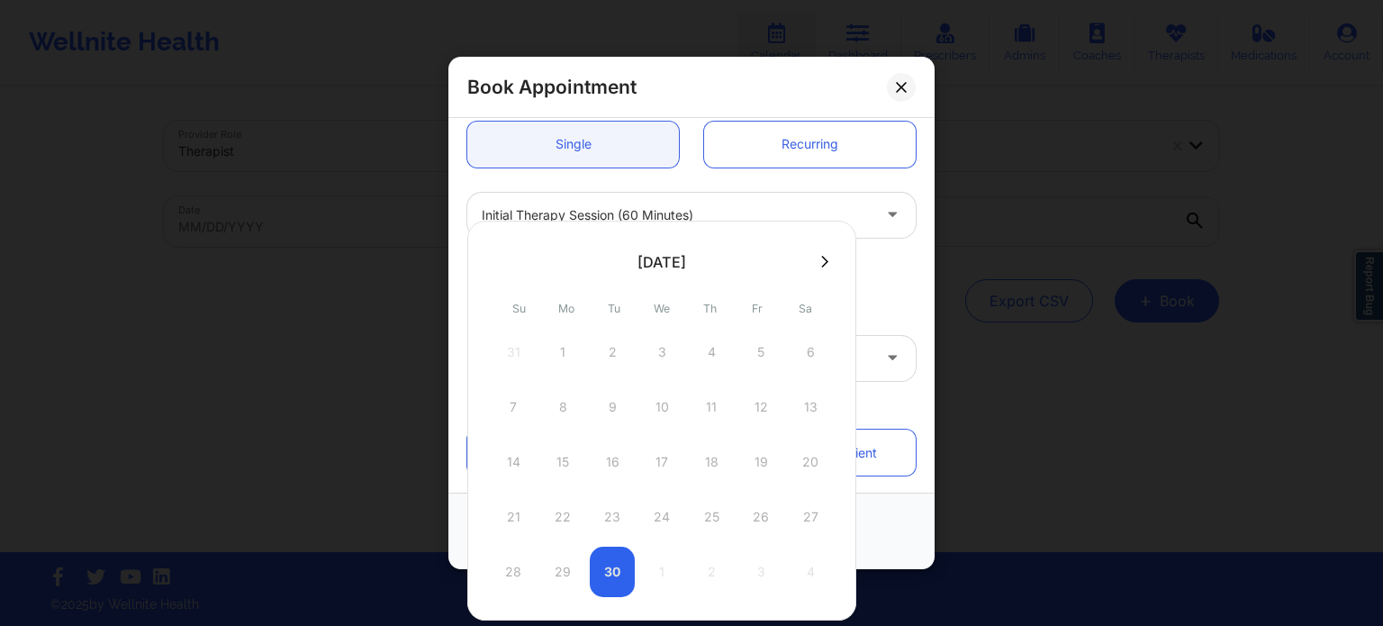
click at [828, 258] on icon at bounding box center [824, 262] width 7 height 14
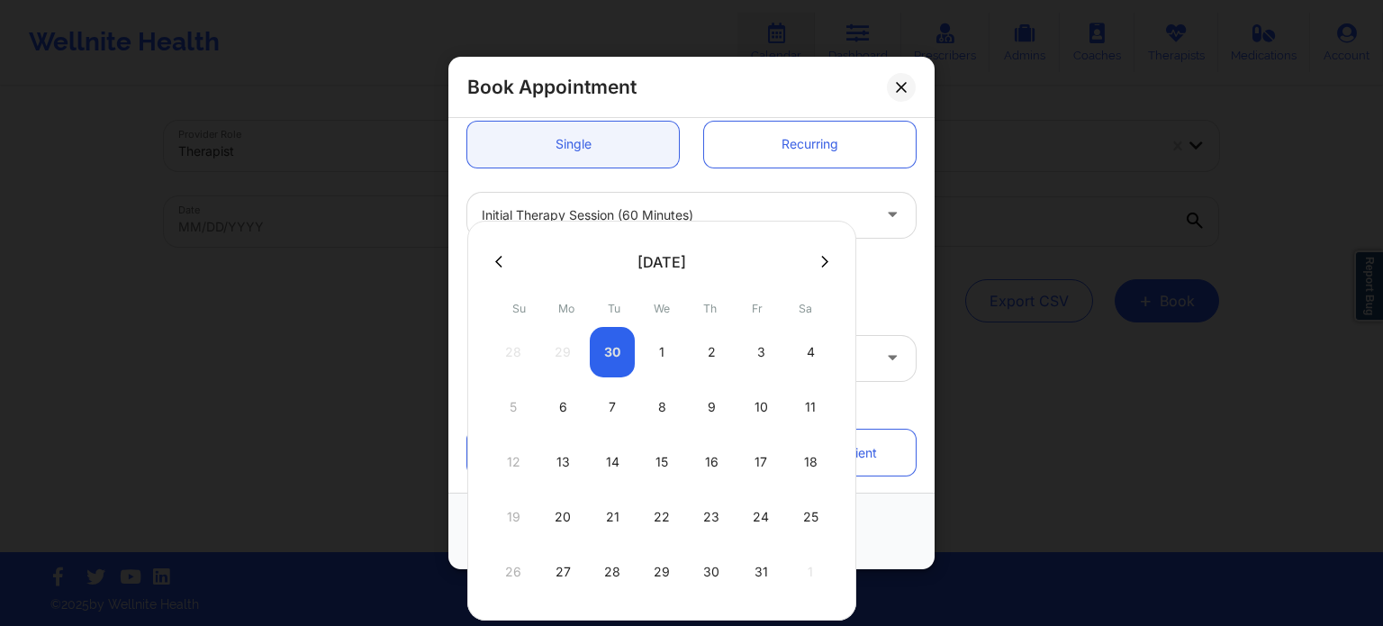
click at [877, 273] on div "Appointment time (Provider's timezone)" at bounding box center [691, 278] width 448 height 18
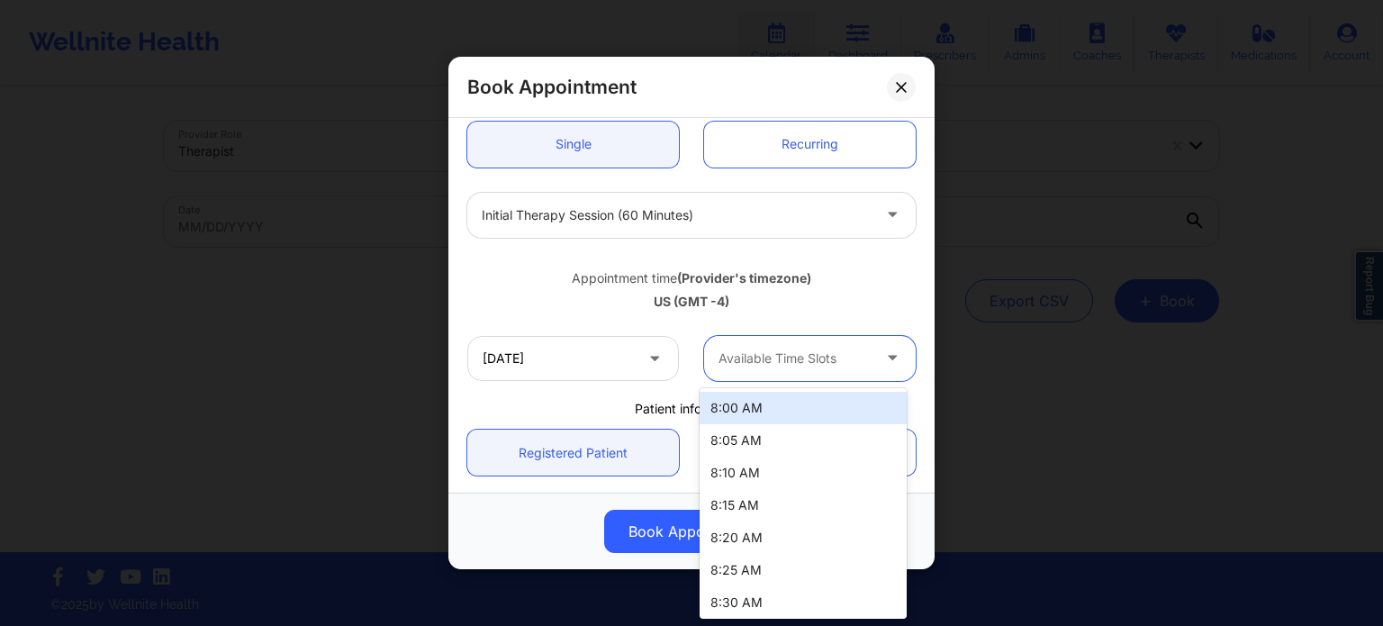
click at [812, 370] on div "Available Time Slots" at bounding box center [788, 358] width 168 height 45
click at [794, 406] on div "8:00 AM" at bounding box center [803, 408] width 207 height 32
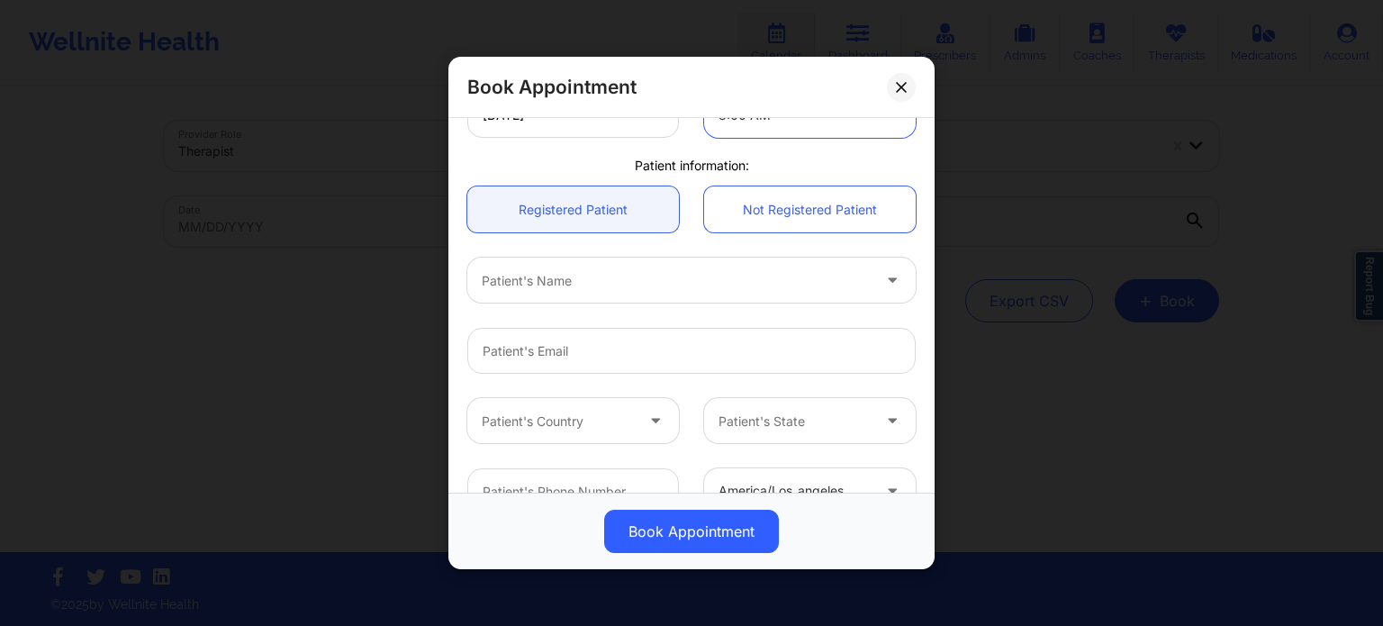
scroll to position [450, 0]
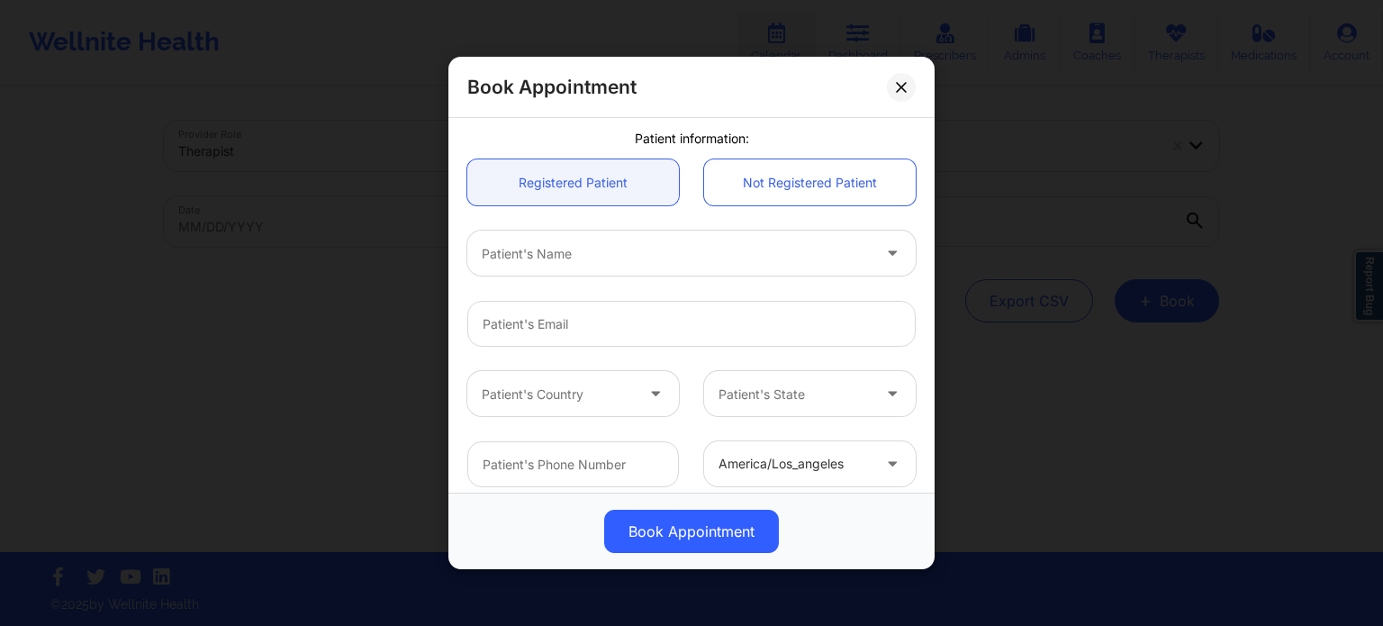
click at [631, 258] on div at bounding box center [676, 254] width 389 height 22
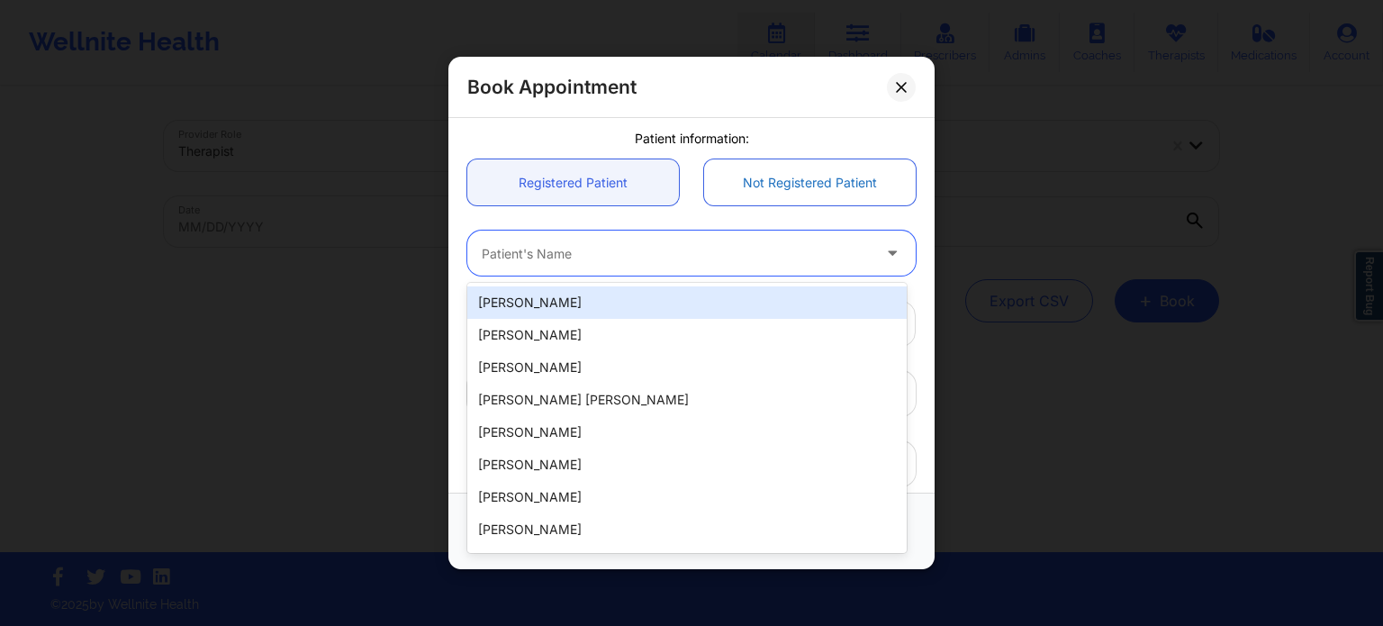
click at [775, 186] on link "Not Registered Patient" at bounding box center [810, 182] width 212 height 46
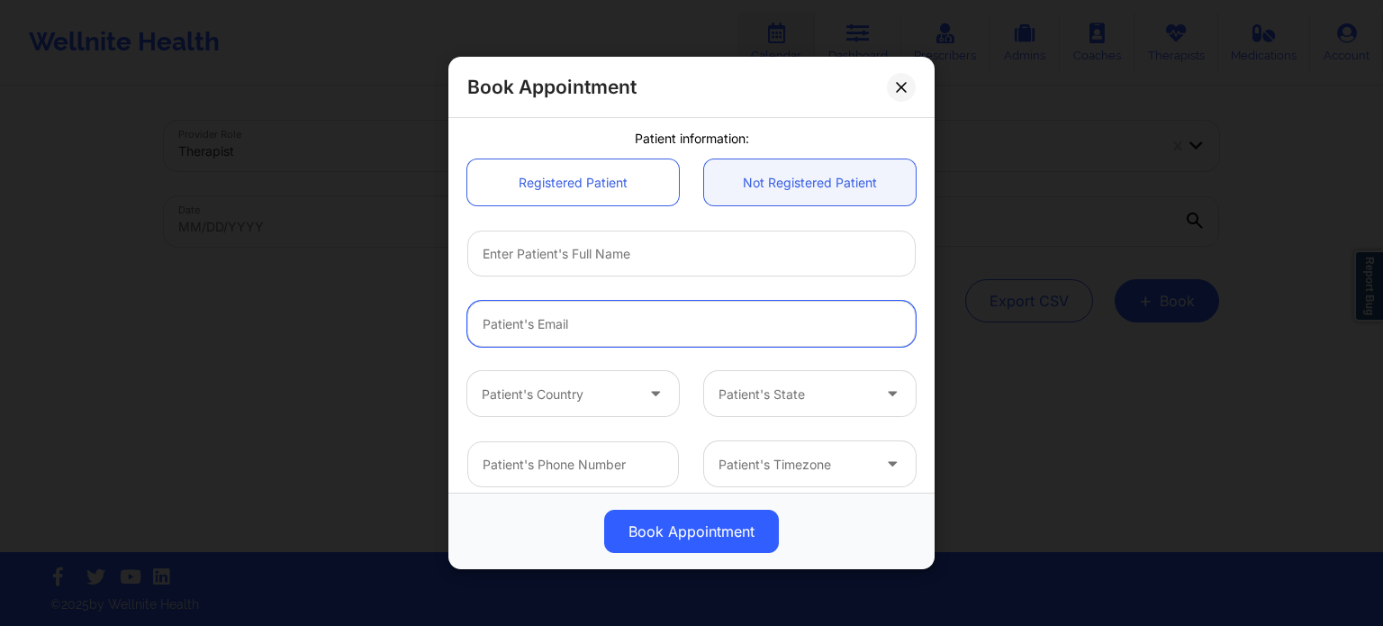
click at [624, 340] on input "email" at bounding box center [691, 324] width 448 height 46
paste input "[EMAIL_ADDRESS][DOMAIN_NAME]"
click at [474, 320] on input "[EMAIL_ADDRESS][DOMAIN_NAME]" at bounding box center [691, 324] width 448 height 46
drag, startPoint x: 864, startPoint y: 314, endPoint x: 647, endPoint y: 318, distance: 217.0
click at [647, 318] on input "dounya.bouriss@gmail.com DOUNYA.BOURISS@GMAIL.COM" at bounding box center [691, 324] width 448 height 46
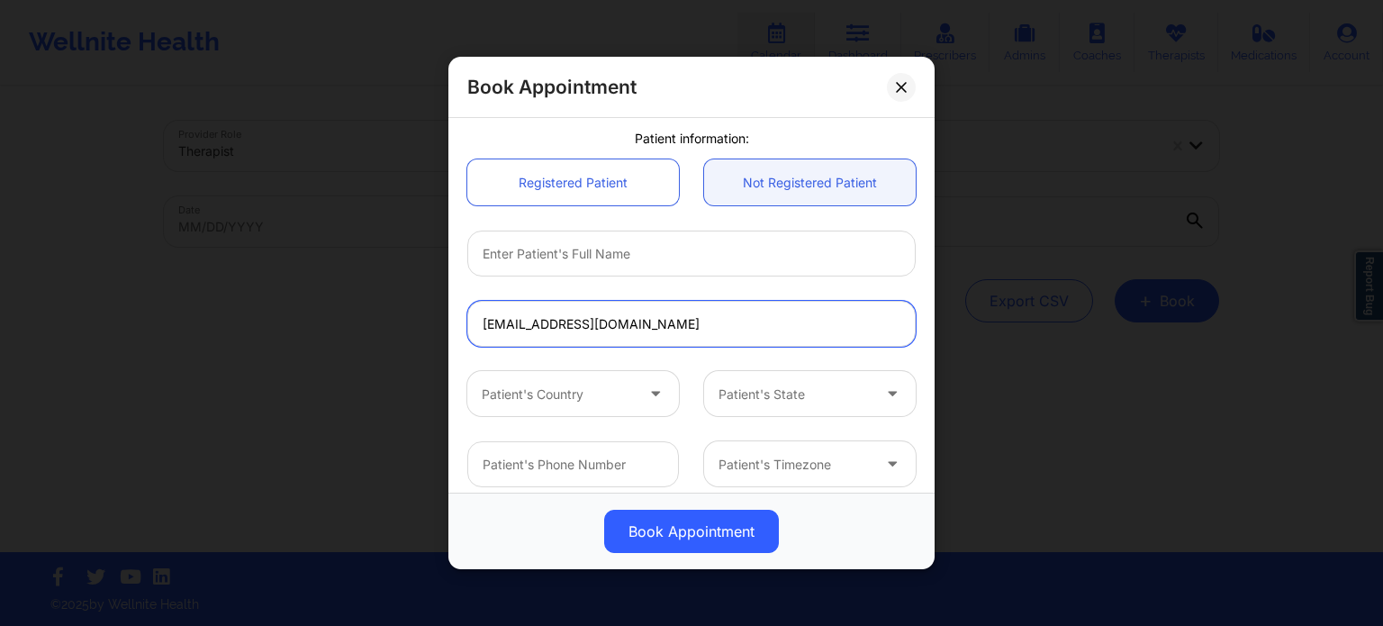
paste input "[EMAIL_ADDRESS][DOMAIN_NAME]"
drag, startPoint x: 648, startPoint y: 319, endPoint x: 855, endPoint y: 320, distance: 207.1
click at [855, 320] on input "dounya.bouriss@gmail.com DOUNYA.BOURISS@GMAIL.COM" at bounding box center [691, 324] width 448 height 46
type input "dounya.bouriss@gmail.com"
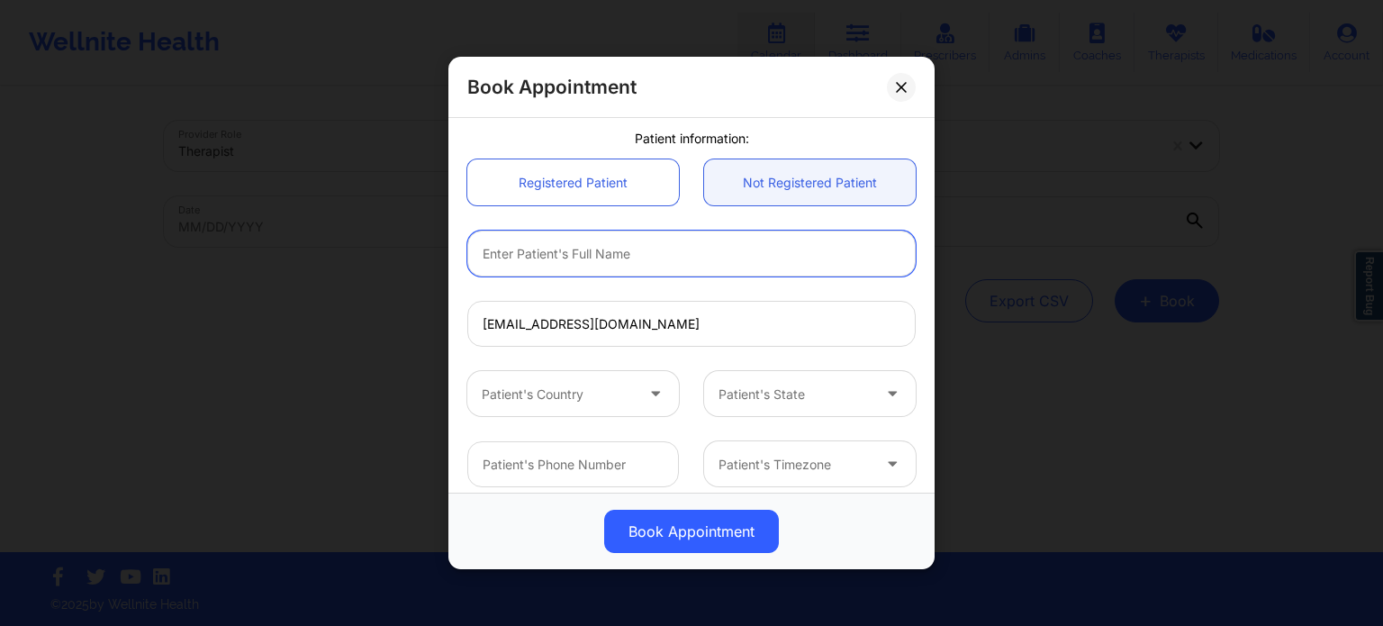
click at [693, 248] on input "text" at bounding box center [691, 253] width 448 height 46
paste input "[EMAIL_ADDRESS][DOMAIN_NAME]"
drag, startPoint x: 692, startPoint y: 251, endPoint x: 591, endPoint y: 263, distance: 102.4
click at [591, 263] on input "[EMAIL_ADDRESS][DOMAIN_NAME]" at bounding box center [691, 253] width 448 height 46
click at [540, 255] on input "DOUNYA.BOURISS" at bounding box center [691, 253] width 448 height 46
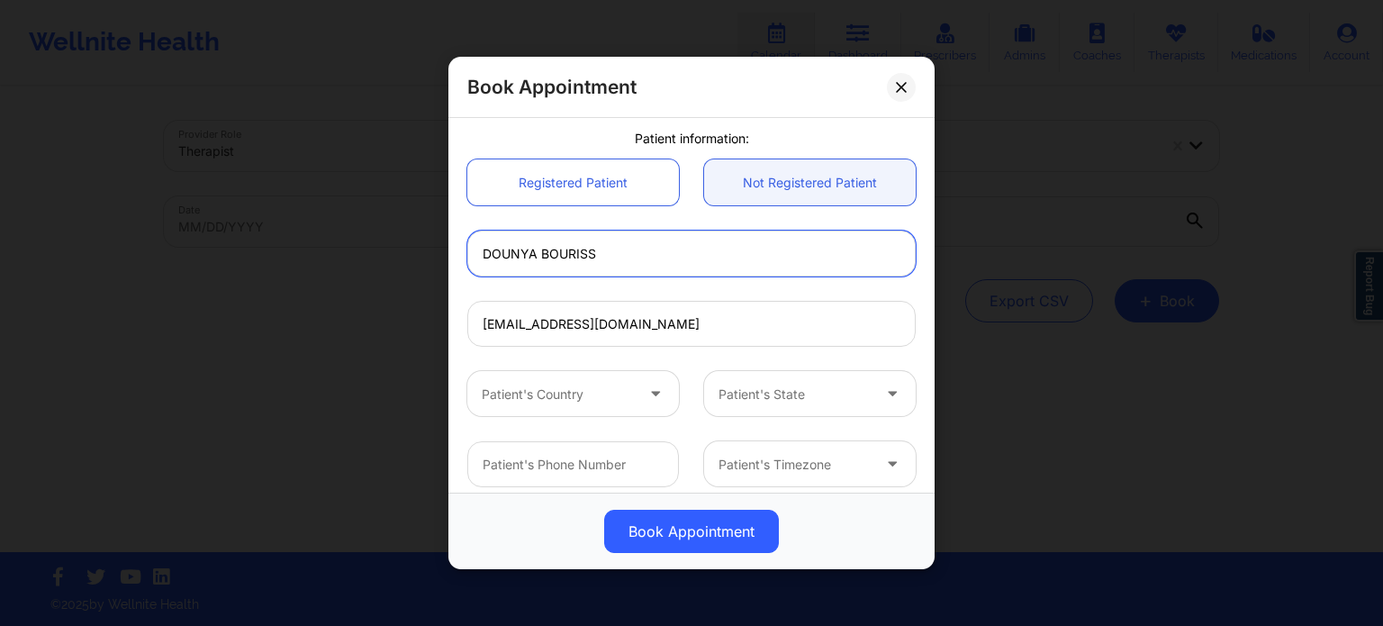
type input "DOUNYA BOURISS"
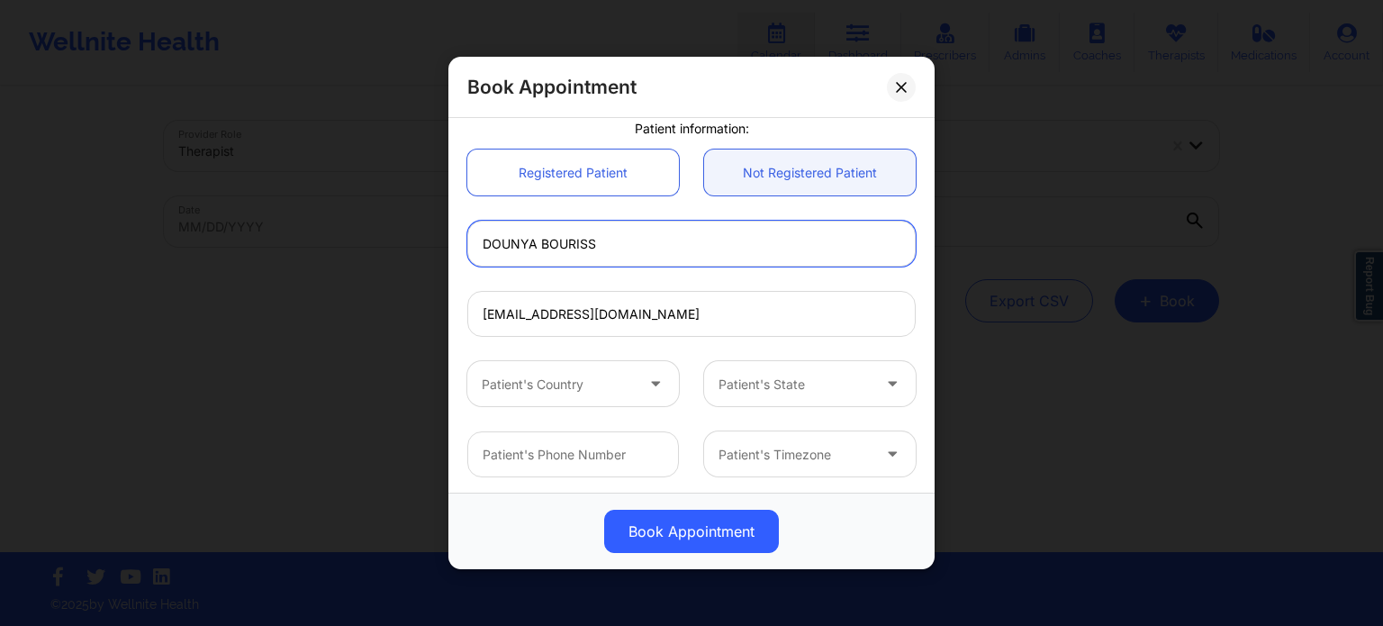
scroll to position [463, 0]
click at [544, 386] on div at bounding box center [558, 382] width 152 height 22
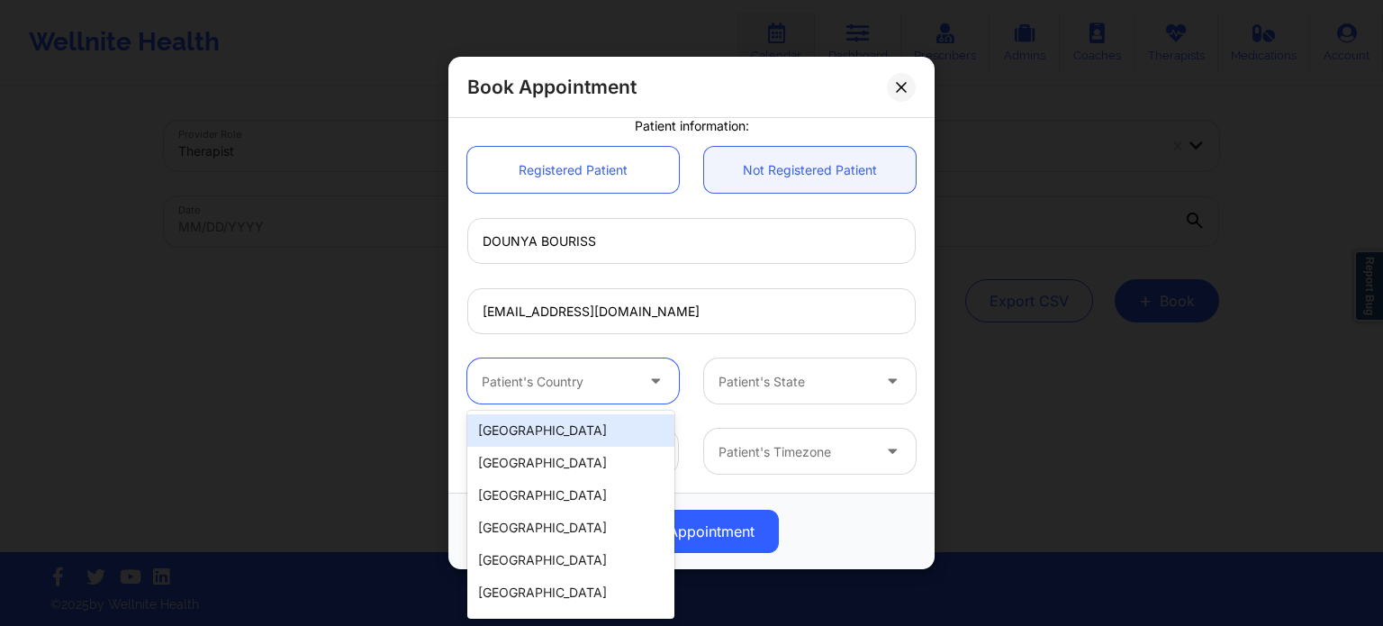
click at [546, 444] on div "[GEOGRAPHIC_DATA]" at bounding box center [570, 430] width 207 height 32
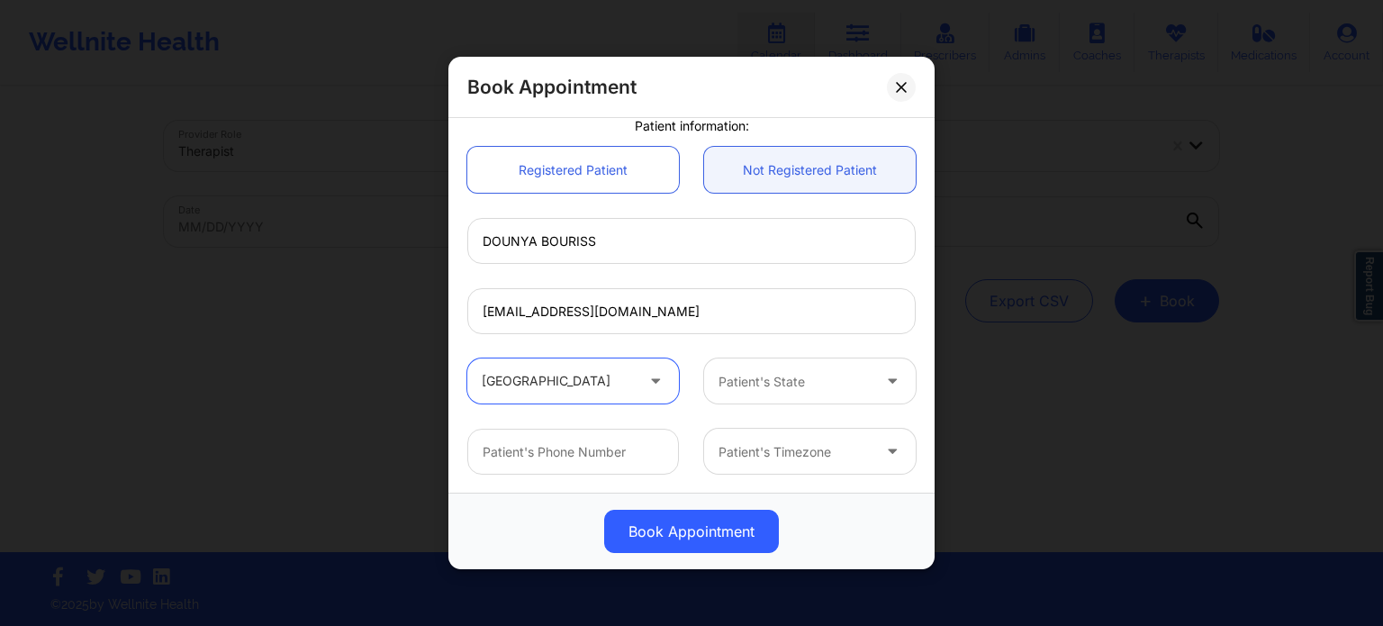
click at [778, 391] on div at bounding box center [794, 382] width 152 height 22
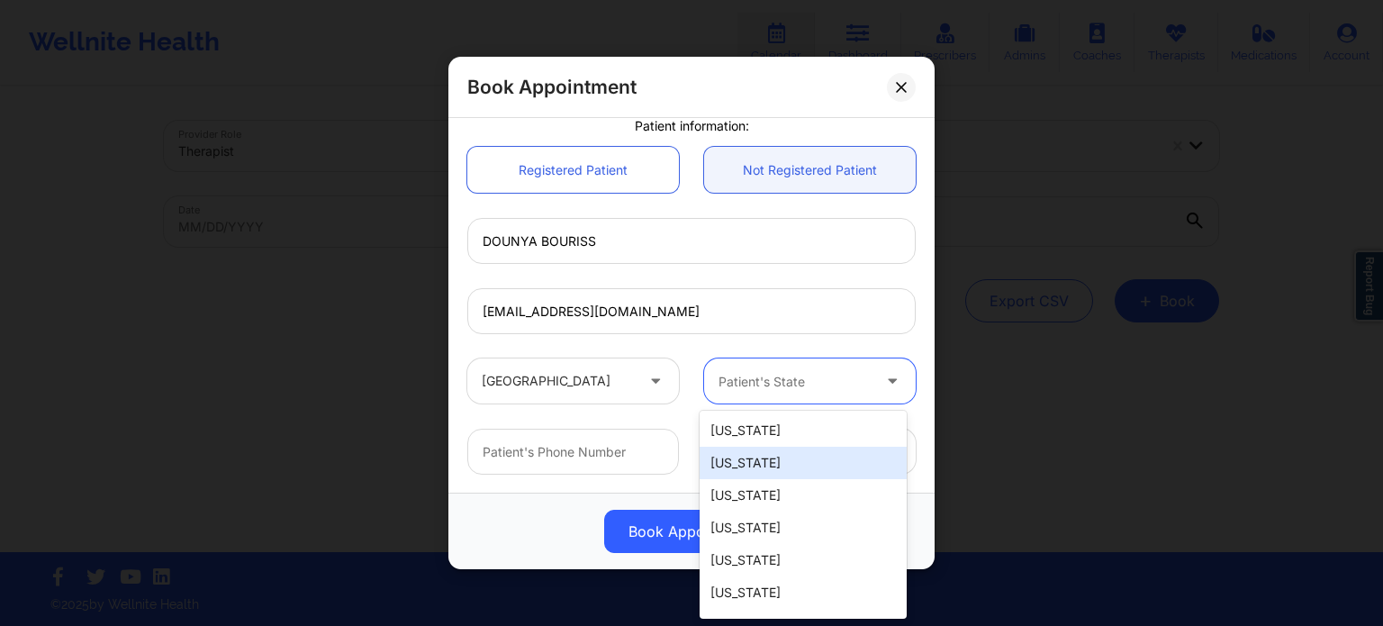
type input "f"
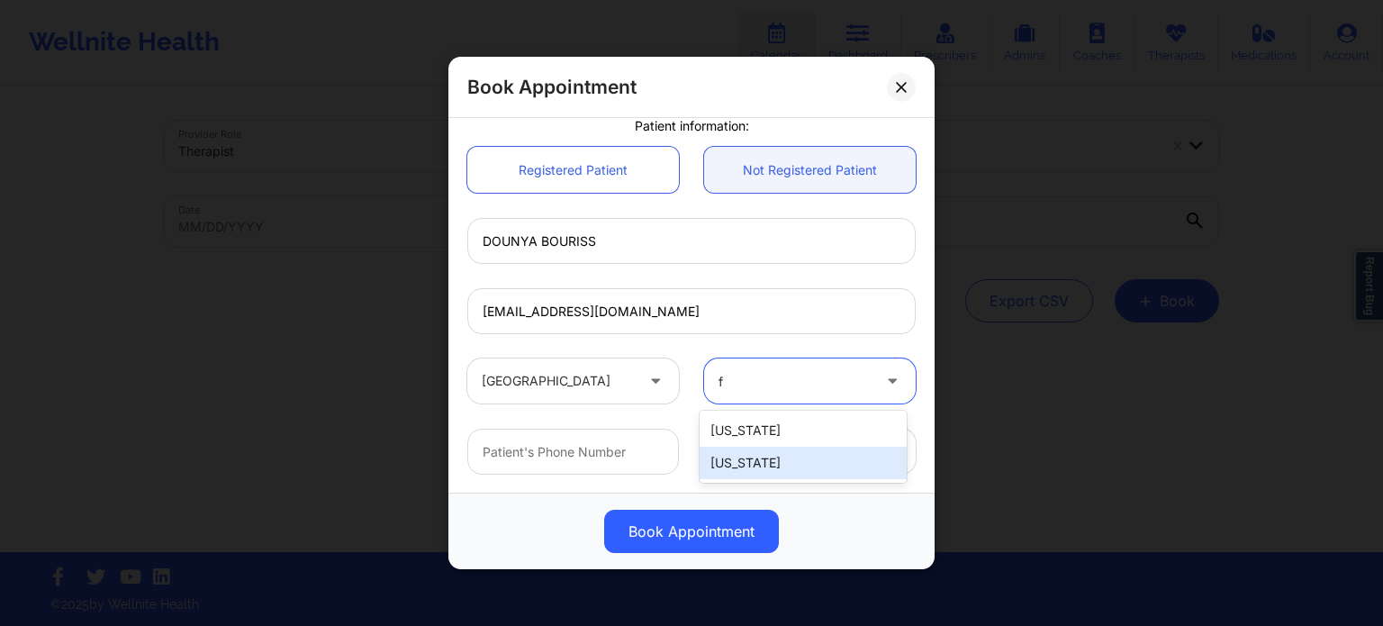
click at [763, 460] on div "[US_STATE]" at bounding box center [803, 463] width 207 height 32
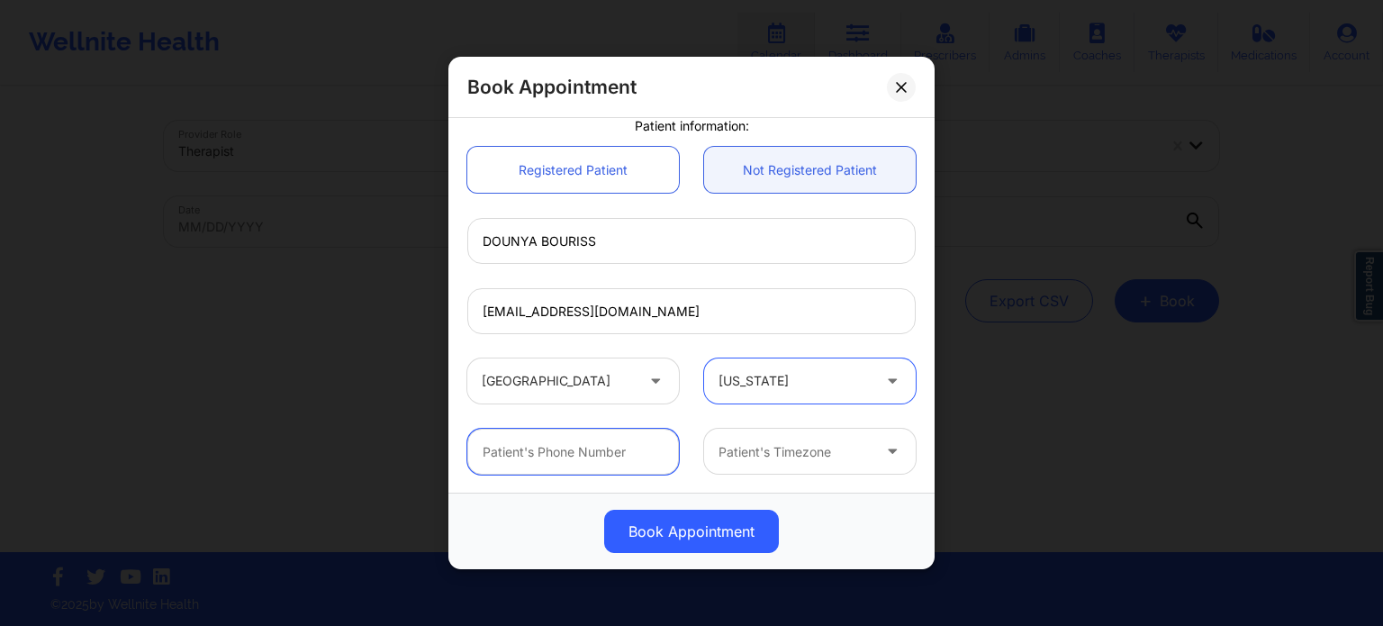
drag, startPoint x: 594, startPoint y: 450, endPoint x: 489, endPoint y: 358, distance: 139.8
click at [594, 450] on input "text" at bounding box center [573, 452] width 212 height 46
paste input "(561) 246-2301"
type input "(561) 246-2301"
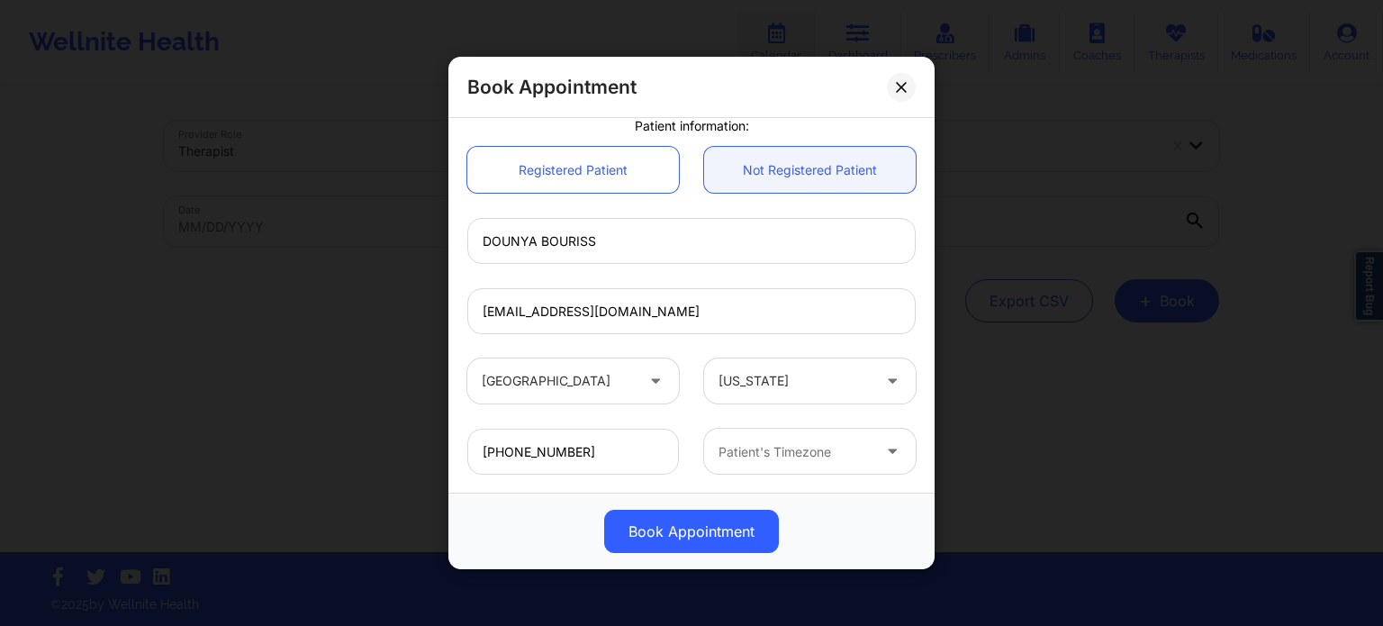
click at [777, 442] on div at bounding box center [794, 452] width 152 height 22
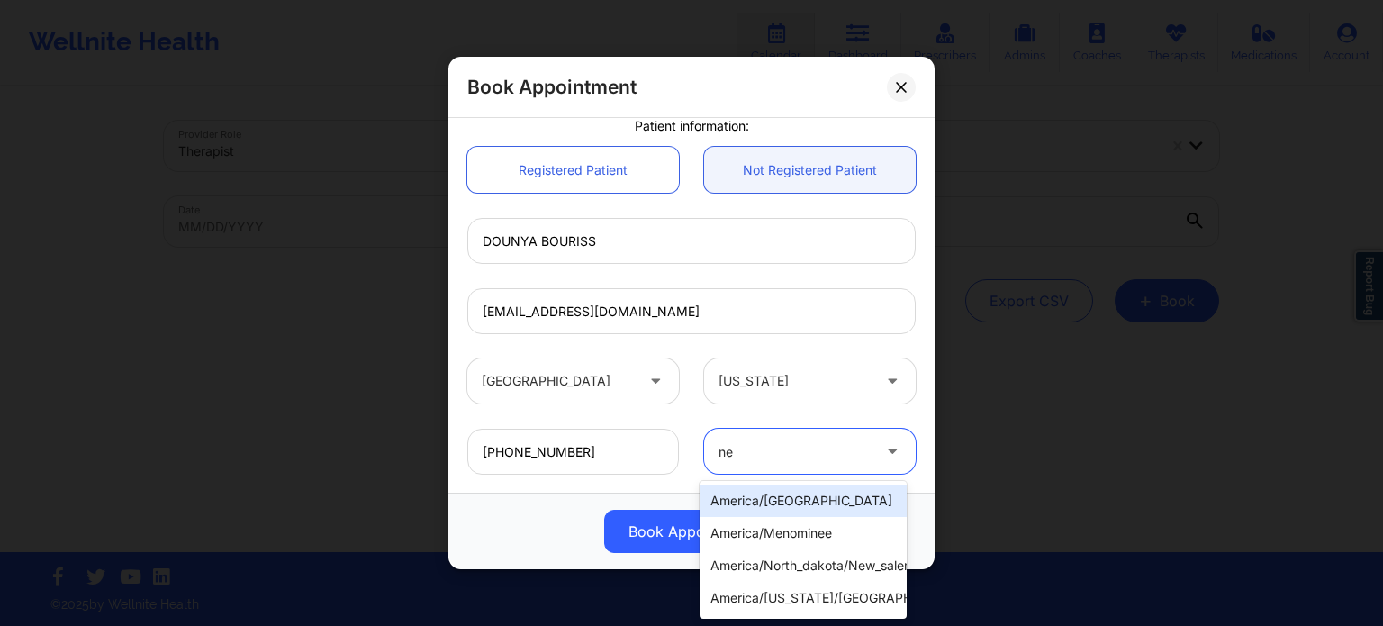
type input "new"
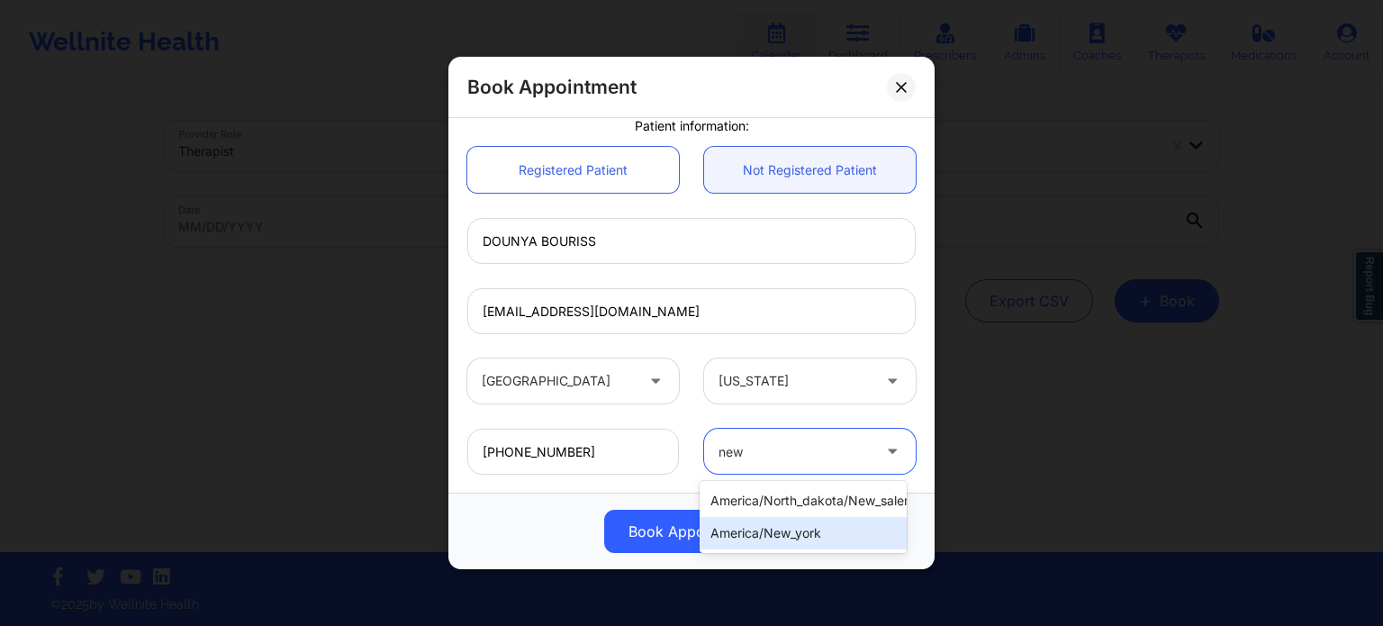
click at [794, 541] on div "america/new_york" at bounding box center [803, 533] width 207 height 32
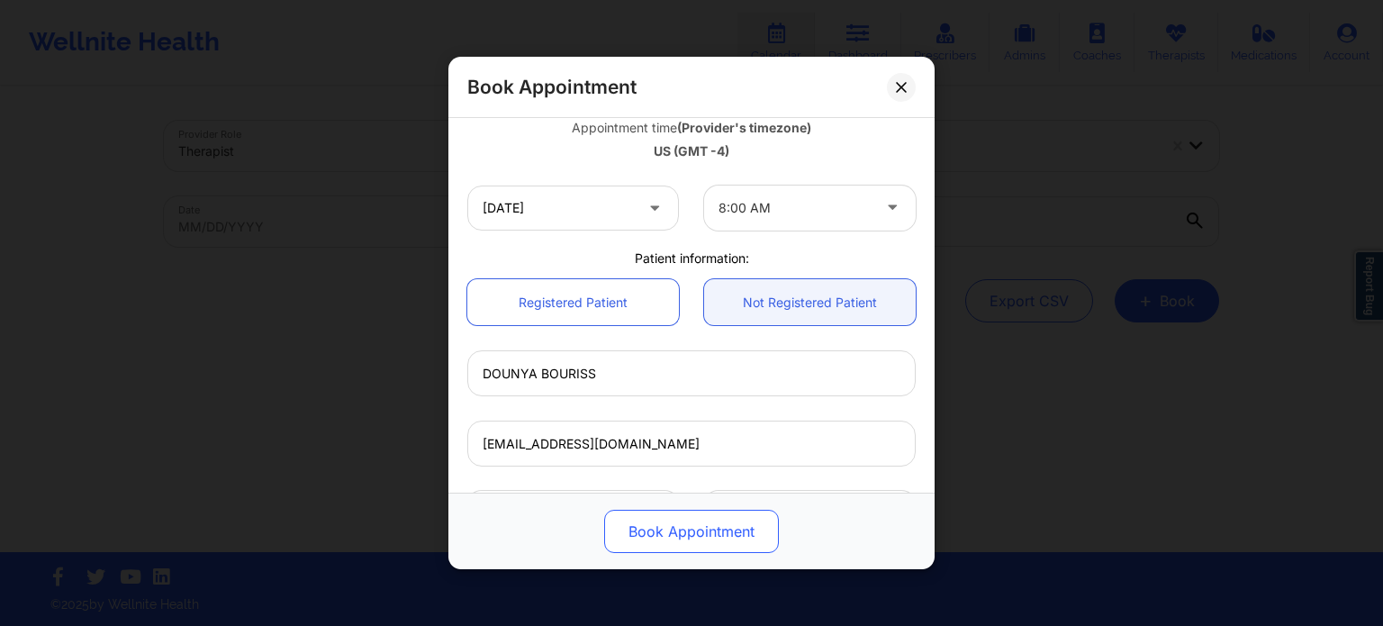
scroll to position [360, 0]
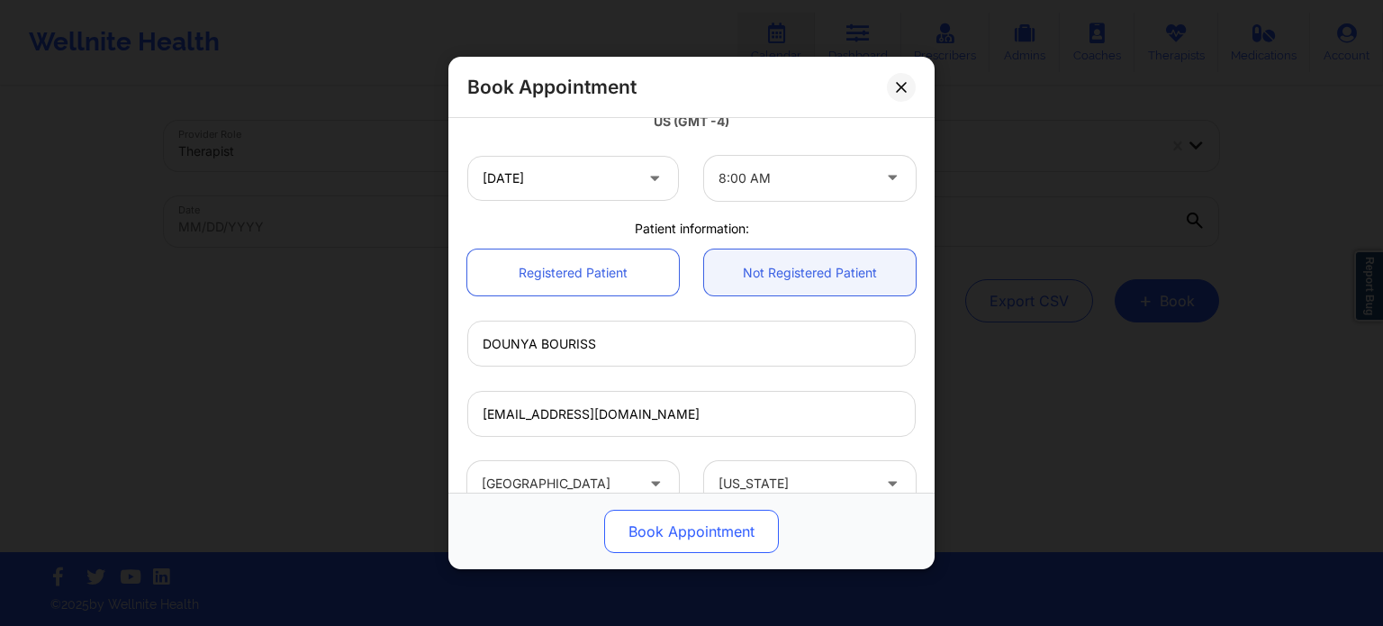
click at [692, 547] on button "Book Appointment" at bounding box center [691, 531] width 175 height 43
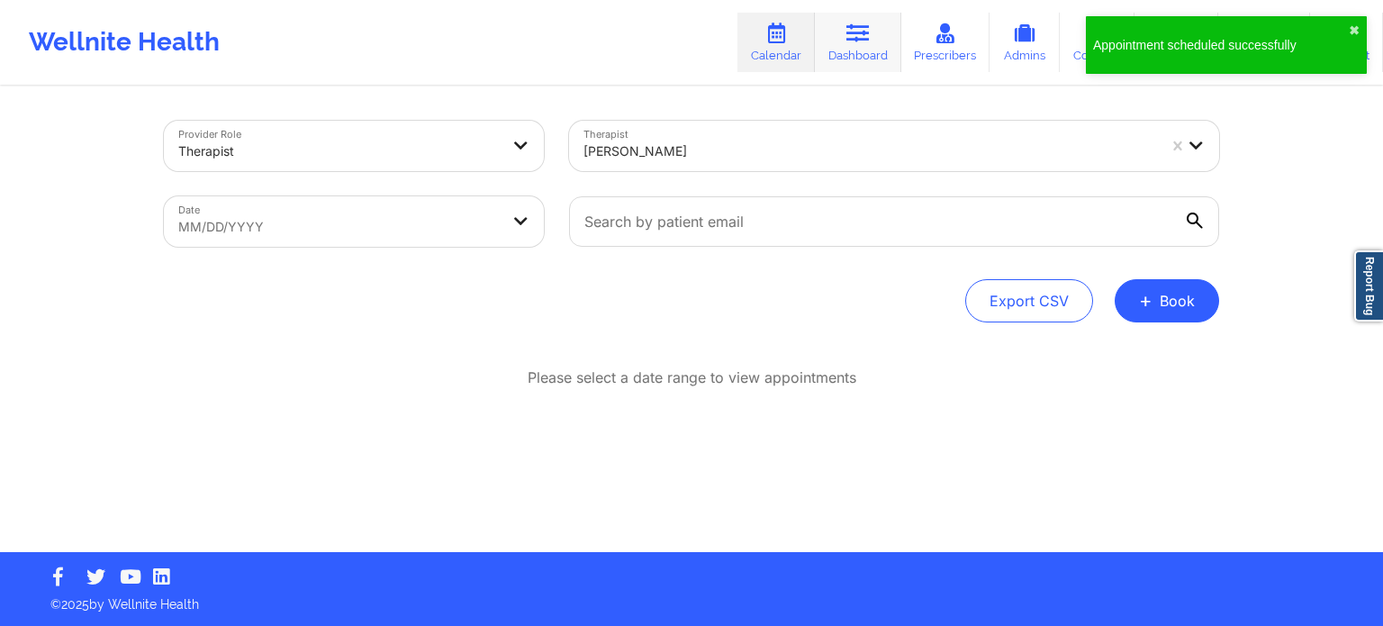
click at [869, 36] on icon at bounding box center [857, 33] width 23 height 20
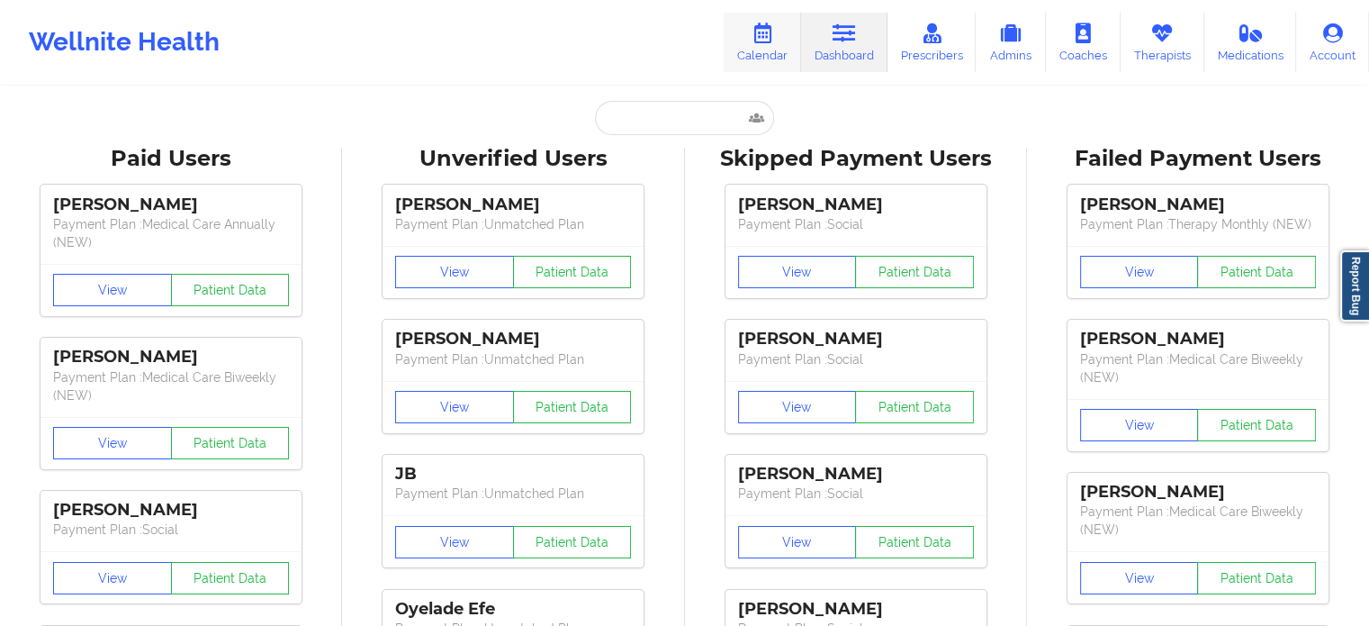
click at [776, 46] on link "Calendar" at bounding box center [762, 42] width 77 height 59
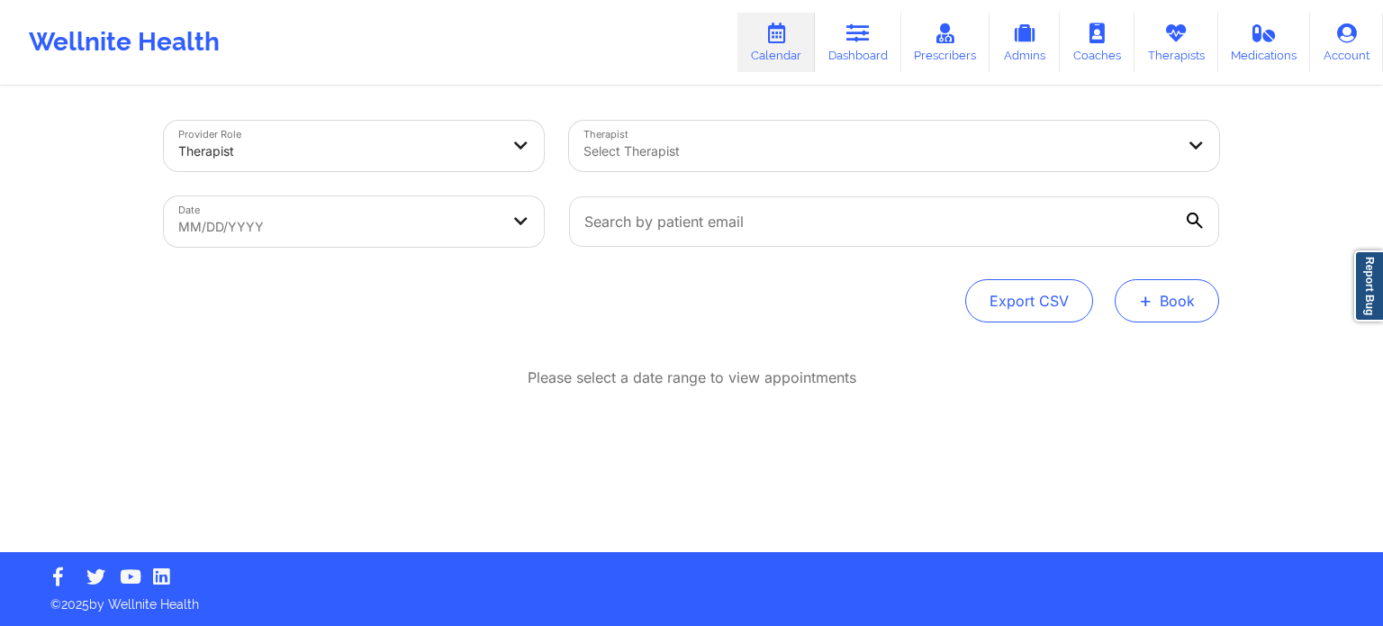
click at [1196, 306] on button "+ Book" at bounding box center [1167, 300] width 104 height 43
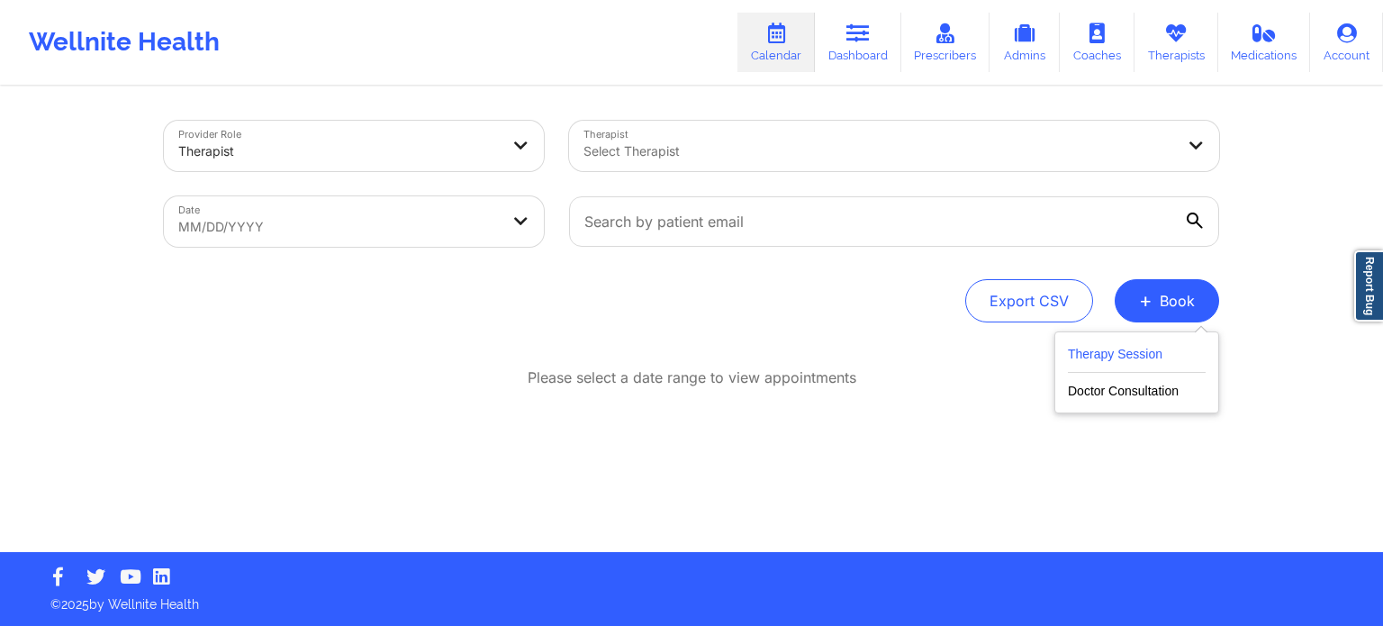
click at [1152, 352] on button "Therapy Session" at bounding box center [1137, 358] width 138 height 30
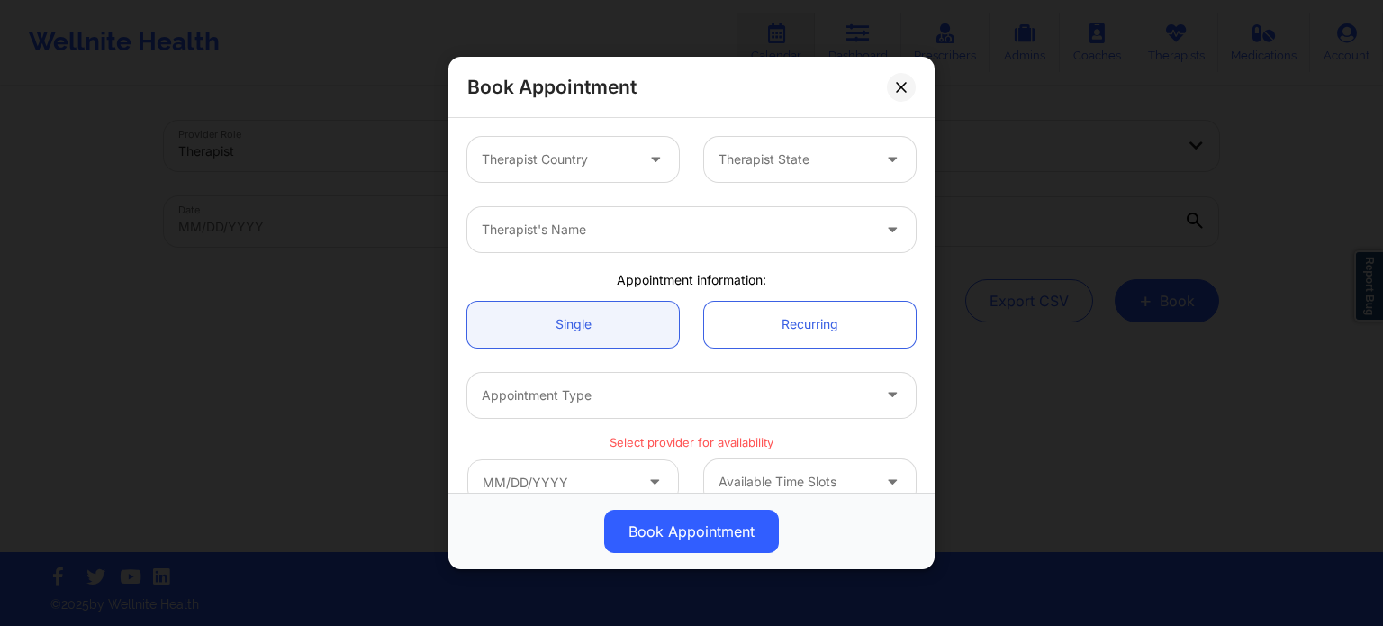
click at [623, 165] on div at bounding box center [558, 160] width 152 height 22
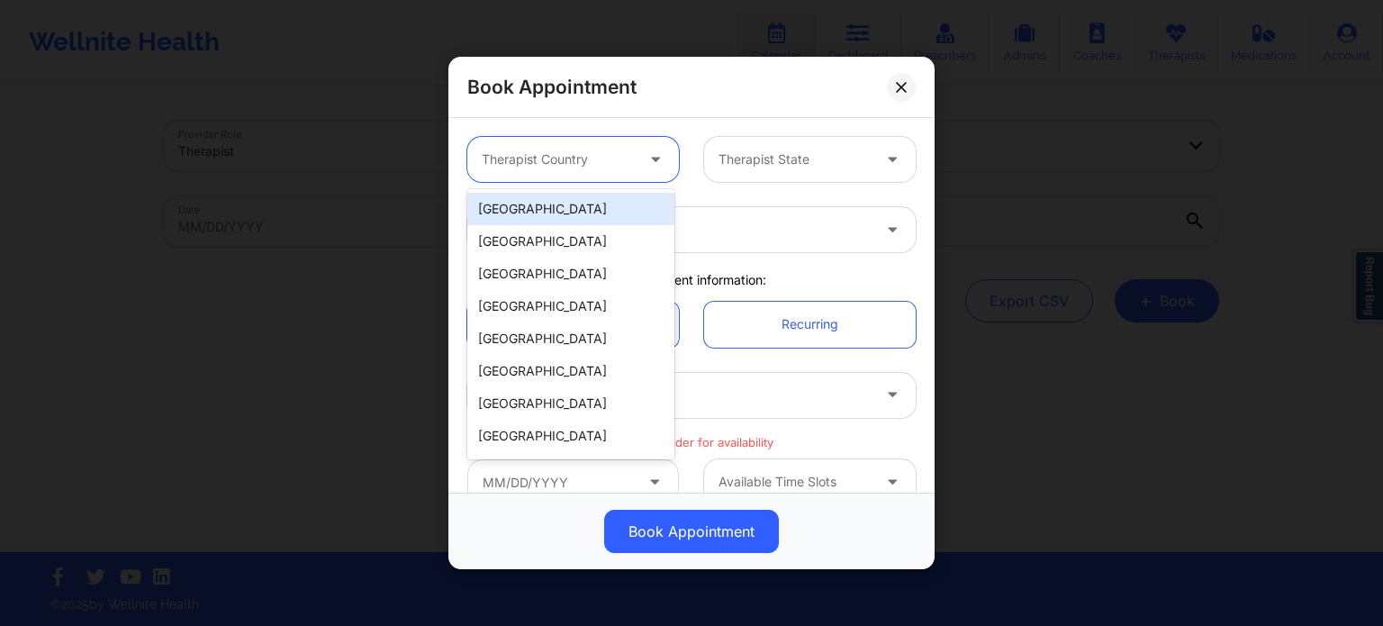
click at [607, 204] on div "[GEOGRAPHIC_DATA]" at bounding box center [570, 209] width 207 height 32
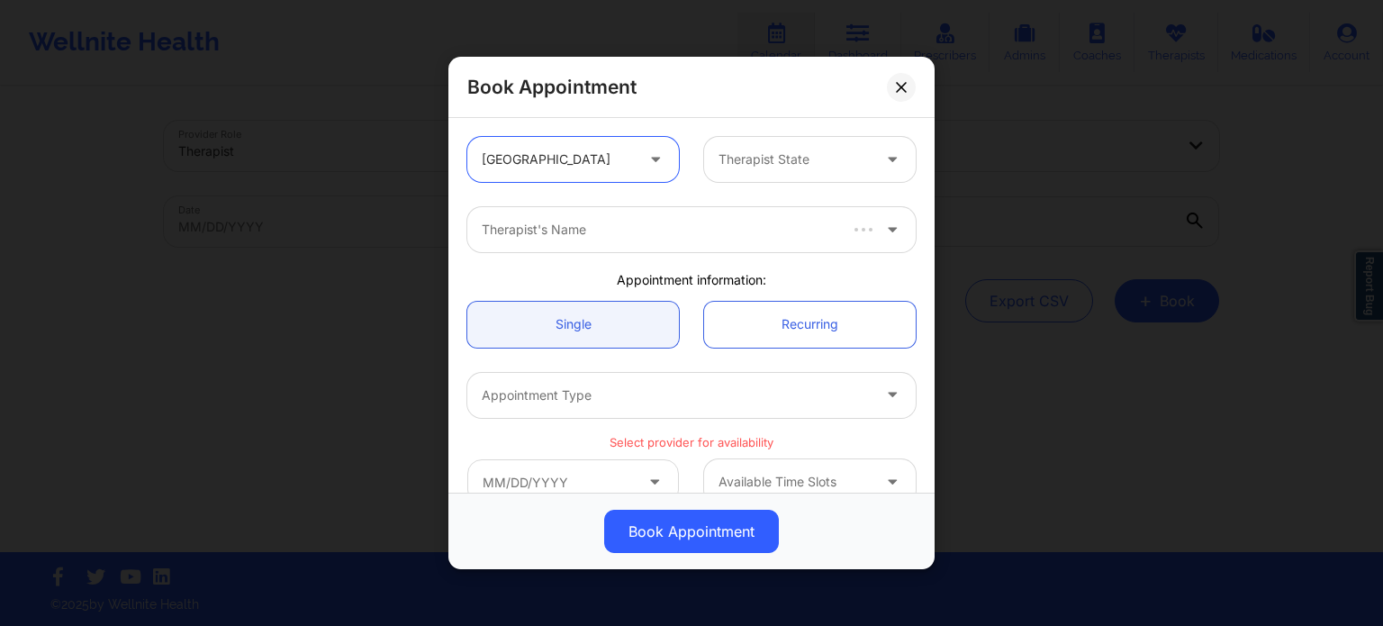
click at [772, 159] on div at bounding box center [794, 160] width 152 height 22
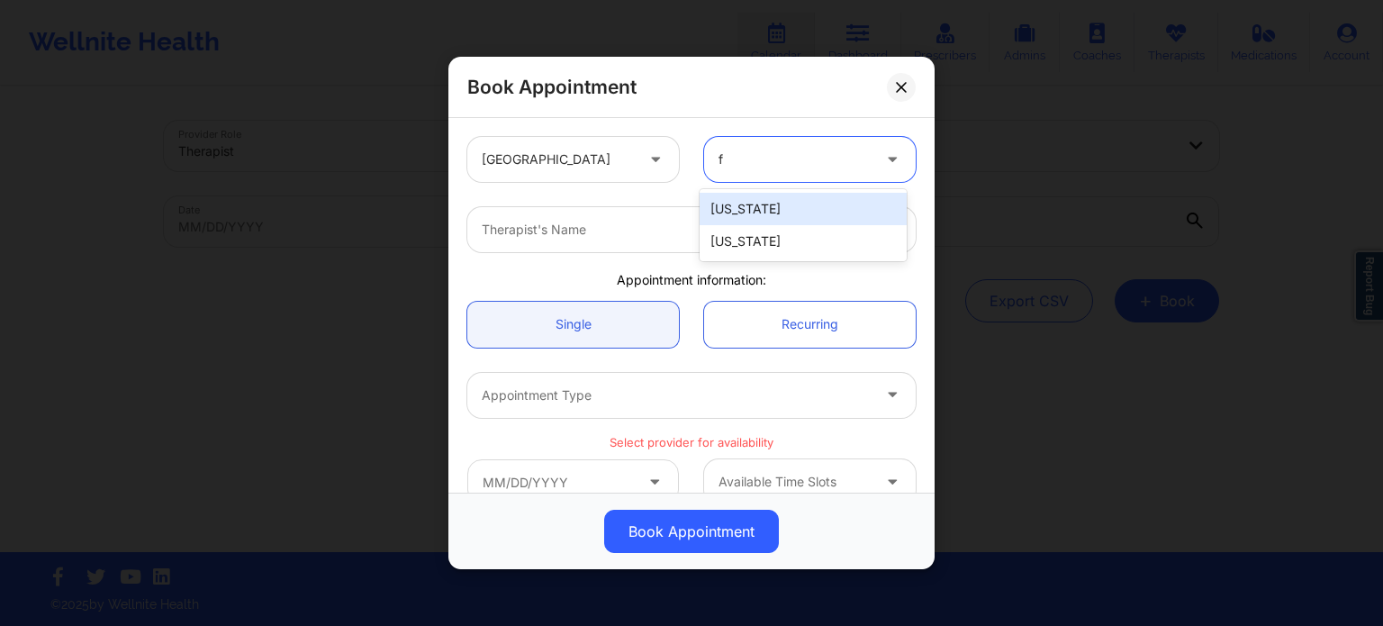
type input "fl"
click at [753, 205] on div "[US_STATE]" at bounding box center [803, 209] width 207 height 32
click at [683, 230] on div at bounding box center [676, 230] width 389 height 22
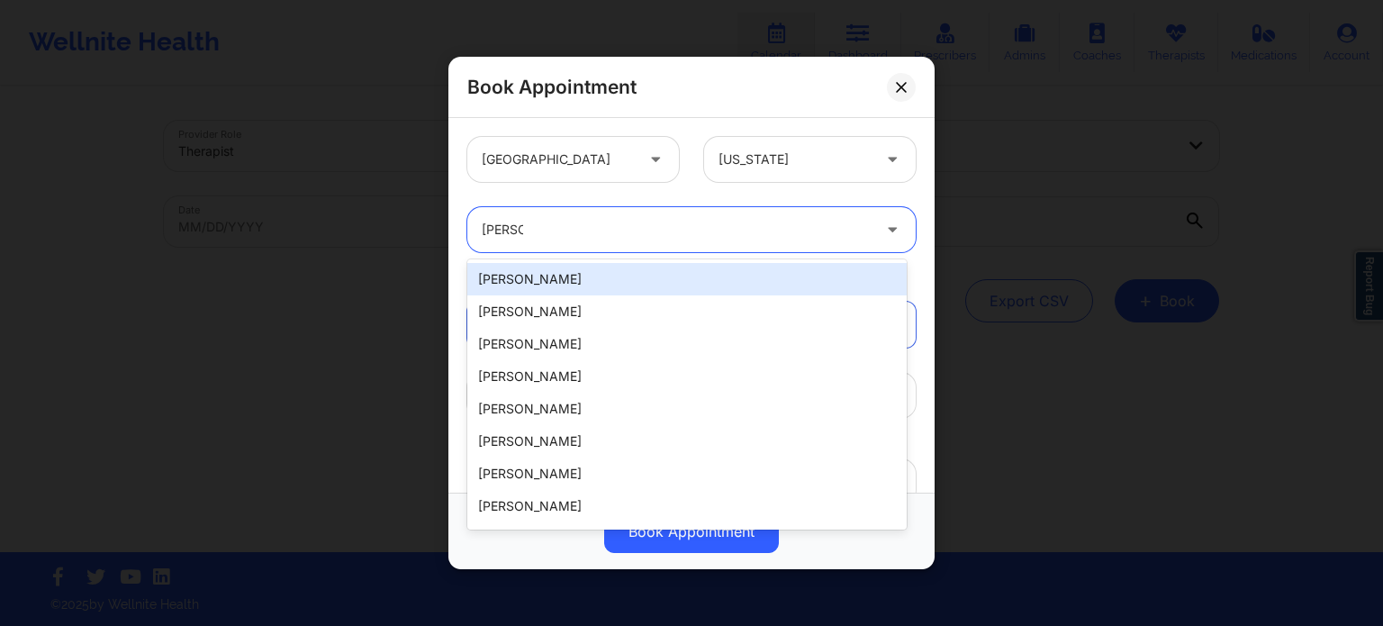
type input "susan p"
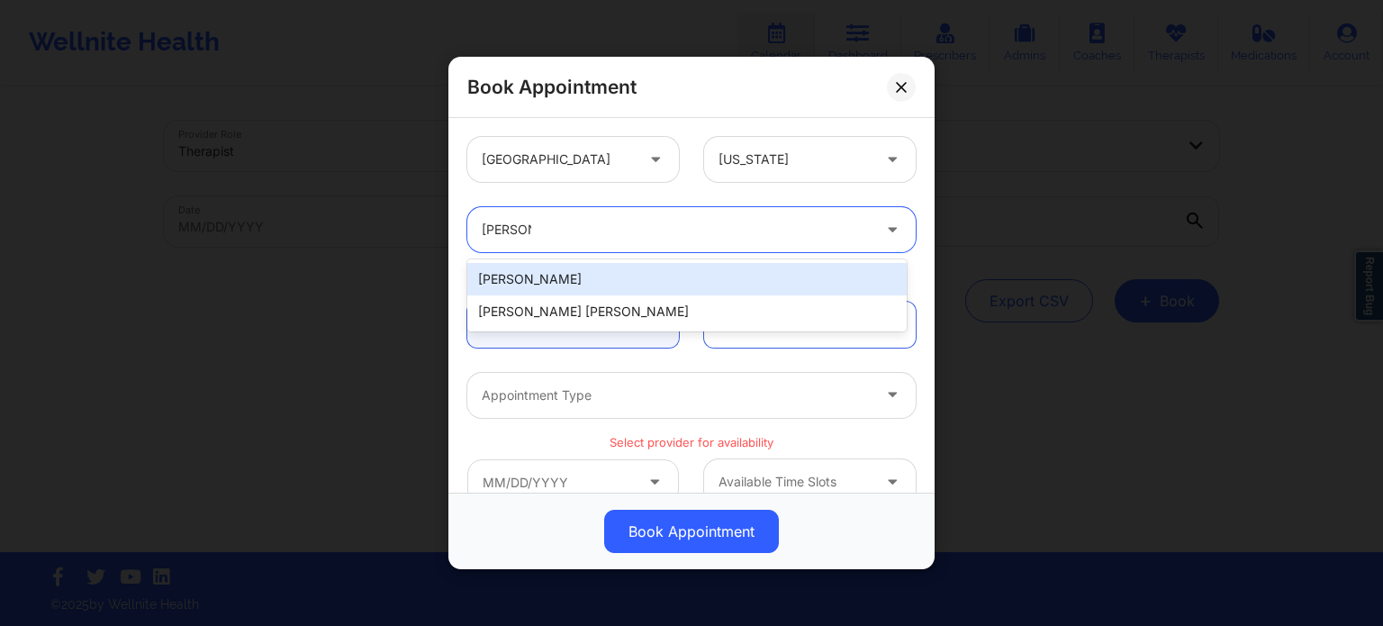
click at [606, 281] on div "Susan P Zapatha" at bounding box center [686, 279] width 439 height 32
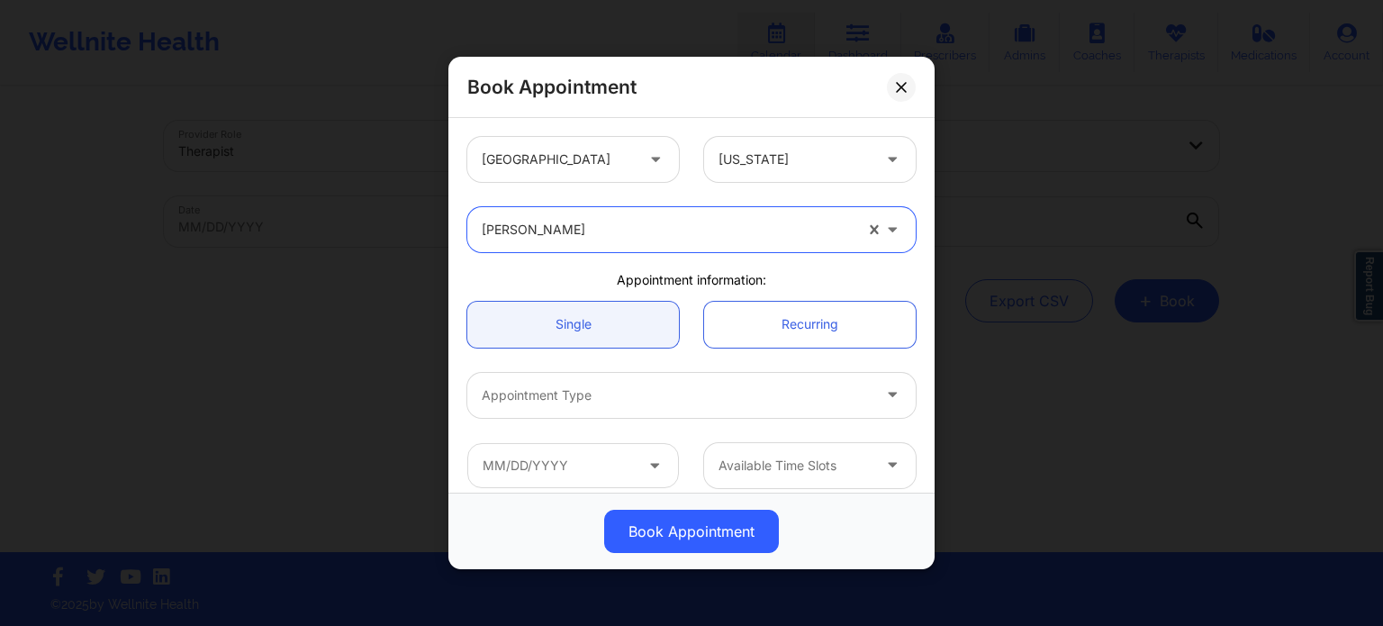
click at [651, 402] on div at bounding box center [676, 395] width 389 height 22
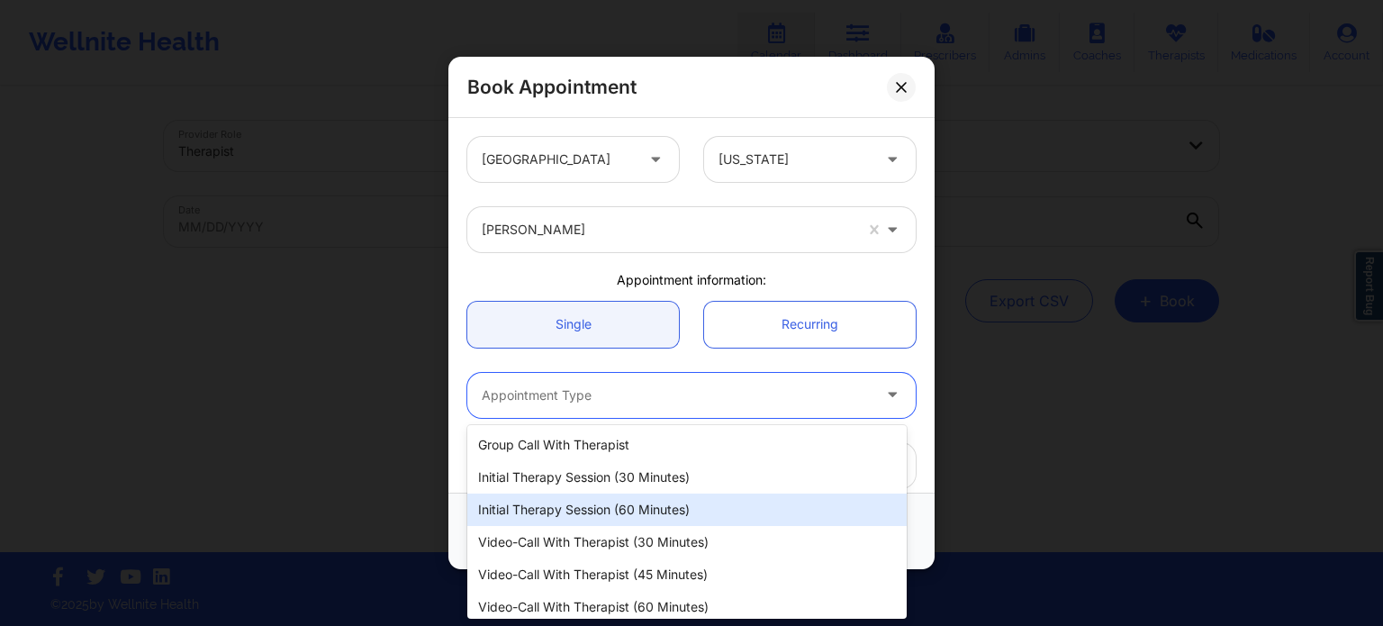
click at [650, 514] on div "Initial Therapy Session (60 minutes)" at bounding box center [686, 509] width 439 height 32
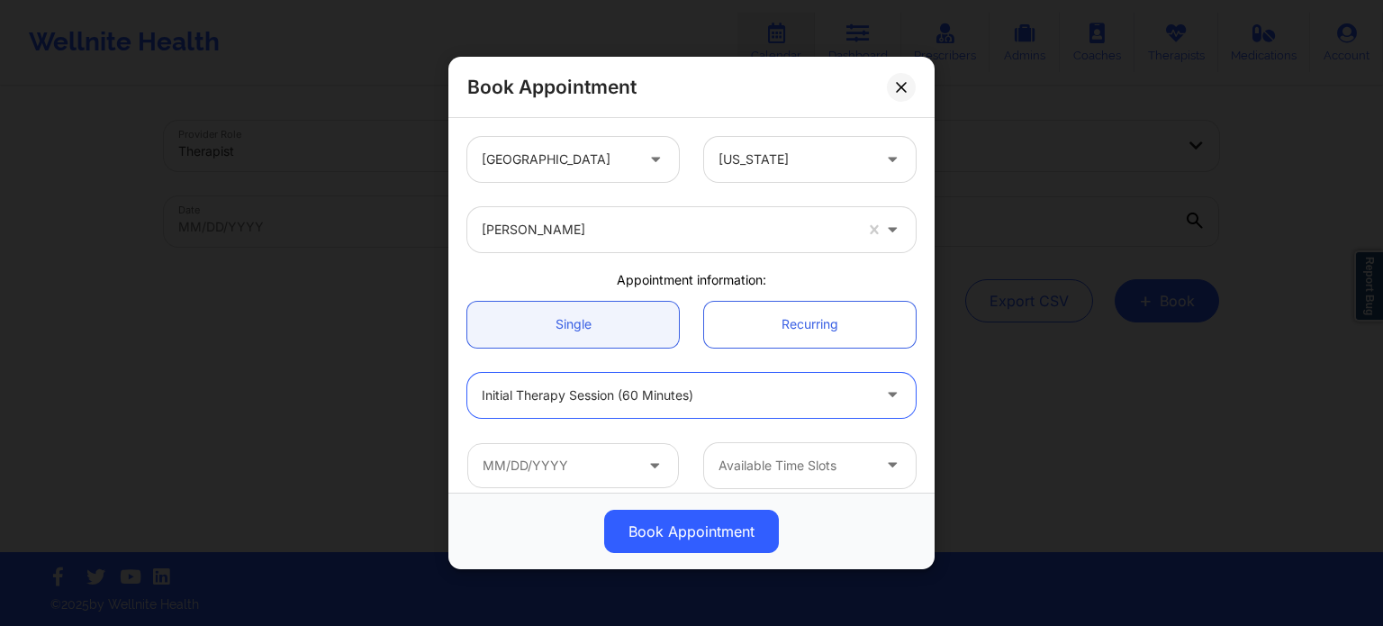
scroll to position [90, 0]
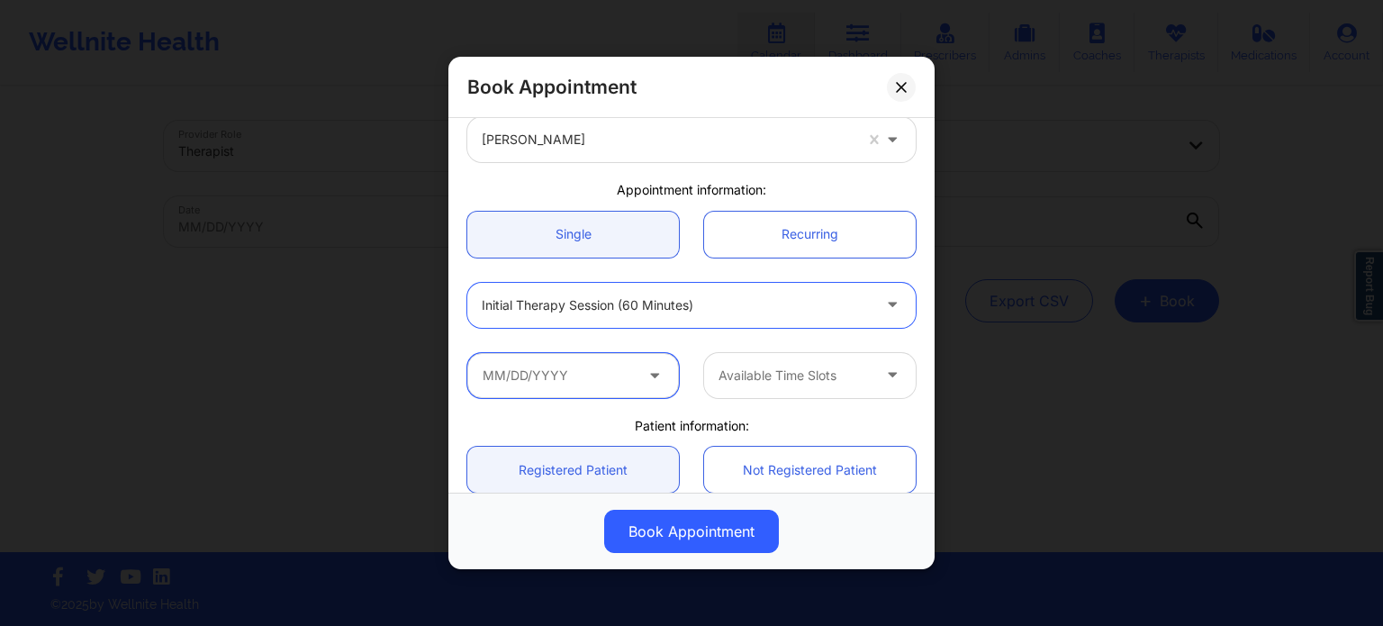
click at [573, 366] on input "text" at bounding box center [573, 375] width 212 height 45
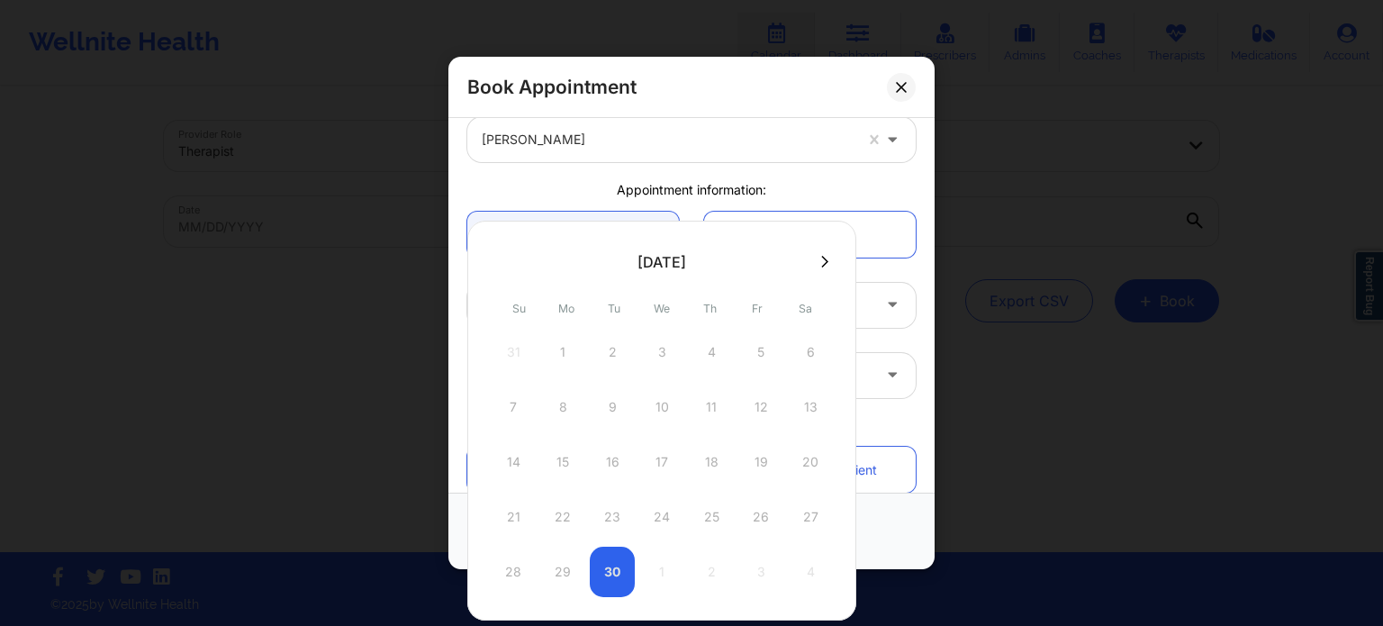
drag, startPoint x: 832, startPoint y: 268, endPoint x: 823, endPoint y: 262, distance: 11.0
click at [823, 262] on icon at bounding box center [824, 262] width 7 height 14
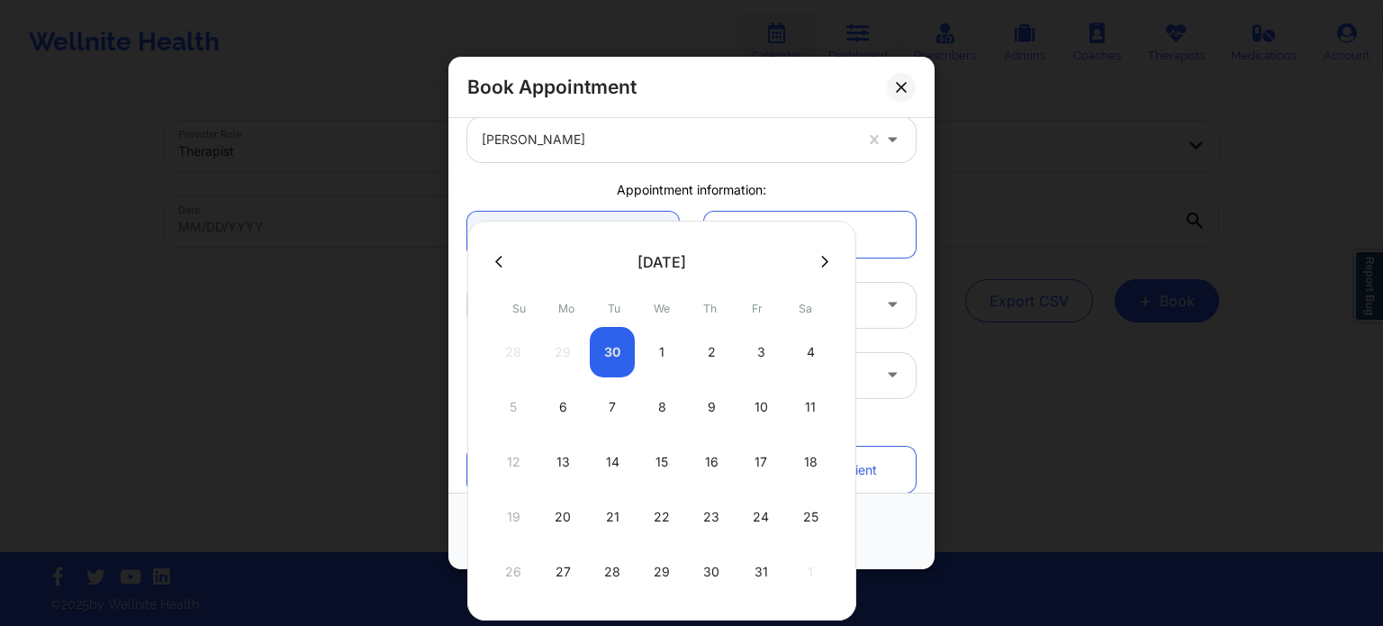
click at [566, 409] on div "6" at bounding box center [562, 407] width 45 height 50
type input "10/06/2025"
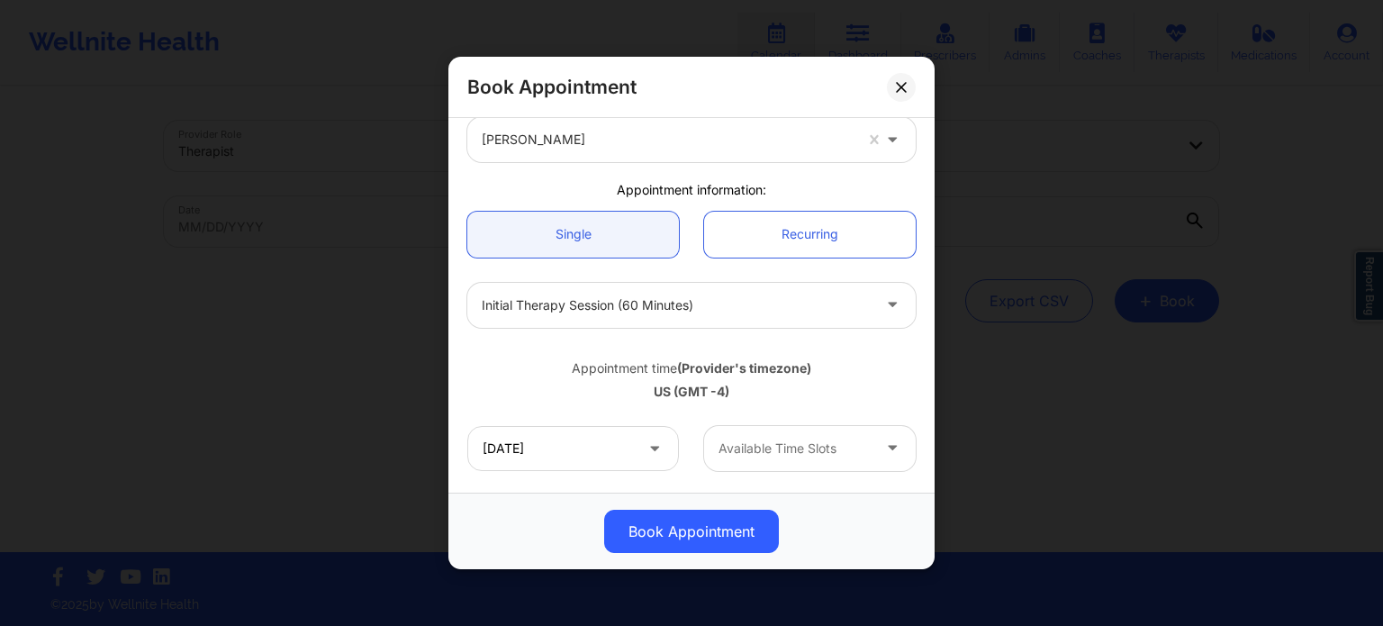
click at [760, 441] on div at bounding box center [794, 449] width 152 height 22
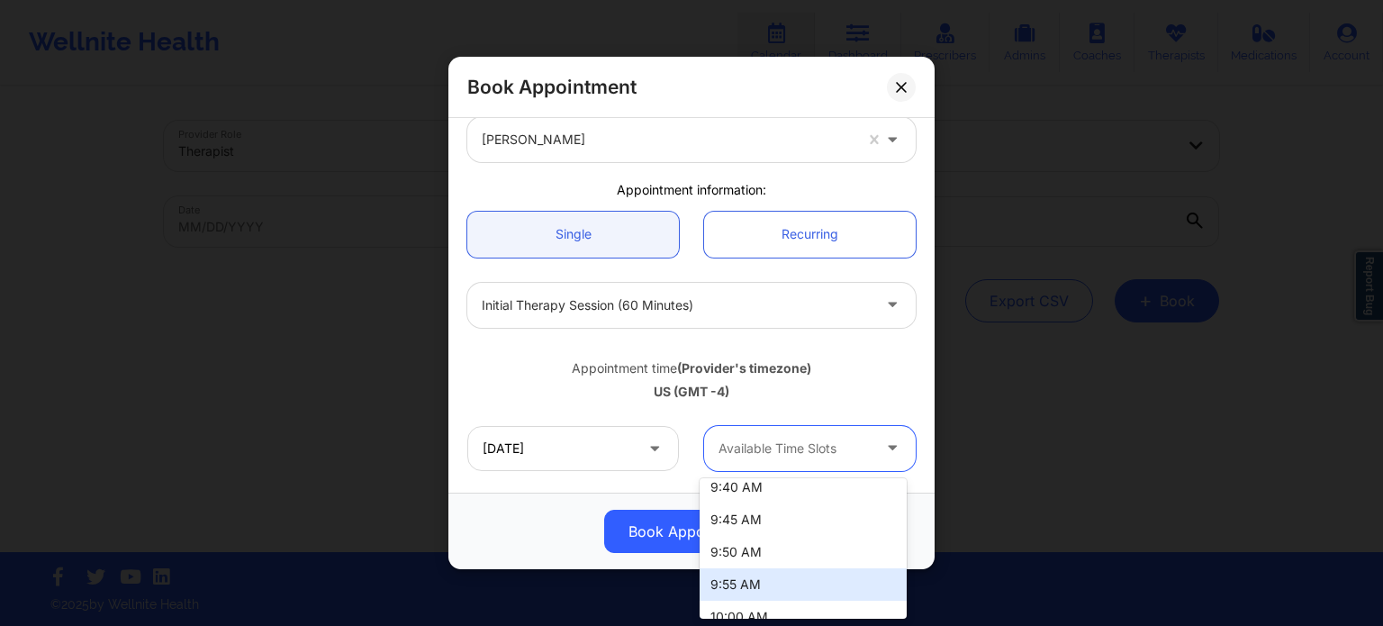
scroll to position [360, 0]
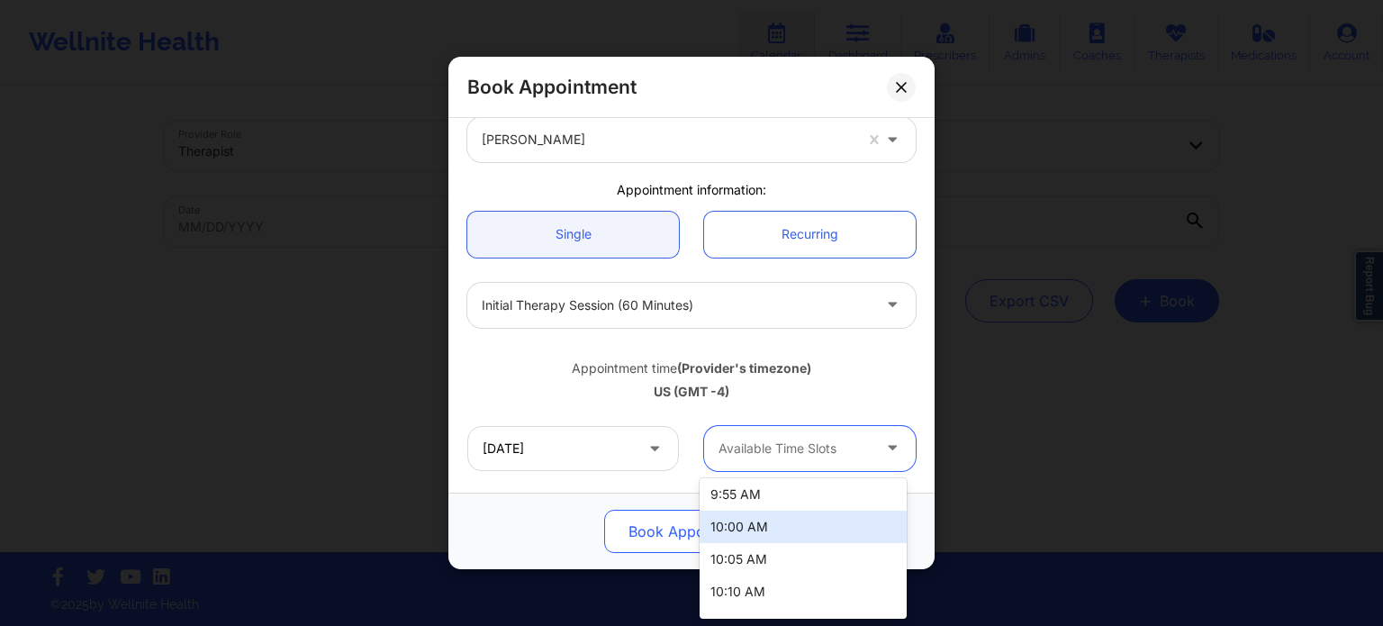
click at [767, 517] on div "10:00 AM" at bounding box center [803, 526] width 207 height 32
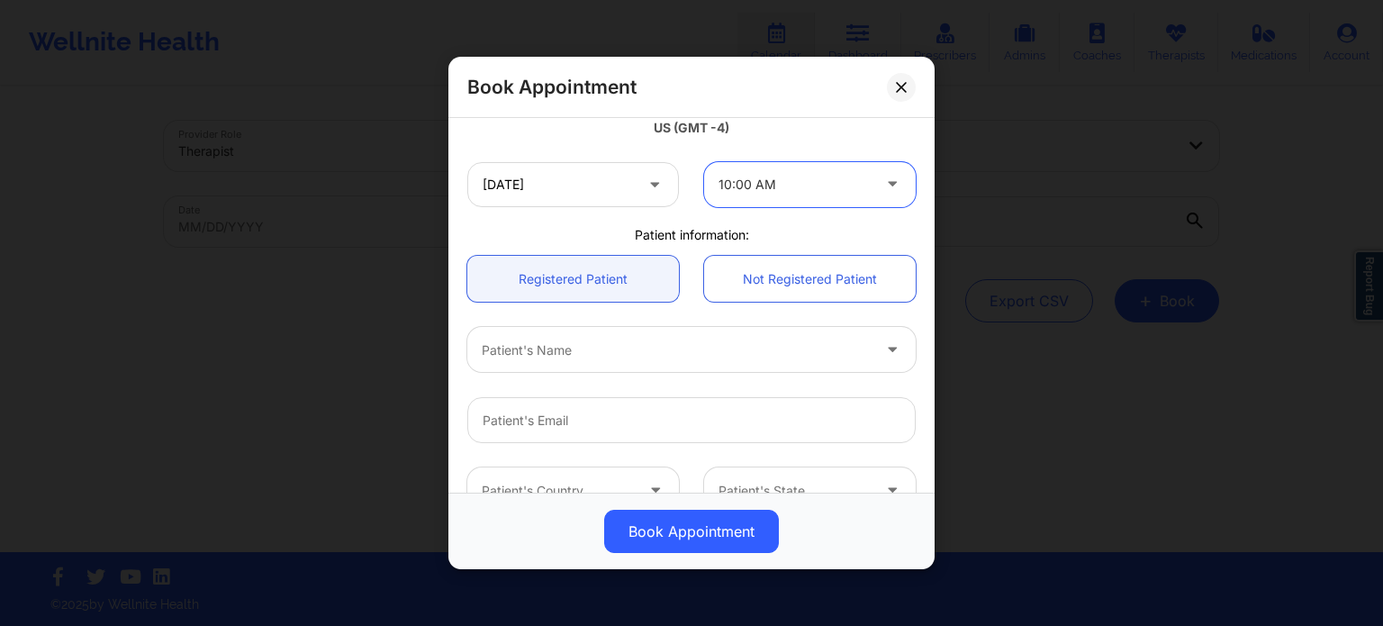
scroll to position [450, 0]
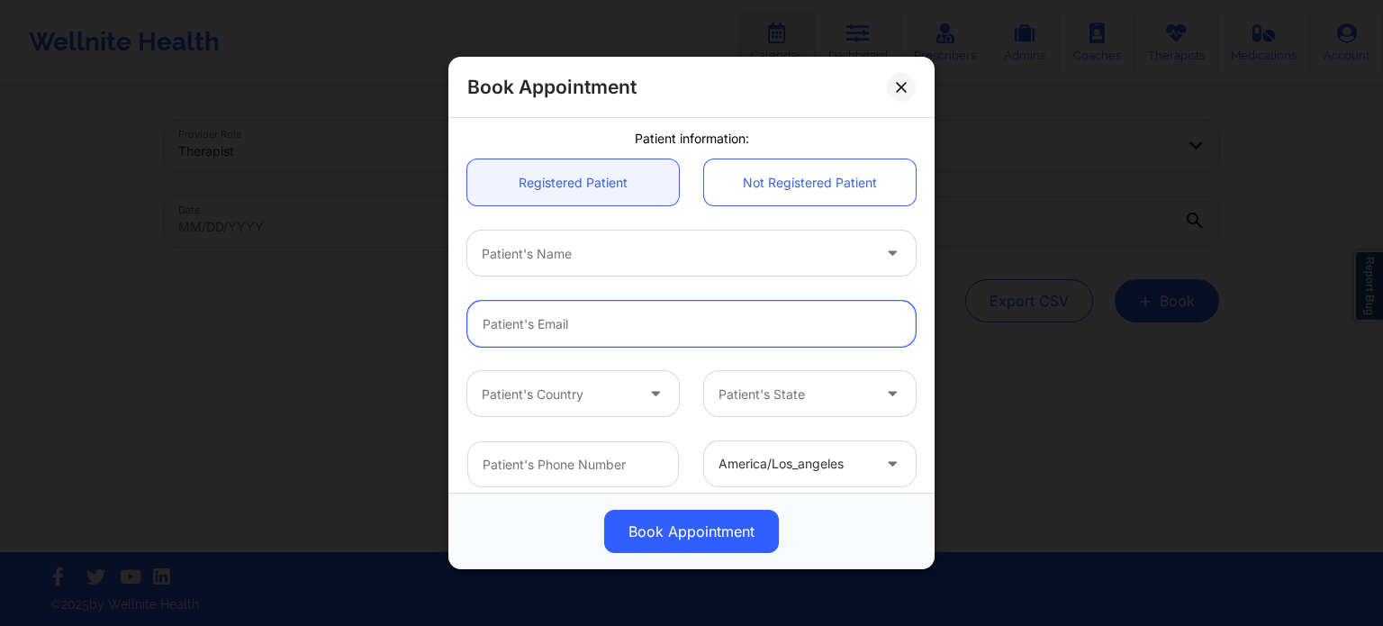
click at [581, 340] on input "email" at bounding box center [691, 324] width 448 height 46
paste input "[EMAIL_ADDRESS][DOMAIN_NAME]"
type input "[EMAIL_ADDRESS][DOMAIN_NAME]"
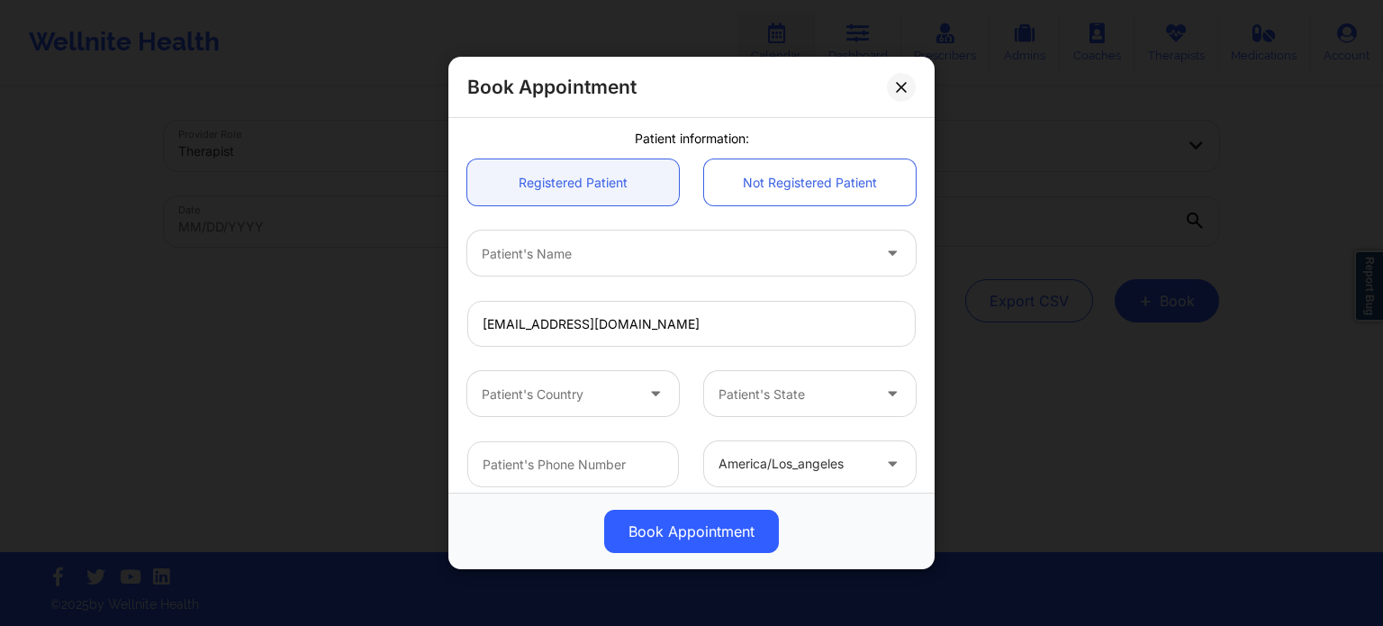
click at [594, 255] on div at bounding box center [676, 254] width 389 height 22
type input "michael"
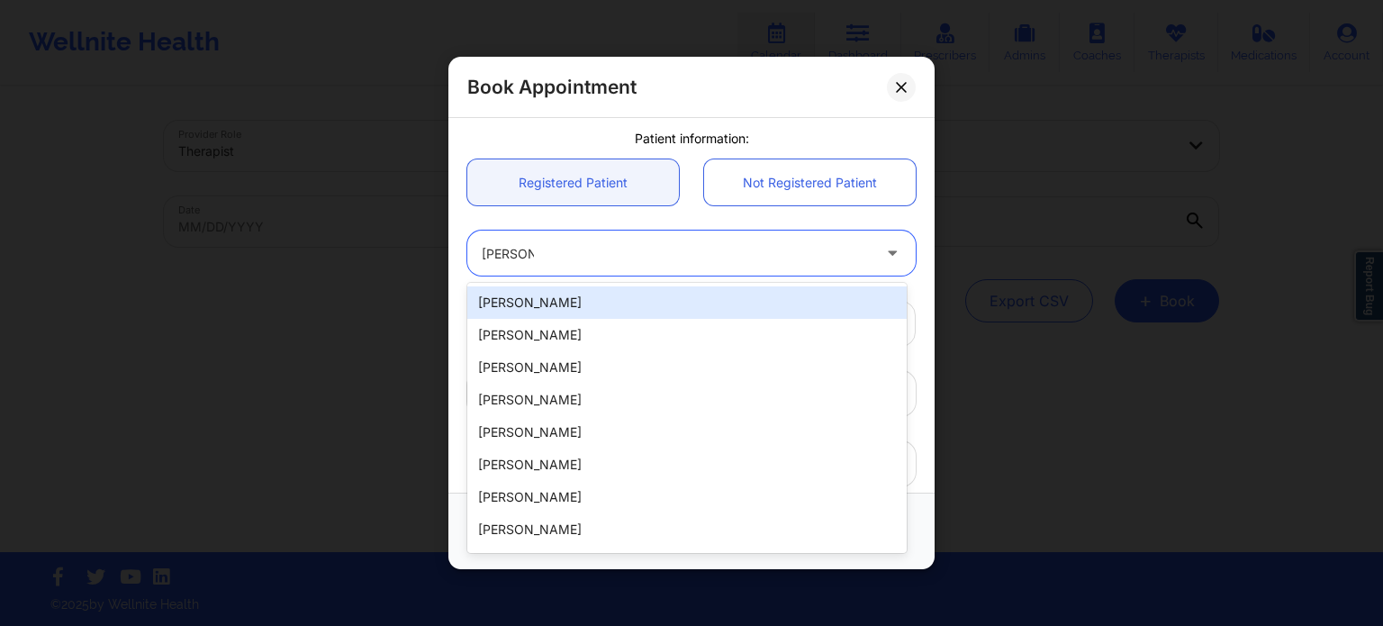
click at [576, 311] on div "[PERSON_NAME]" at bounding box center [686, 302] width 439 height 32
type input "13523559684"
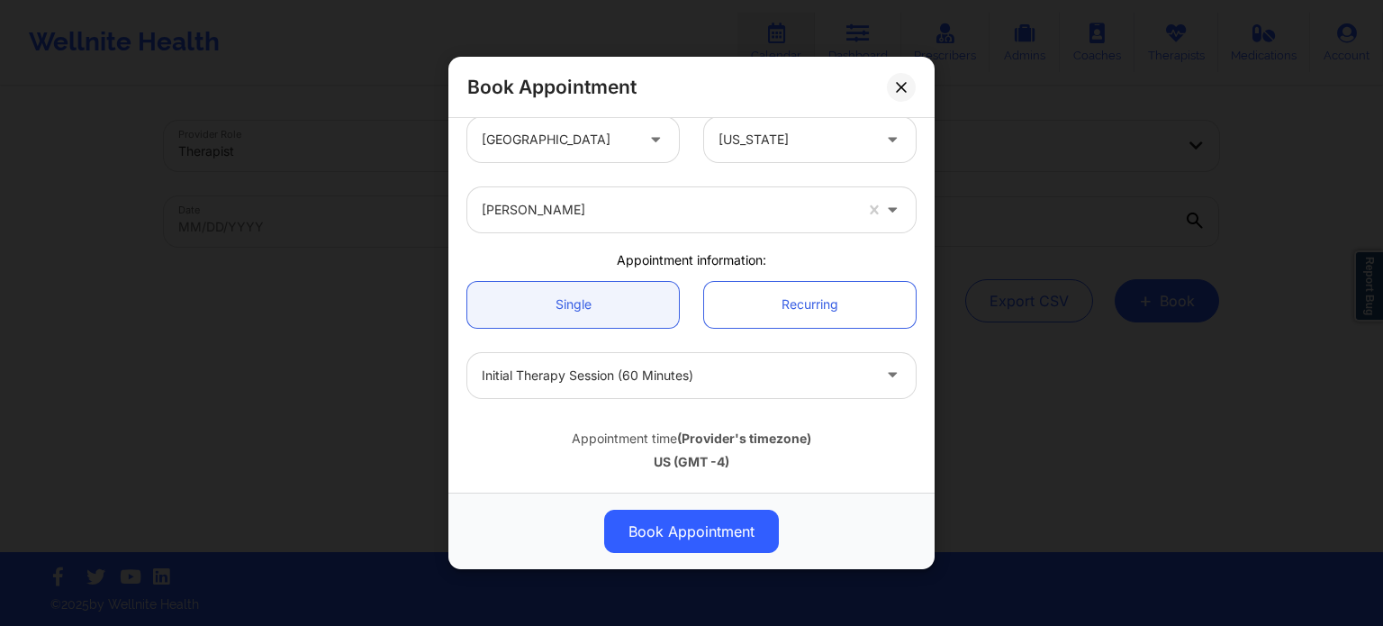
scroll to position [0, 0]
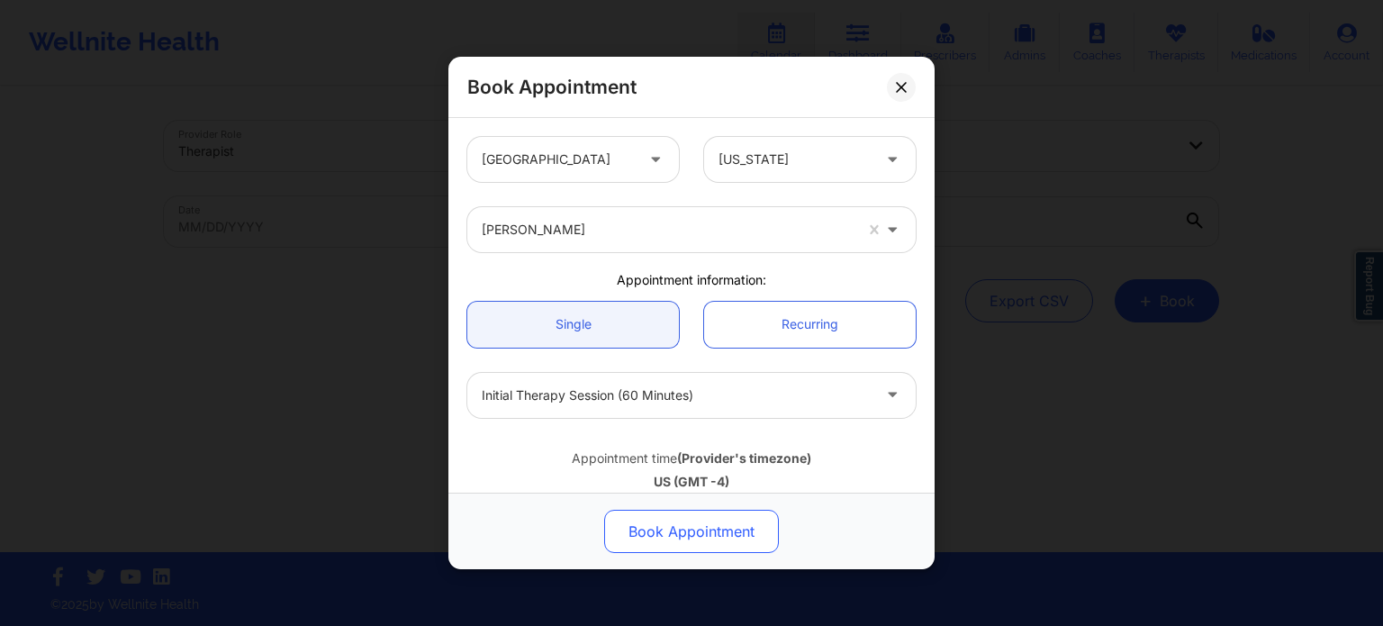
click at [709, 541] on button "Book Appointment" at bounding box center [691, 531] width 175 height 43
